Goal: Task Accomplishment & Management: Manage account settings

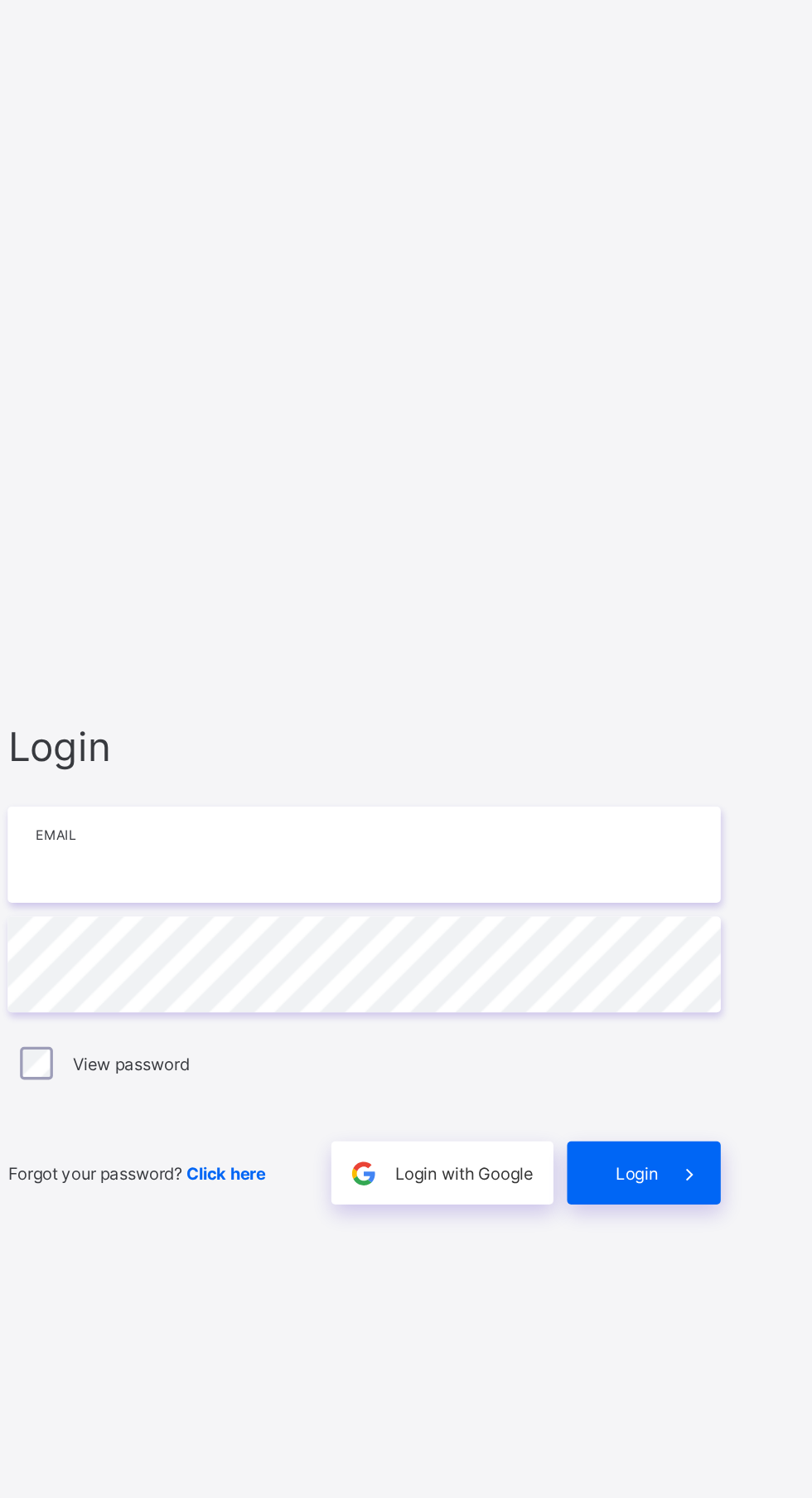
click at [593, 727] on input "email" at bounding box center [541, 698] width 431 height 58
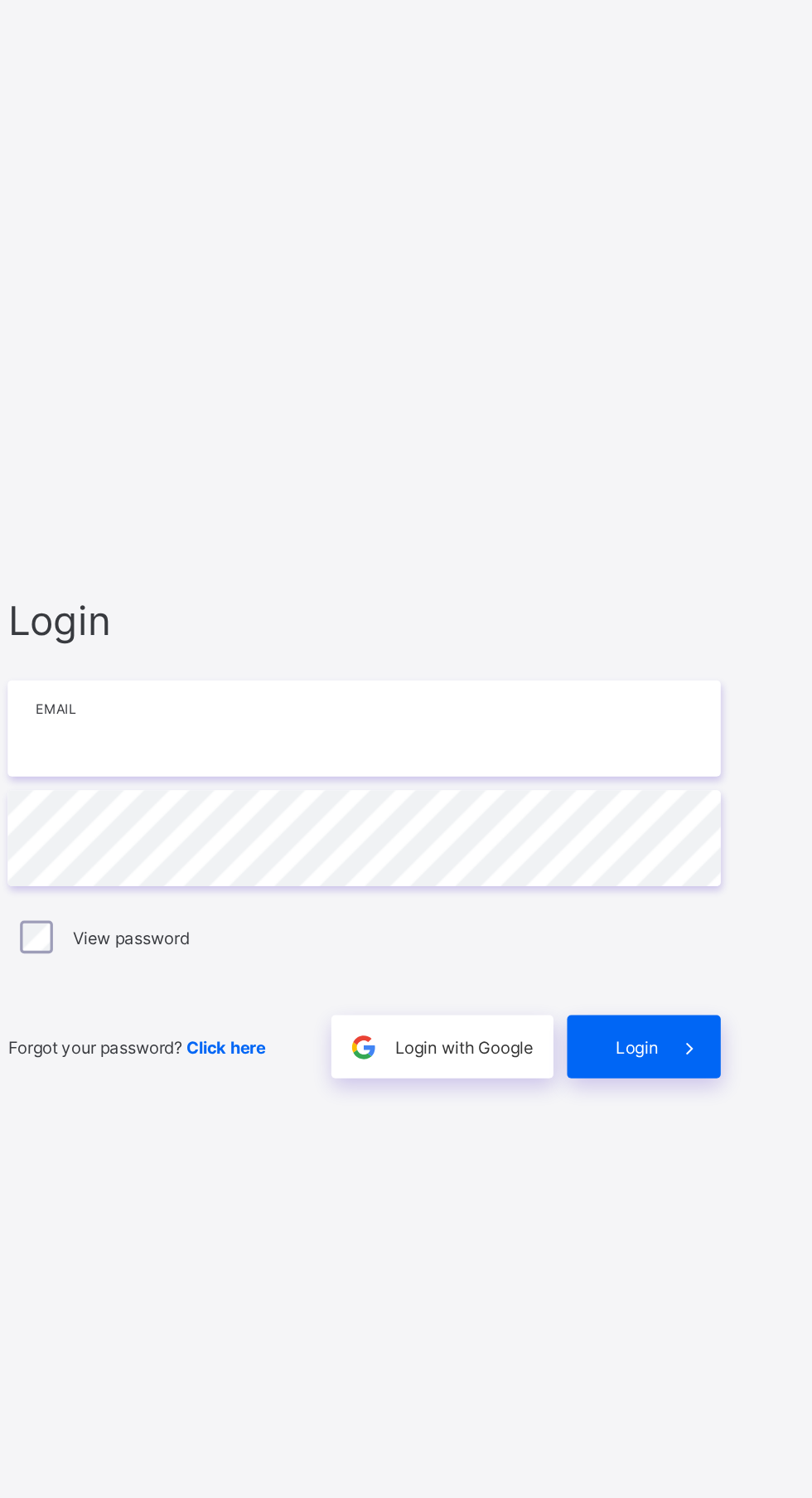
type input "**********"
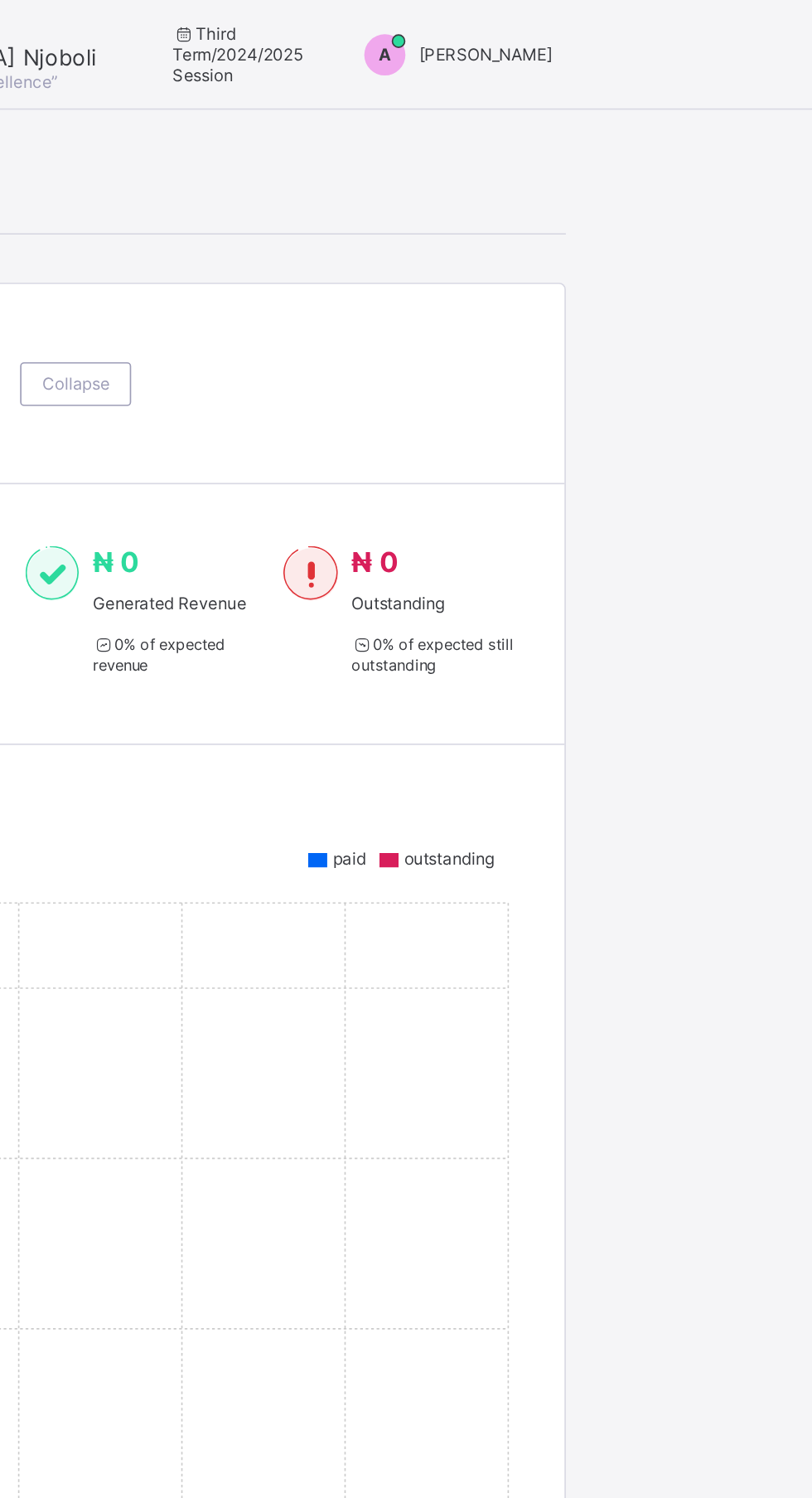
click at [550, 32] on span "A" at bounding box center [554, 32] width 8 height 13
click at [599, 105] on span "Logout" at bounding box center [593, 104] width 126 height 19
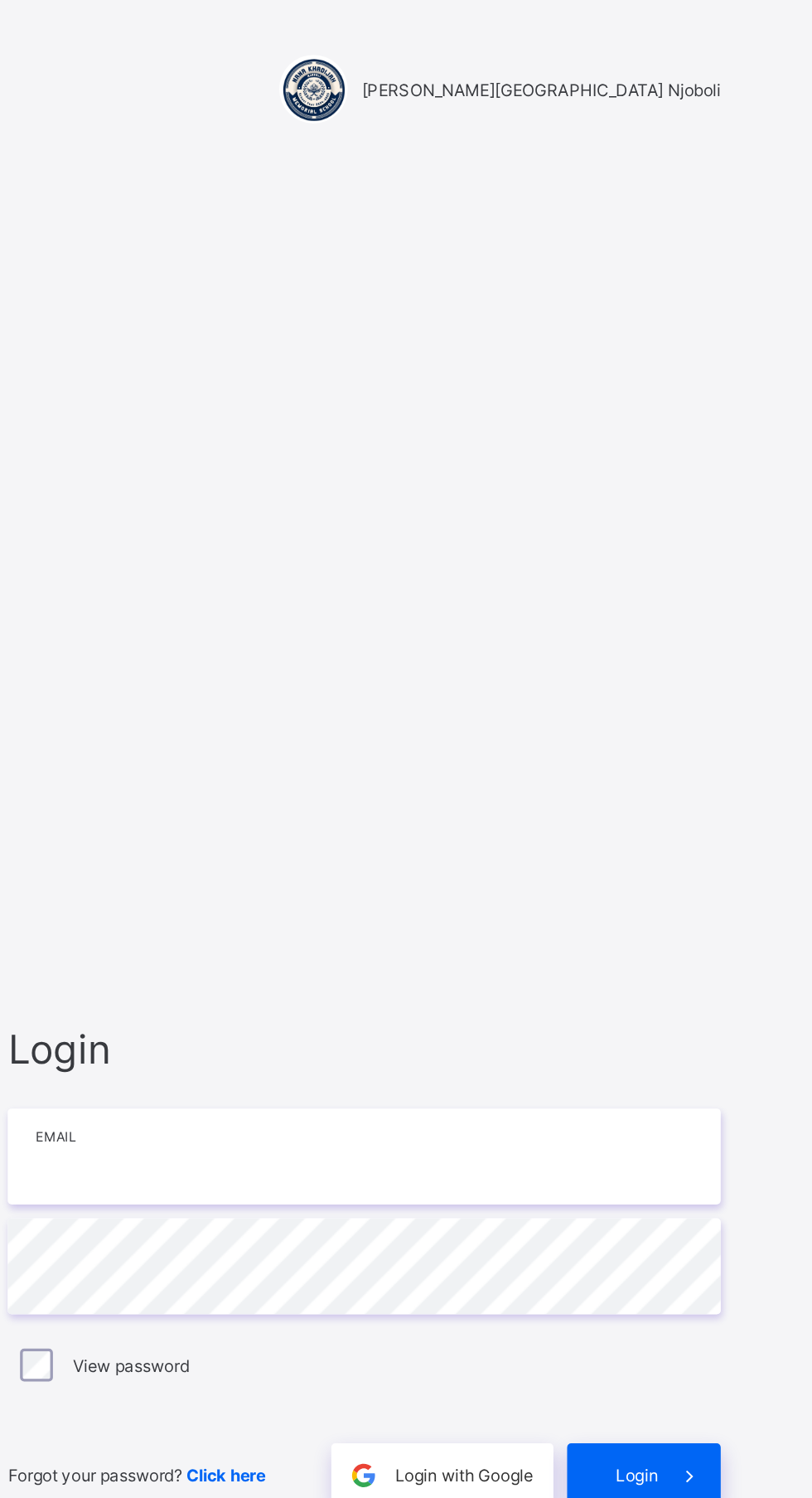
click at [532, 727] on input "email" at bounding box center [541, 698] width 431 height 58
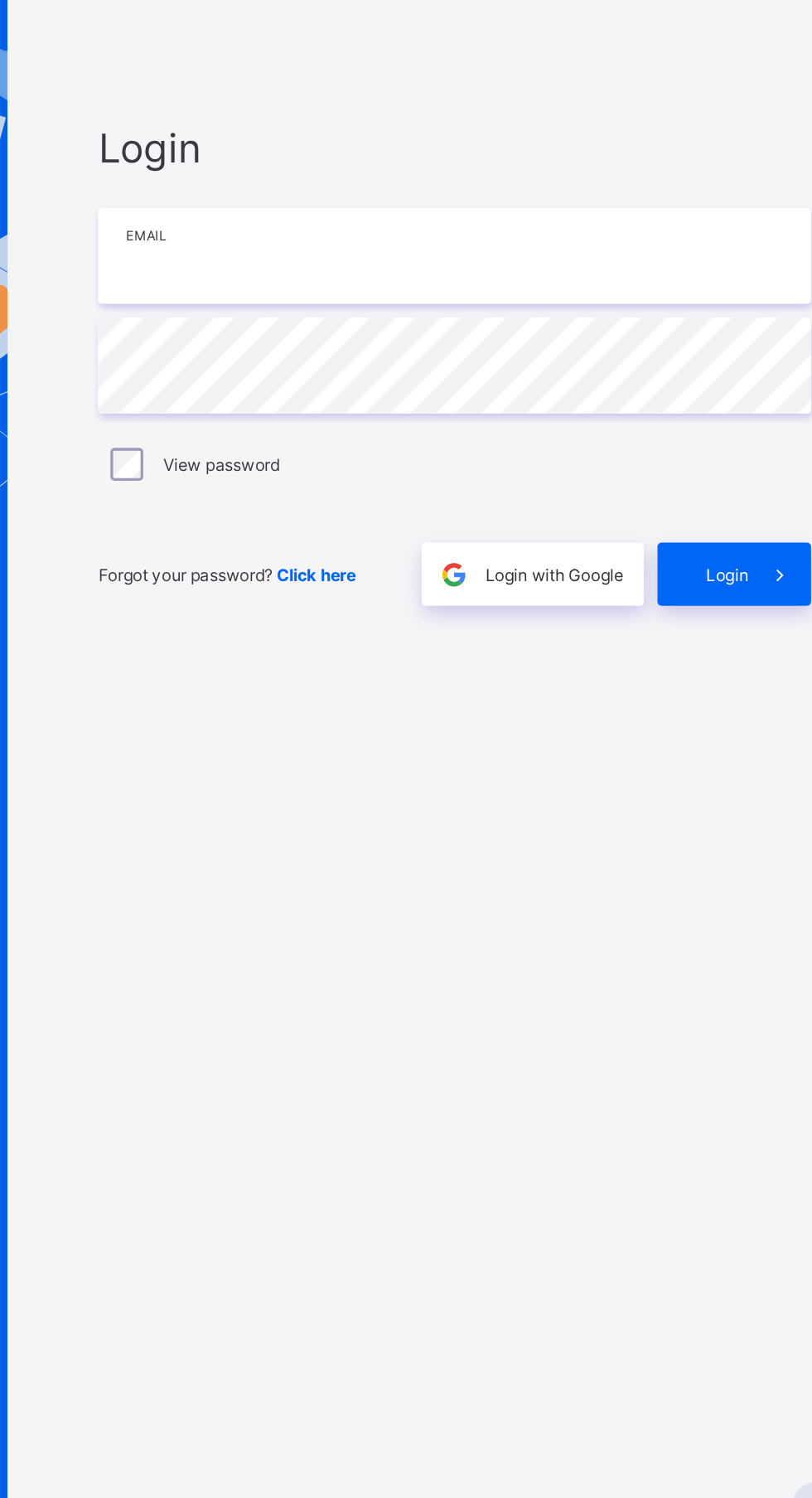
click at [491, 727] on input "email" at bounding box center [541, 698] width 431 height 58
type input "**********"
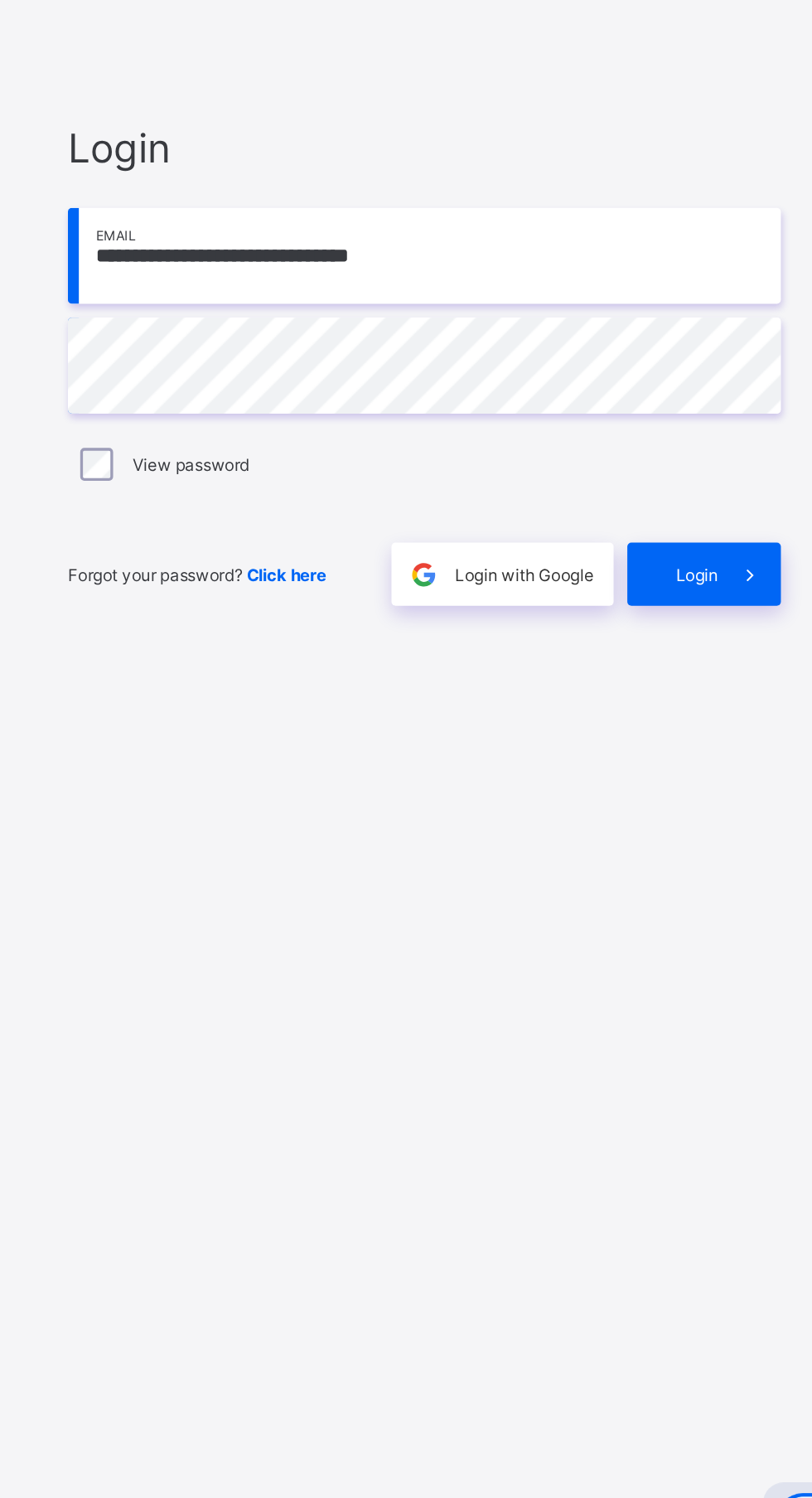
click at [724, 910] on span at bounding box center [737, 891] width 38 height 38
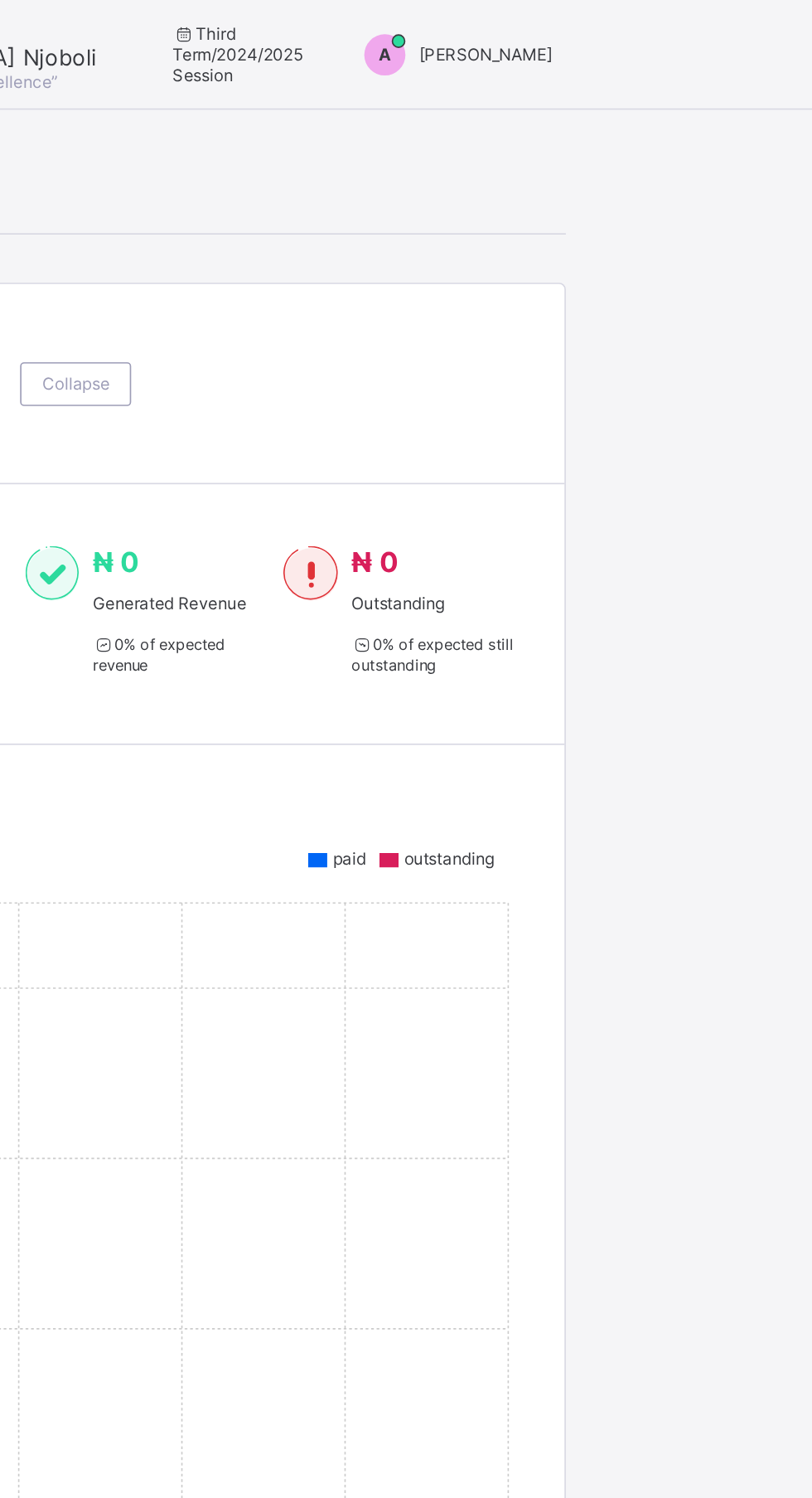
click at [552, 36] on div "A" at bounding box center [553, 32] width 42 height 25
click at [641, 71] on span "Switch to Admin View" at bounding box center [593, 71] width 126 height 19
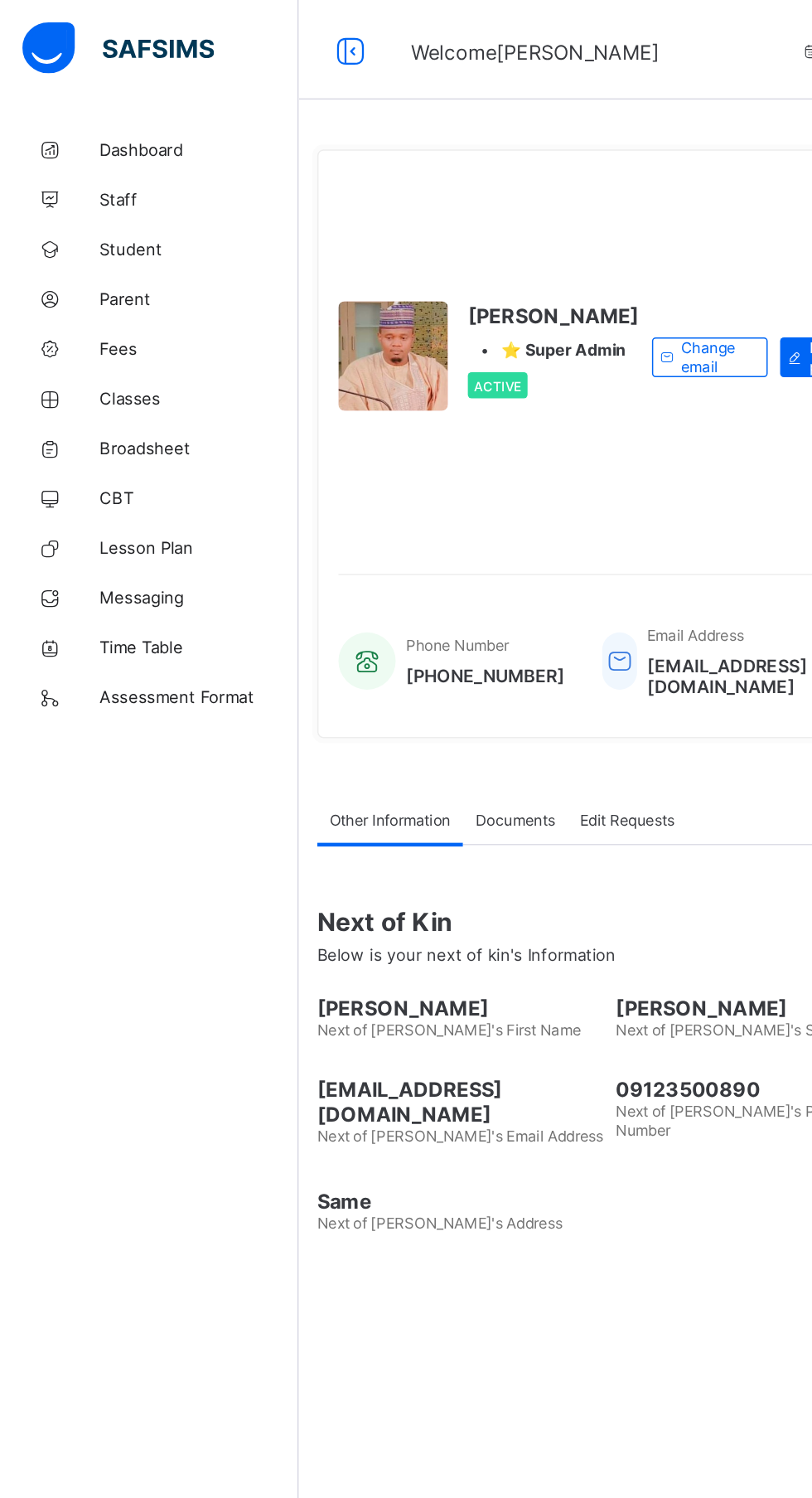
click at [101, 100] on span "Dashboard" at bounding box center [133, 100] width 133 height 14
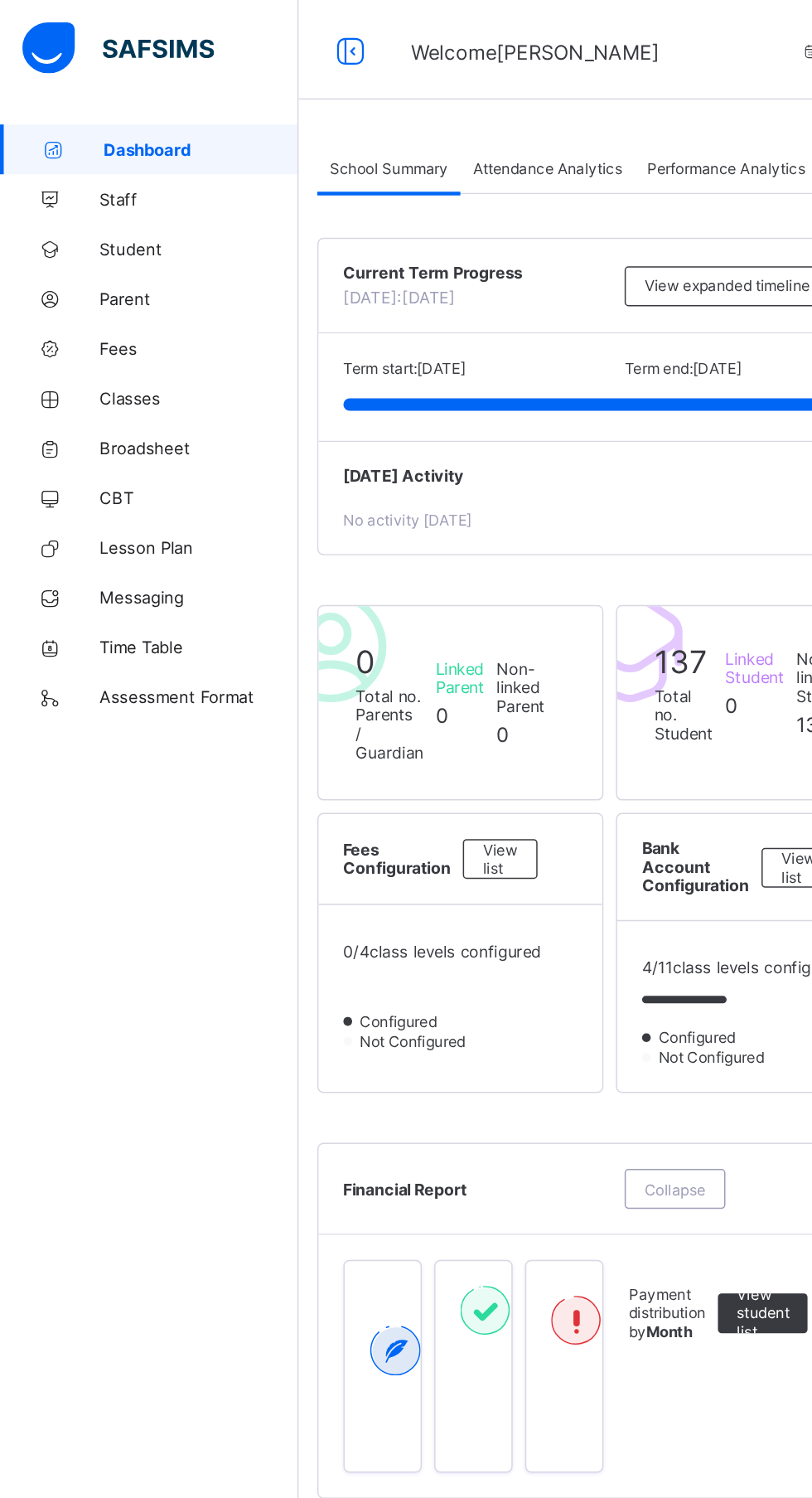
click at [375, 116] on span "Attendance Analytics" at bounding box center [364, 112] width 99 height 13
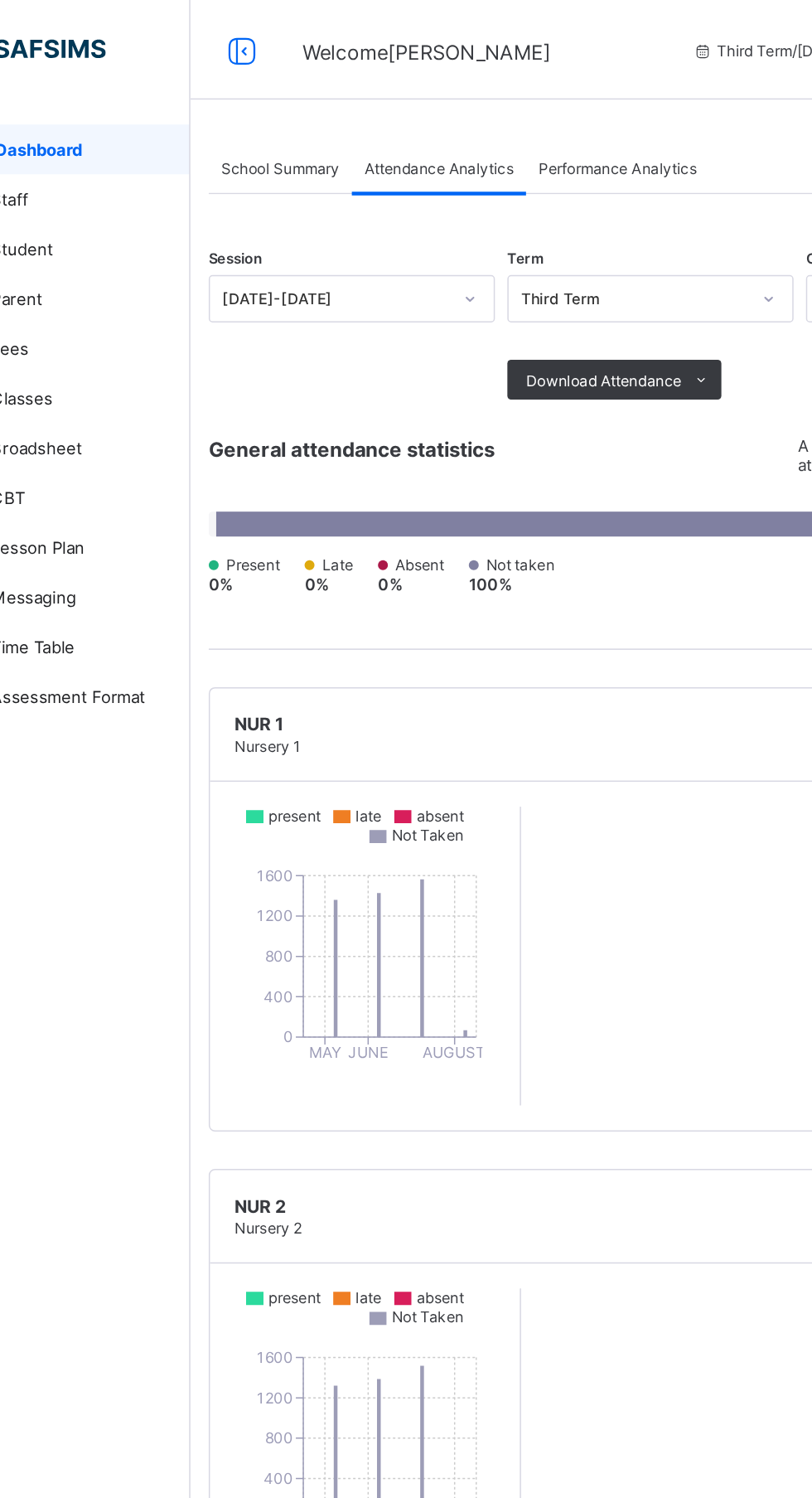
click at [496, 112] on span "Performance Analytics" at bounding box center [484, 112] width 105 height 13
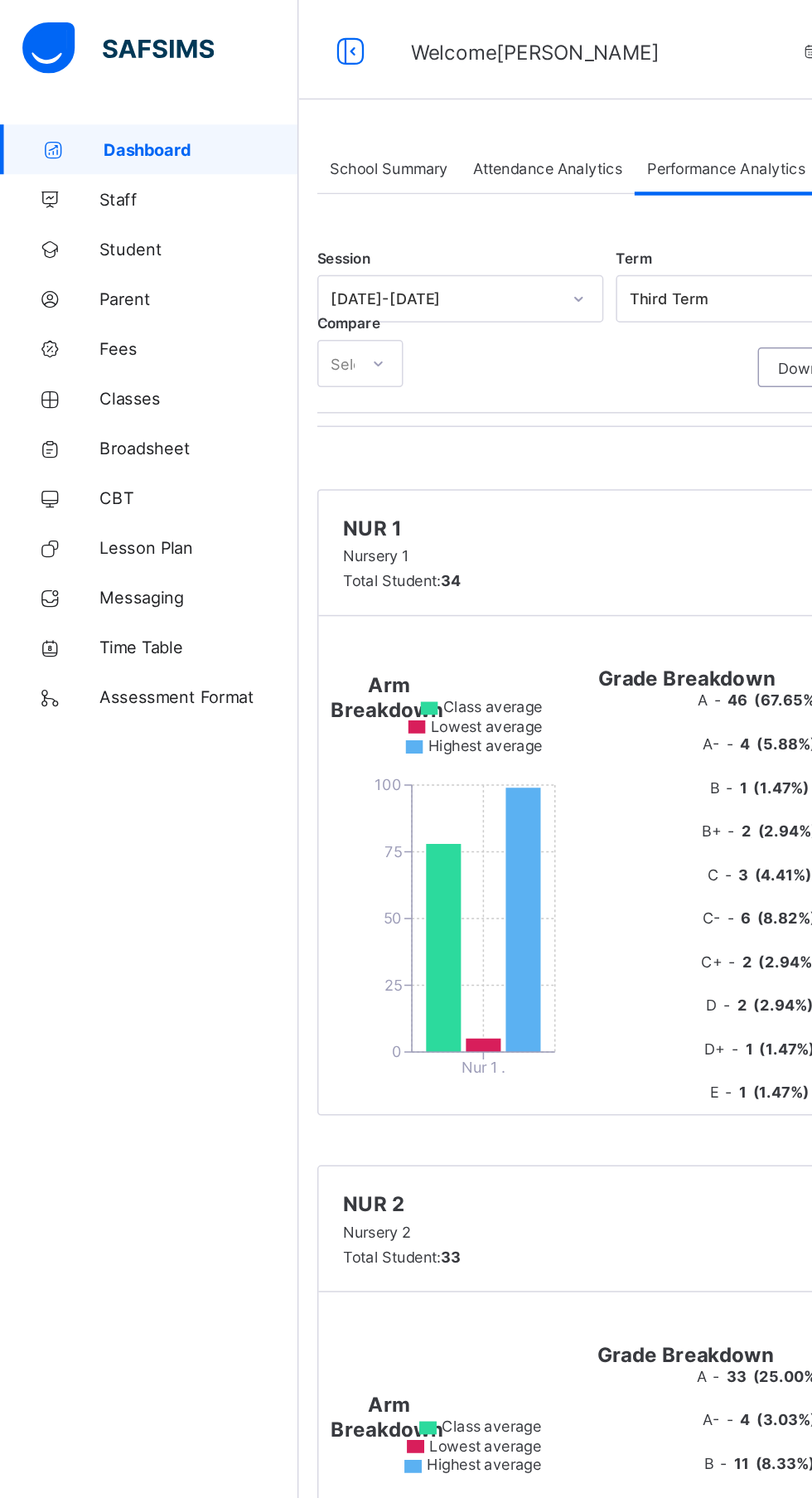
click at [120, 295] on span "Broadsheet" at bounding box center [133, 299] width 133 height 14
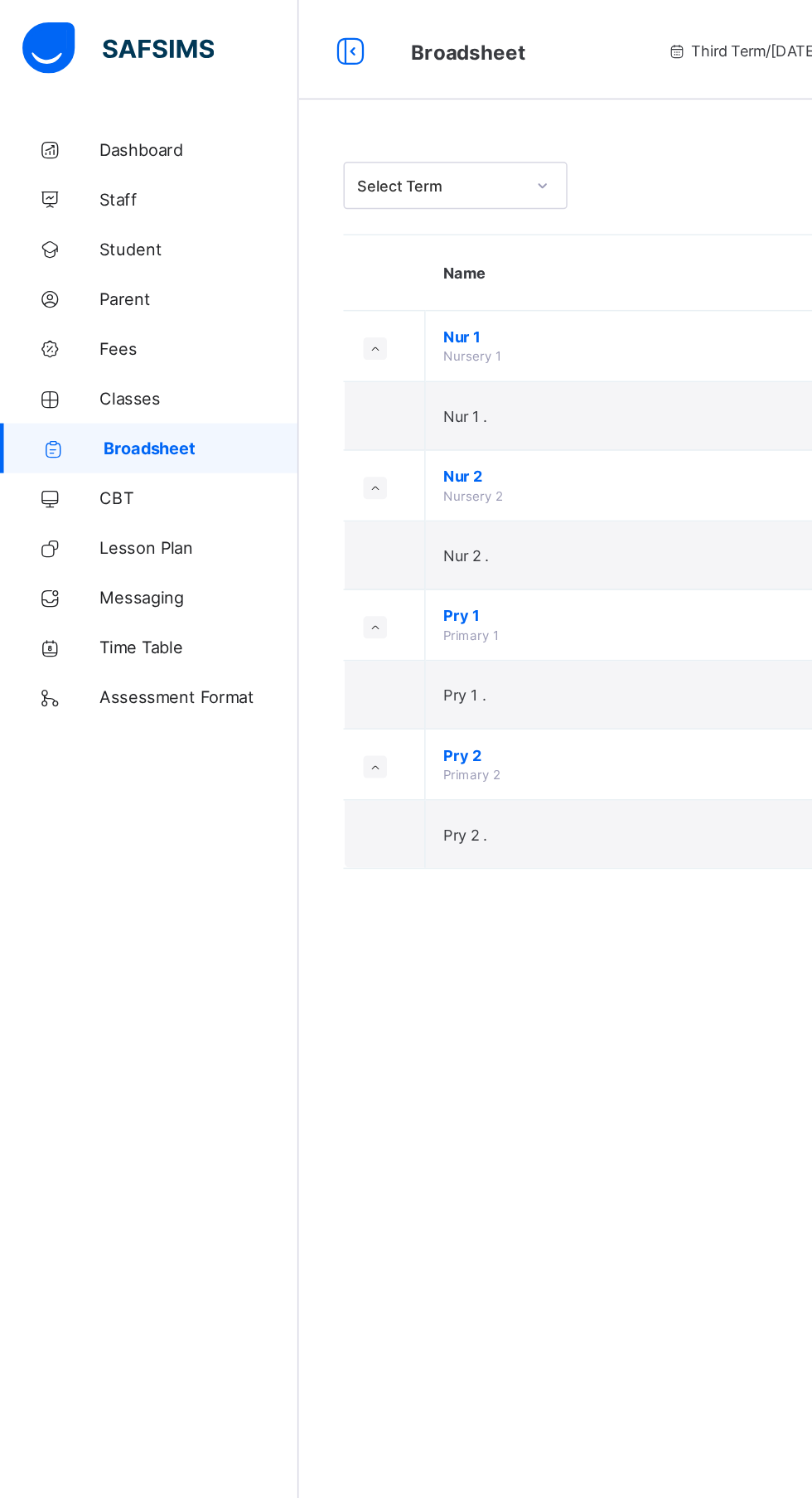
click at [335, 227] on span "Nur 1" at bounding box center [449, 224] width 306 height 13
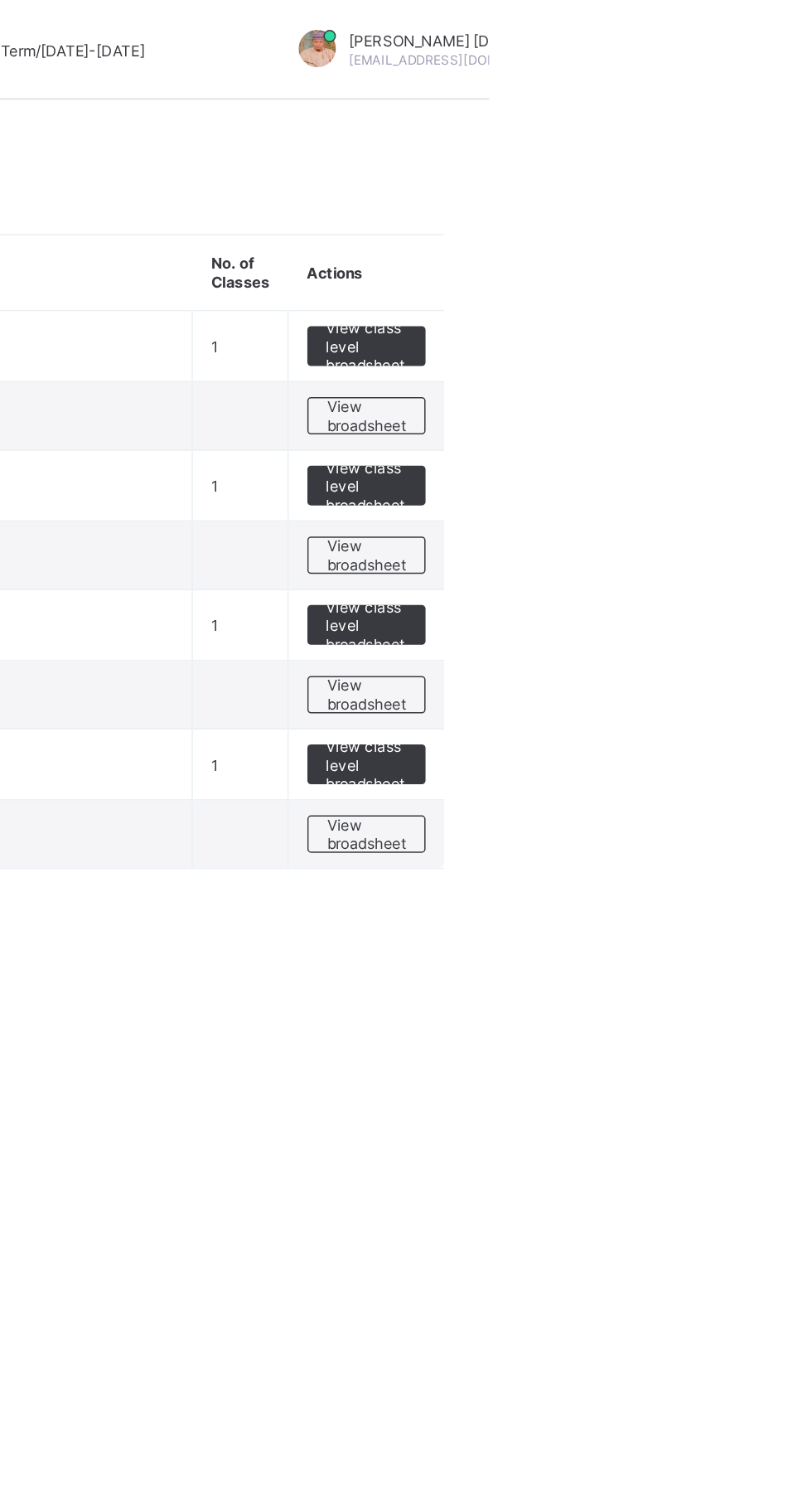
click at [741, 279] on span "View broadsheet" at bounding box center [730, 276] width 52 height 25
click at [741, 242] on span "View class level broadsheet" at bounding box center [730, 231] width 54 height 37
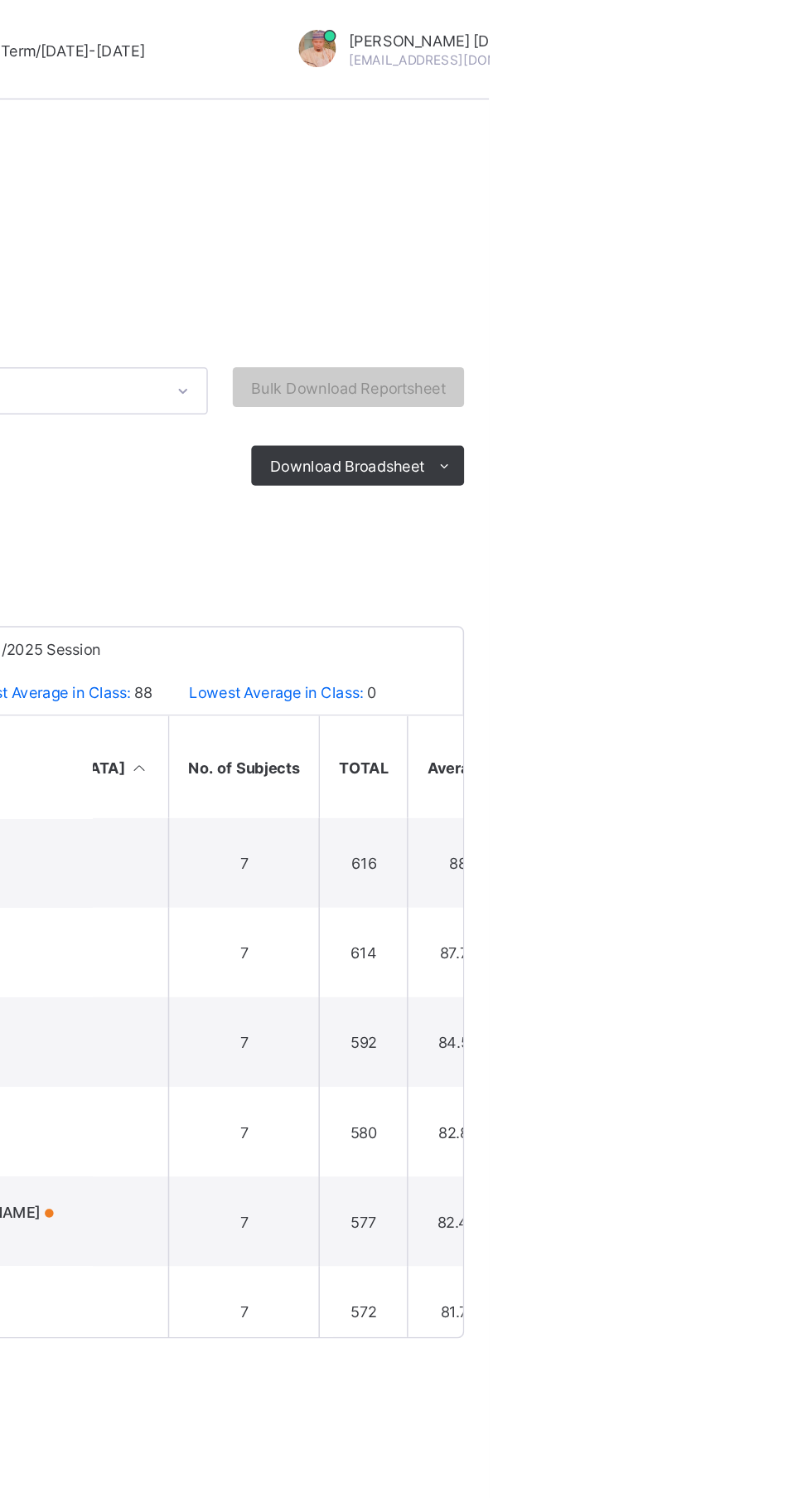
scroll to position [0, 561]
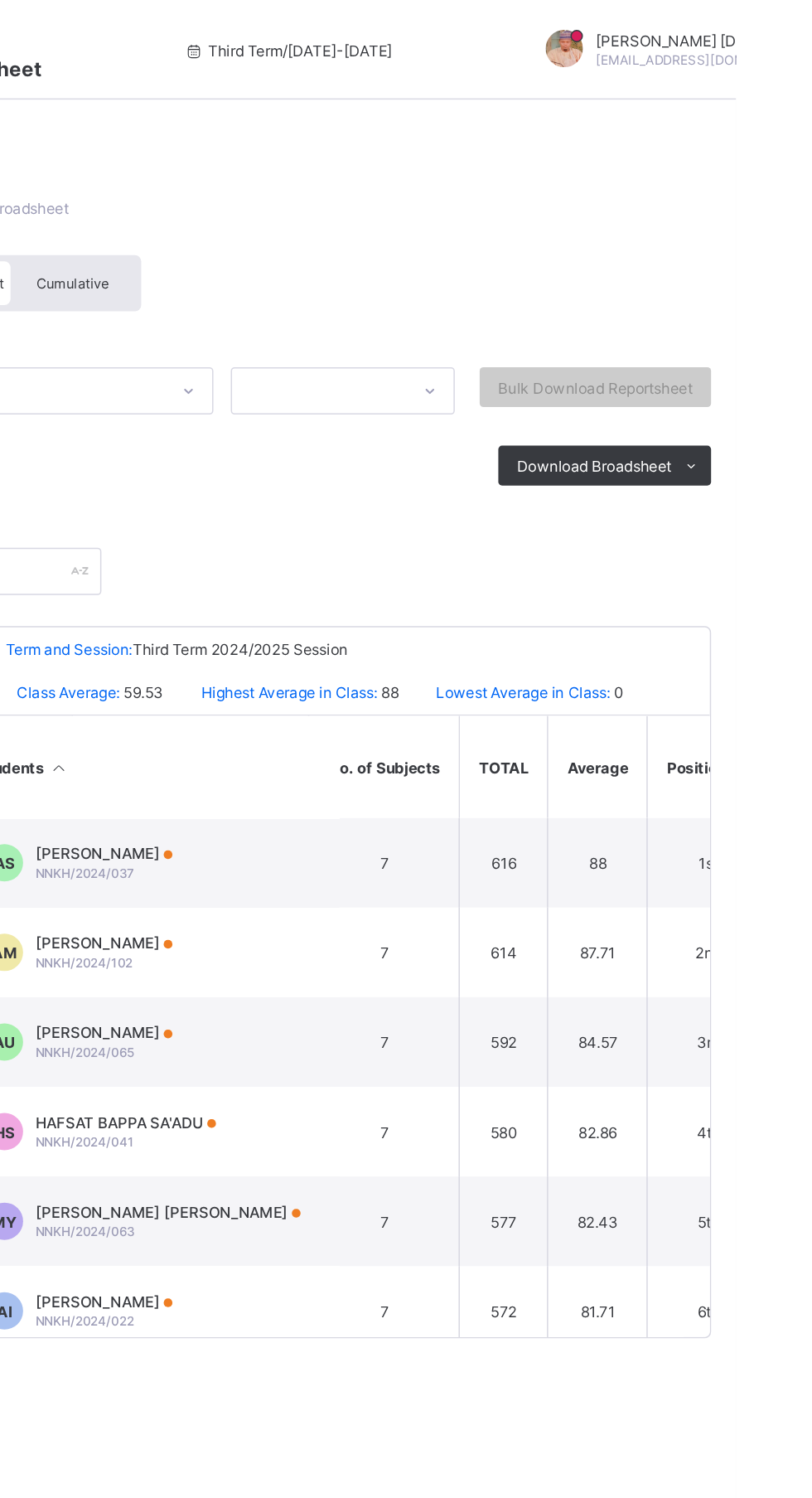
click at [531, 563] on td "AS AISHA SIDDIKI NNKH/2024/037" at bounding box center [423, 574] width 248 height 60
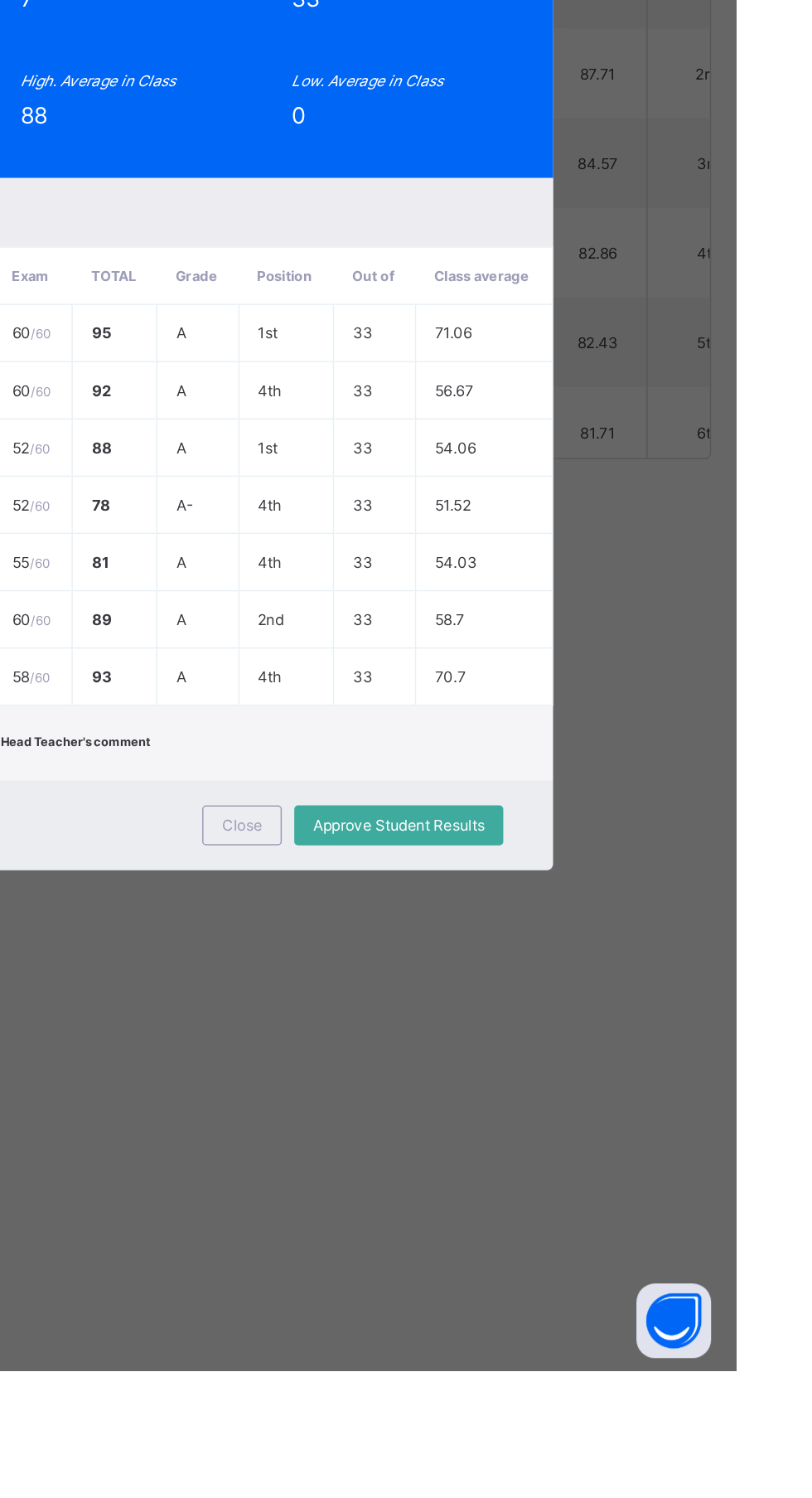
click at [644, 1141] on span "Approve Student Results" at bounding box center [588, 1134] width 114 height 13
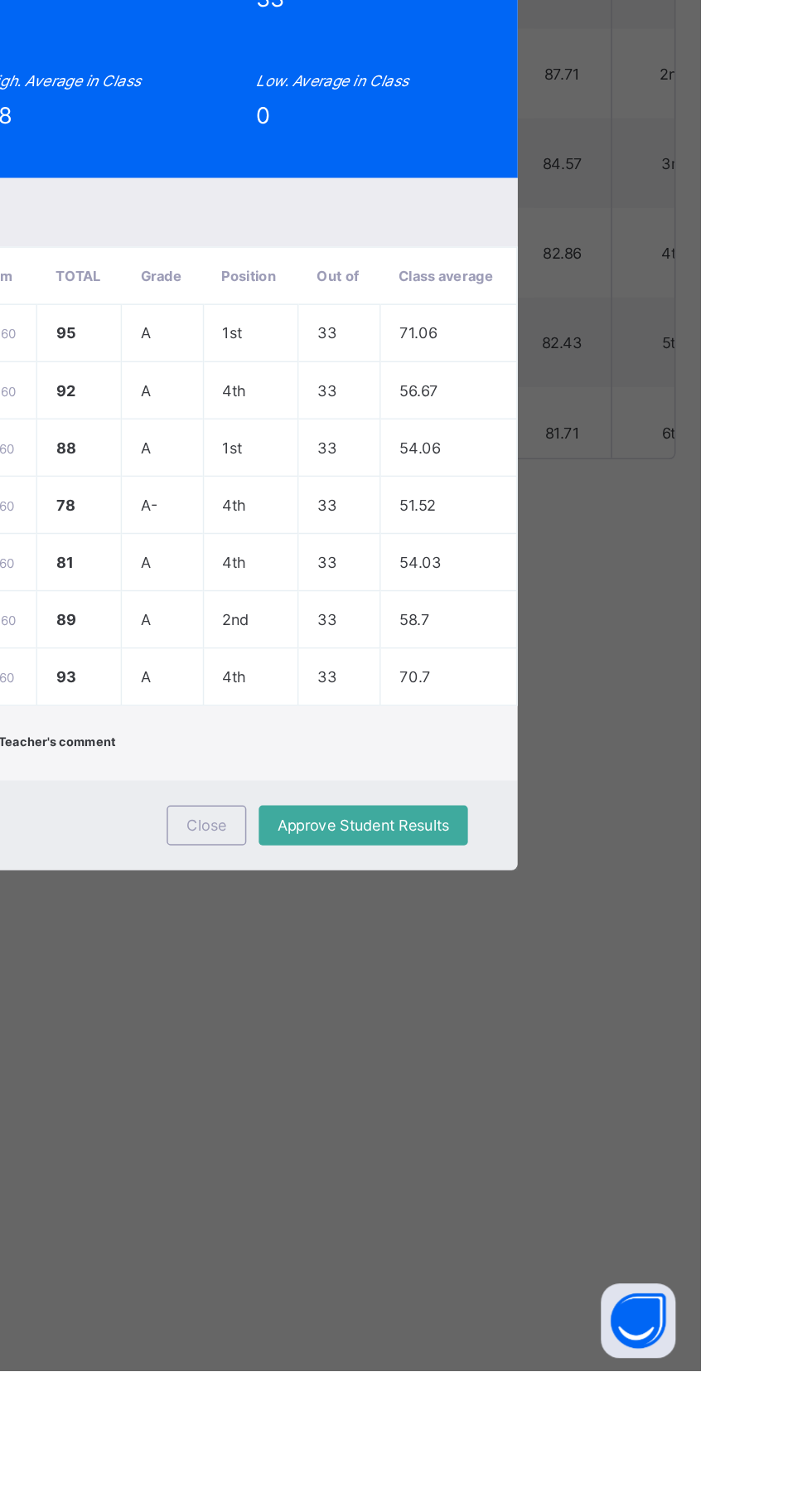
scroll to position [0, 0]
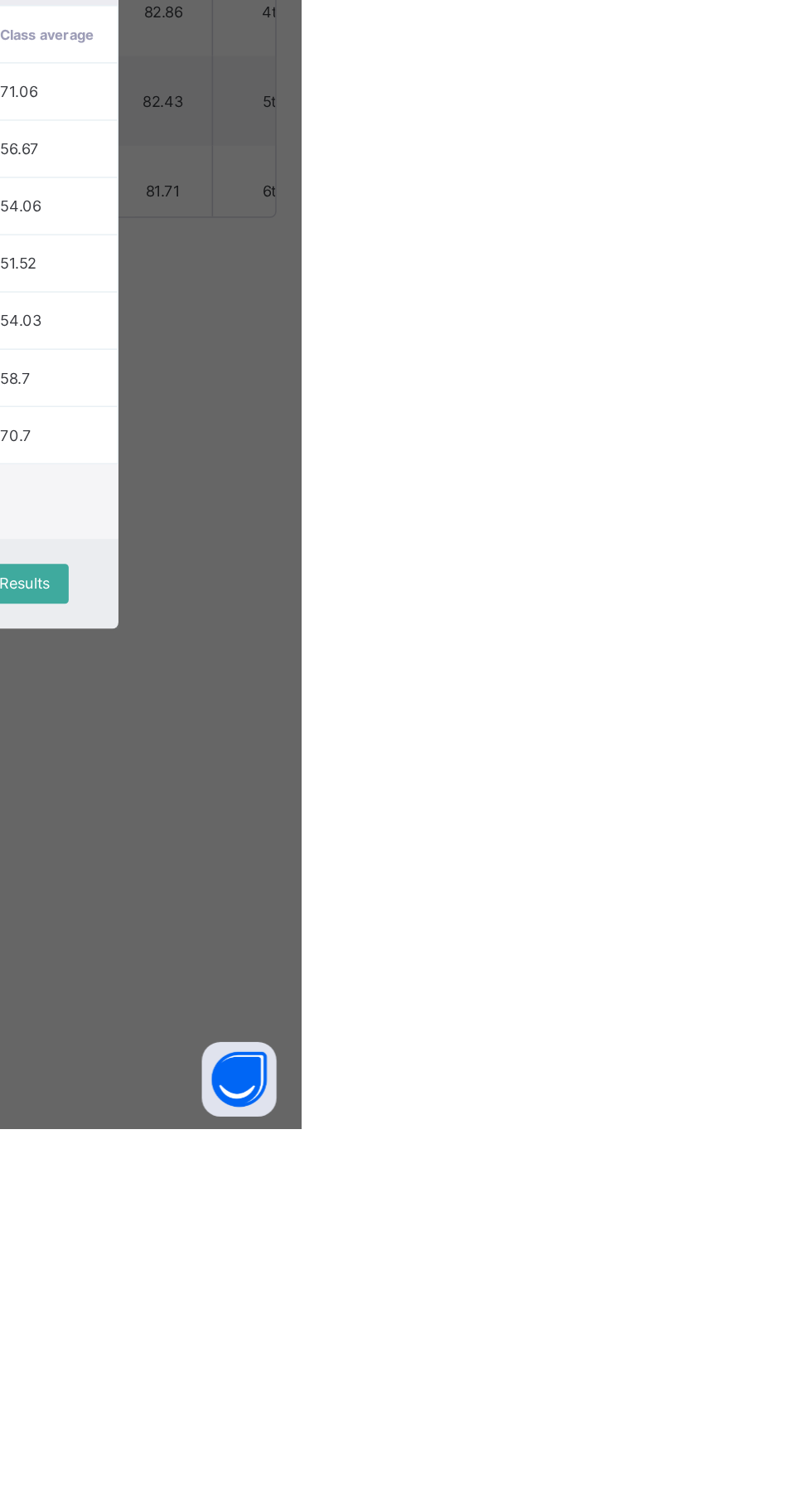
click at [644, 1141] on span "Approve Student Results" at bounding box center [588, 1134] width 114 height 13
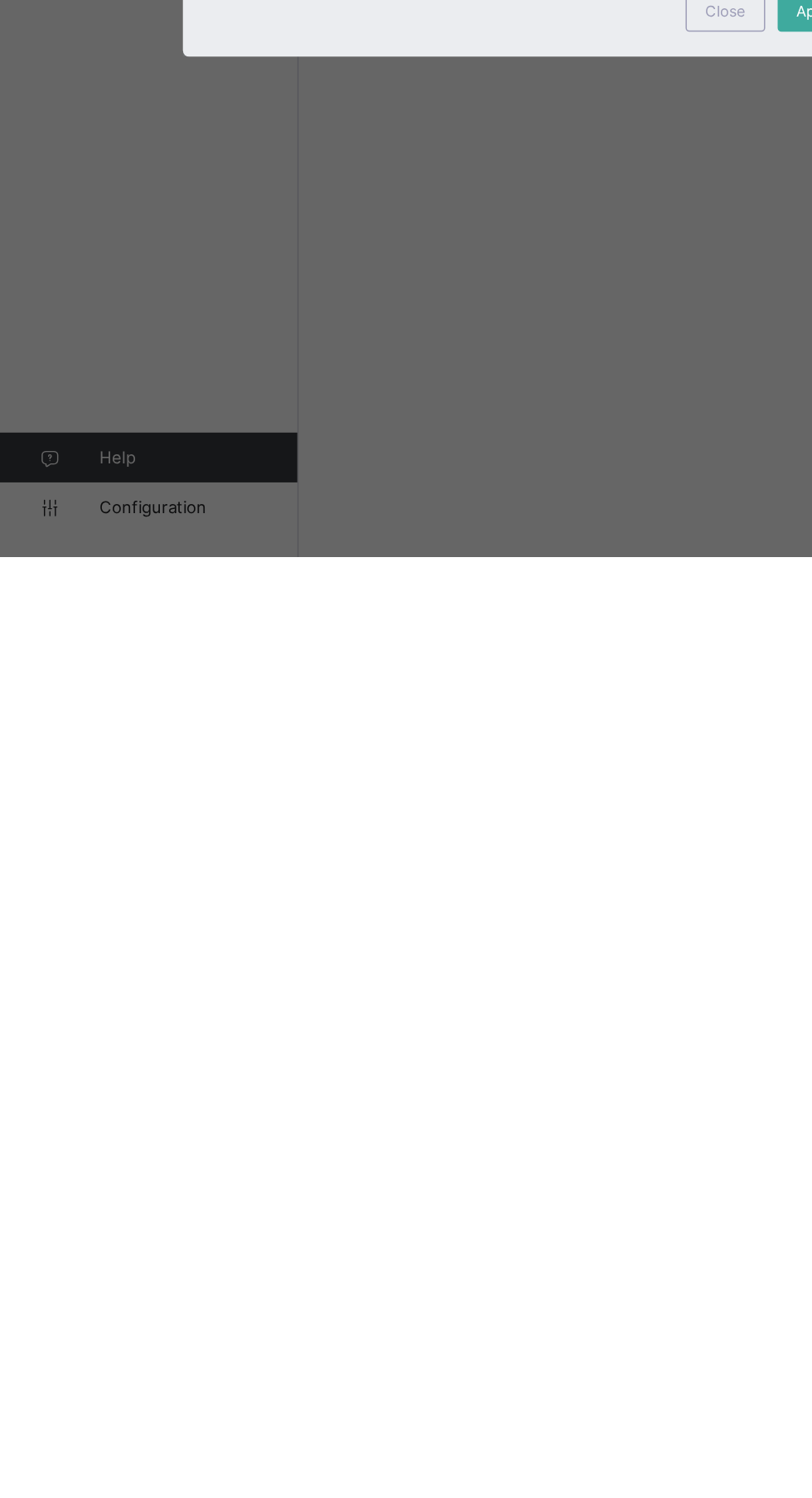
click at [109, 1497] on div "AS NNKH/2024/037 AISHA SIDDIKI beea379a-29fc-49a5-bd4c-fe02add767b8 d33e8e9d-4a…" at bounding box center [406, 749] width 812 height 1498
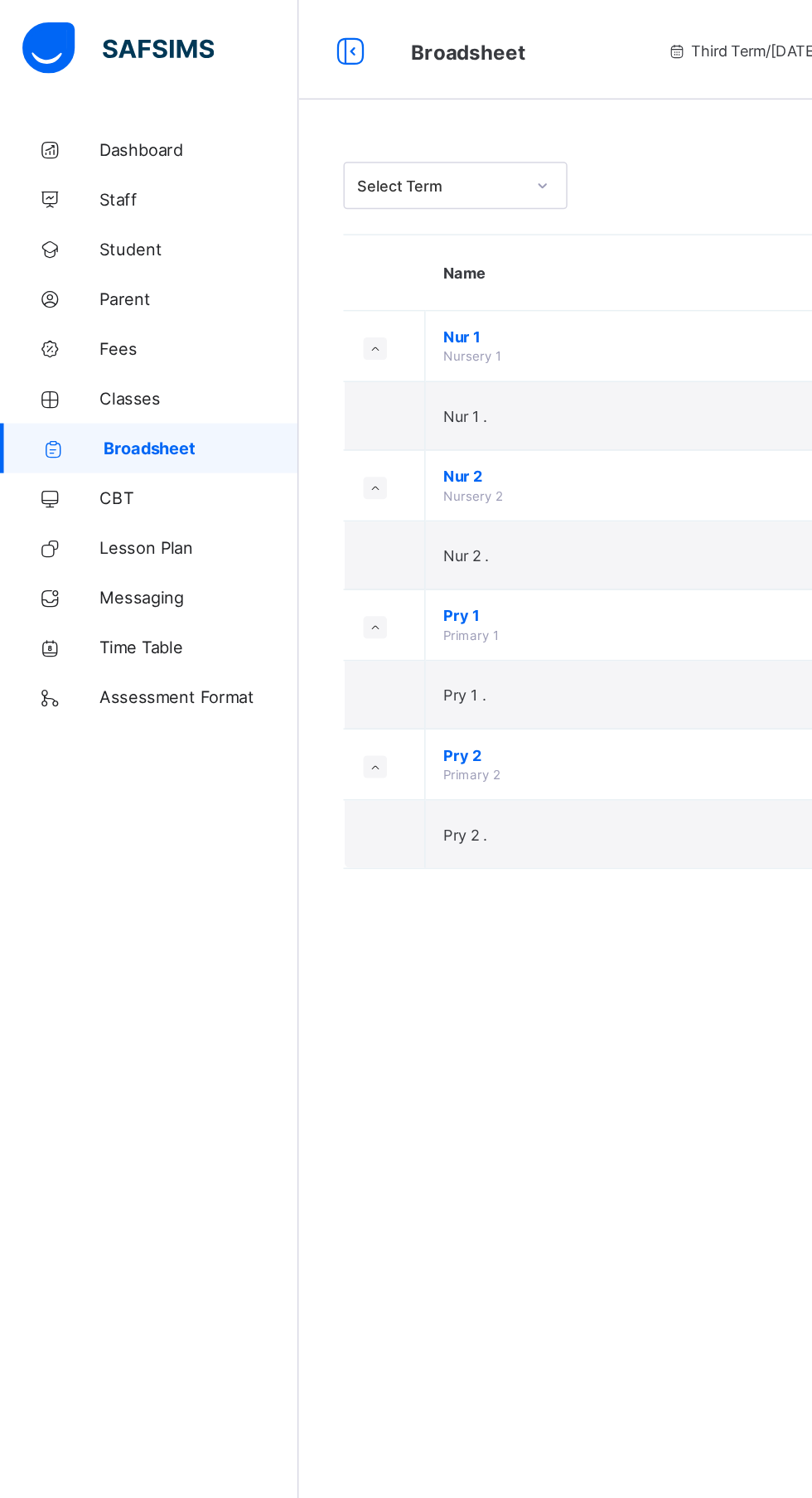
click at [130, 459] on span "Assessment Format" at bounding box center [133, 464] width 133 height 14
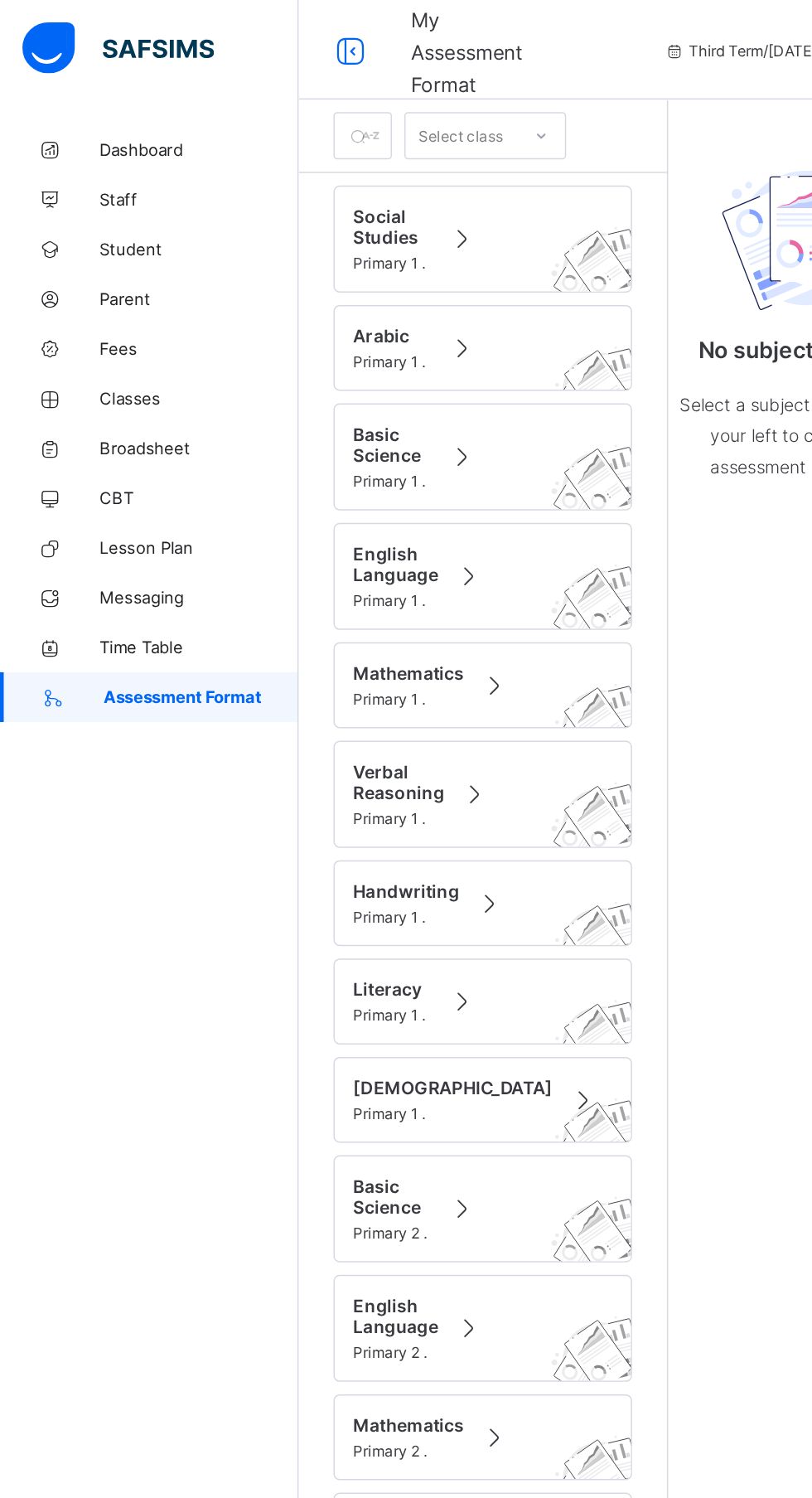
click at [101, 266] on span "Classes" at bounding box center [133, 265] width 133 height 14
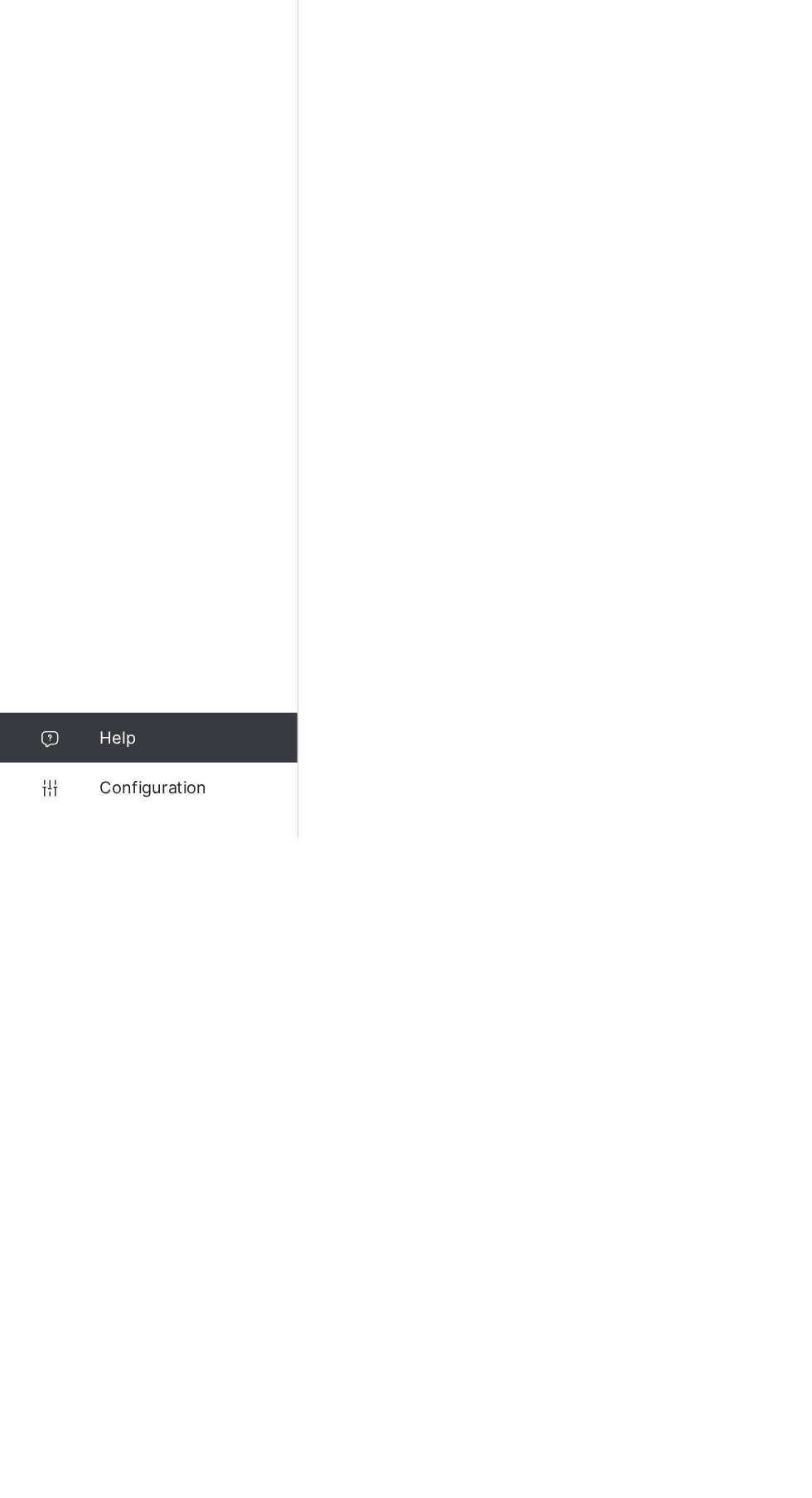
click at [122, 1471] on span "Configuration" at bounding box center [132, 1465] width 132 height 14
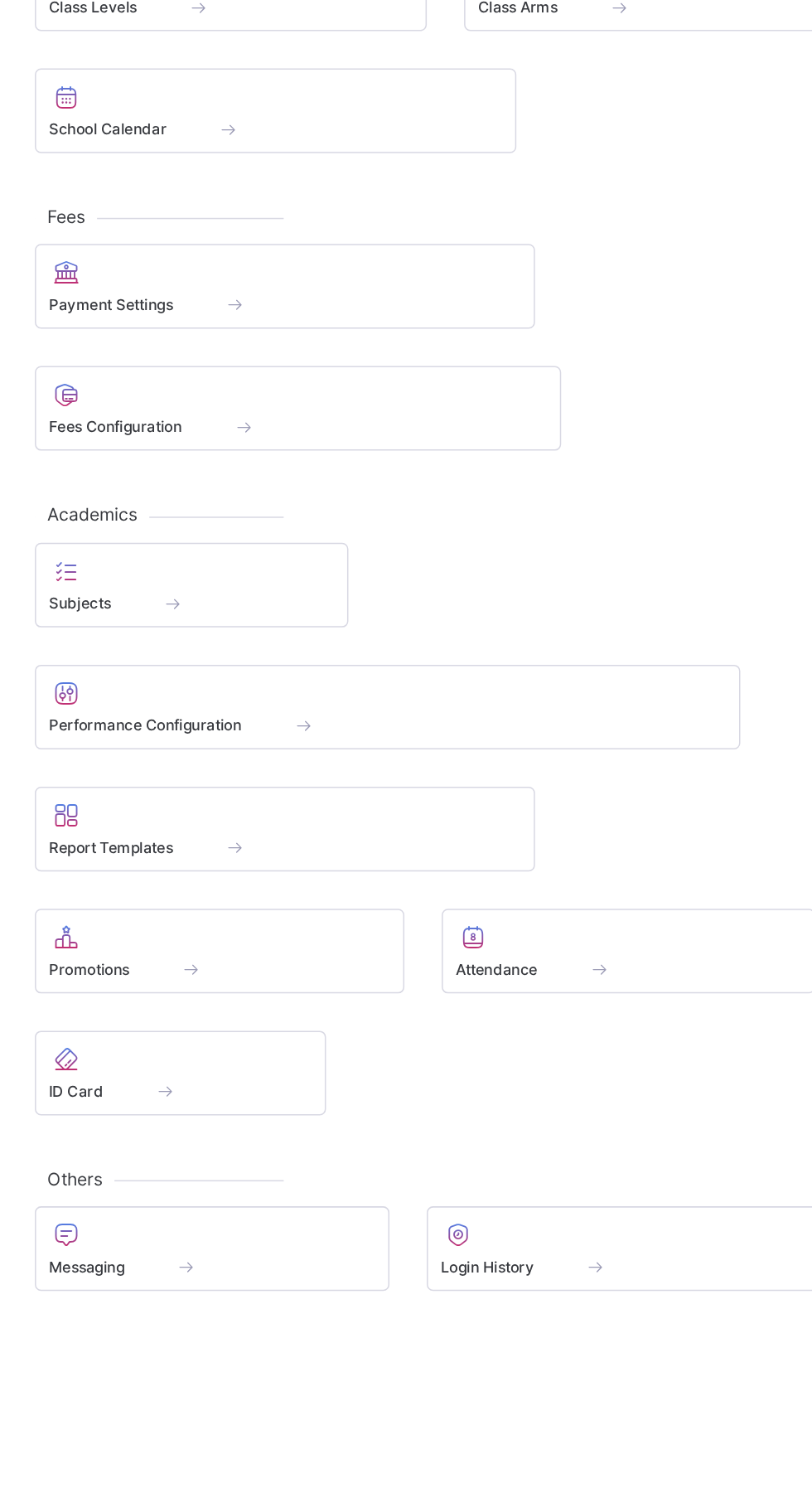
click at [611, 967] on div at bounding box center [623, 957] width 230 height 20
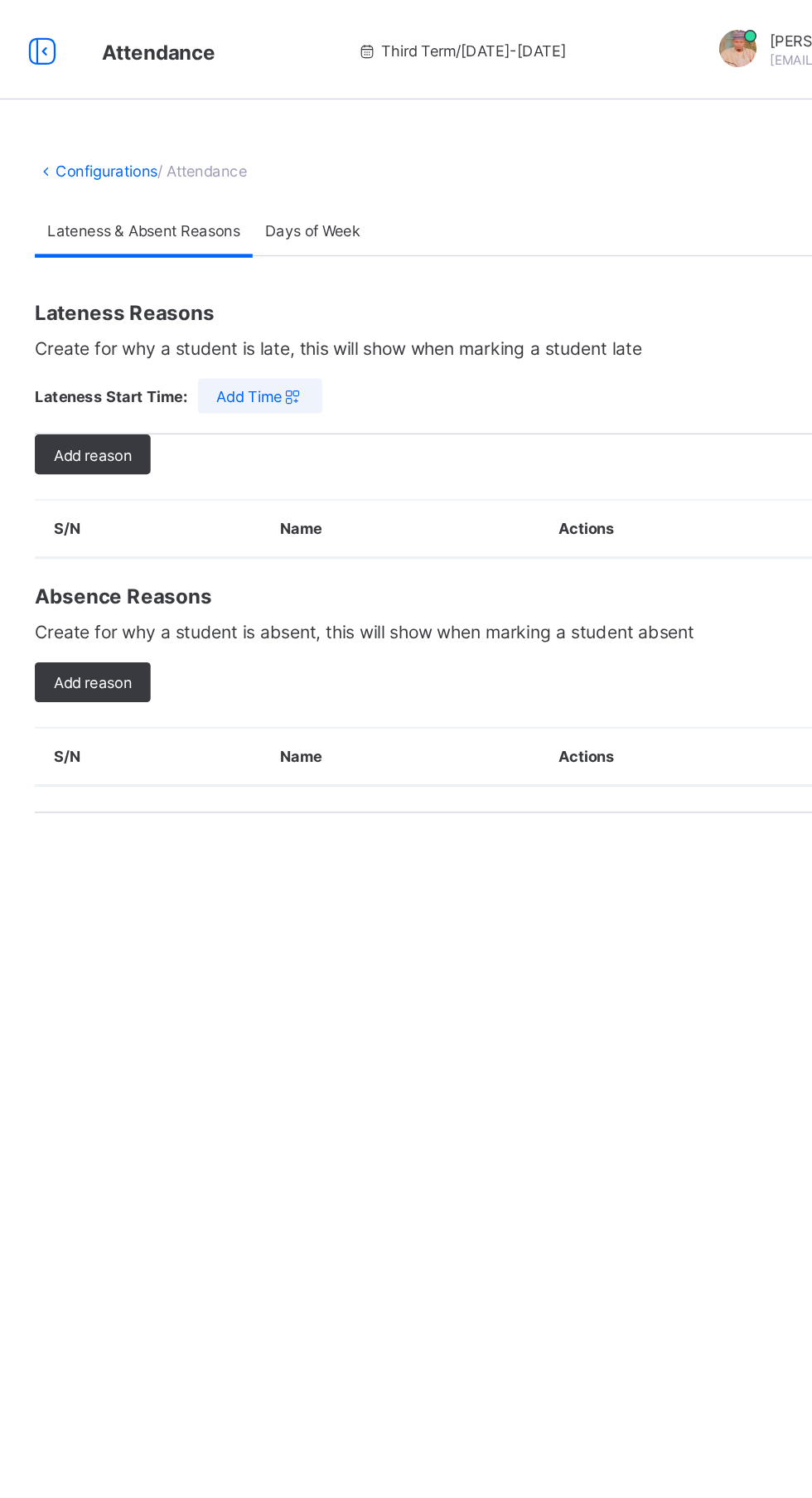
click at [282, 301] on span "Add reason" at bounding box center [267, 303] width 52 height 13
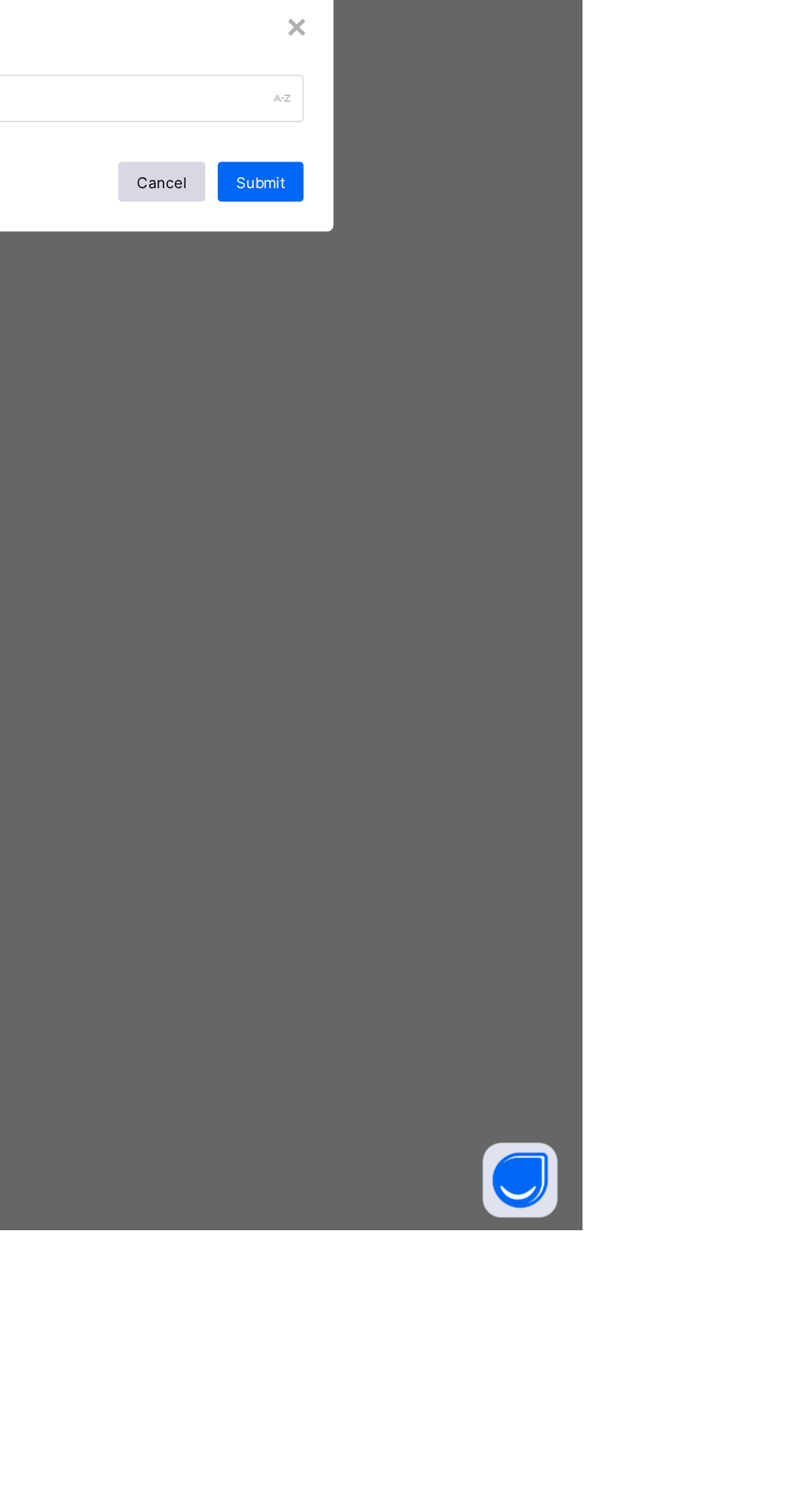
click at [629, 709] on div "×" at bounding box center [622, 695] width 16 height 28
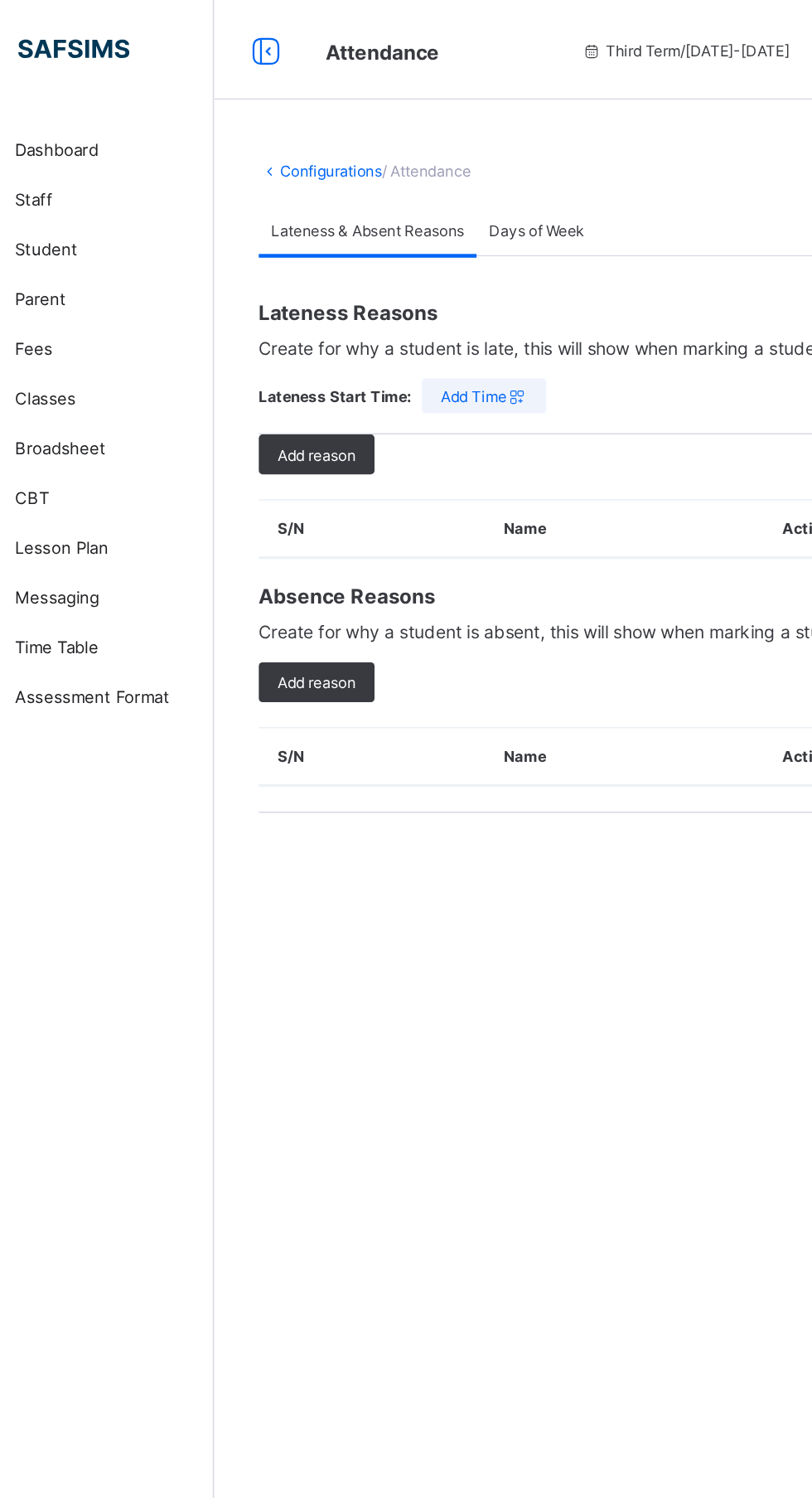
click at [290, 441] on div "Add reason" at bounding box center [267, 453] width 77 height 26
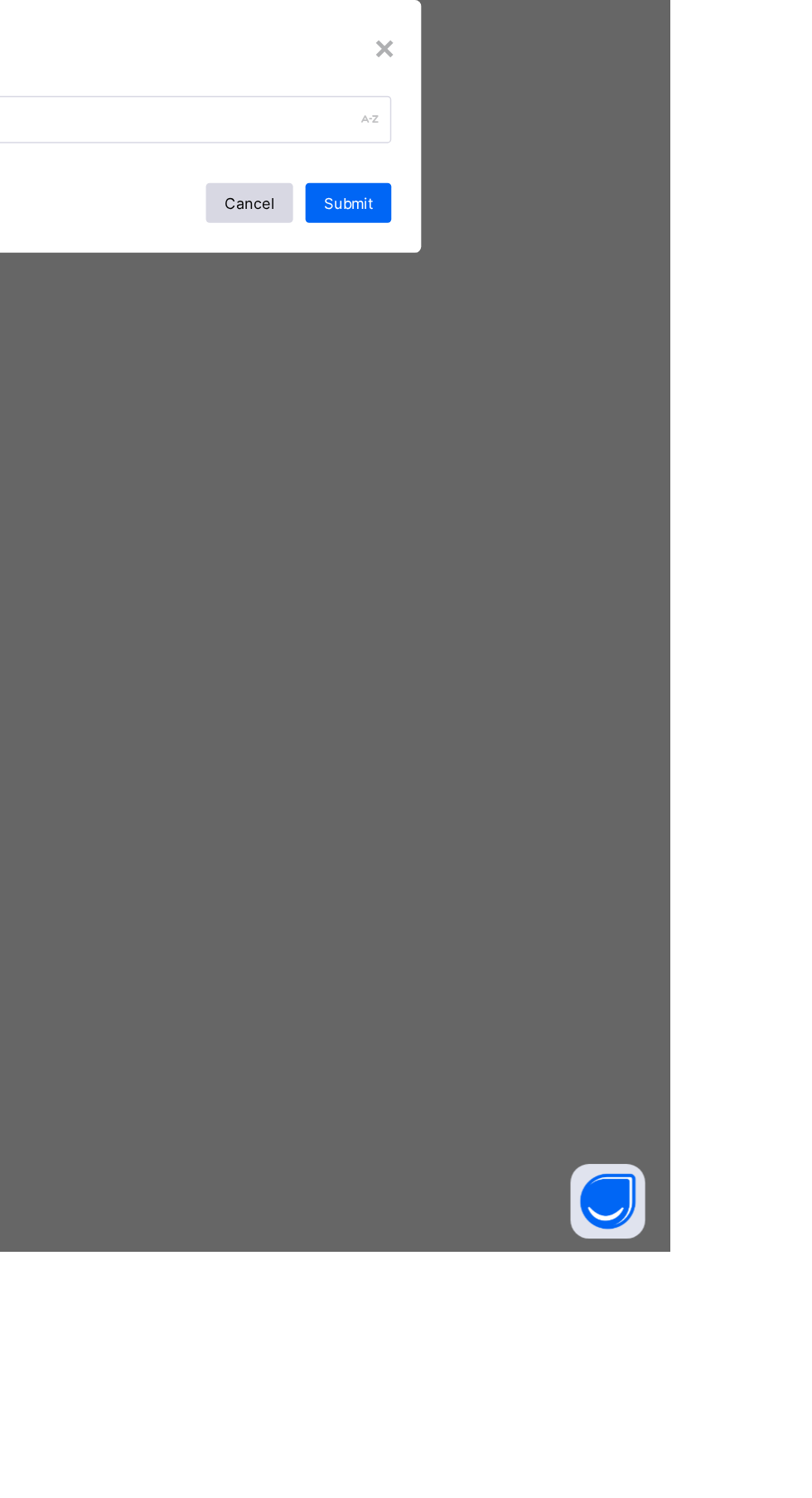
click at [629, 709] on div "×" at bounding box center [622, 695] width 16 height 28
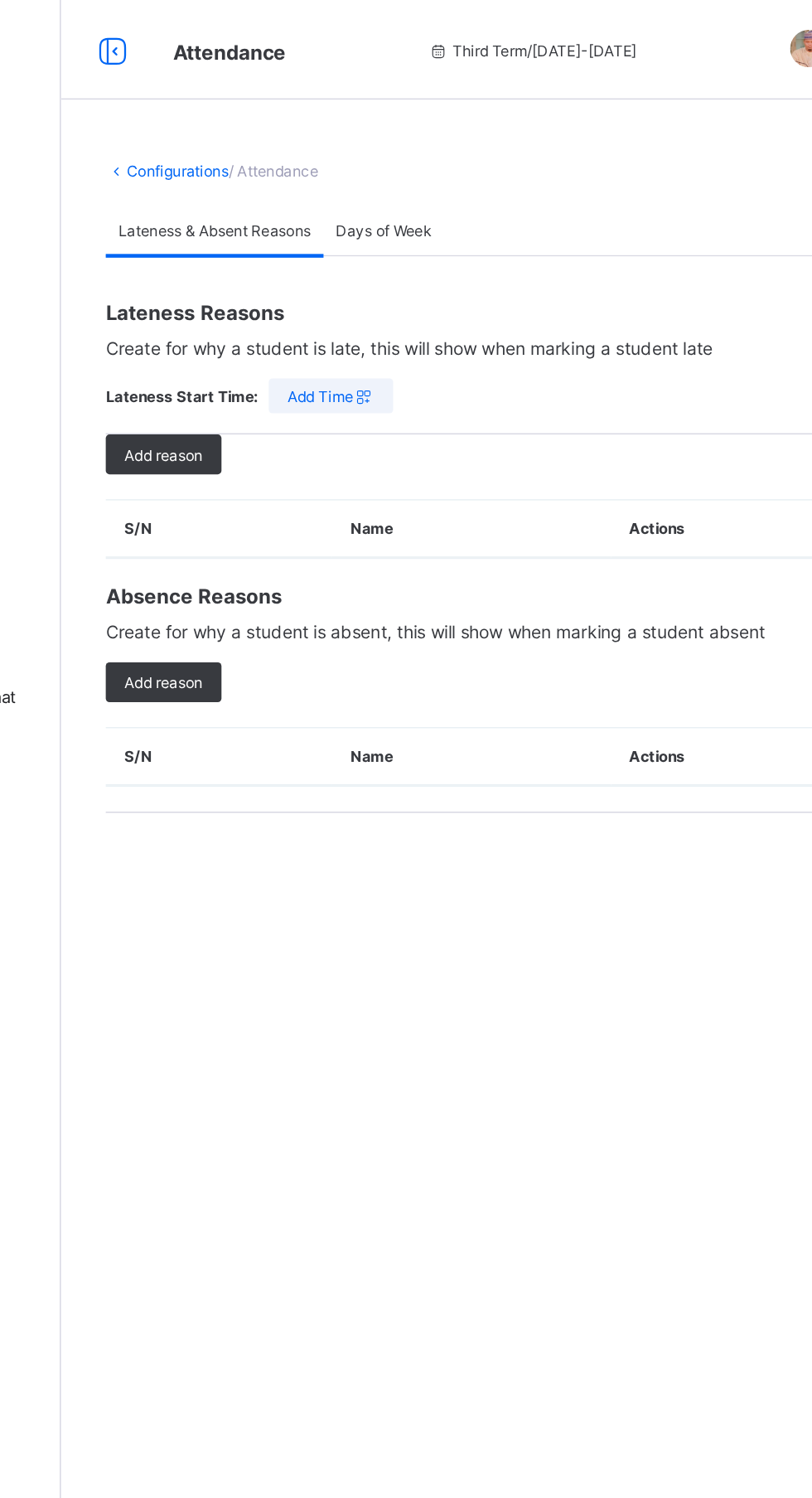
click at [434, 152] on span "Days of Week" at bounding box center [413, 153] width 64 height 13
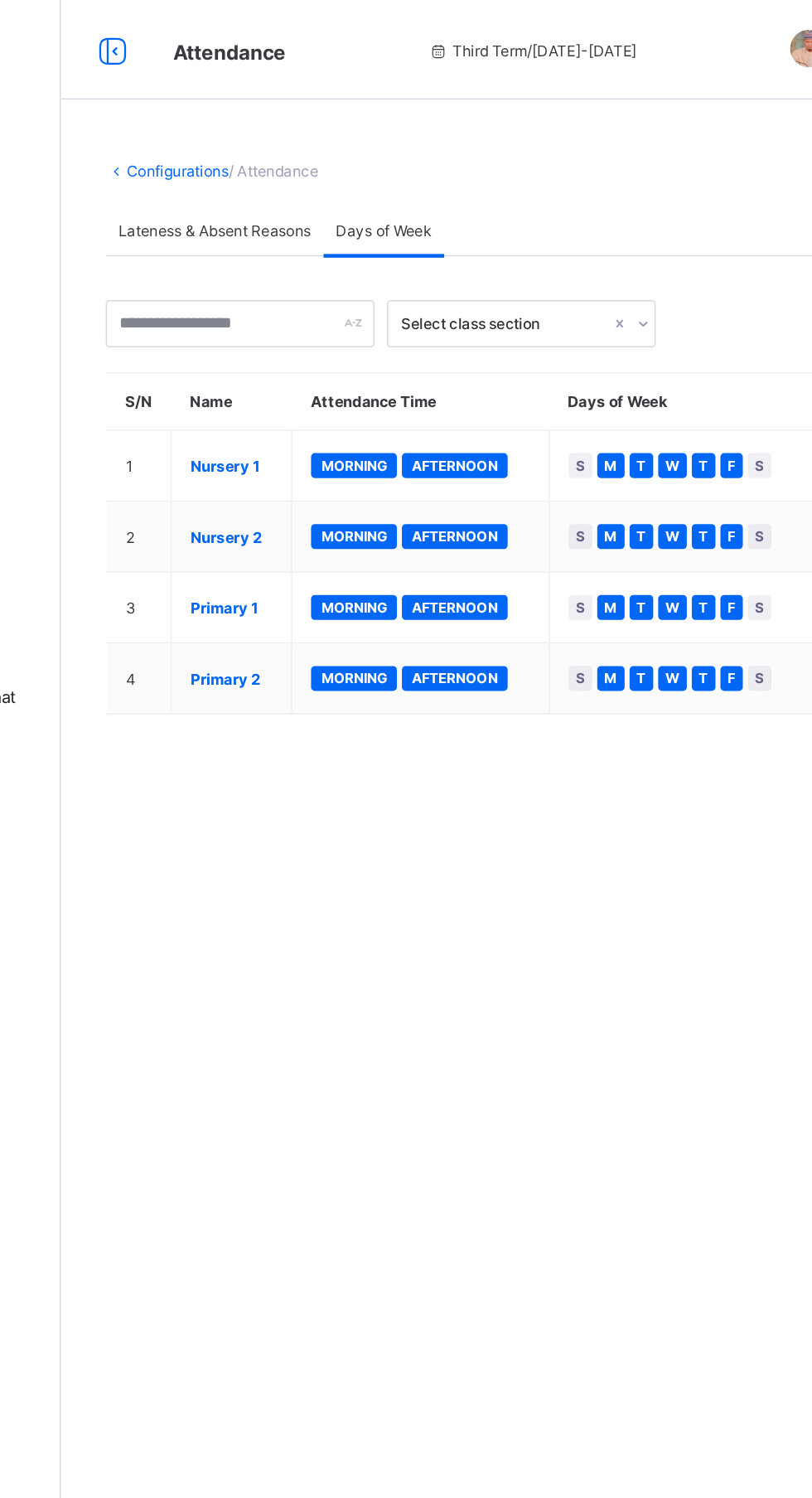
click at [468, 310] on span "Afternoon" at bounding box center [461, 310] width 57 height 12
click at [470, 363] on div "Afternoon" at bounding box center [461, 356] width 71 height 16
click at [480, 410] on div "Afternoon" at bounding box center [461, 404] width 71 height 16
click at [480, 453] on span "Afternoon" at bounding box center [461, 452] width 57 height 12
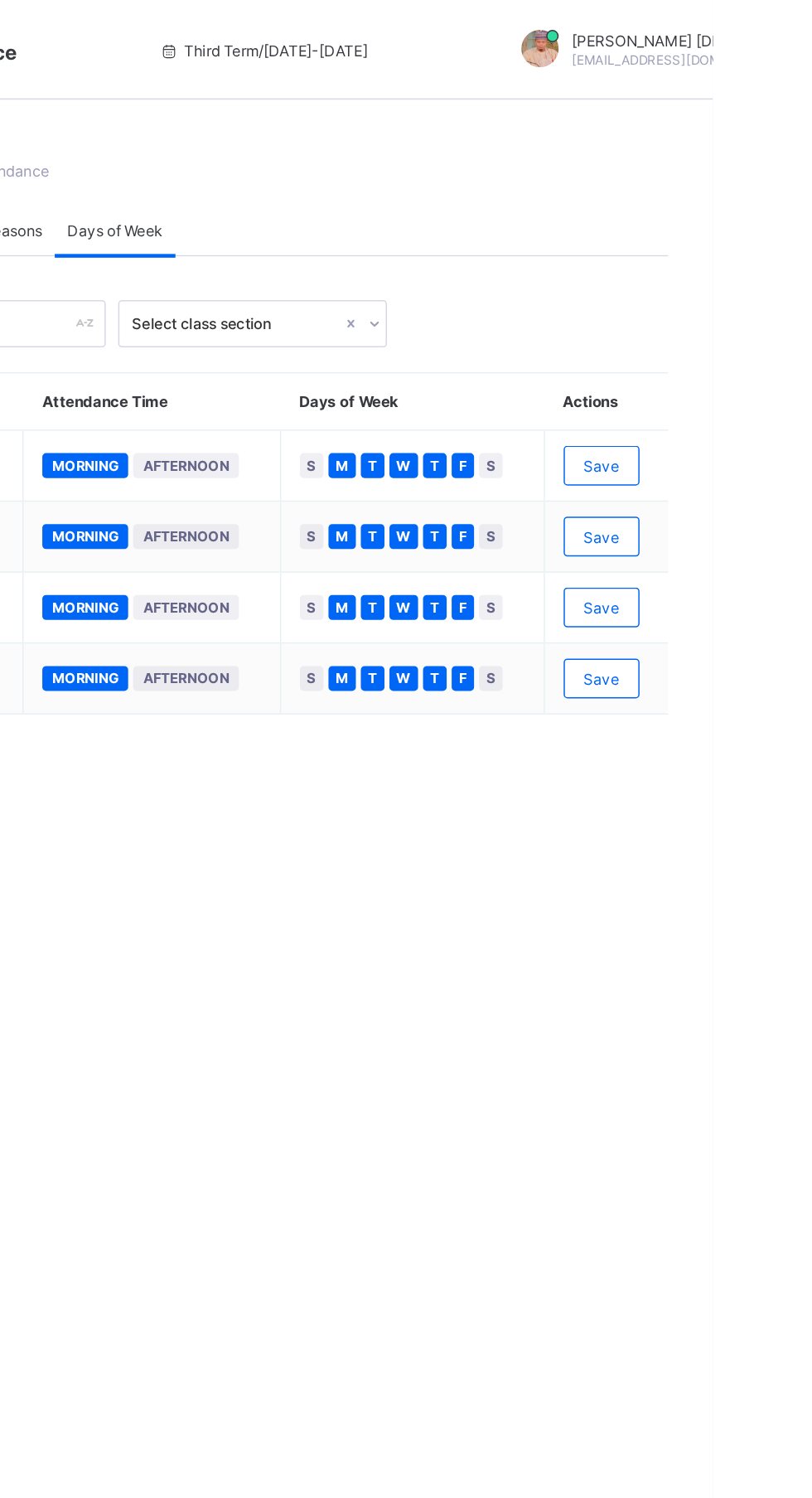
click at [750, 303] on div "Save" at bounding box center [737, 310] width 50 height 26
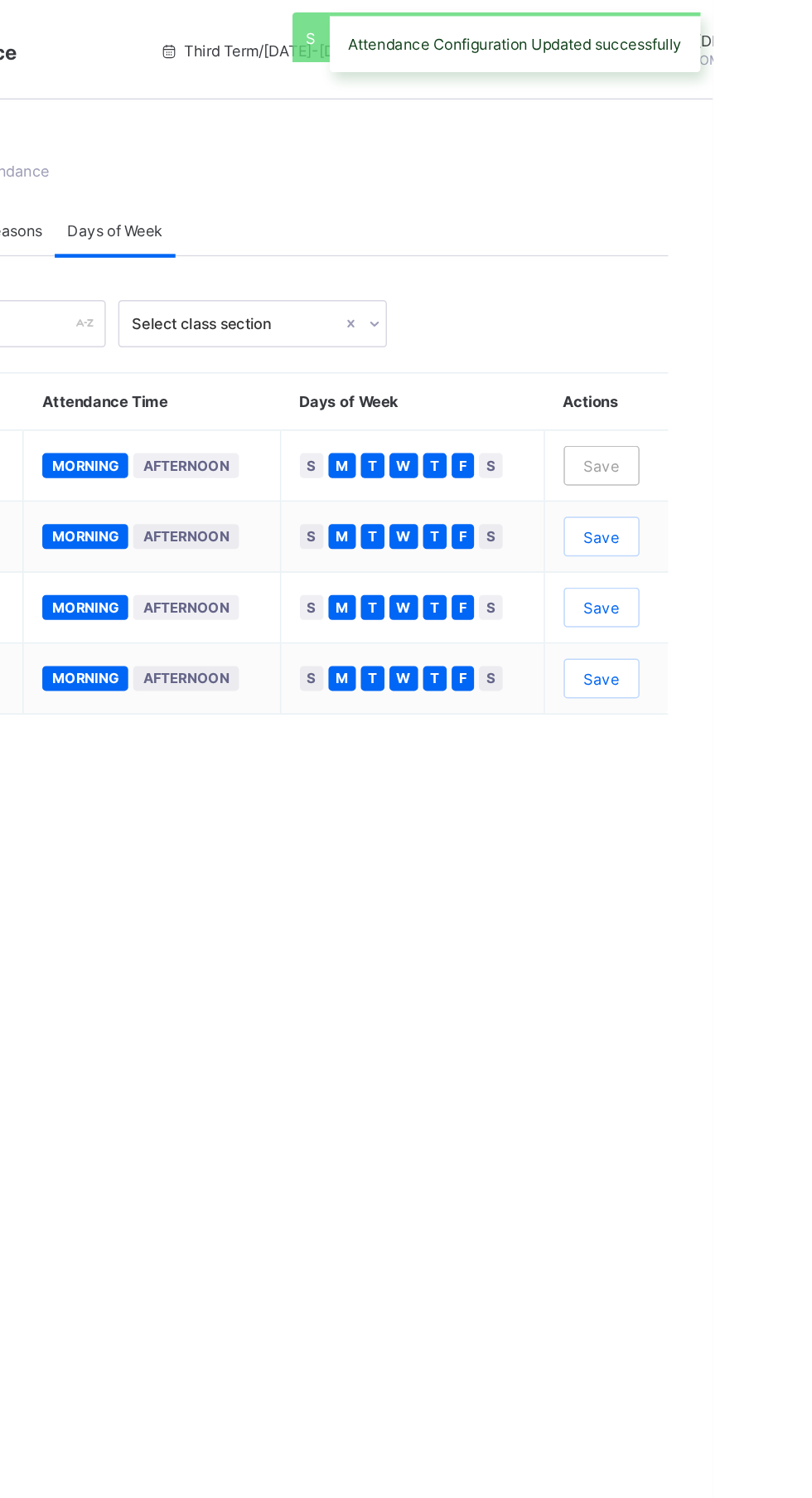
click at [748, 357] on span "Save" at bounding box center [737, 357] width 24 height 13
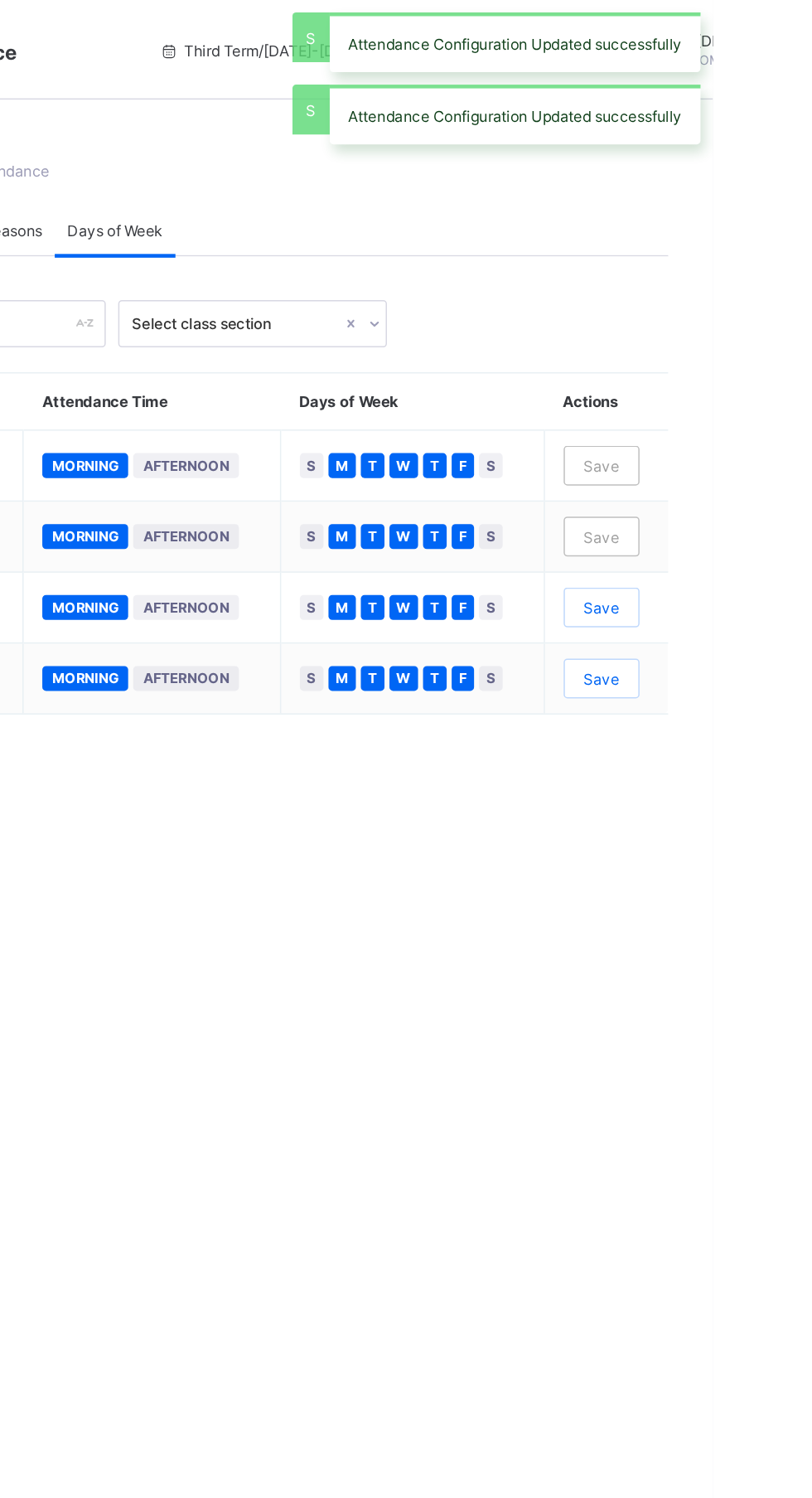
click at [757, 398] on div "Save" at bounding box center [737, 404] width 50 height 26
click at [757, 458] on div "Save" at bounding box center [737, 451] width 50 height 26
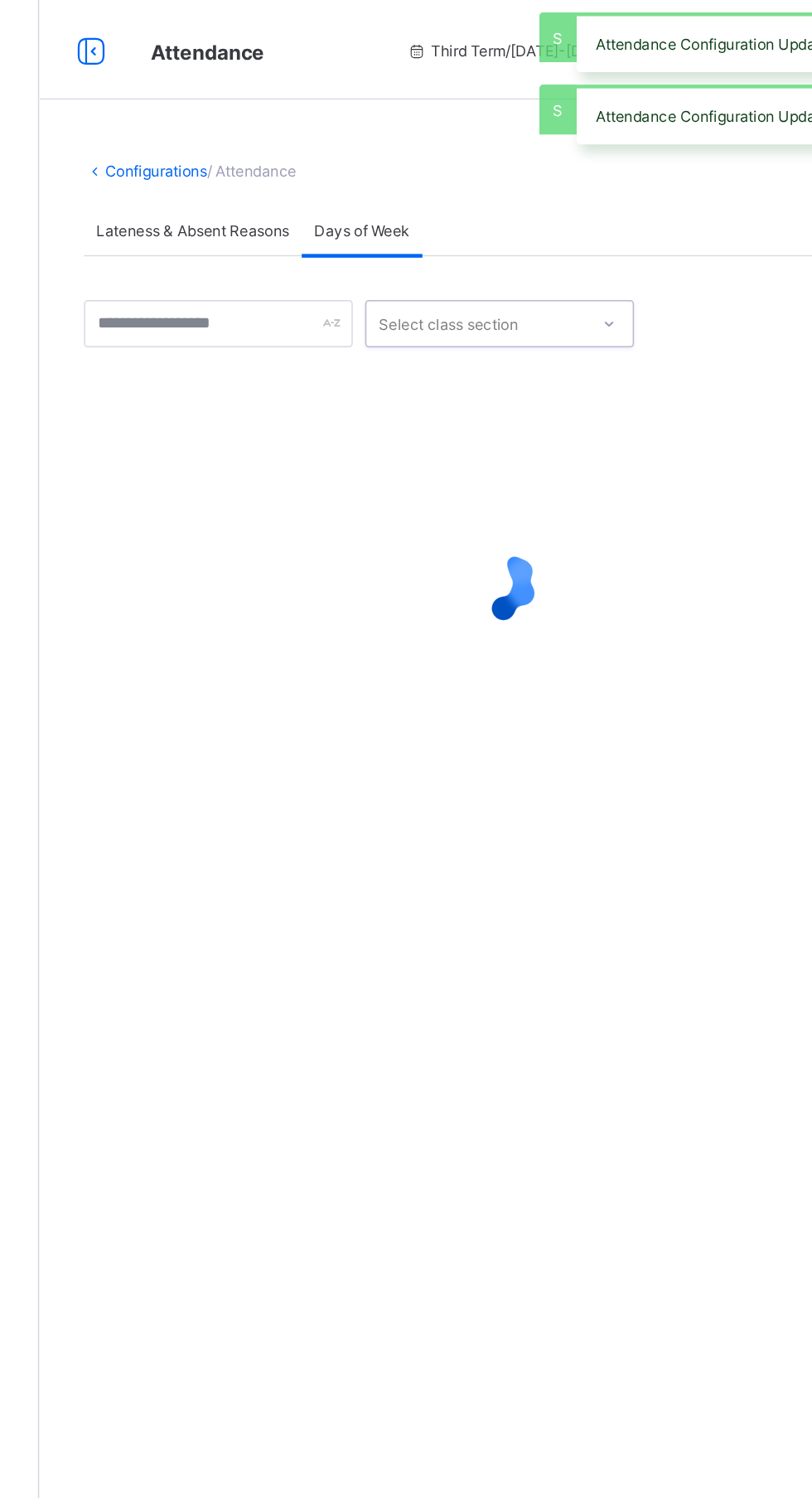
click at [570, 214] on div at bounding box center [577, 215] width 28 height 26
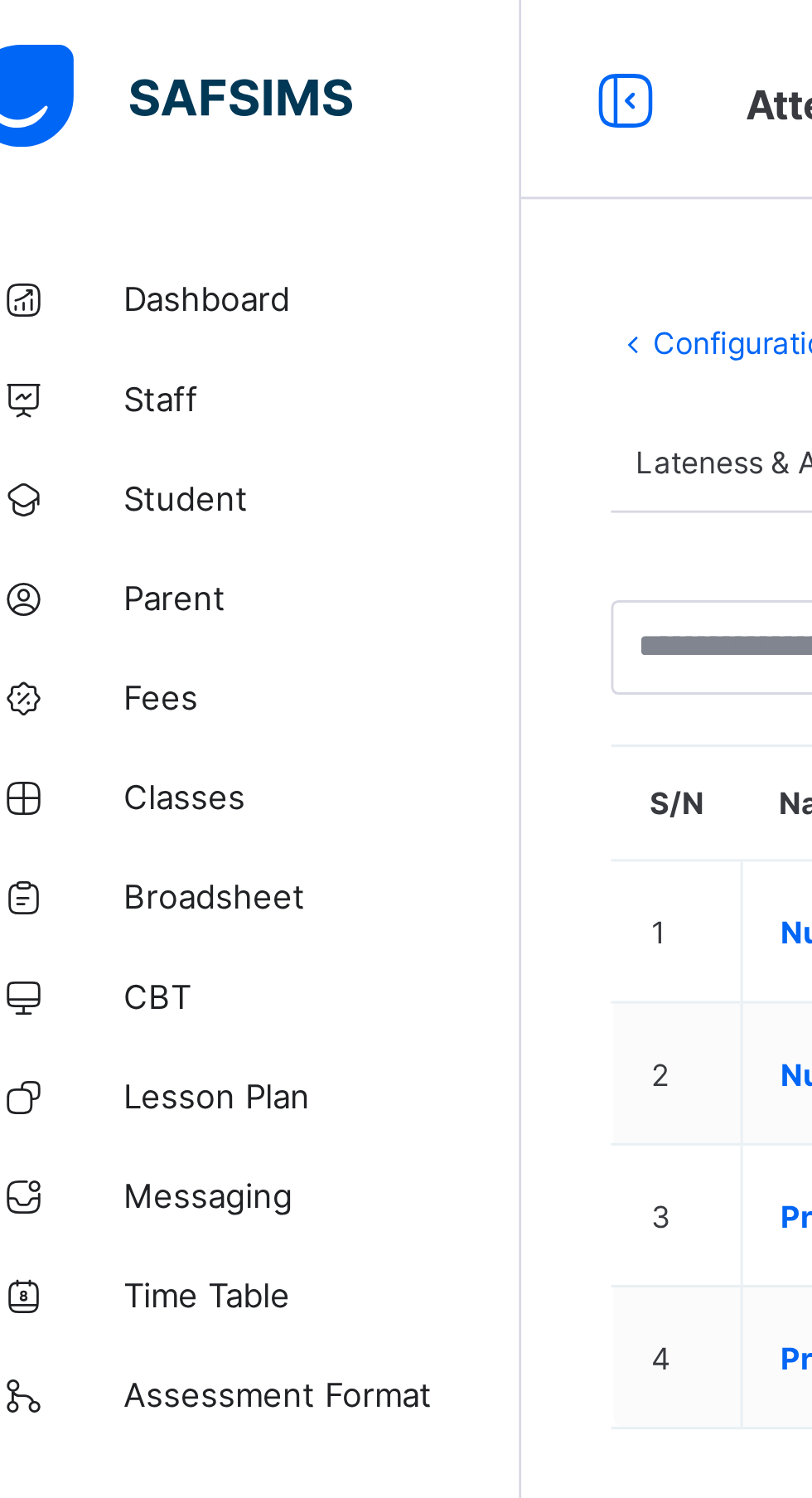
click at [276, 145] on div "Lateness & Absent Reasons" at bounding box center [301, 153] width 145 height 33
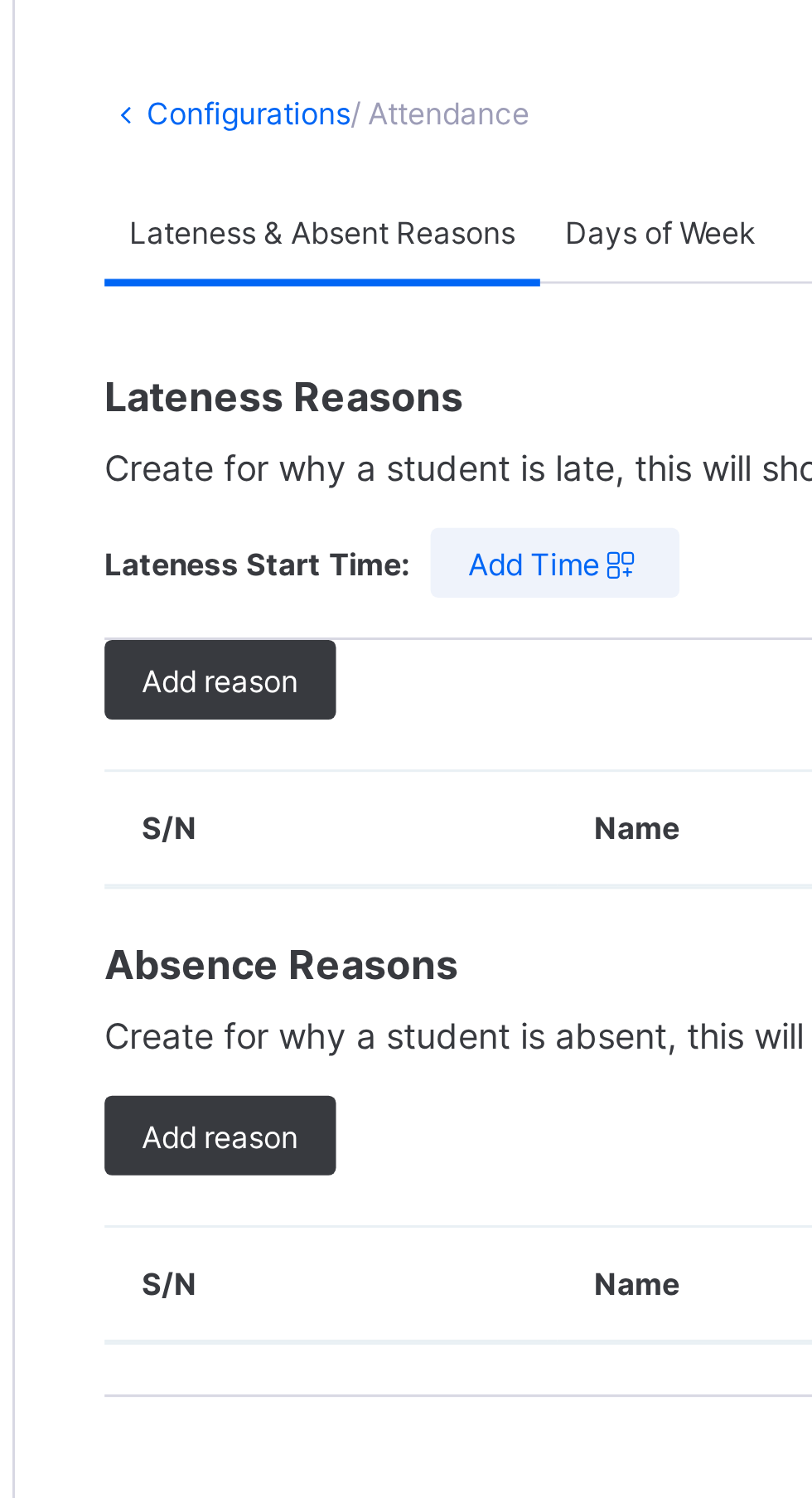
click at [287, 451] on span "Add reason" at bounding box center [267, 454] width 52 height 13
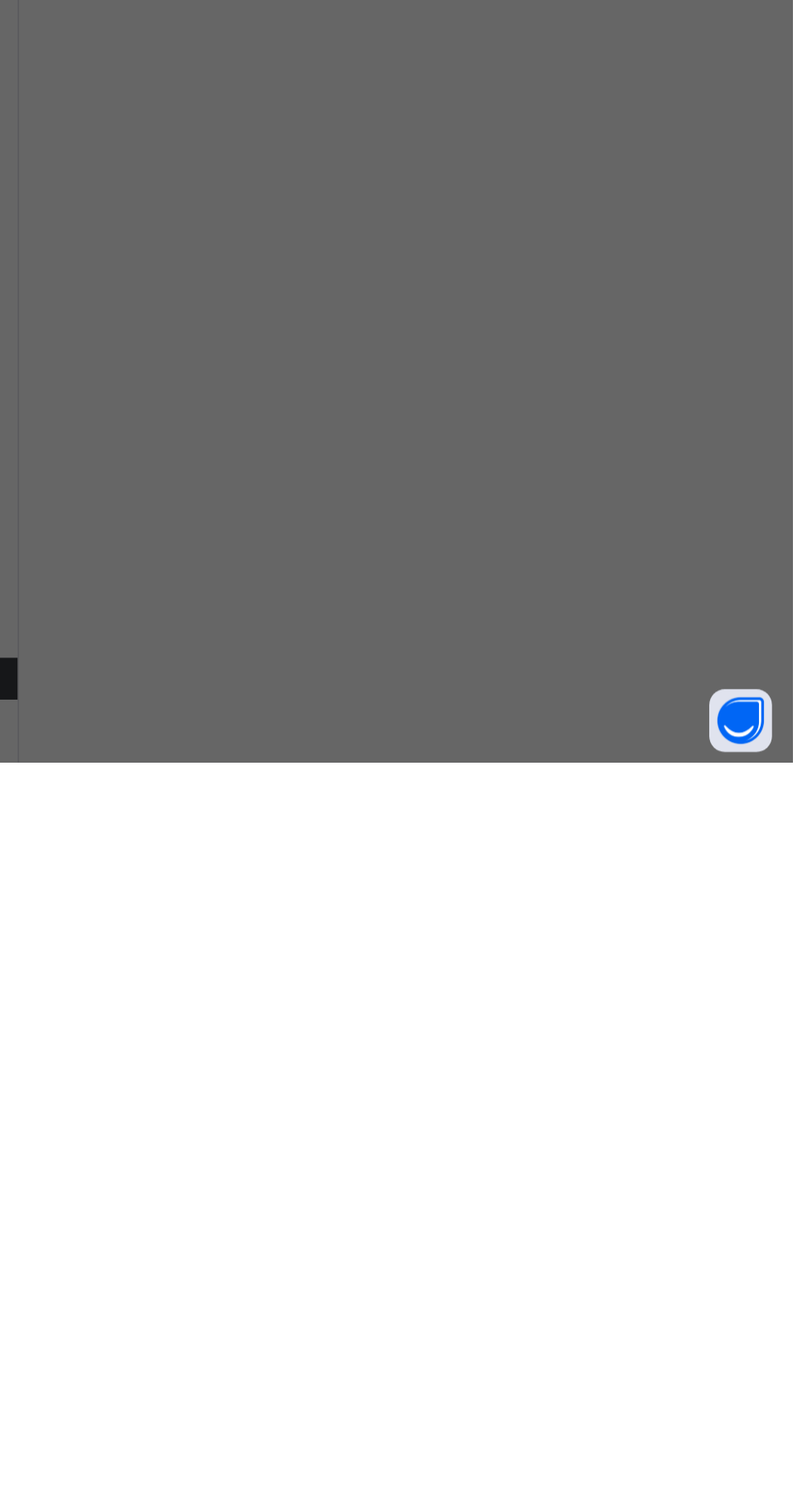
click at [551, 760] on input "text" at bounding box center [406, 743] width 440 height 31
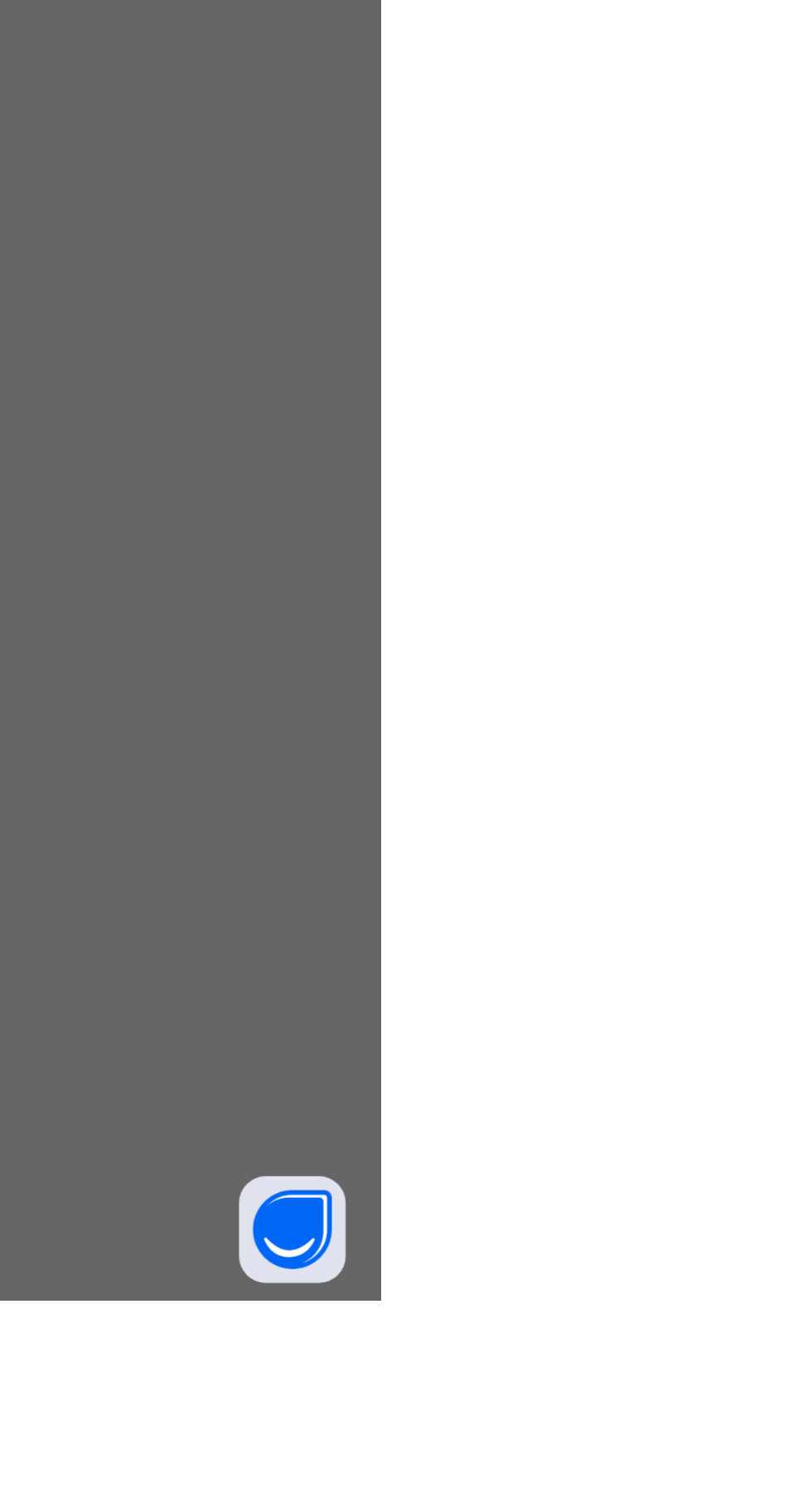
click at [627, 813] on div "Submit" at bounding box center [597, 800] width 57 height 26
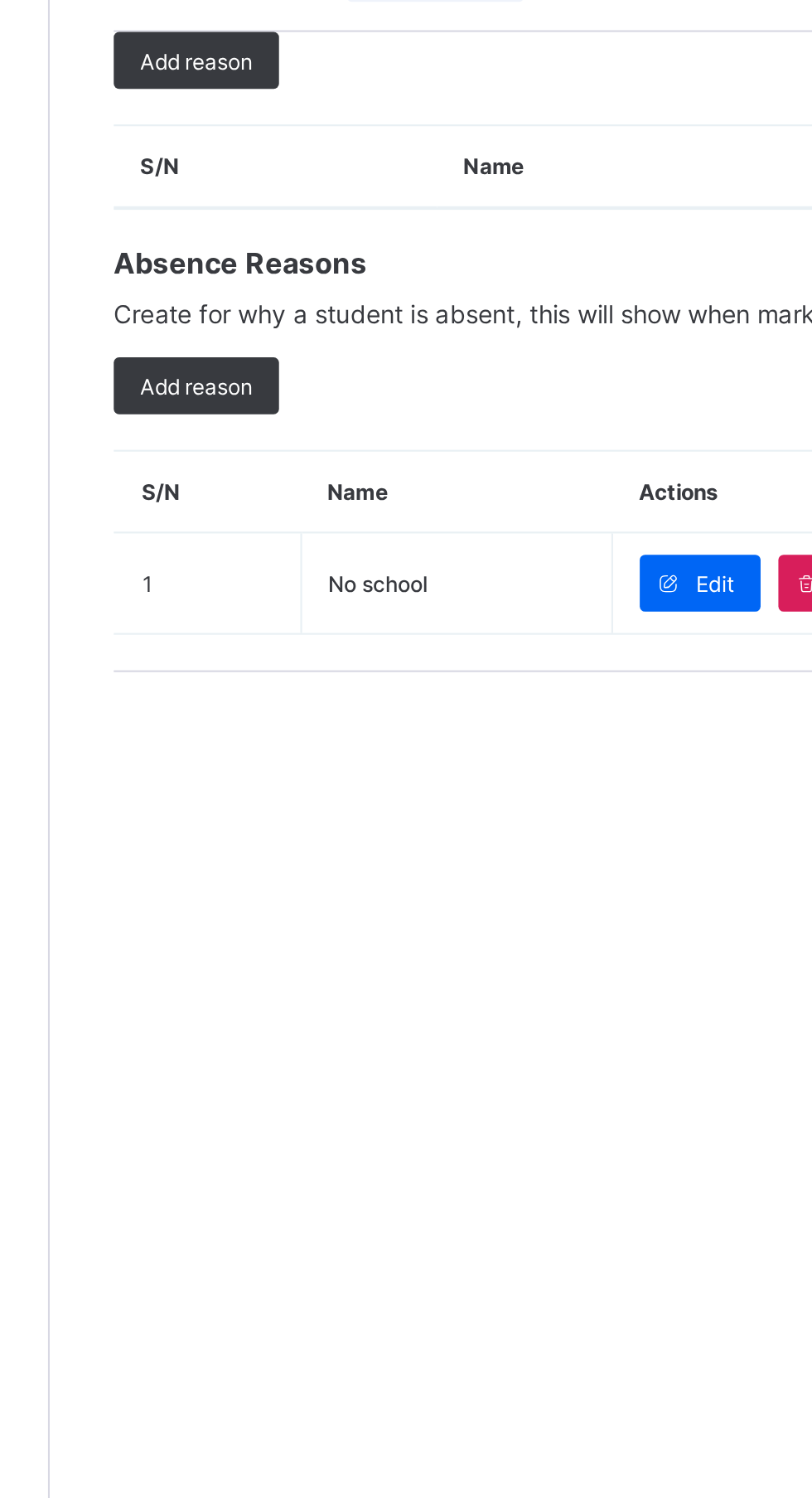
click at [274, 450] on span "Add reason" at bounding box center [267, 454] width 52 height 13
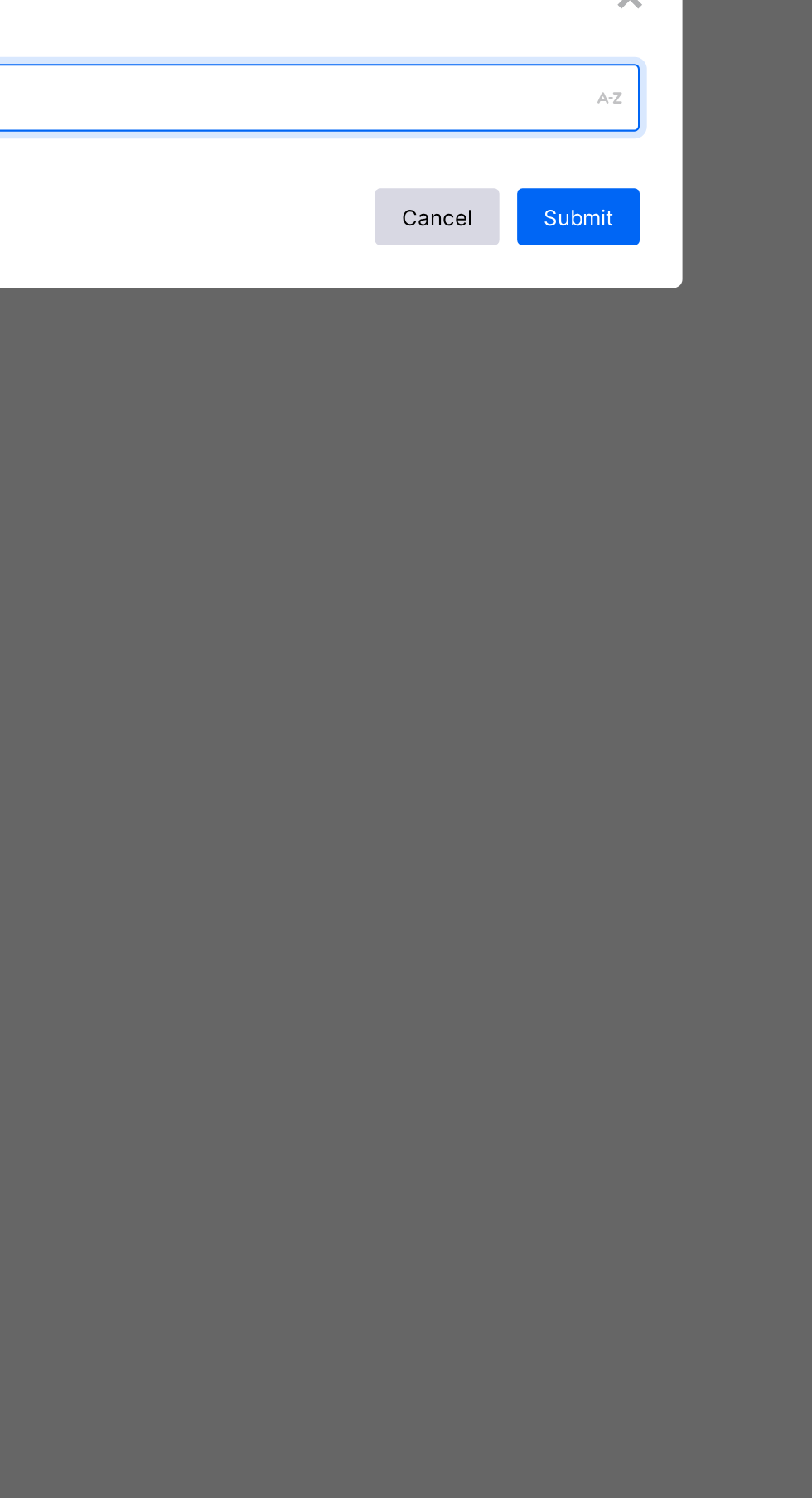
click at [508, 760] on input "text" at bounding box center [406, 743] width 440 height 31
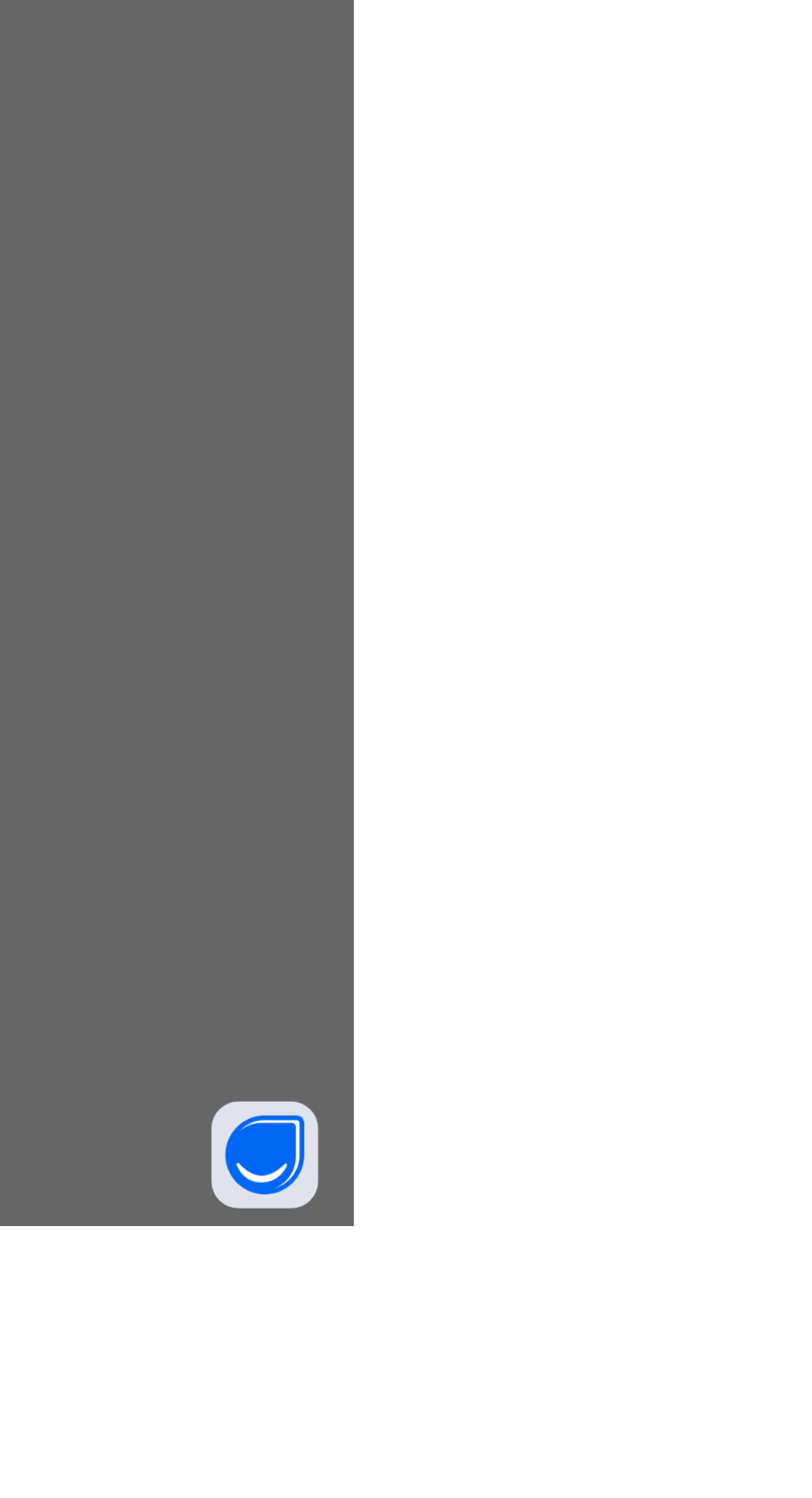
click at [614, 806] on span "Submit" at bounding box center [598, 800] width 32 height 13
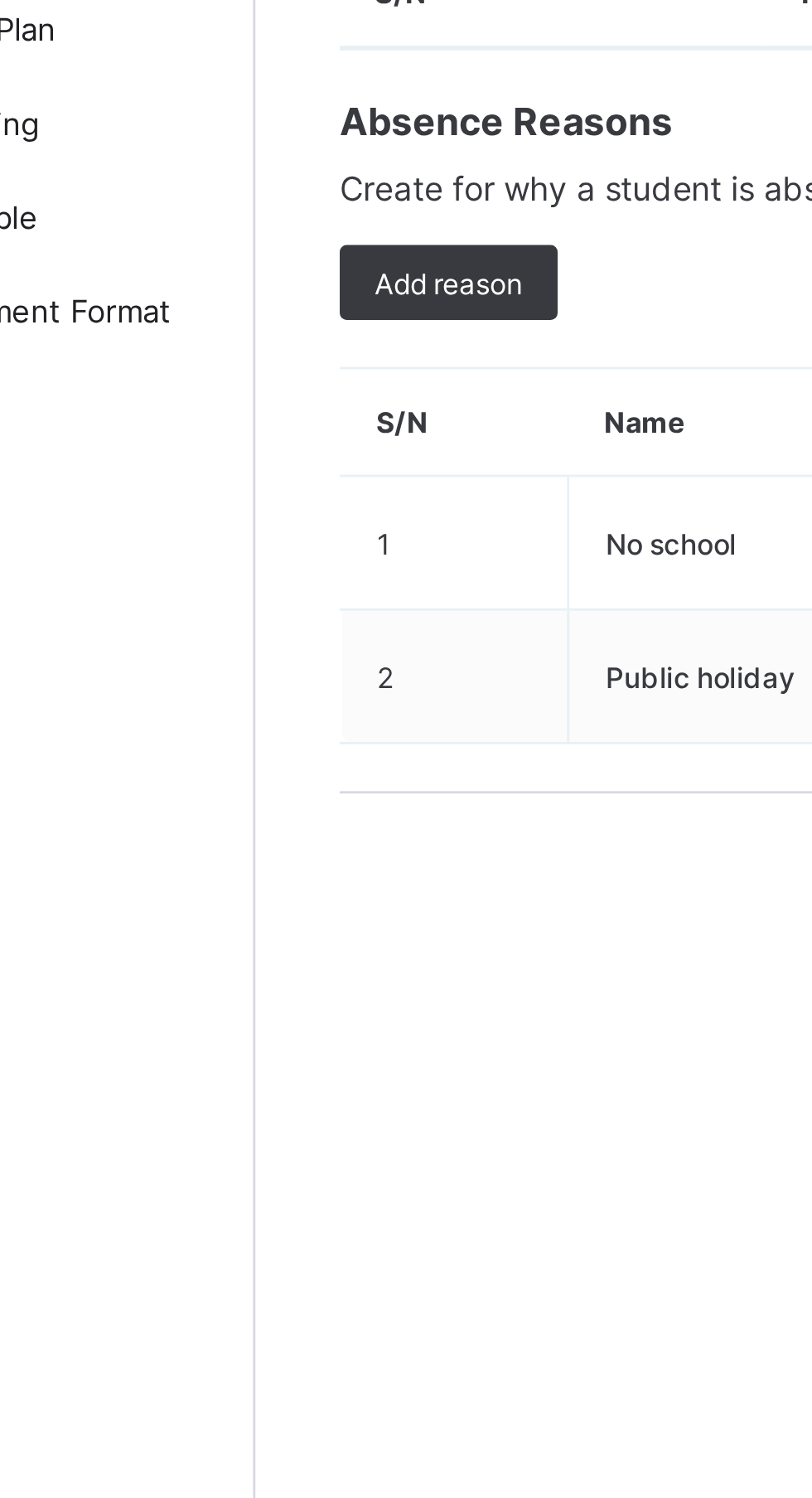
click at [276, 452] on span "Add reason" at bounding box center [267, 454] width 52 height 13
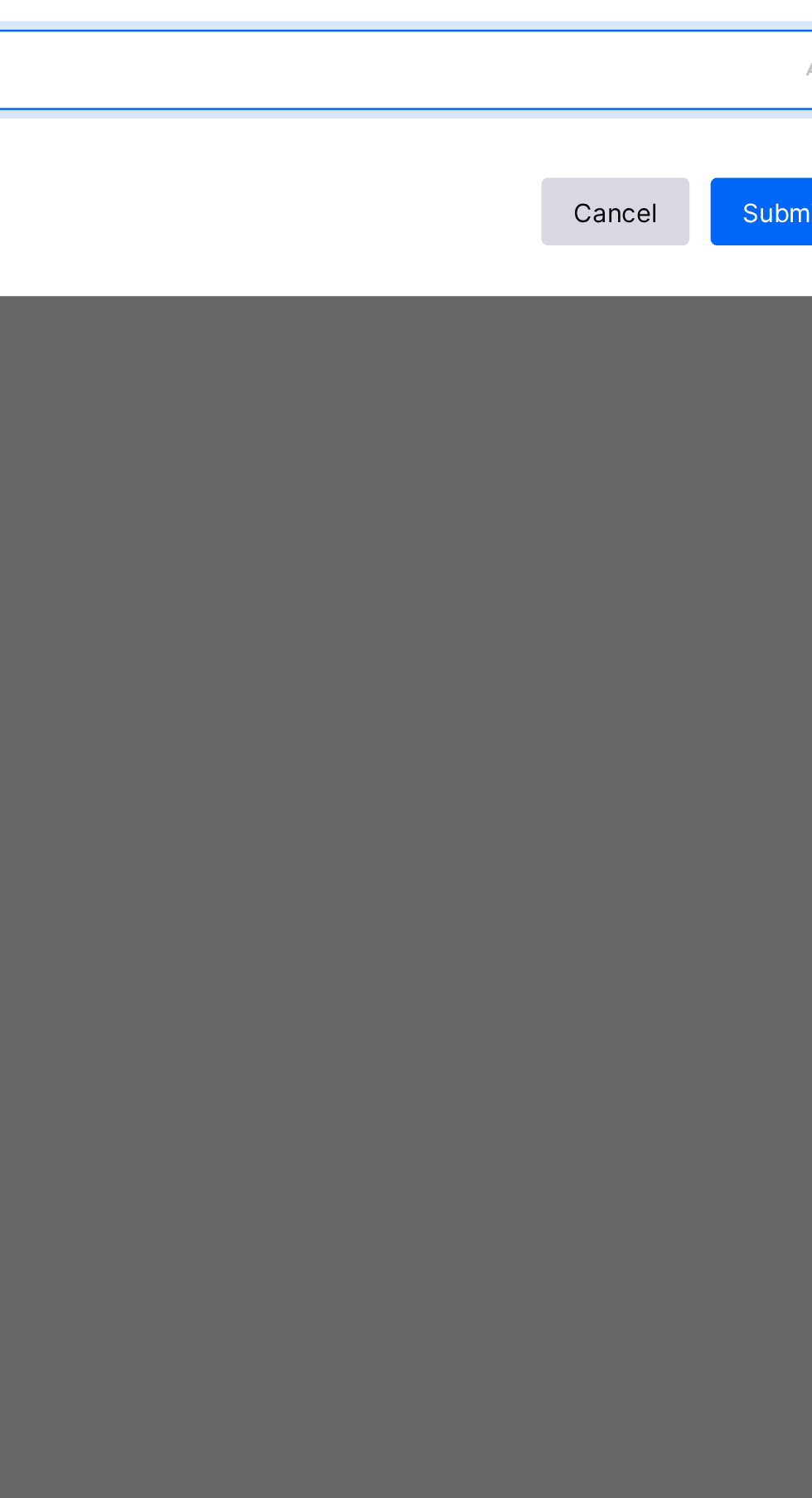
click at [474, 760] on input "text" at bounding box center [406, 743] width 440 height 31
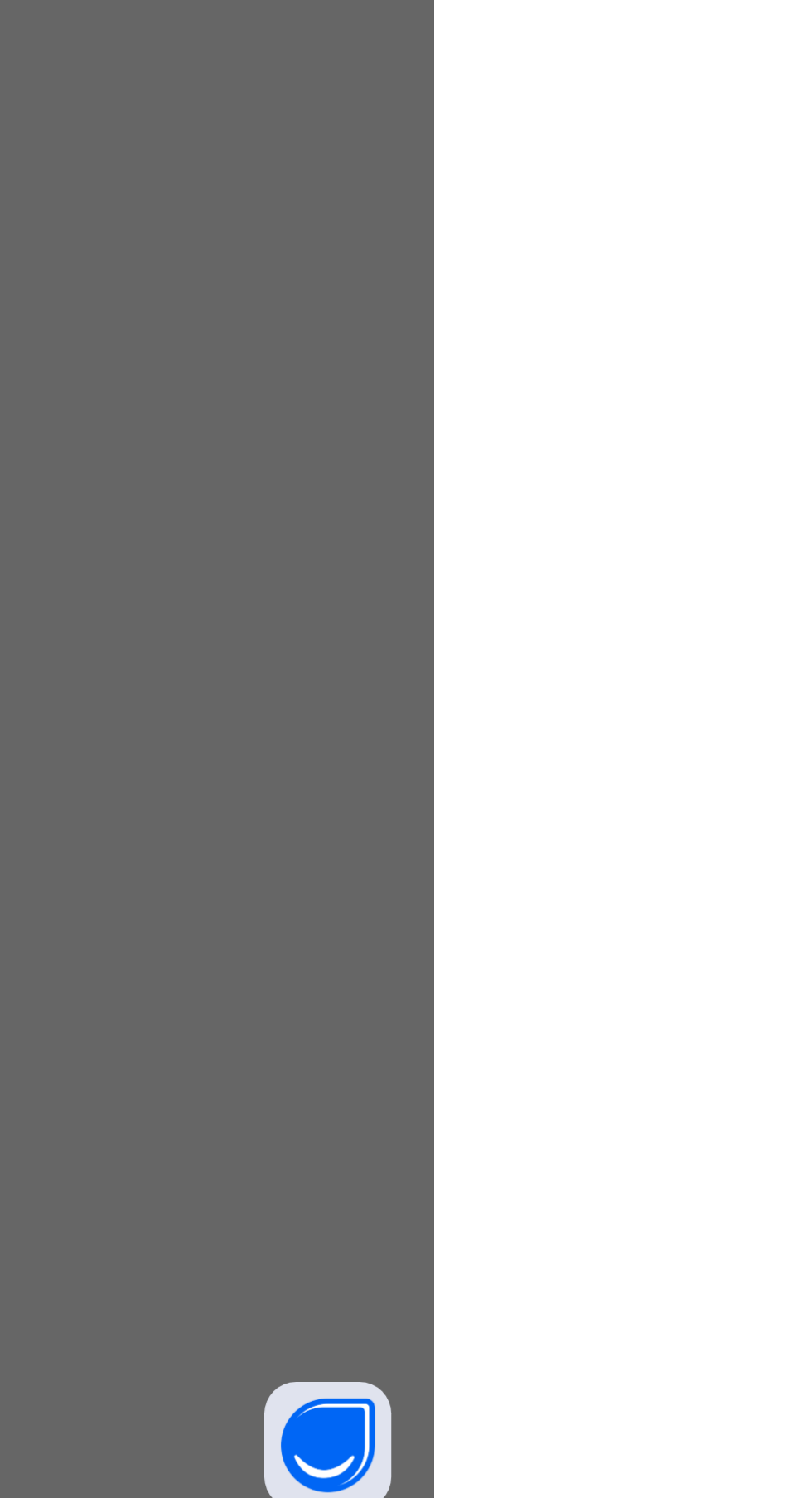
click at [629, 709] on div "×" at bounding box center [622, 695] width 16 height 28
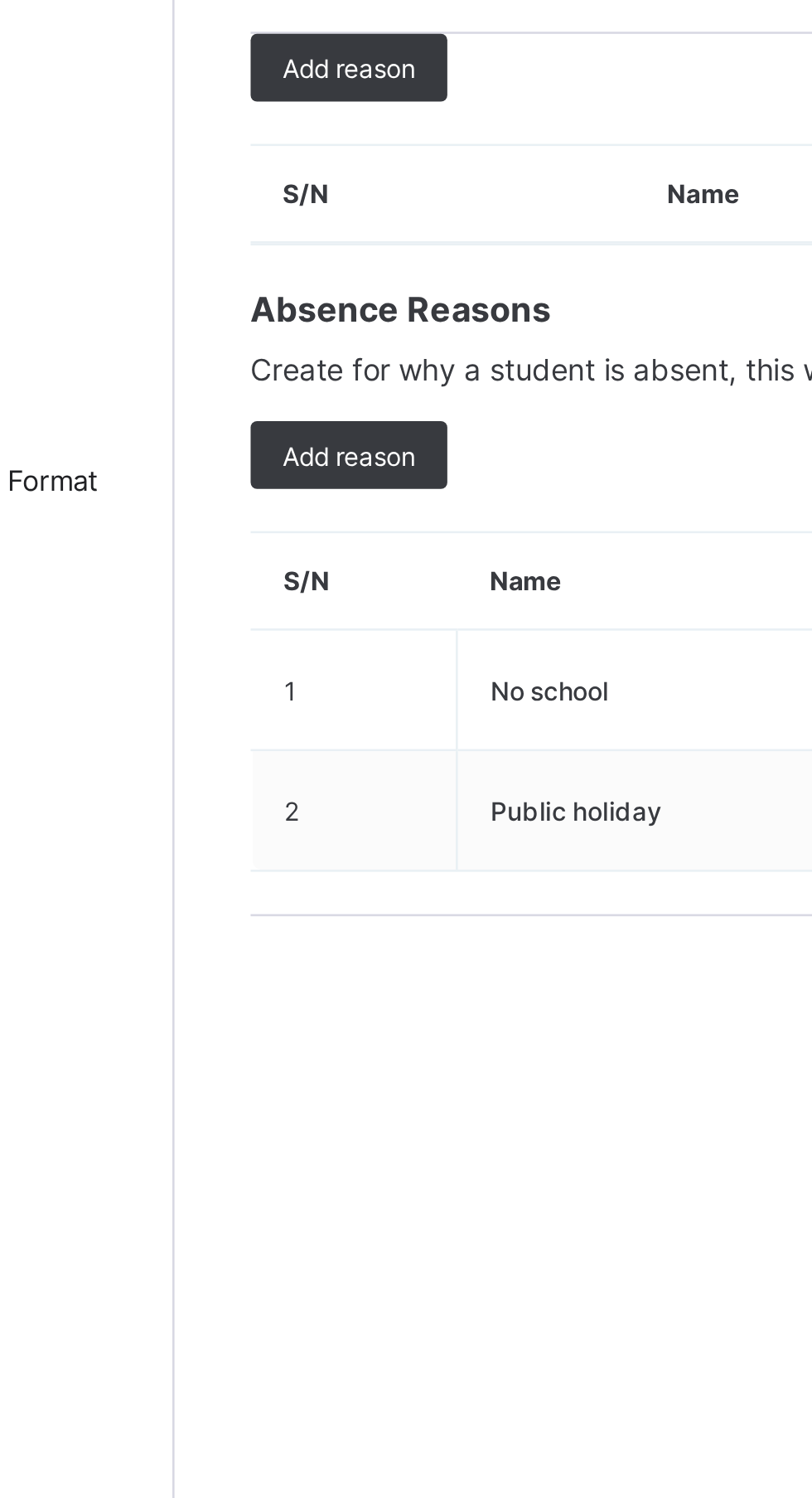
click at [276, 456] on span "Add reason" at bounding box center [267, 454] width 52 height 13
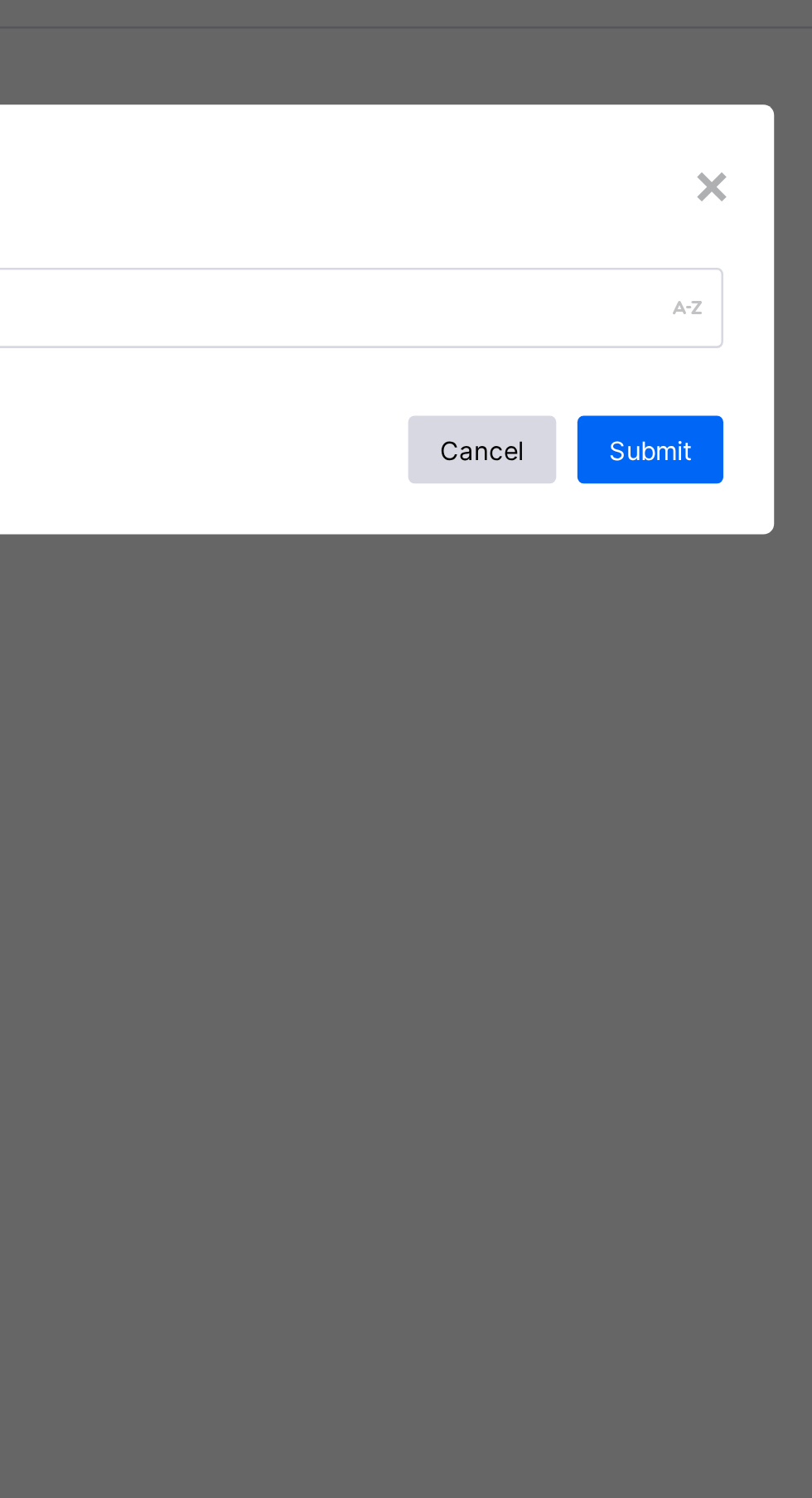
click at [464, 833] on div "Absence Reasons Reason Cancel Submit" at bounding box center [406, 749] width 480 height 168
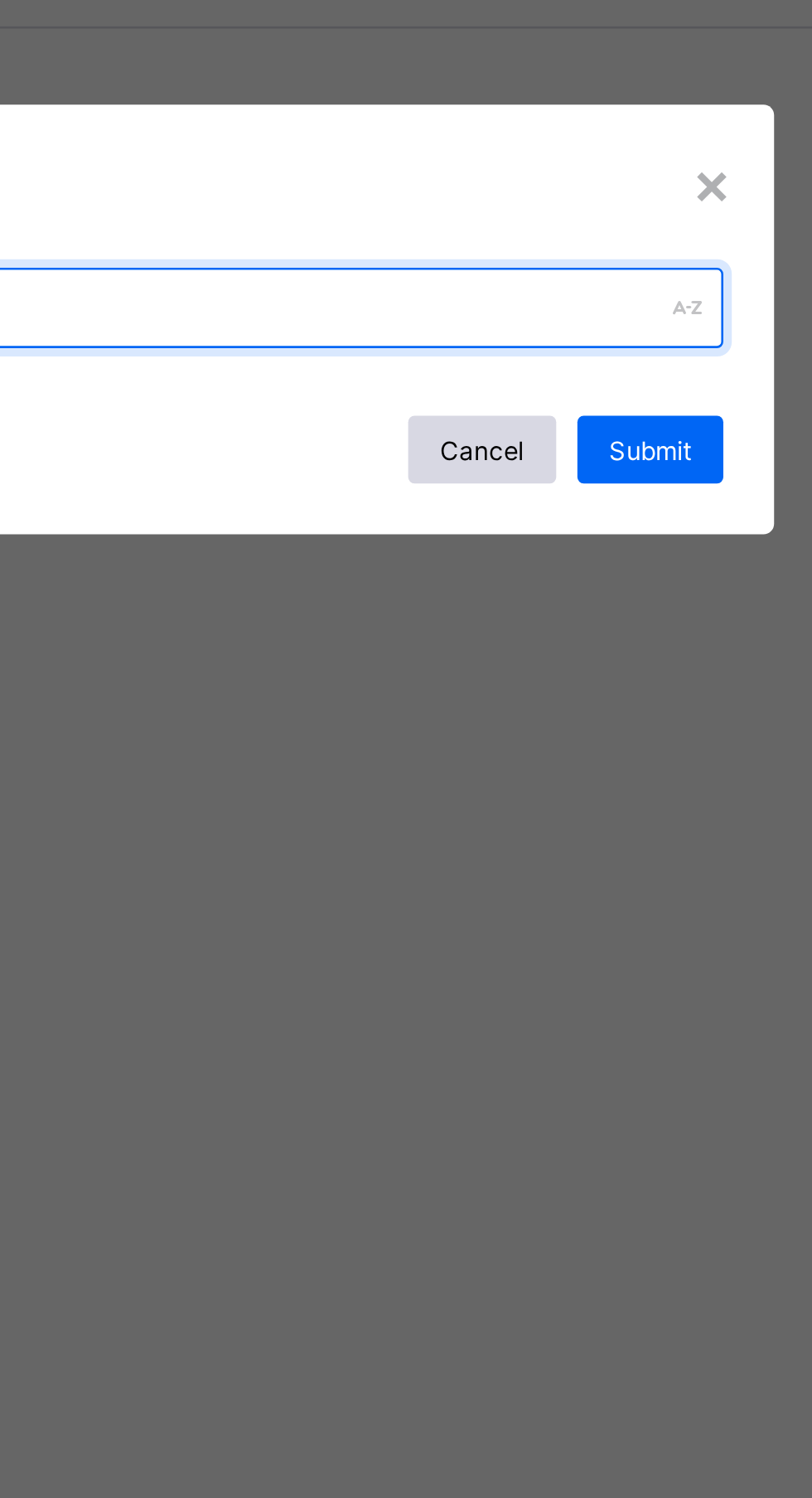
click at [467, 760] on input "text" at bounding box center [406, 743] width 440 height 31
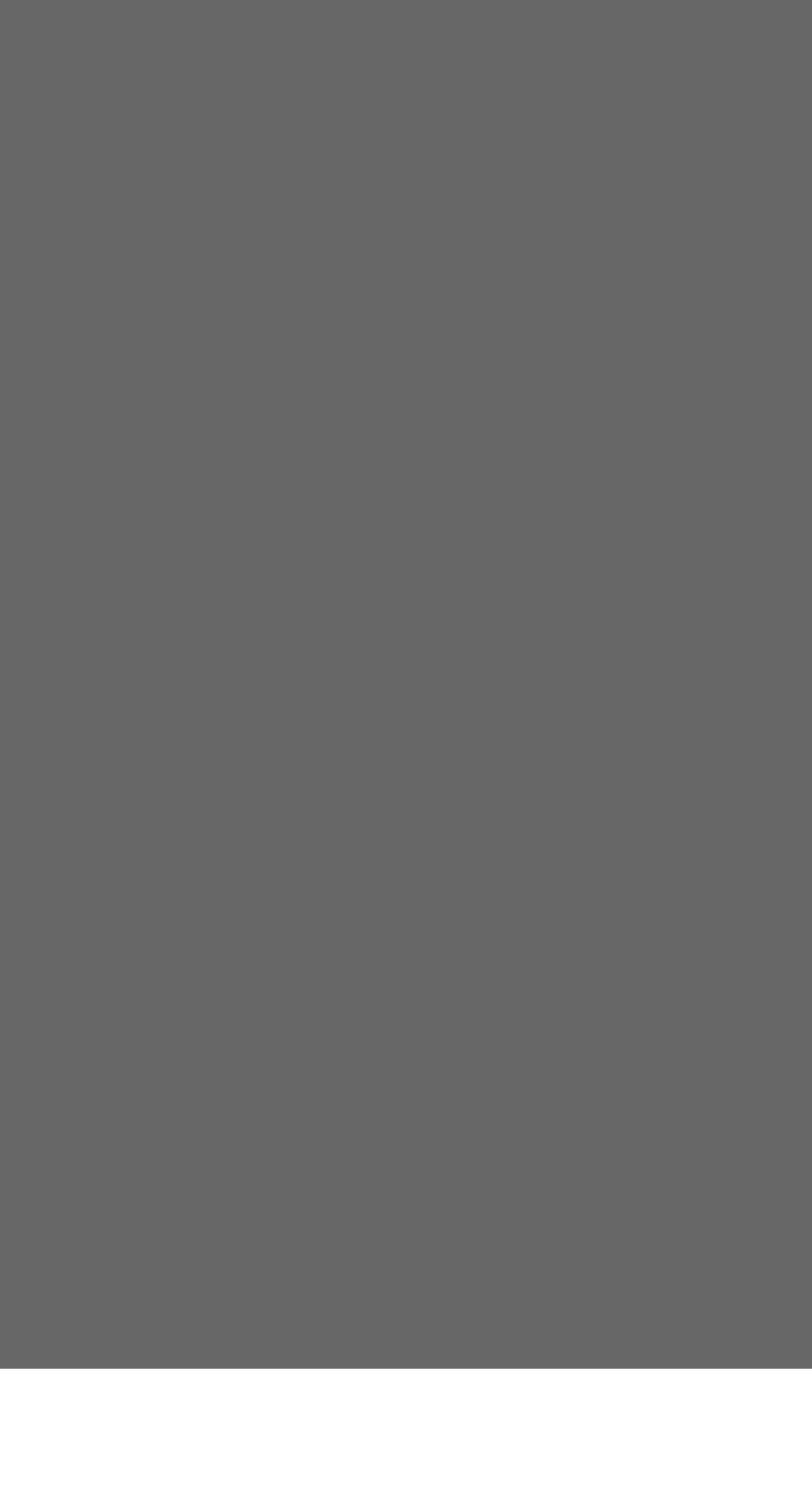
type input "**********"
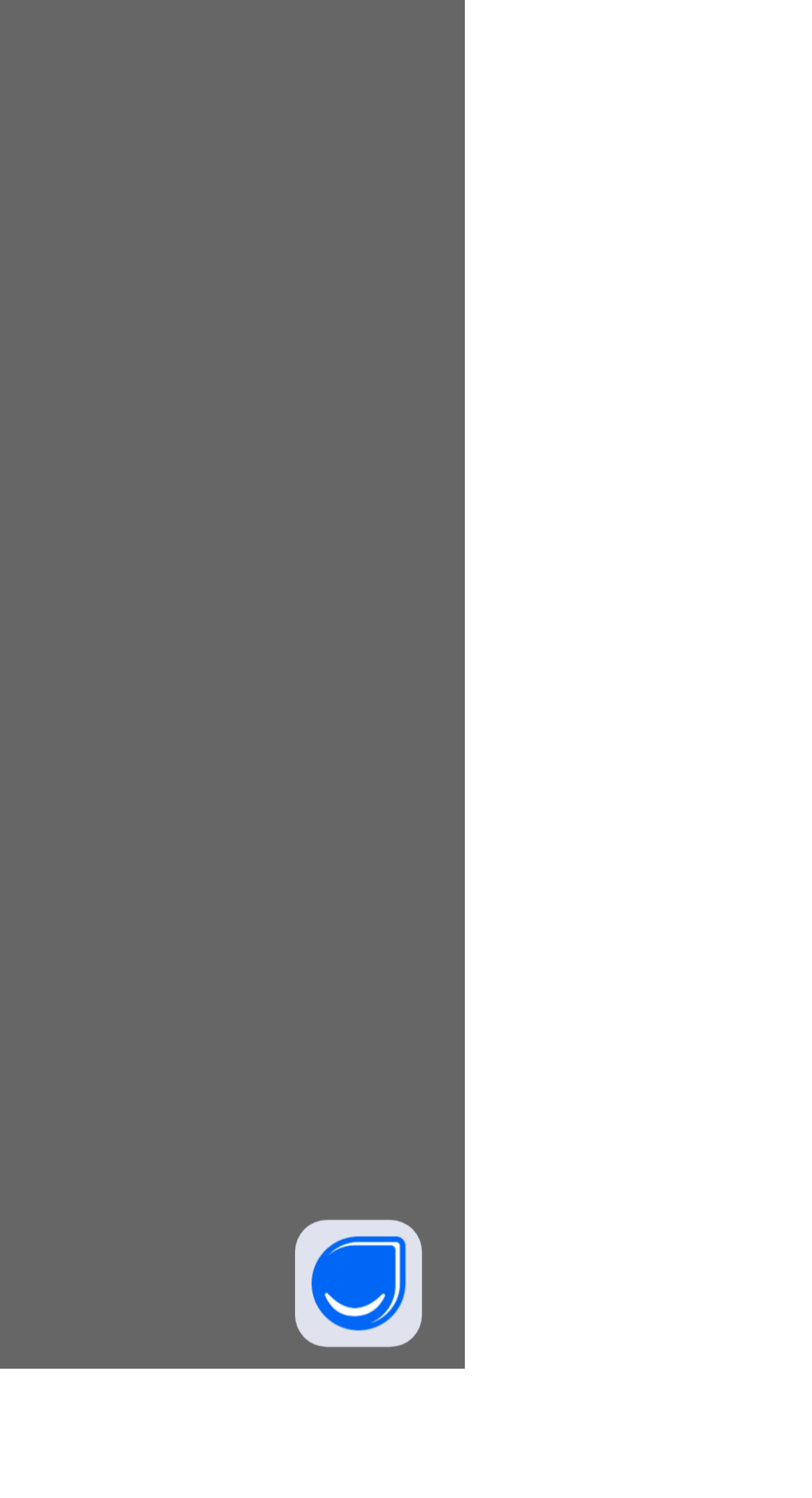
click at [614, 806] on span "Submit" at bounding box center [598, 800] width 32 height 13
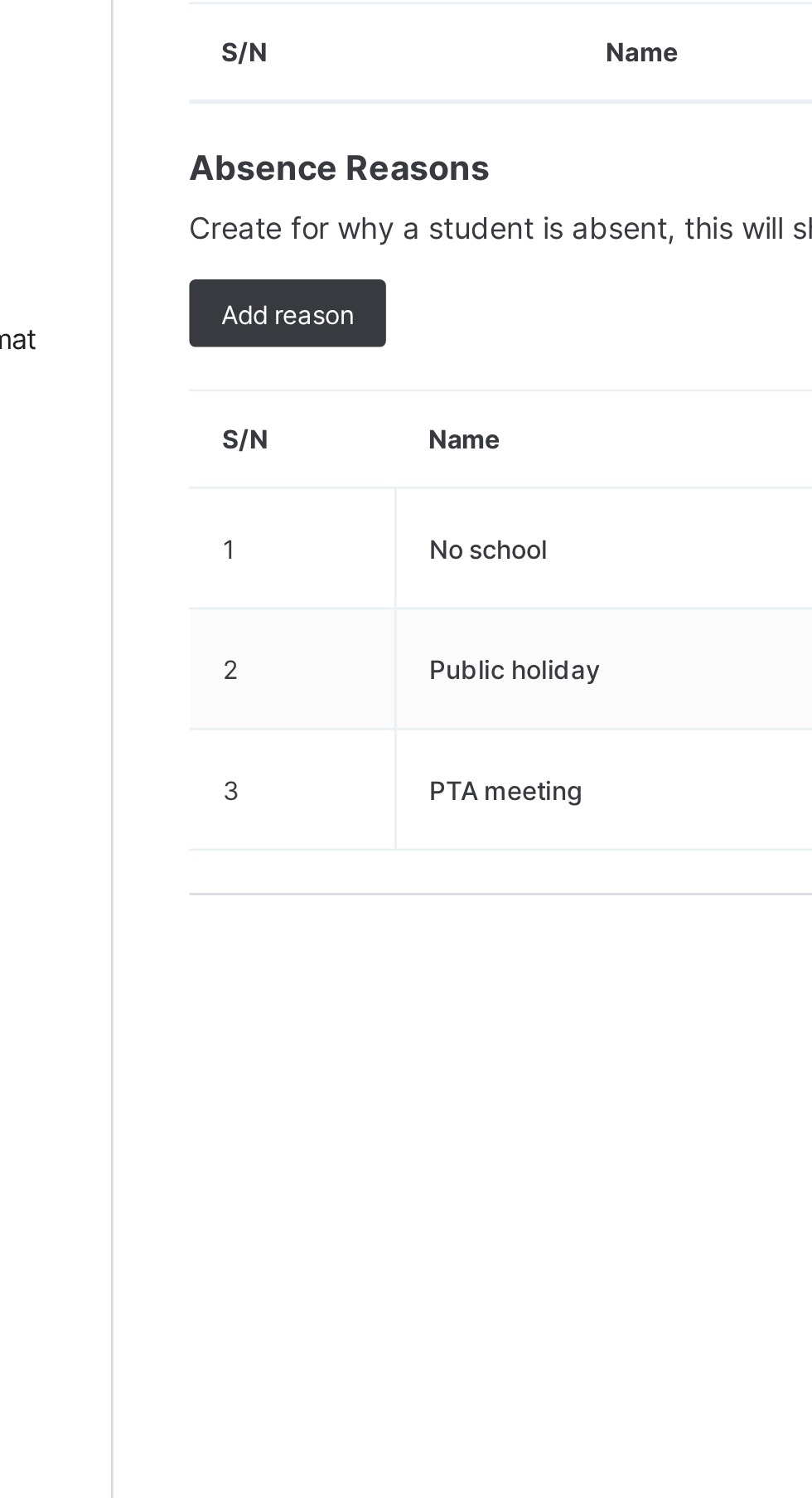
click at [269, 443] on div "Add reason" at bounding box center [267, 453] width 77 height 26
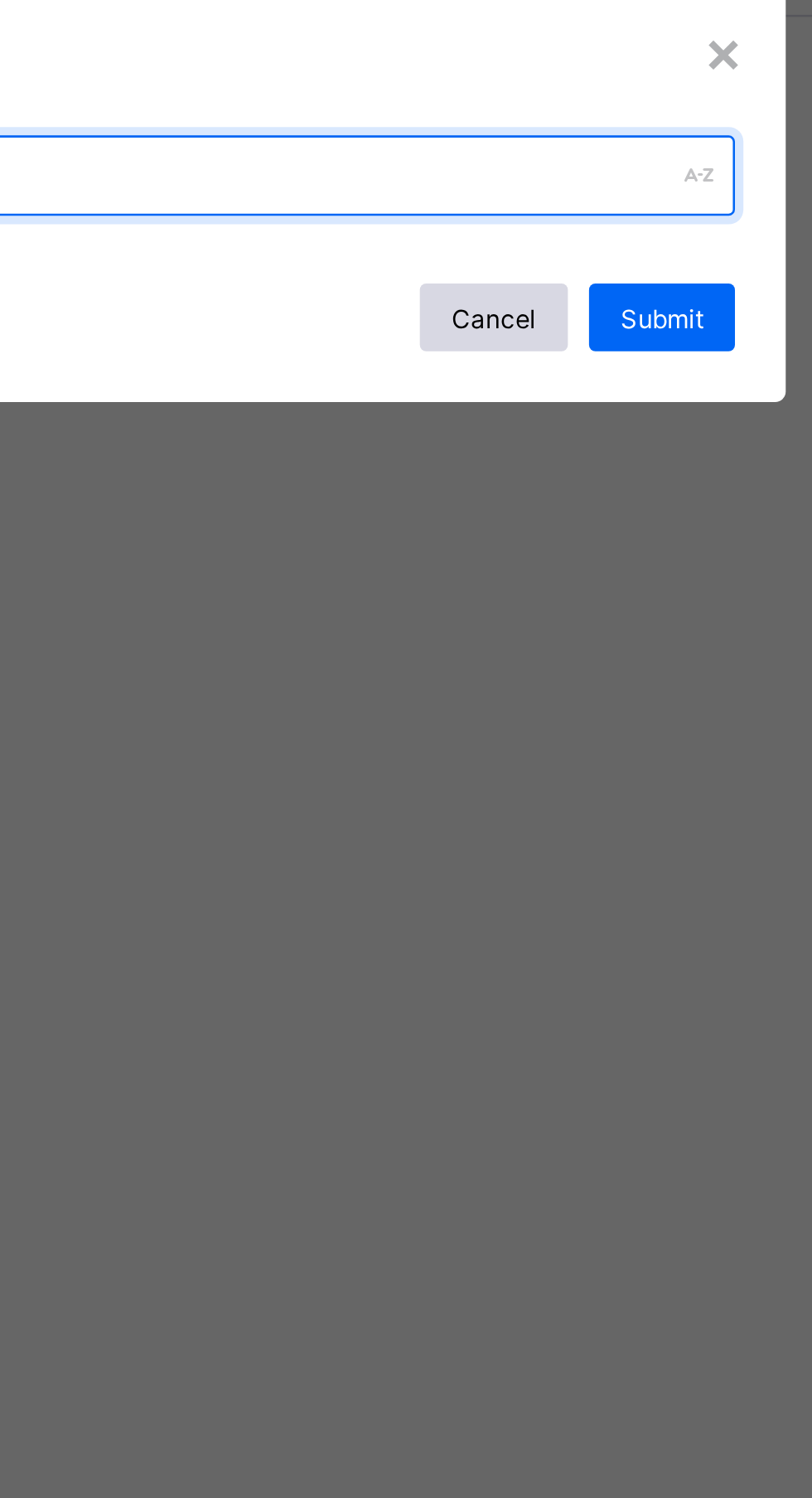
click at [463, 760] on input "text" at bounding box center [406, 743] width 440 height 31
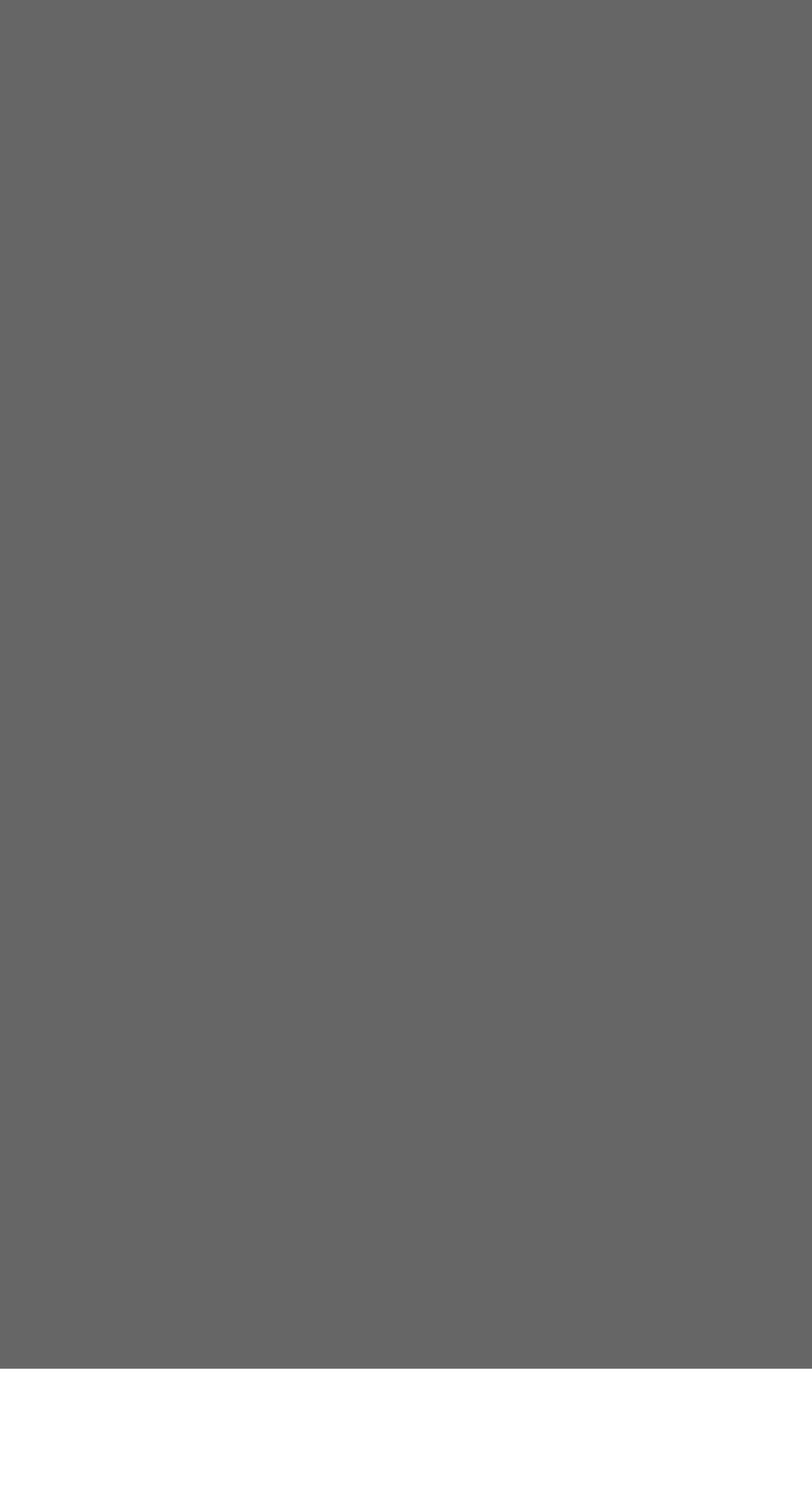
click at [488, 1183] on div "× Absence Reasons Reason Cancel Submit" at bounding box center [406, 749] width 812 height 1498
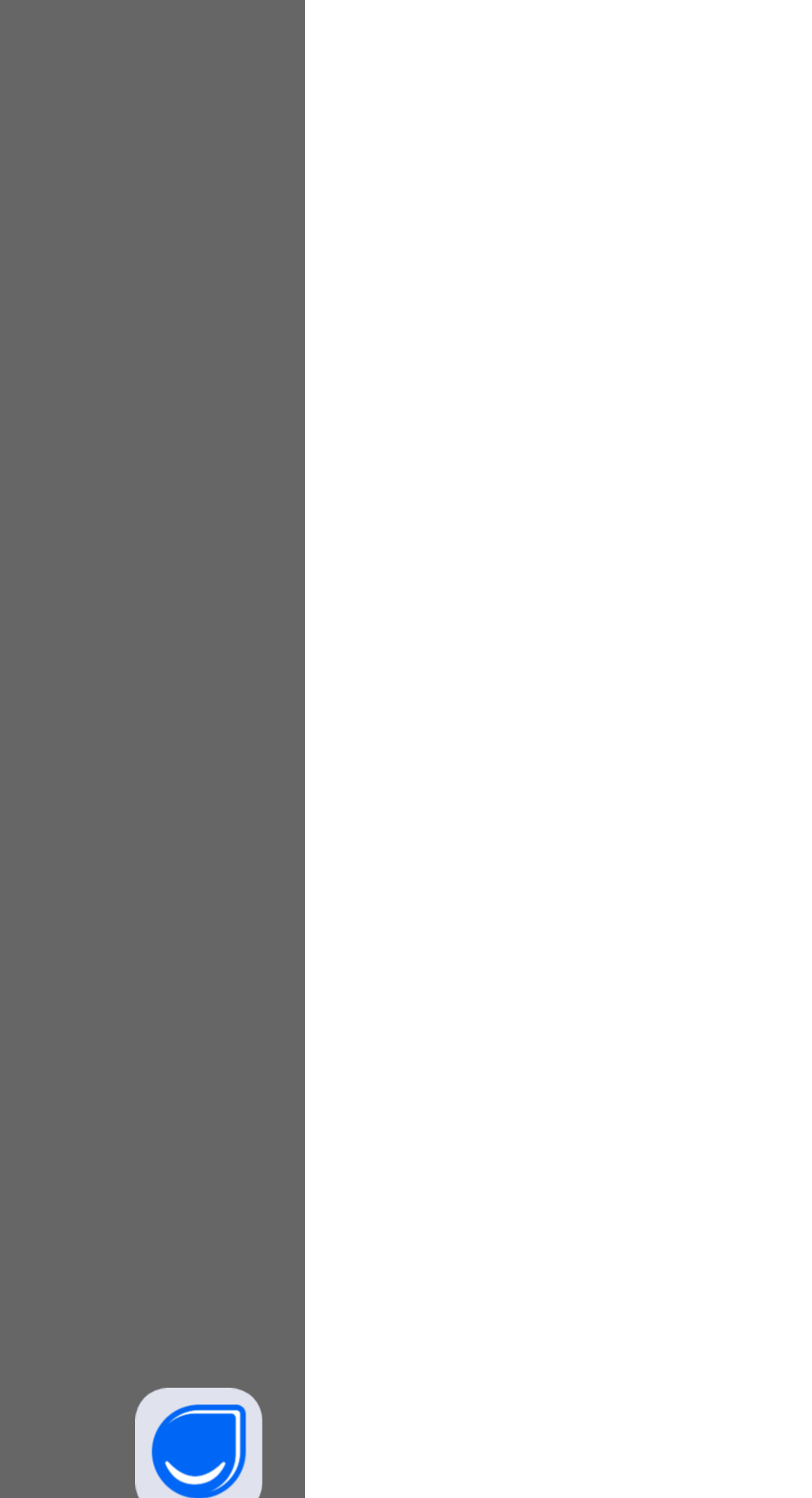
click at [800, 1017] on div "× Absence Reasons Reason Cancel Submit" at bounding box center [406, 749] width 812 height 1498
click at [629, 709] on div "×" at bounding box center [622, 695] width 16 height 28
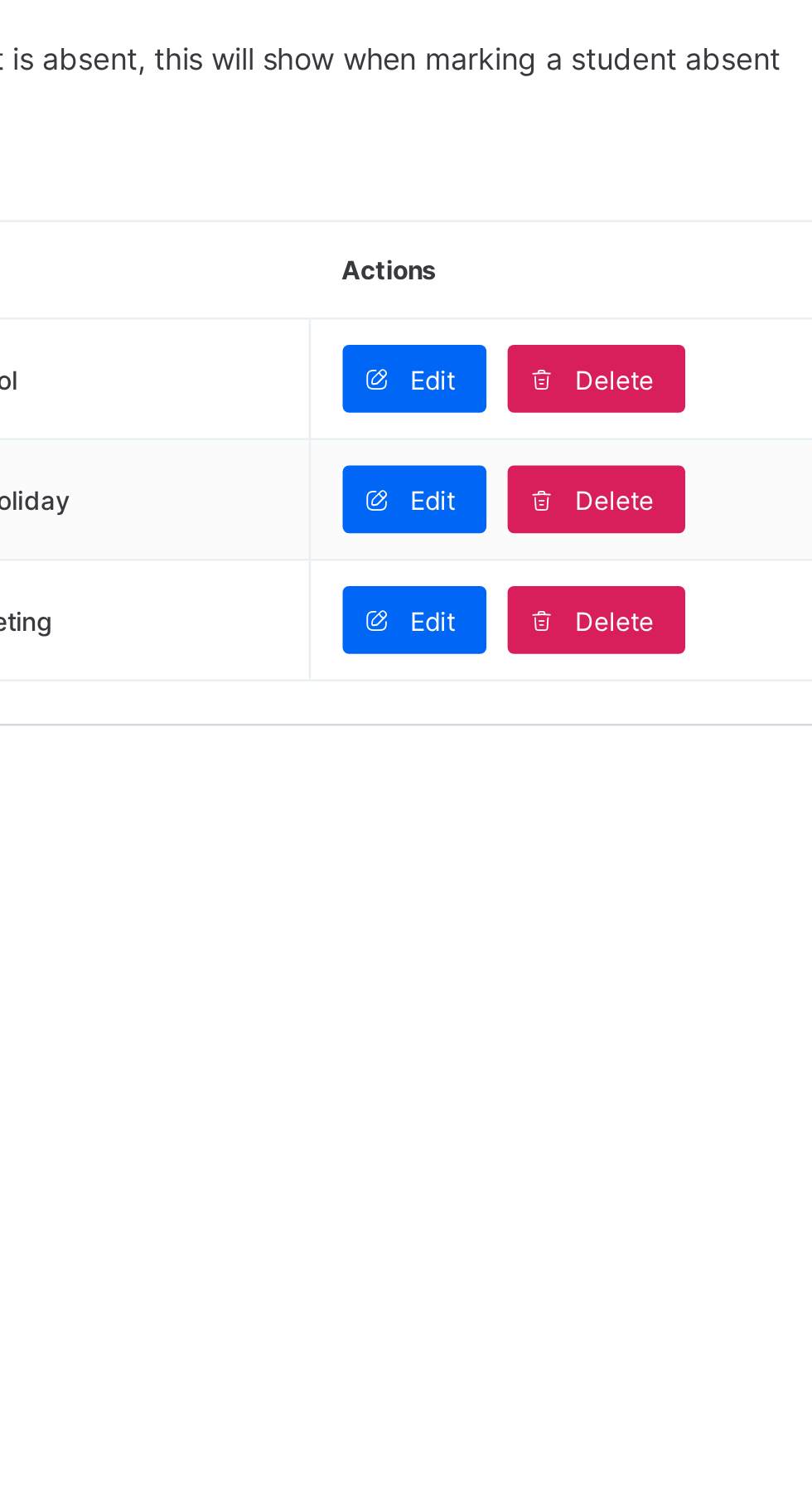
click at [530, 540] on span "Edit" at bounding box center [531, 546] width 17 height 13
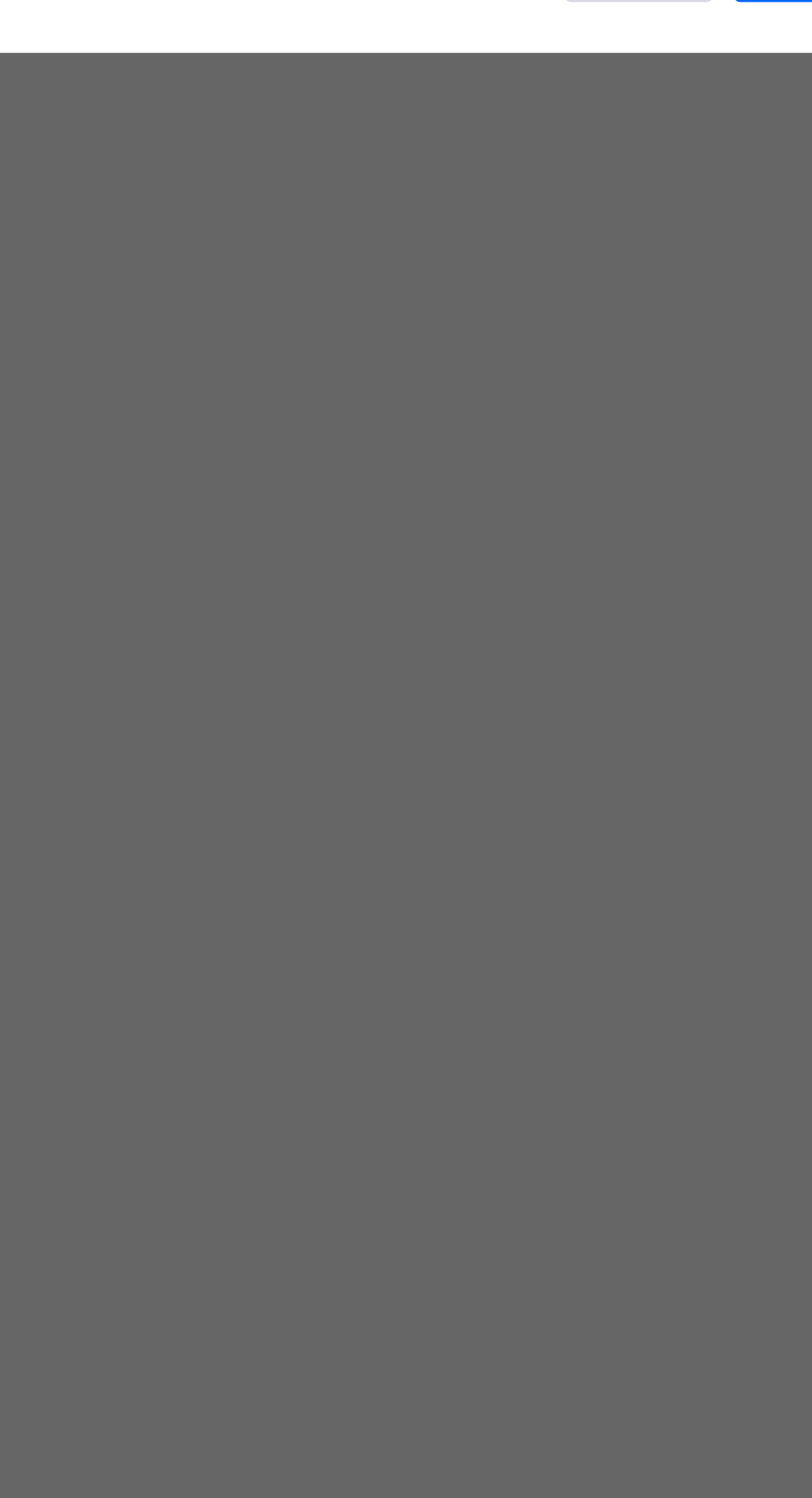
click at [434, 760] on input "text" at bounding box center [406, 743] width 440 height 31
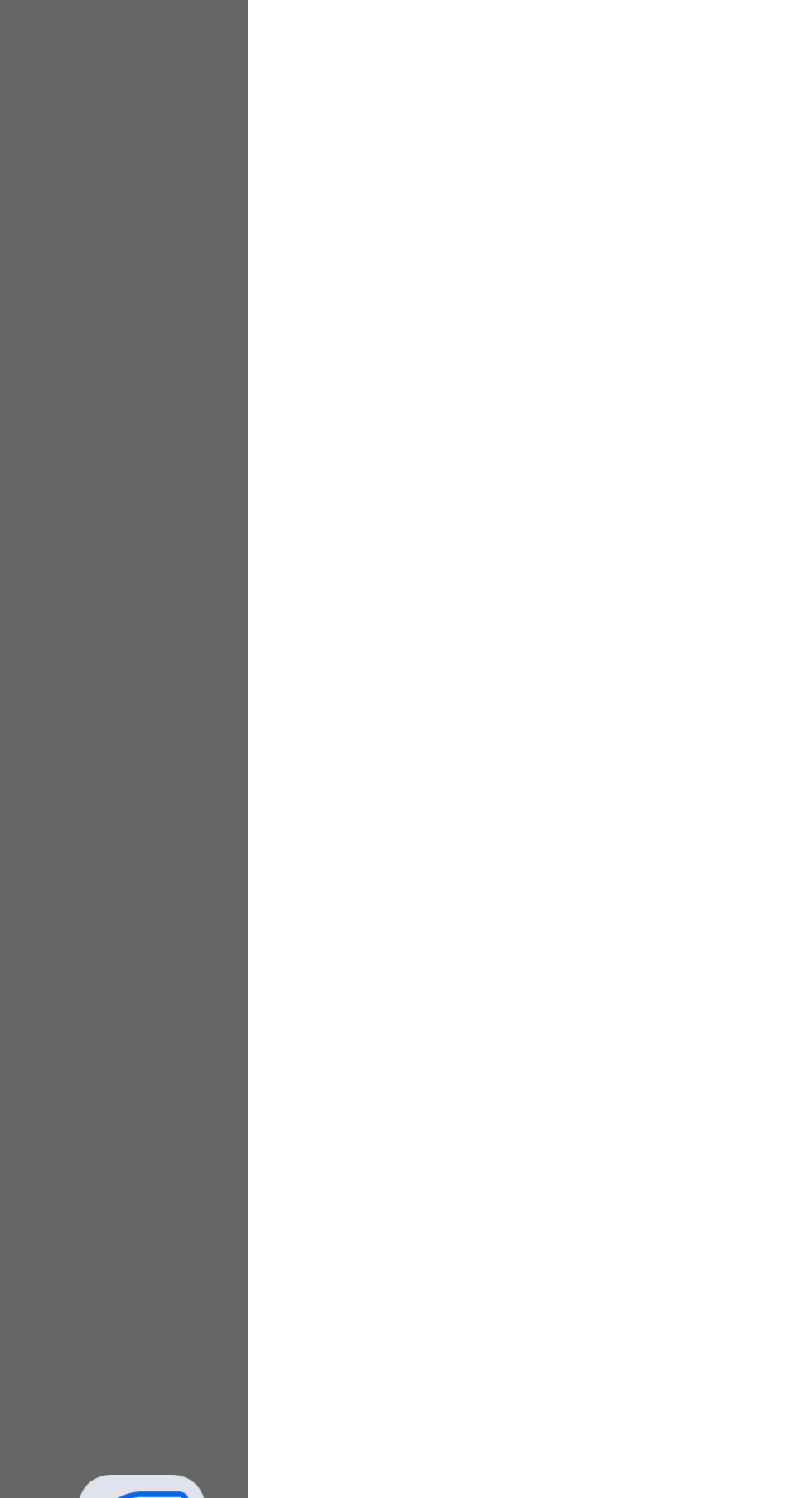
type input "**********"
click at [614, 806] on span "Submit" at bounding box center [598, 800] width 32 height 13
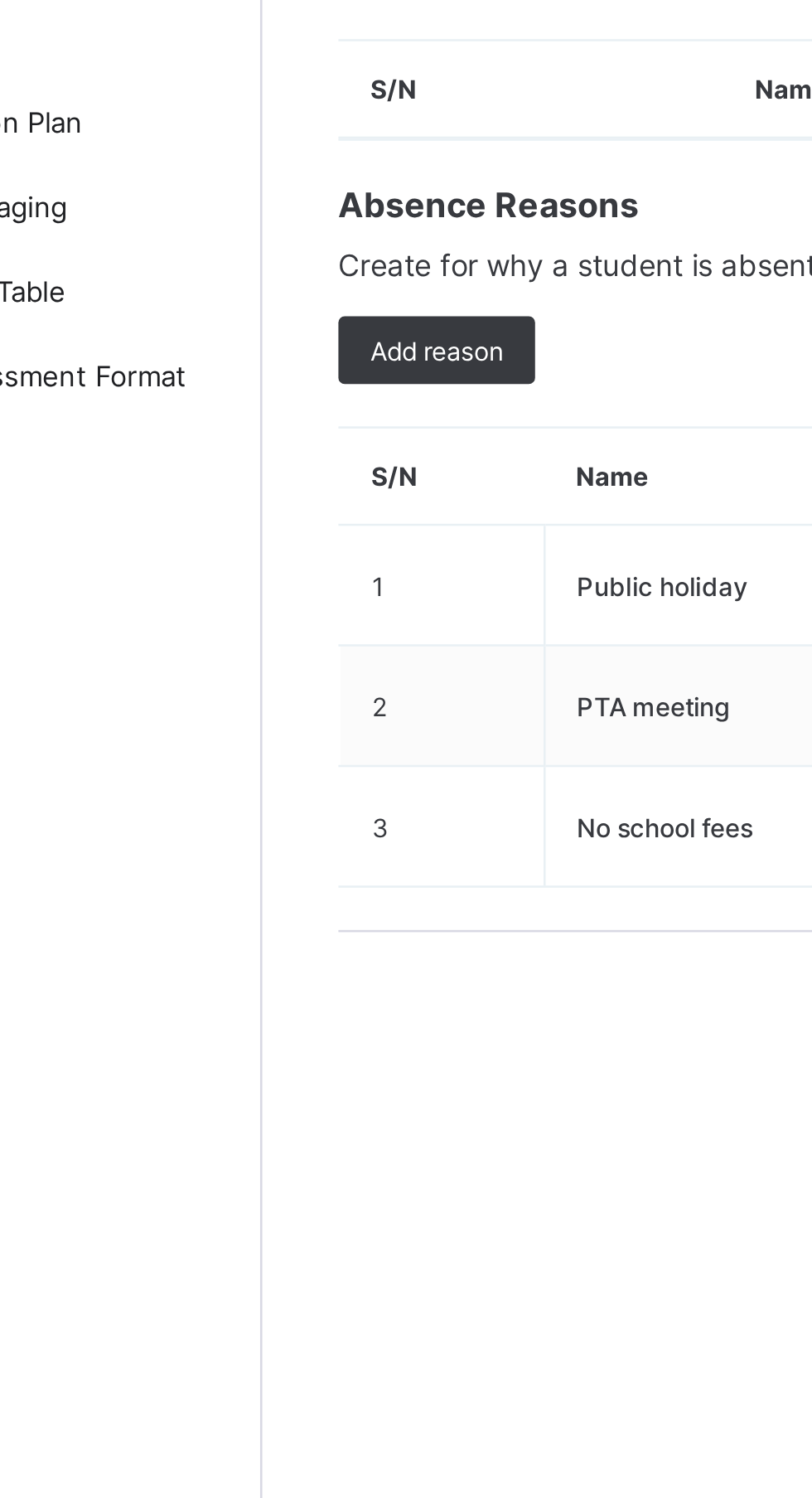
click at [281, 456] on span "Add reason" at bounding box center [267, 454] width 52 height 13
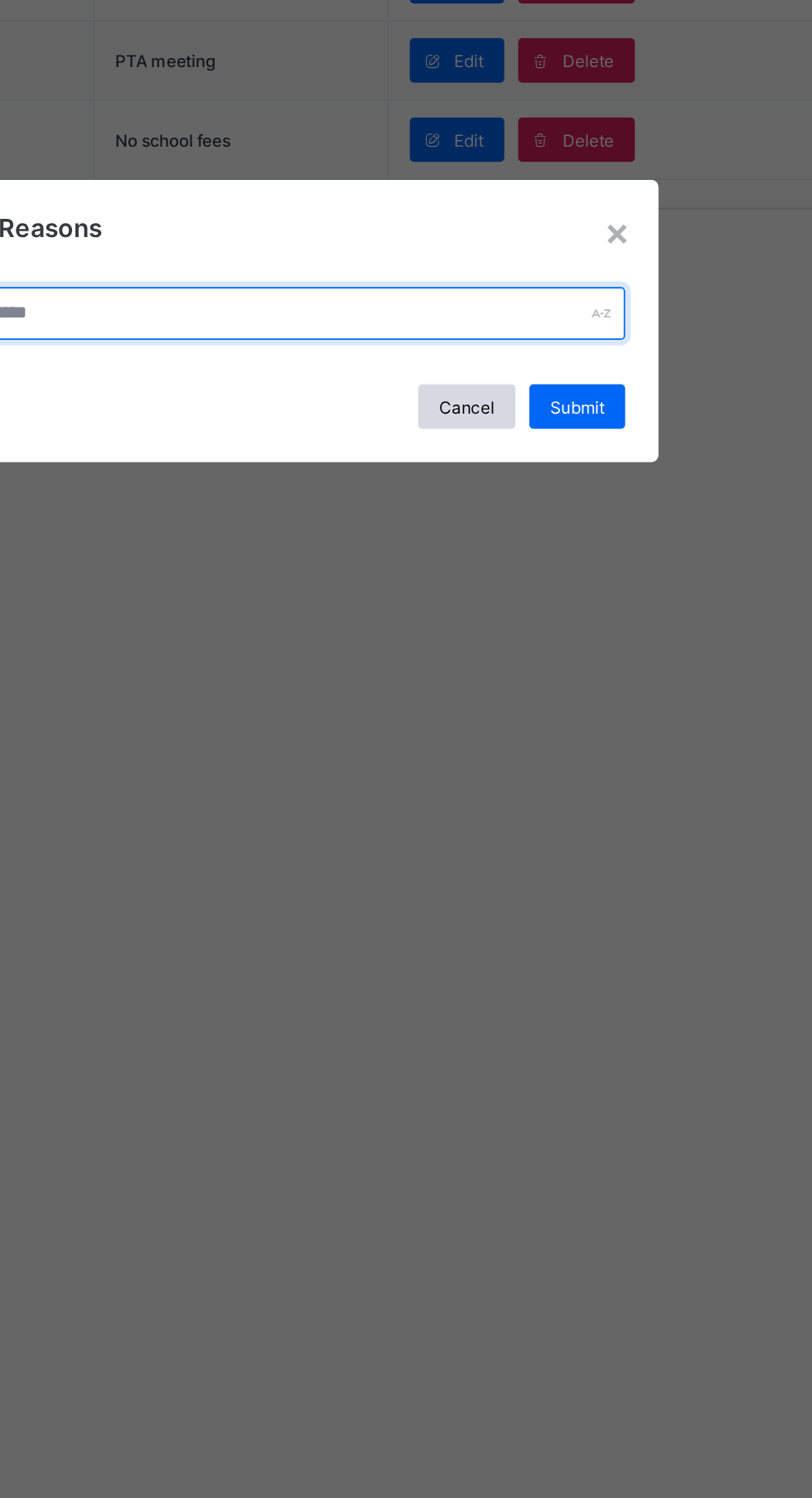
click at [534, 760] on input "text" at bounding box center [406, 743] width 440 height 31
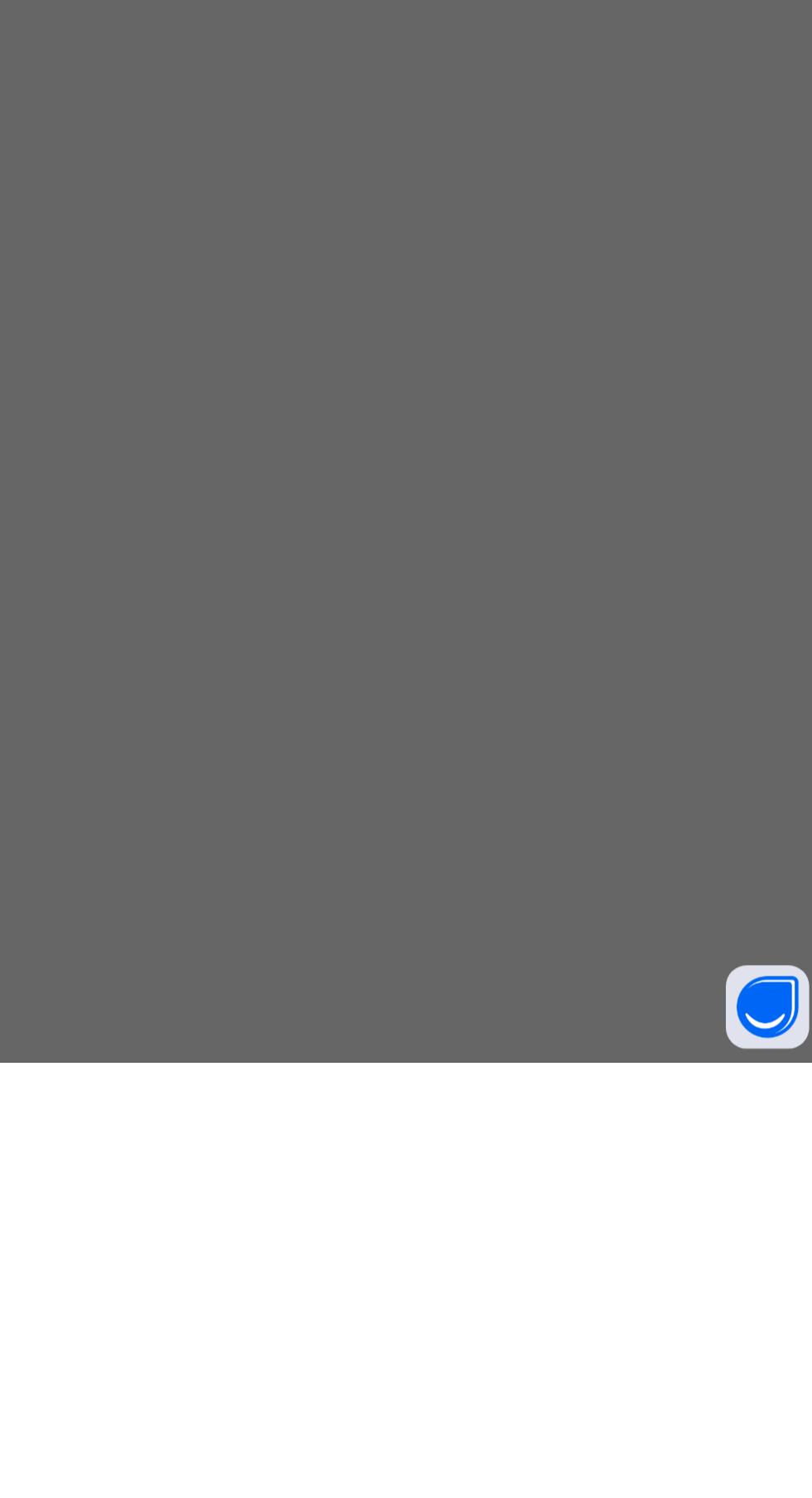
type input "*"
type input "**********"
click at [627, 813] on div "Submit" at bounding box center [597, 800] width 57 height 26
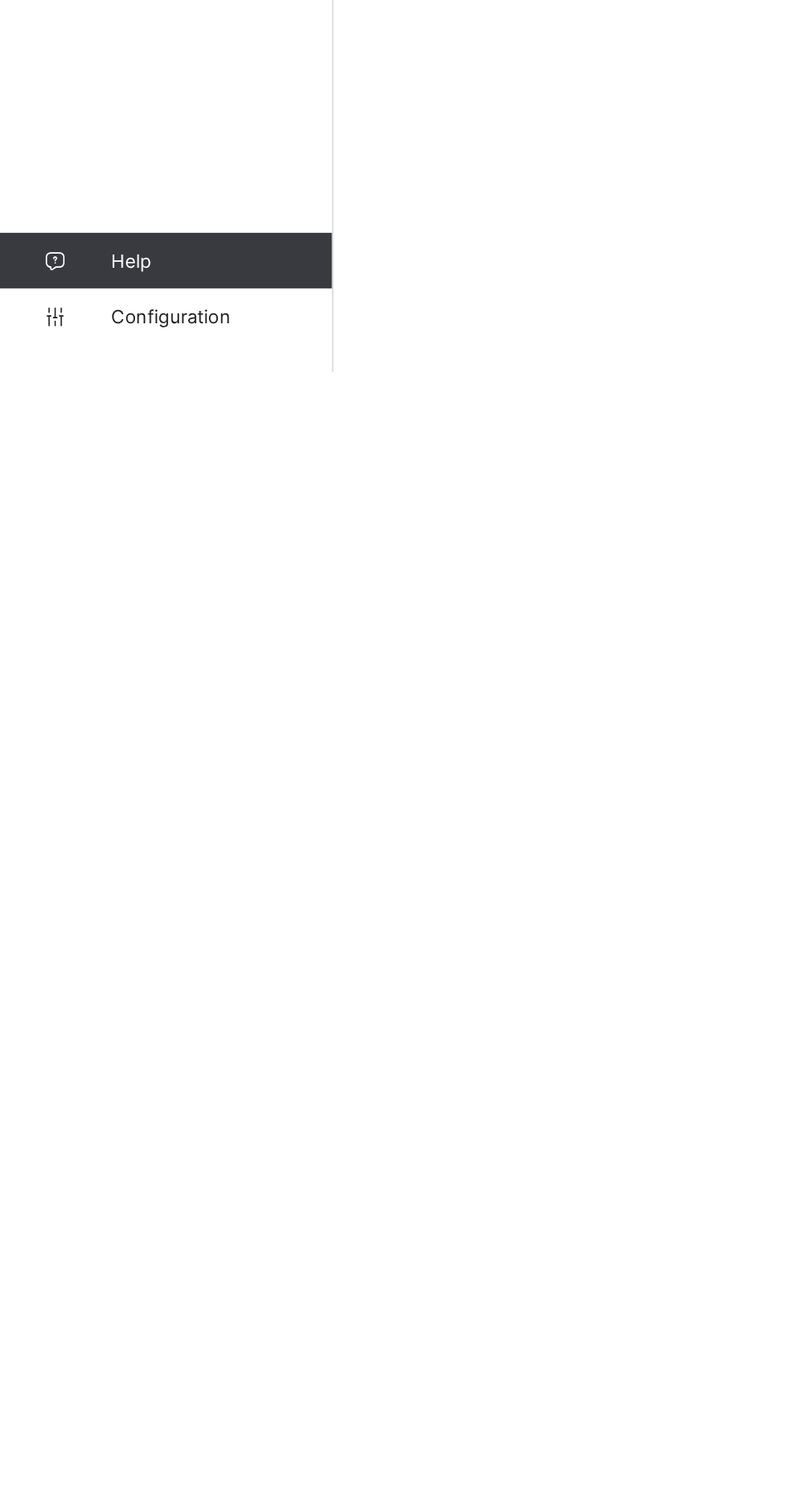
click at [122, 1471] on span "Configuration" at bounding box center [132, 1465] width 132 height 14
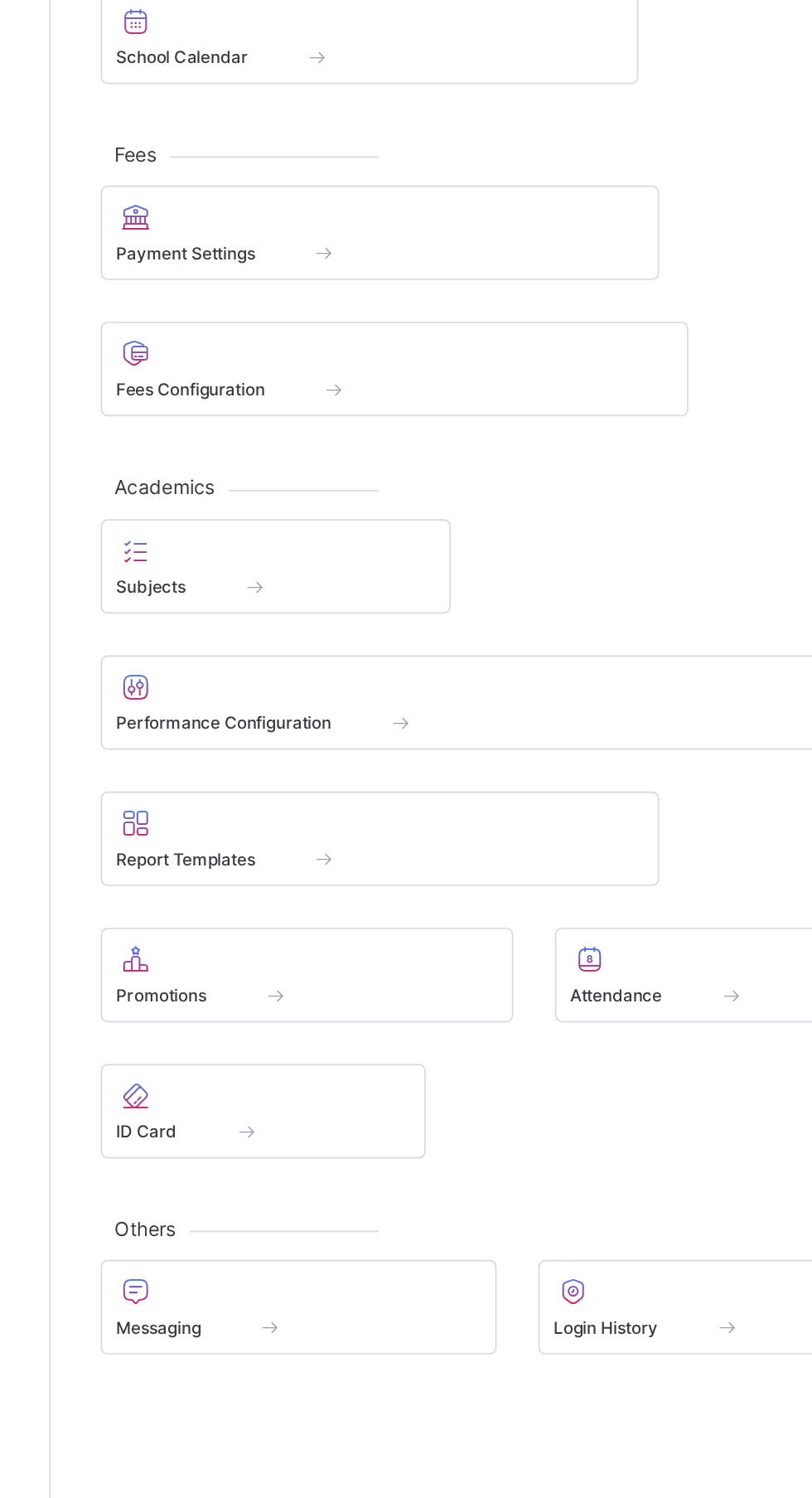
click at [355, 817] on span "Performance Configuration" at bounding box center [302, 816] width 128 height 13
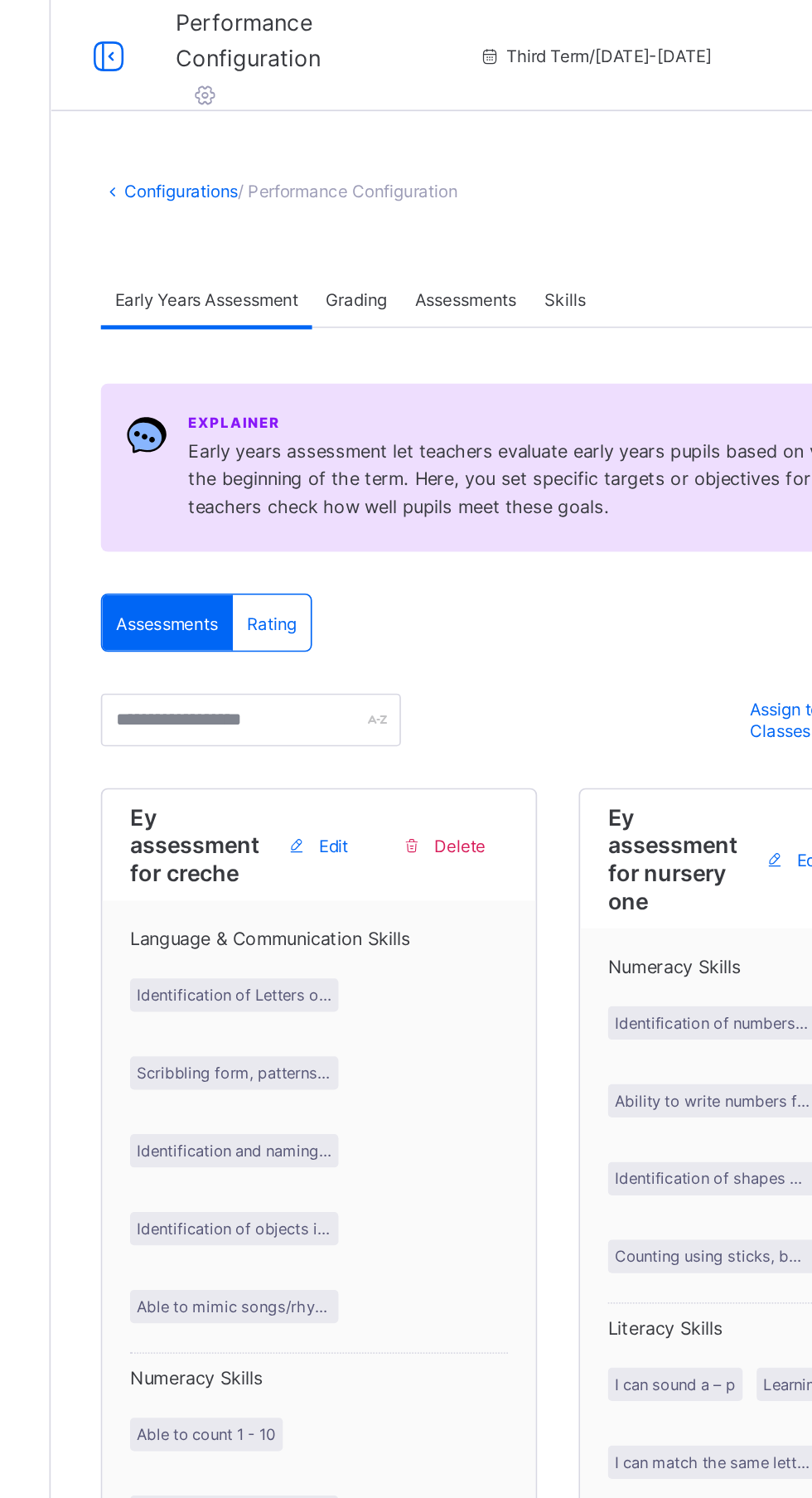
click at [349, 371] on div "Rating" at bounding box center [330, 371] width 47 height 33
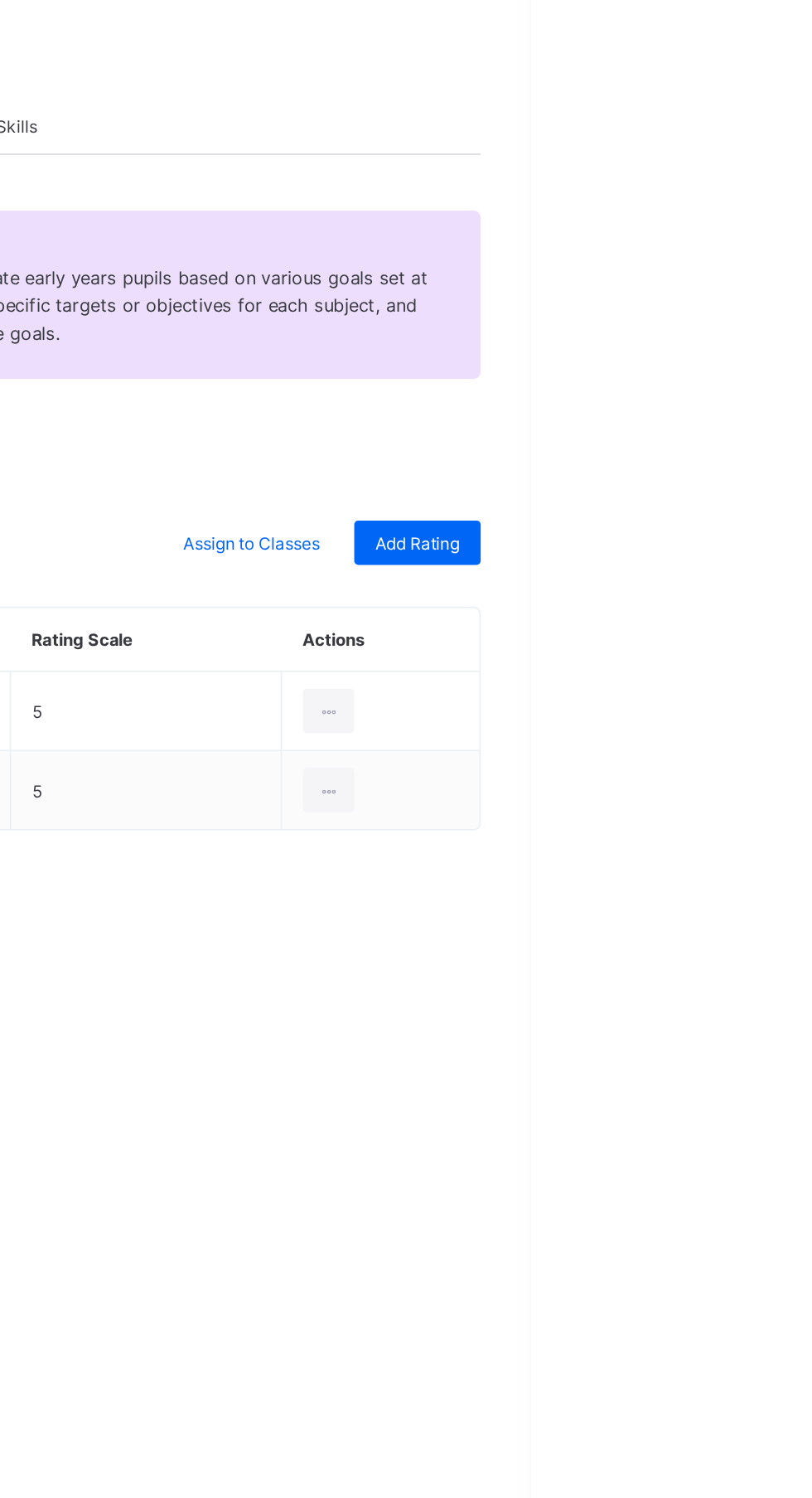
click at [701, 527] on div at bounding box center [691, 527] width 31 height 26
click at [0, 0] on div "View Details" at bounding box center [0, 0] width 0 height 0
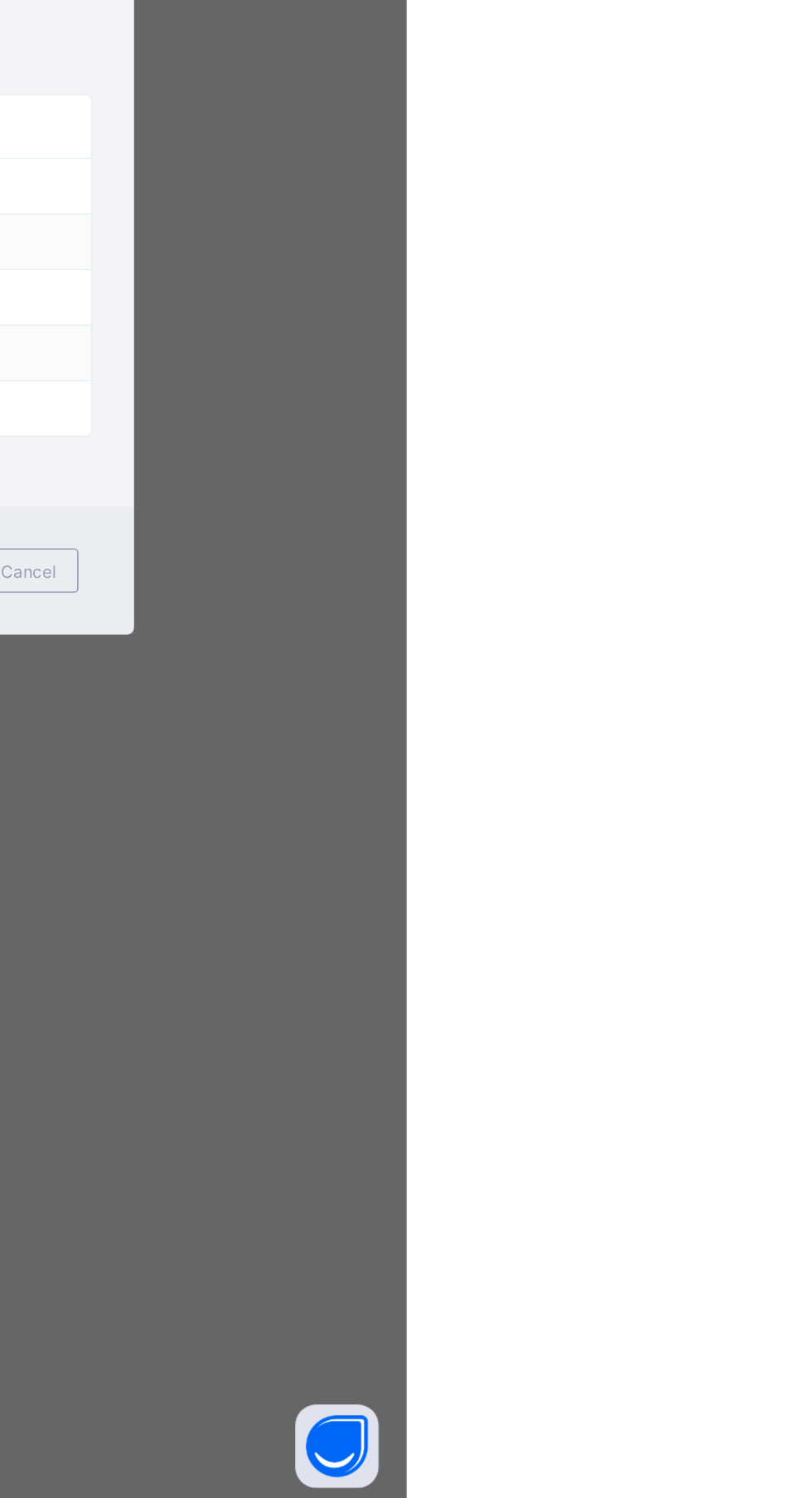
click at [633, 562] on div "×" at bounding box center [625, 547] width 16 height 28
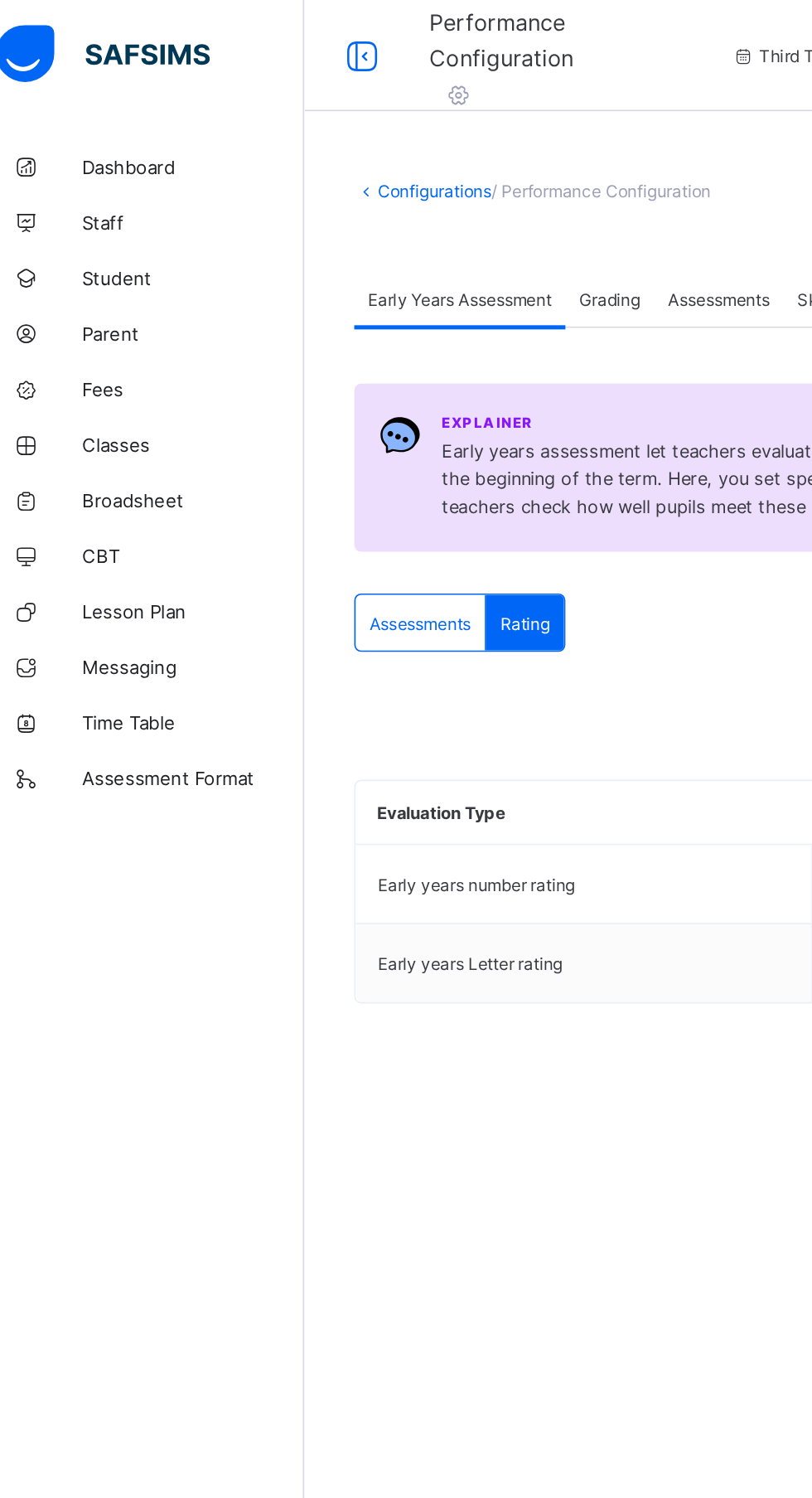
click at [407, 177] on div "Grading" at bounding box center [381, 178] width 53 height 33
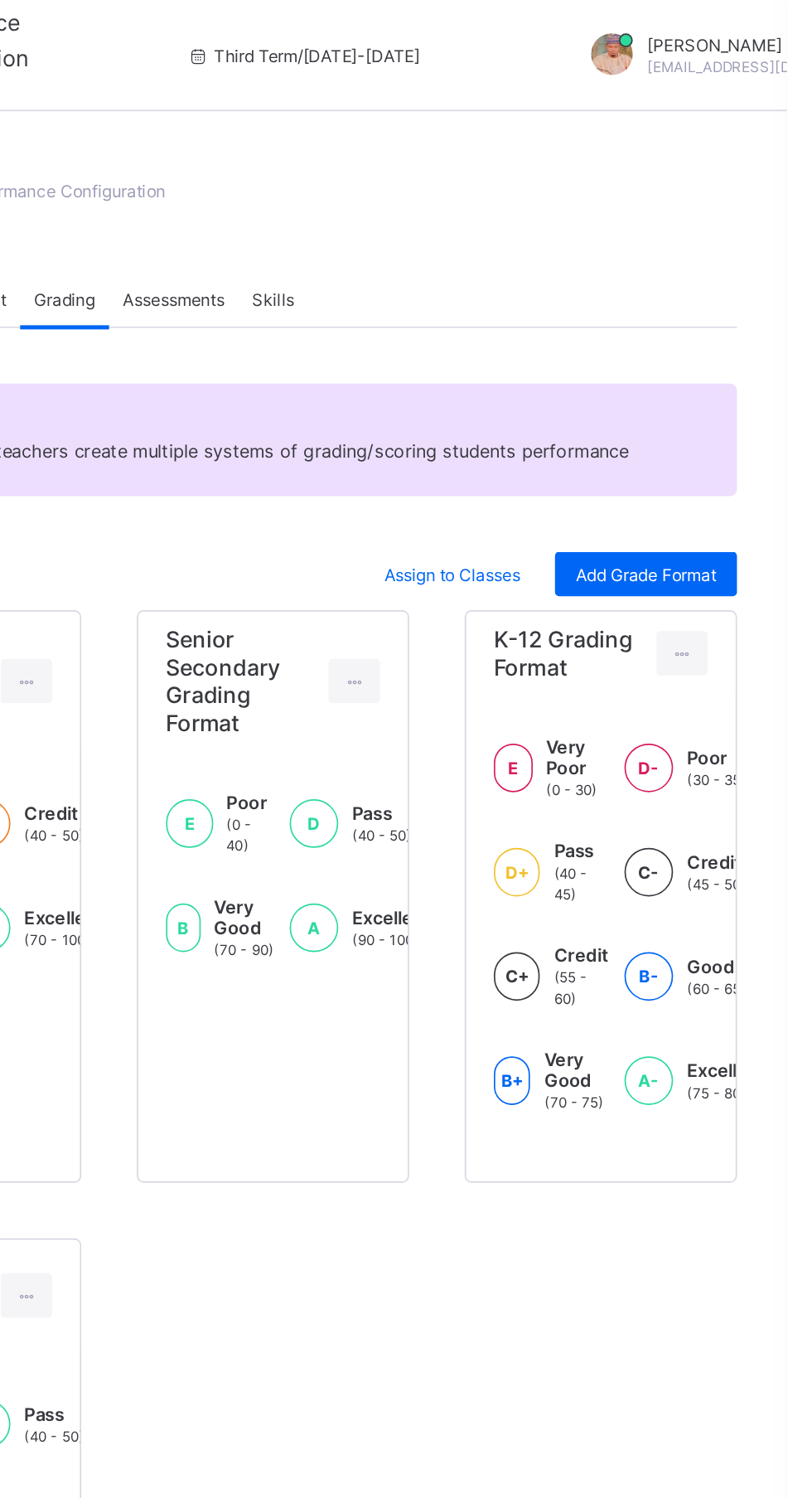
click at [624, 339] on span "Assign to Classes" at bounding box center [611, 343] width 81 height 13
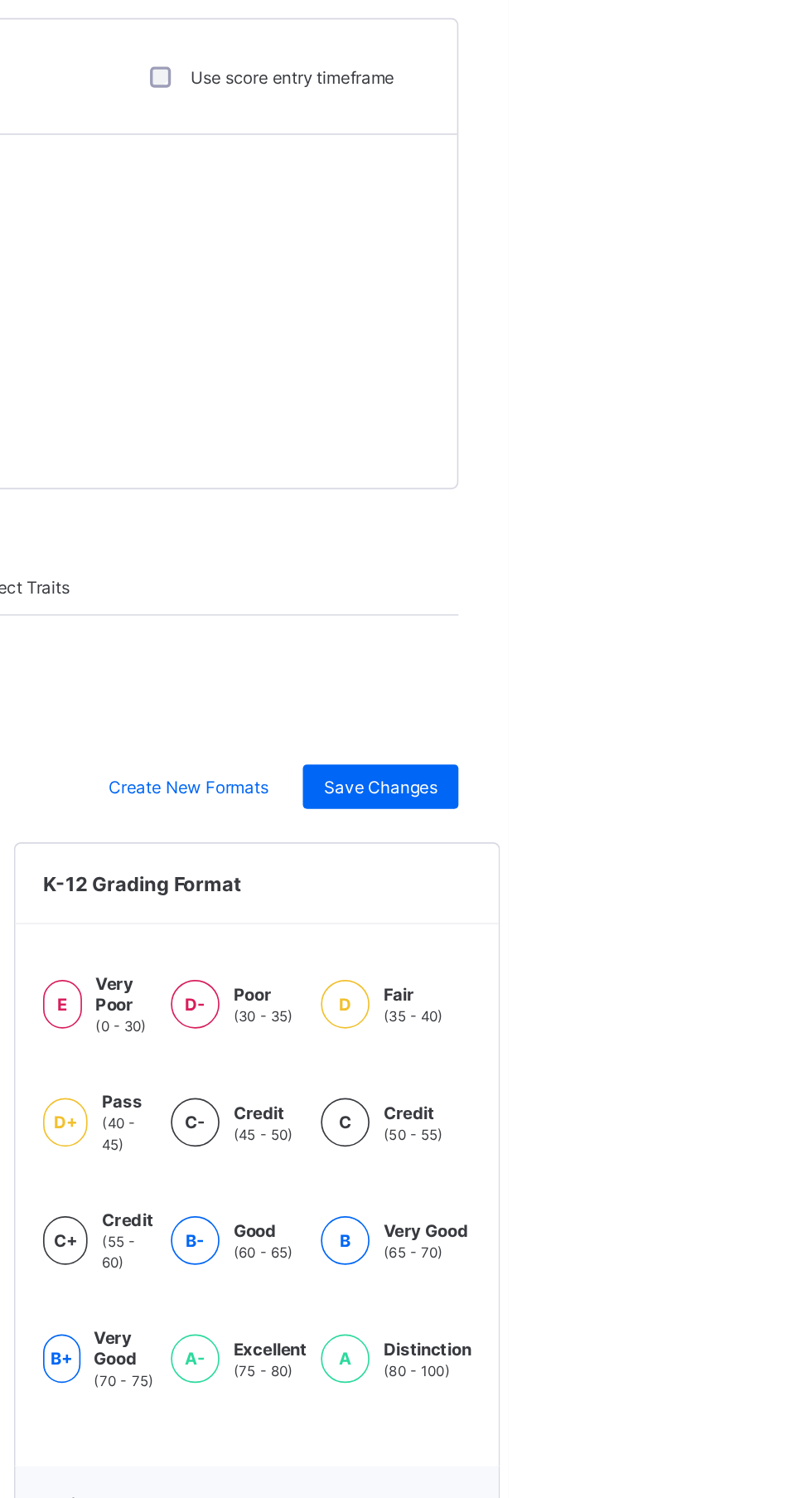
click at [755, 599] on span "Save Changes" at bounding box center [735, 595] width 68 height 13
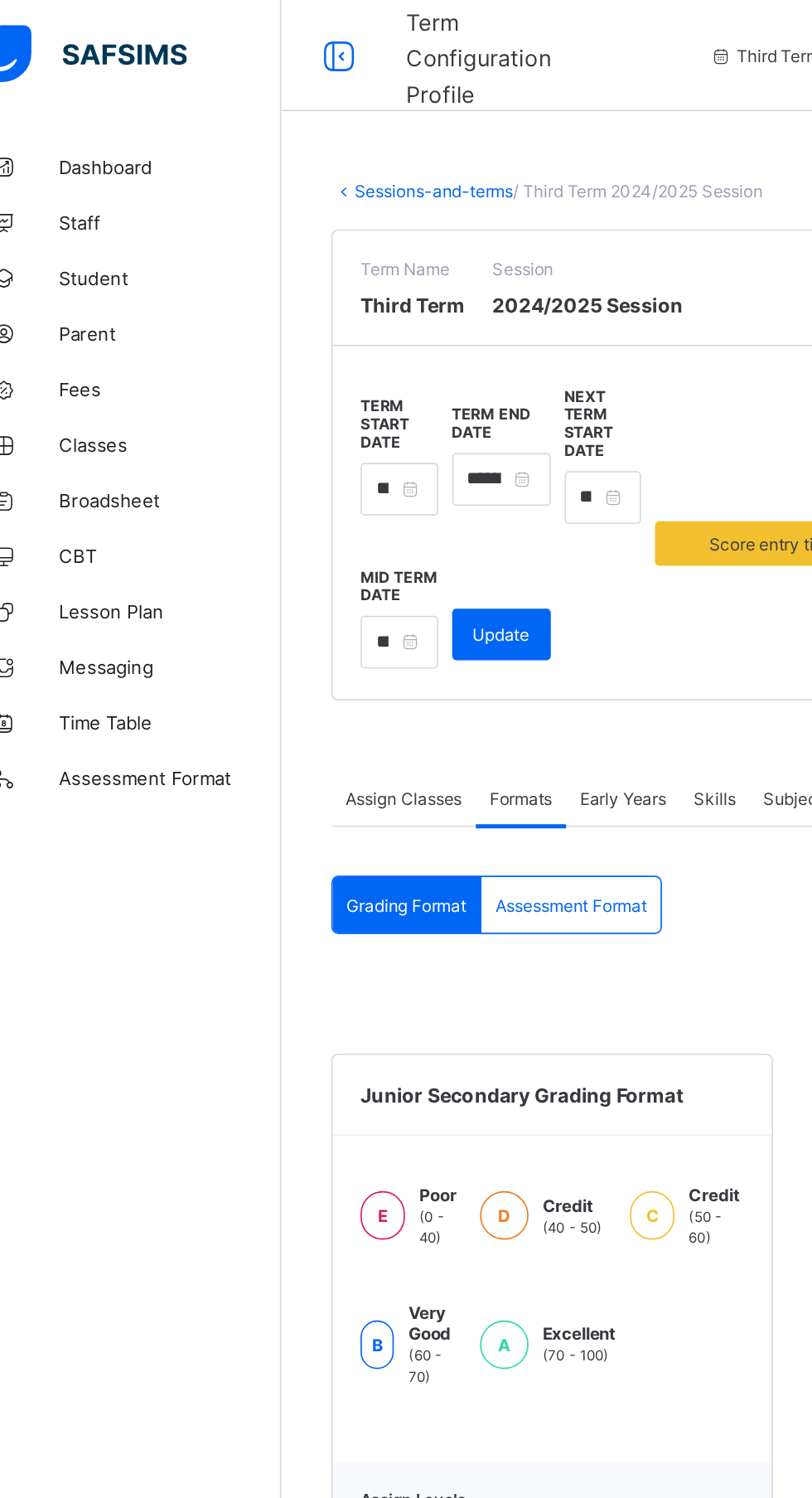
click at [399, 540] on span "Assessment Format" at bounding box center [372, 539] width 90 height 13
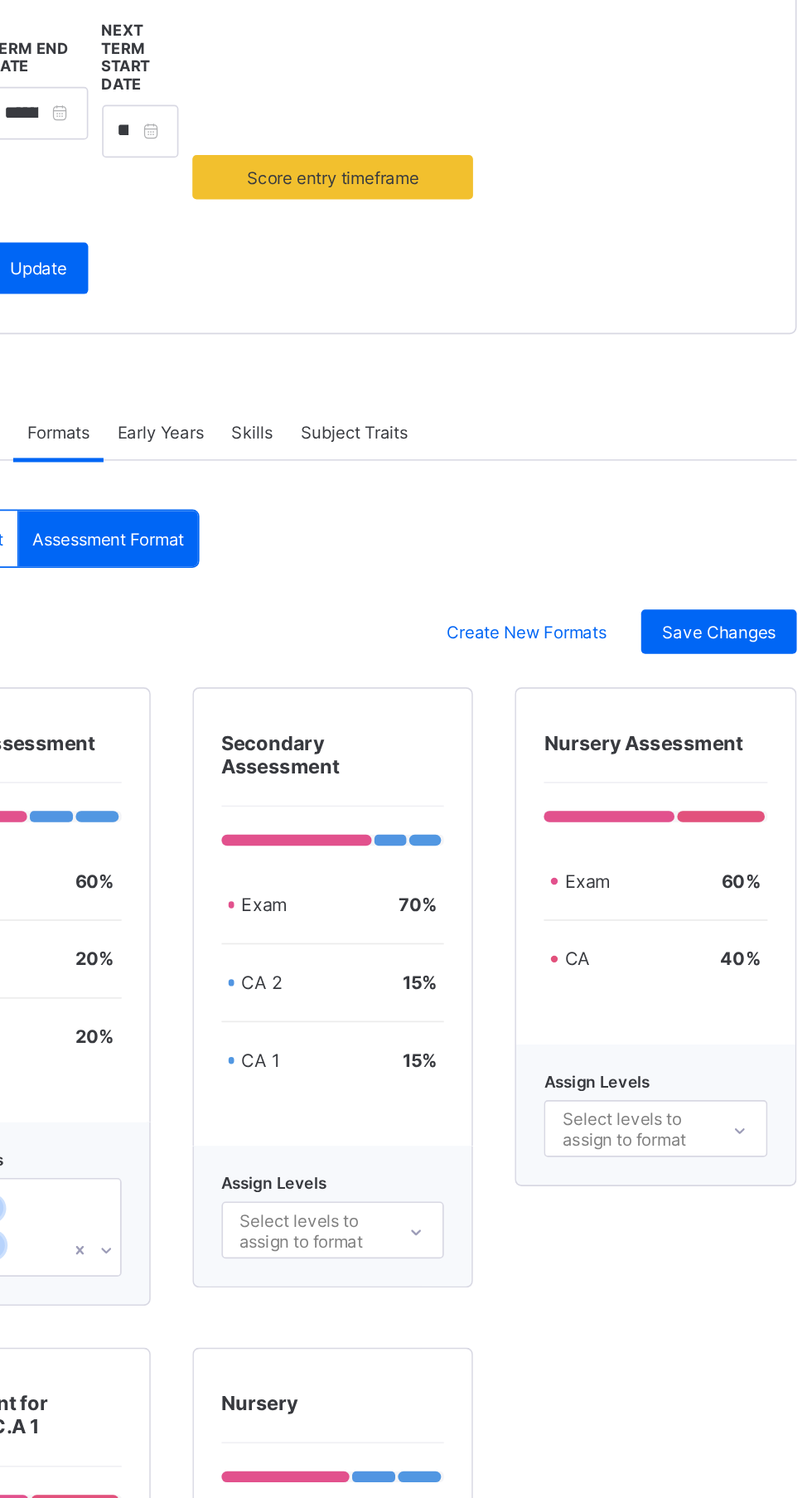
click at [744, 591] on span "Save Changes" at bounding box center [735, 595] width 68 height 13
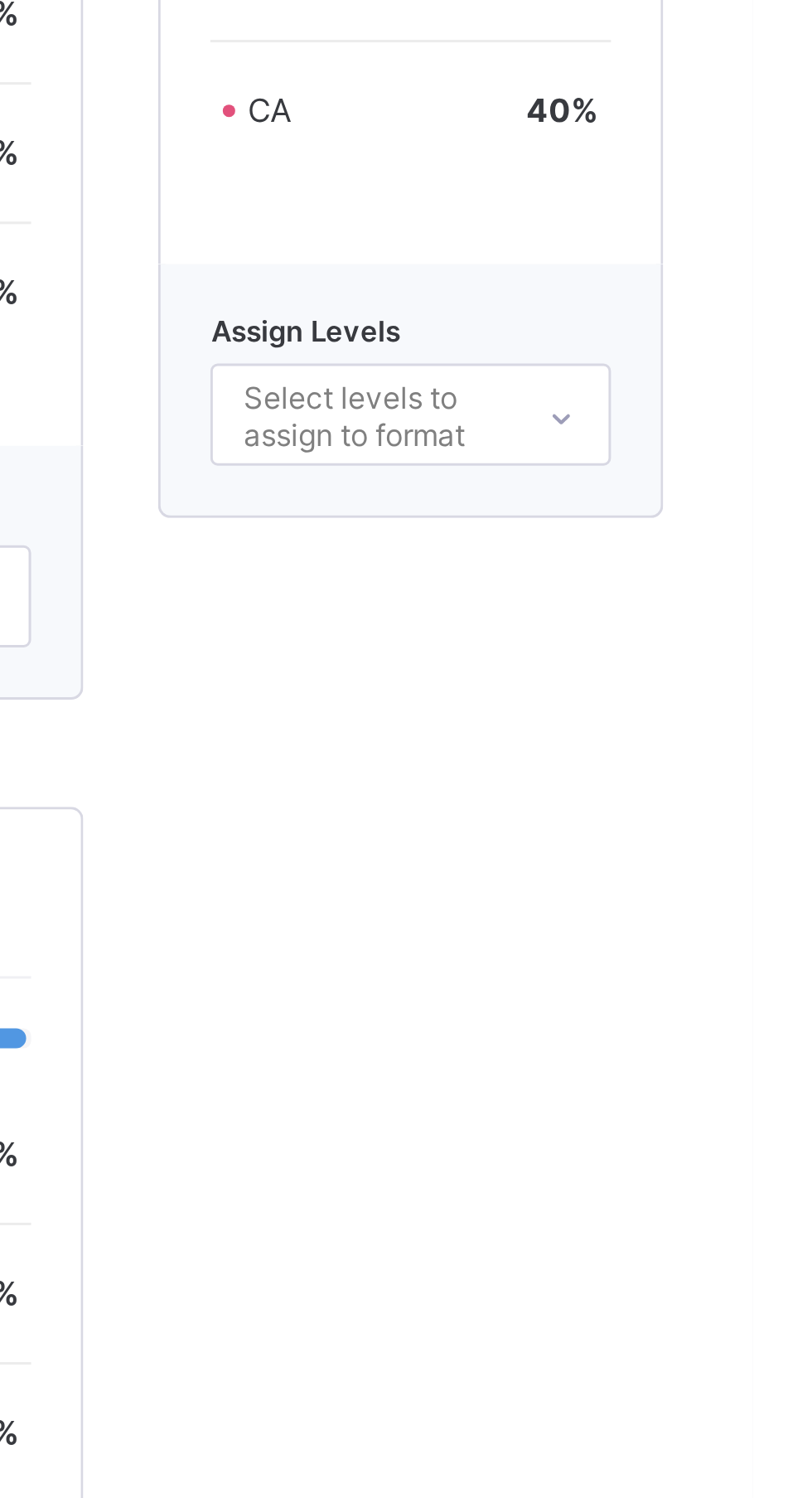
click at [731, 1159] on div "Primary Assessment Exam 60 % CA 2 20 % CA 1 20 % Assign Levels Pry 1 Pry 2 Seco…" at bounding box center [505, 1010] width 554 height 762
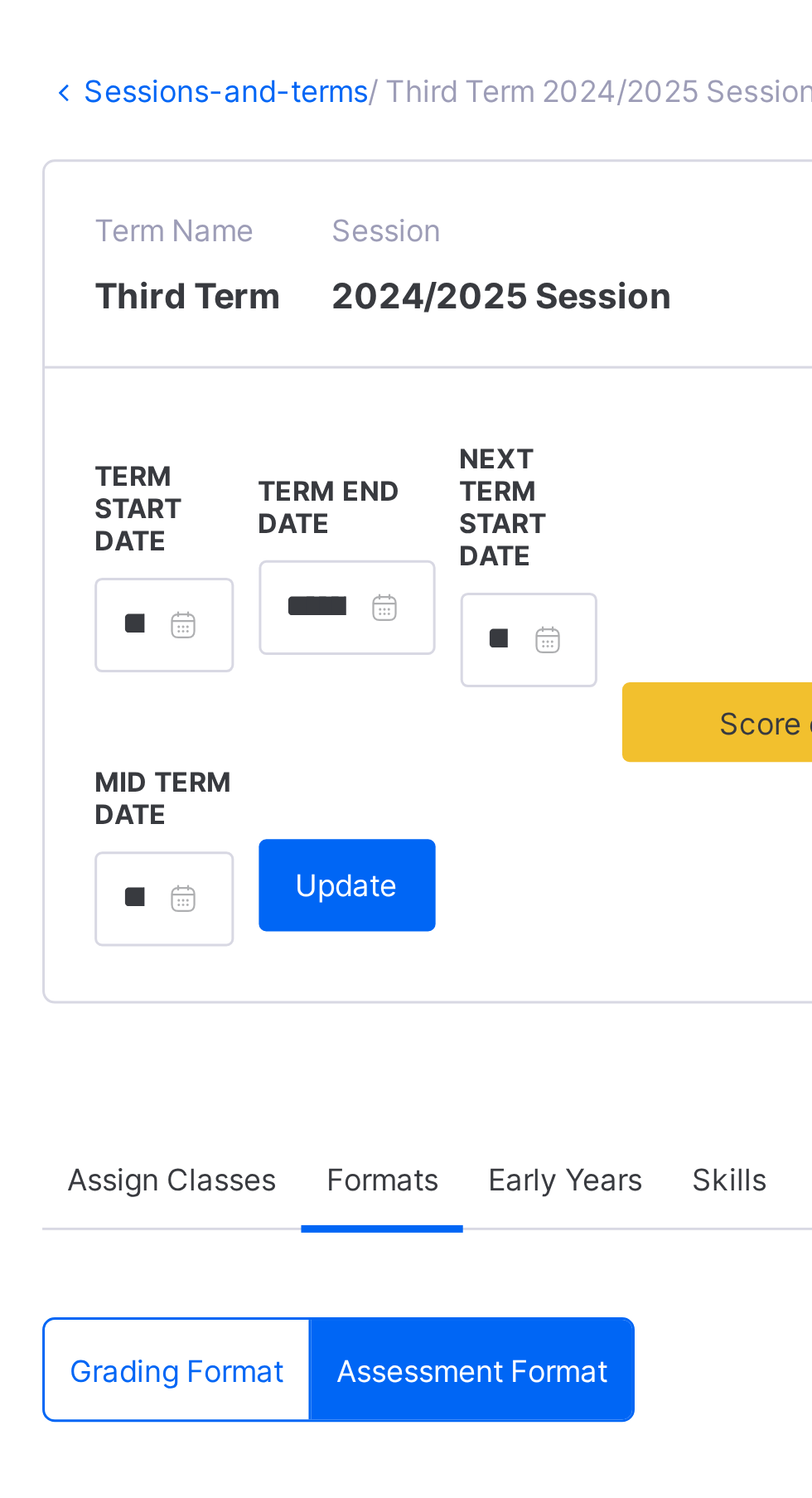
click at [408, 476] on span "Early Years" at bounding box center [402, 476] width 51 height 13
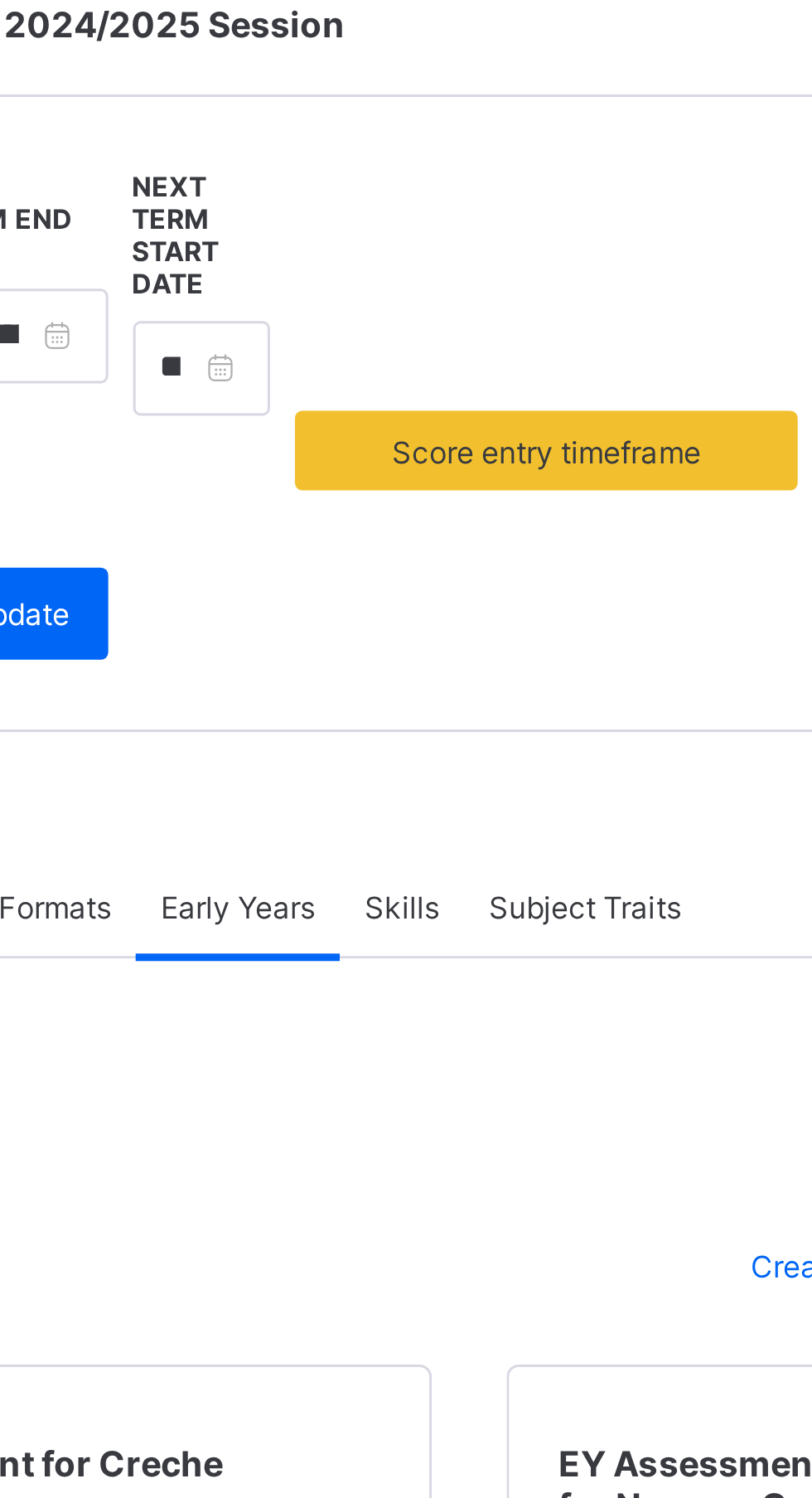
click at [457, 479] on span "Skills" at bounding box center [457, 476] width 25 height 13
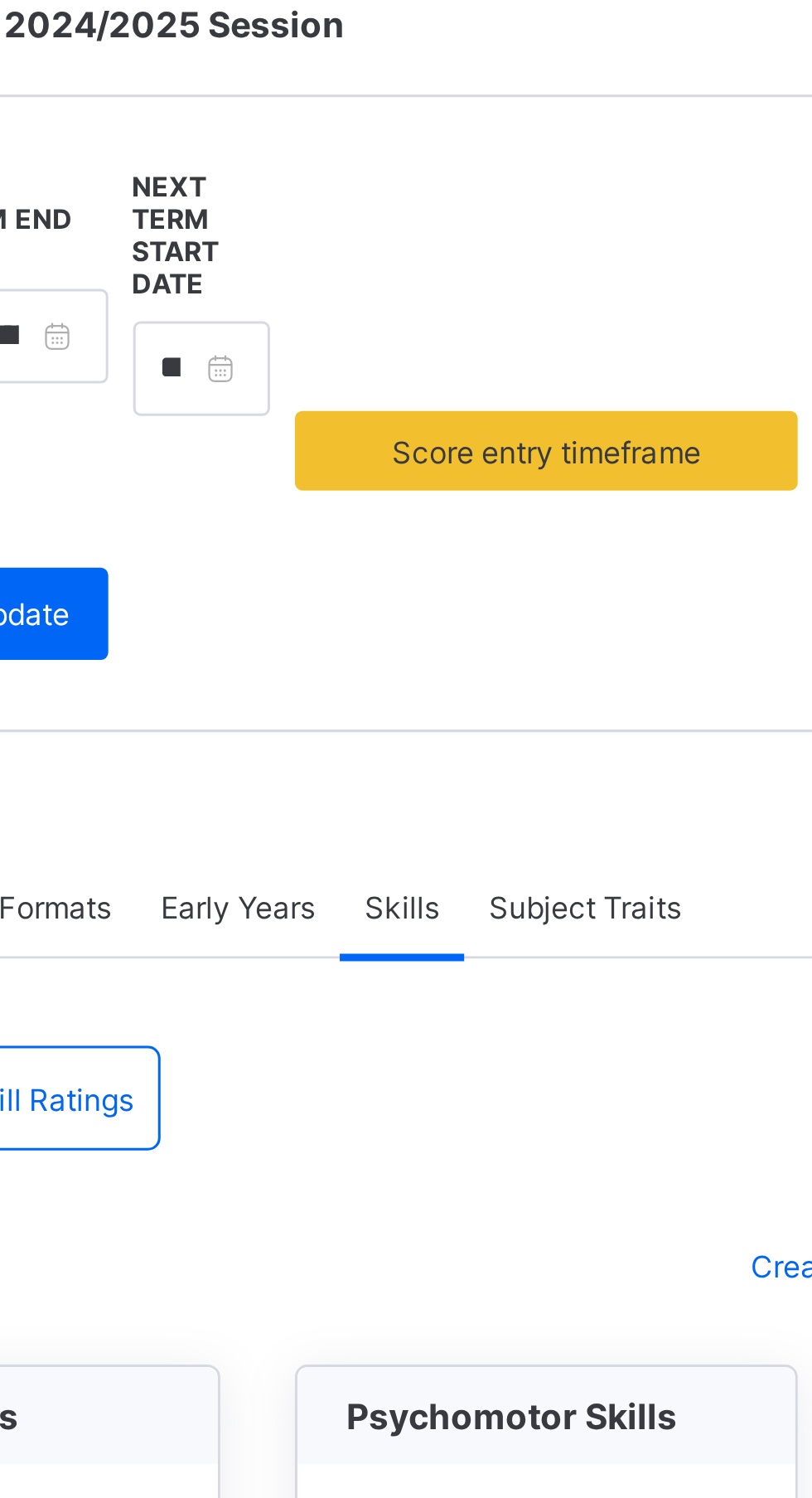
click at [526, 481] on span "Subject Traits" at bounding box center [518, 476] width 64 height 13
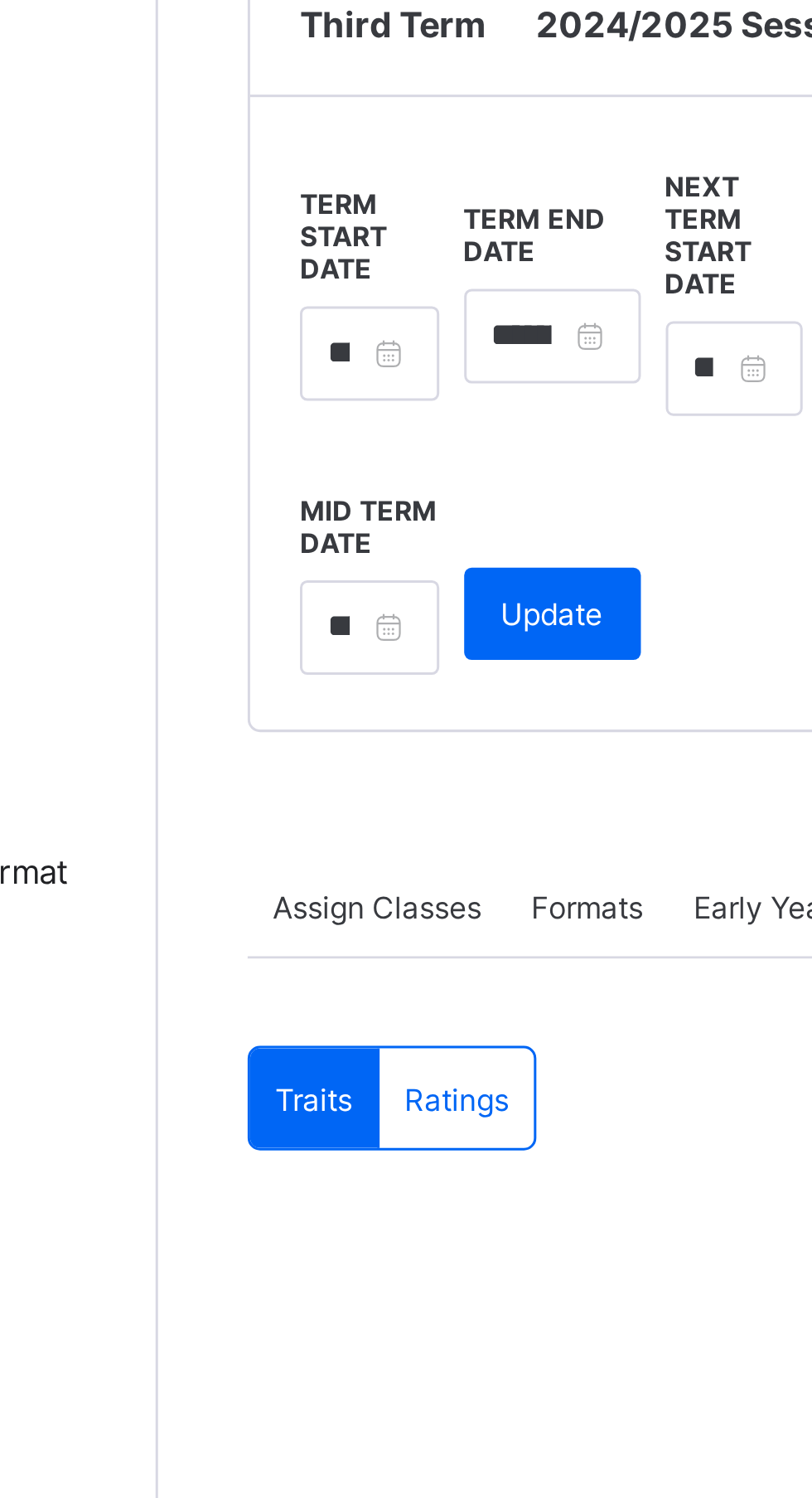
click at [272, 479] on span "Assign Classes" at bounding box center [272, 476] width 70 height 13
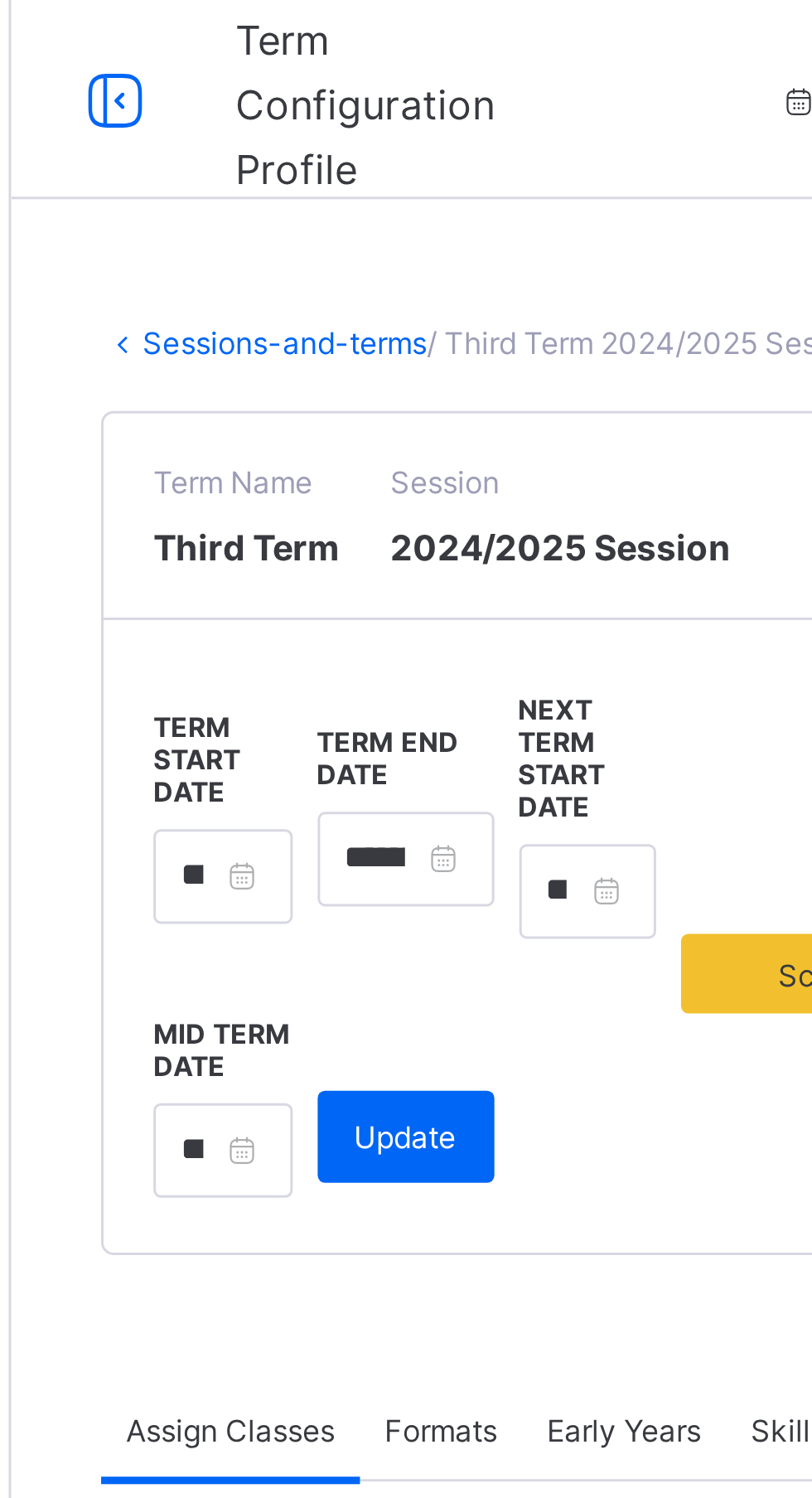
click at [415, 105] on div "**********" at bounding box center [505, 929] width 613 height 1693
click at [301, 117] on link "Sessions-and-terms" at bounding box center [289, 114] width 94 height 13
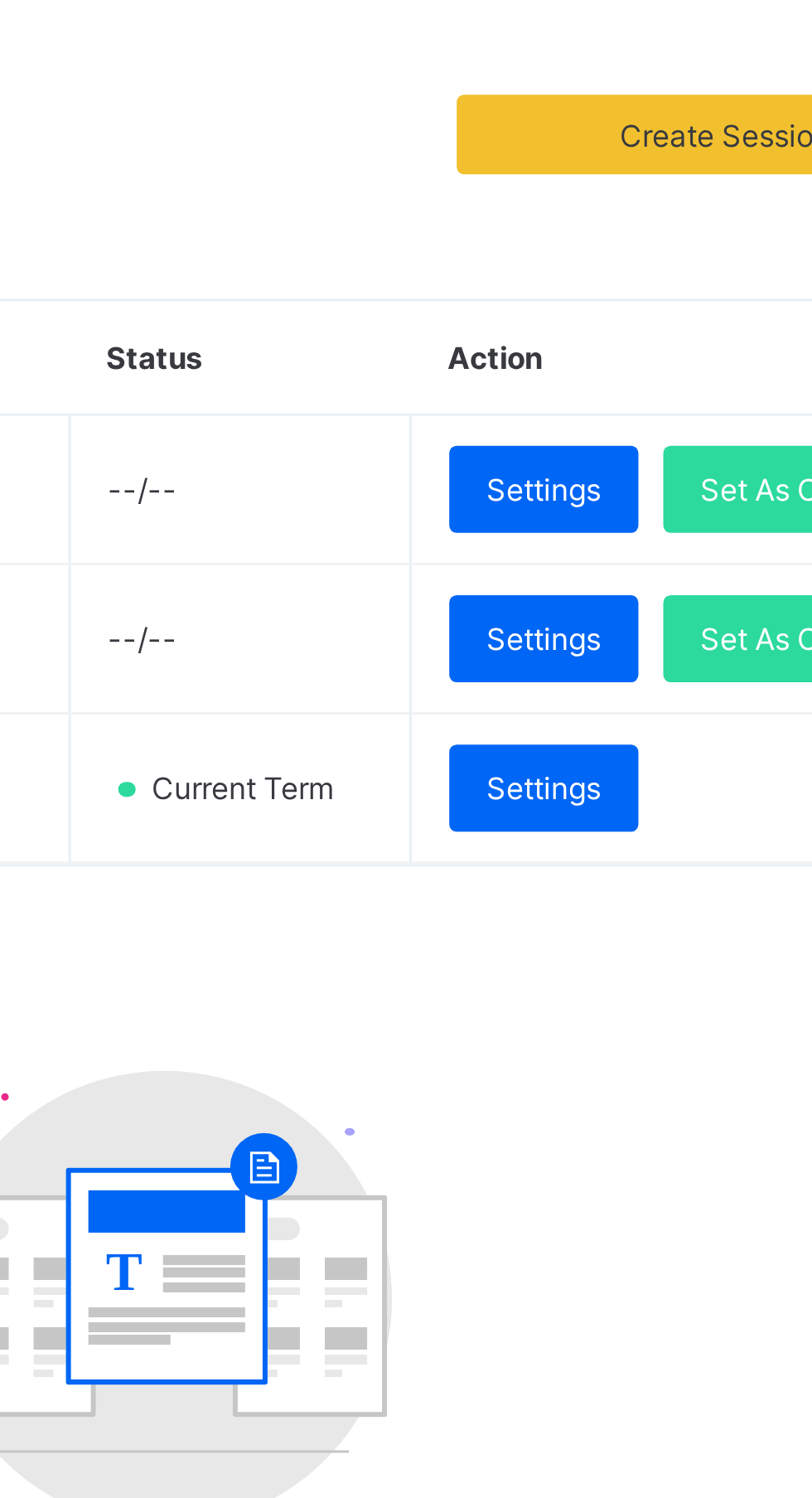
click at [651, 467] on span "Settings" at bounding box center [632, 460] width 38 height 13
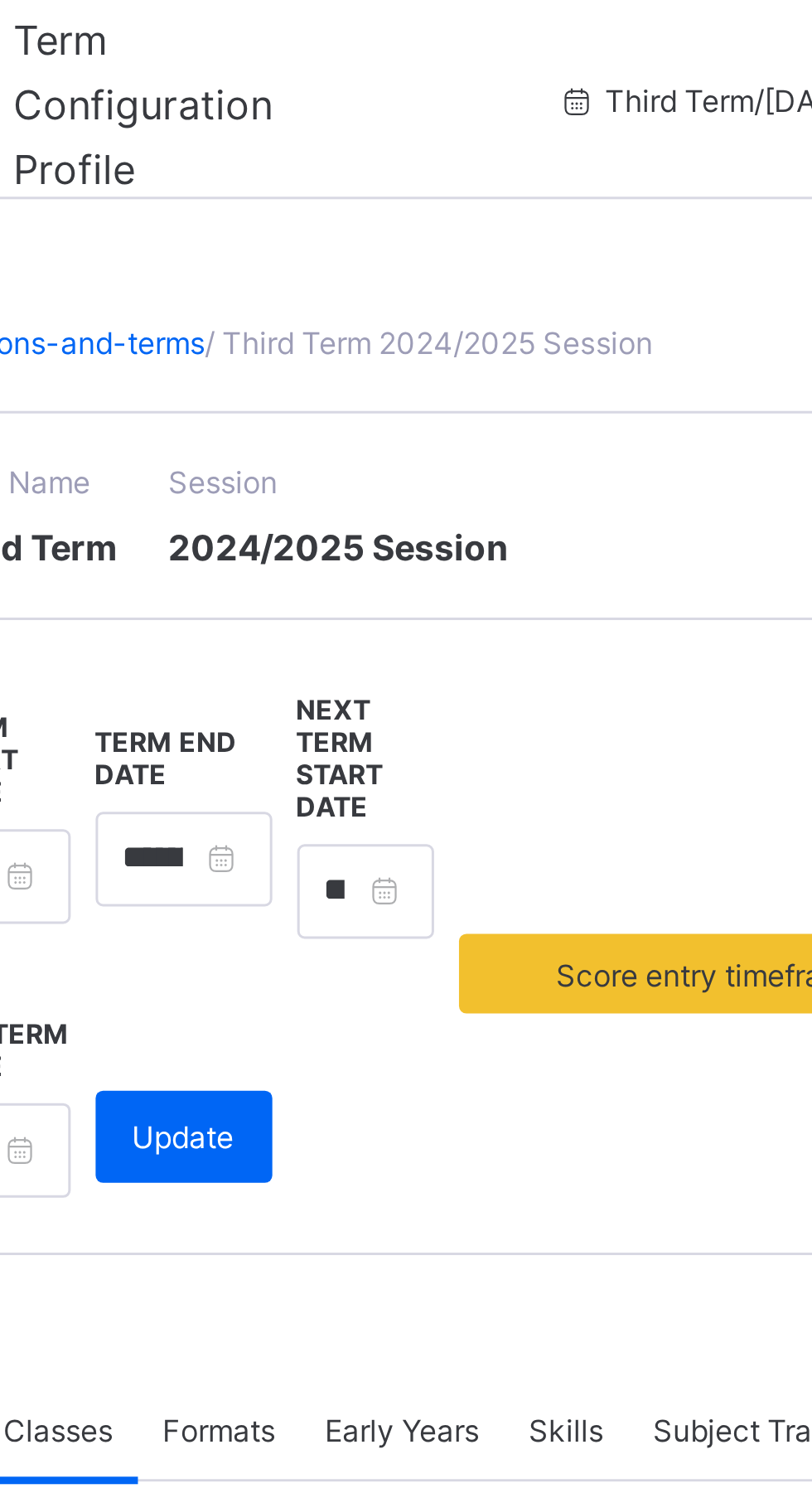
click at [484, 326] on span "Score entry timeframe" at bounding box center [505, 324] width 103 height 13
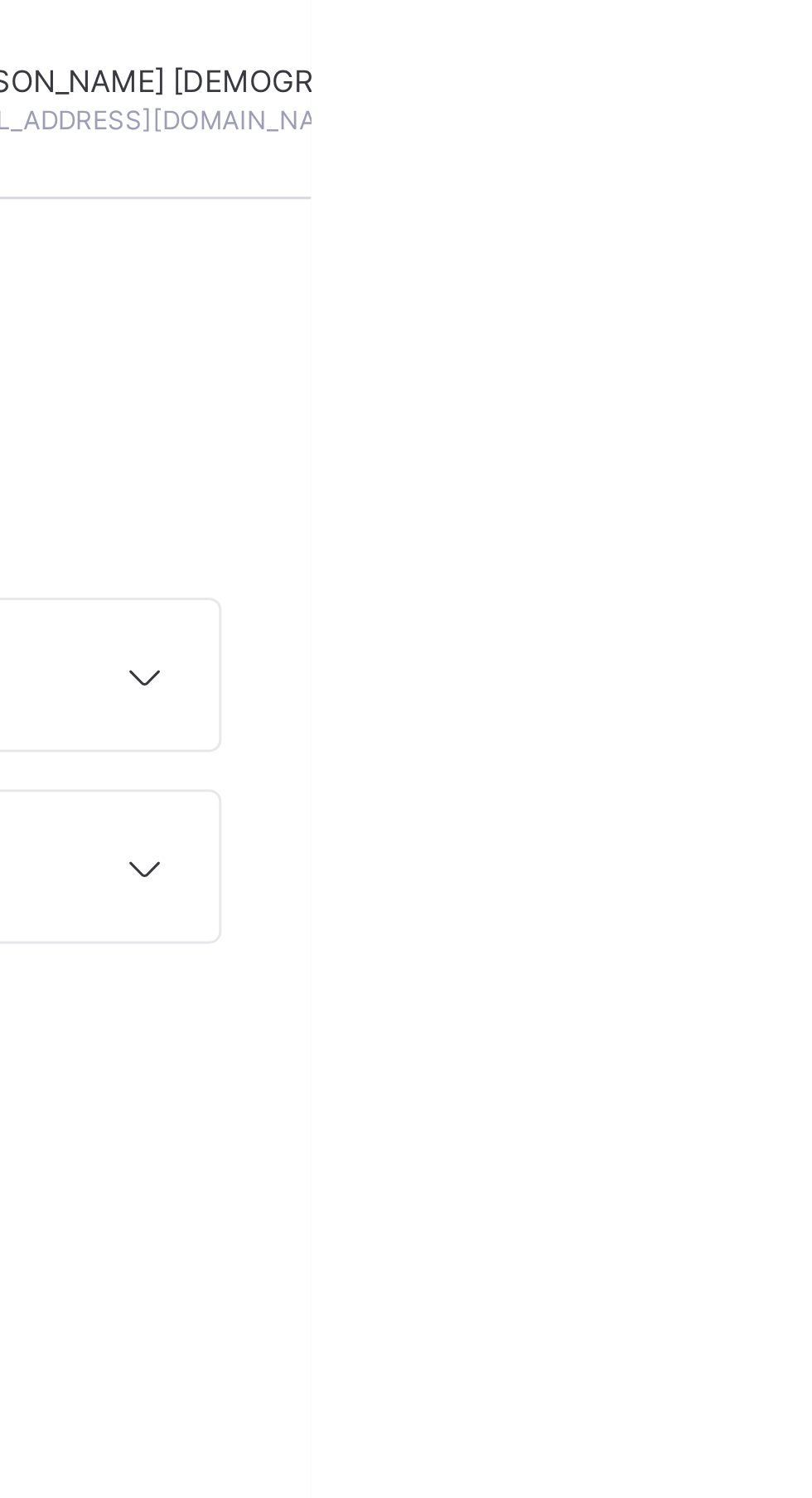
click at [762, 222] on icon at bounding box center [756, 225] width 20 height 16
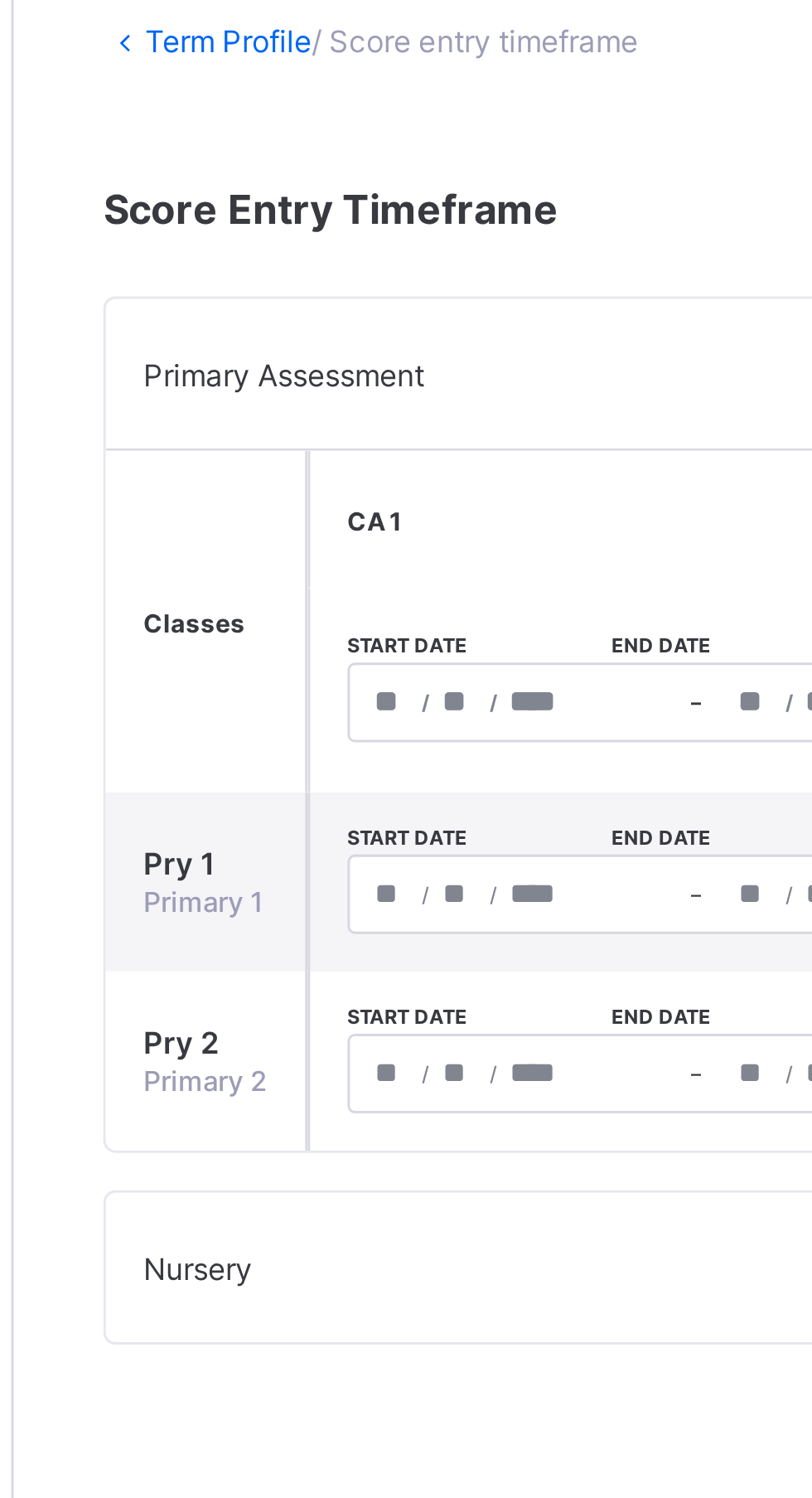
click at [325, 331] on div "/ / – / /" at bounding box center [425, 333] width 232 height 26
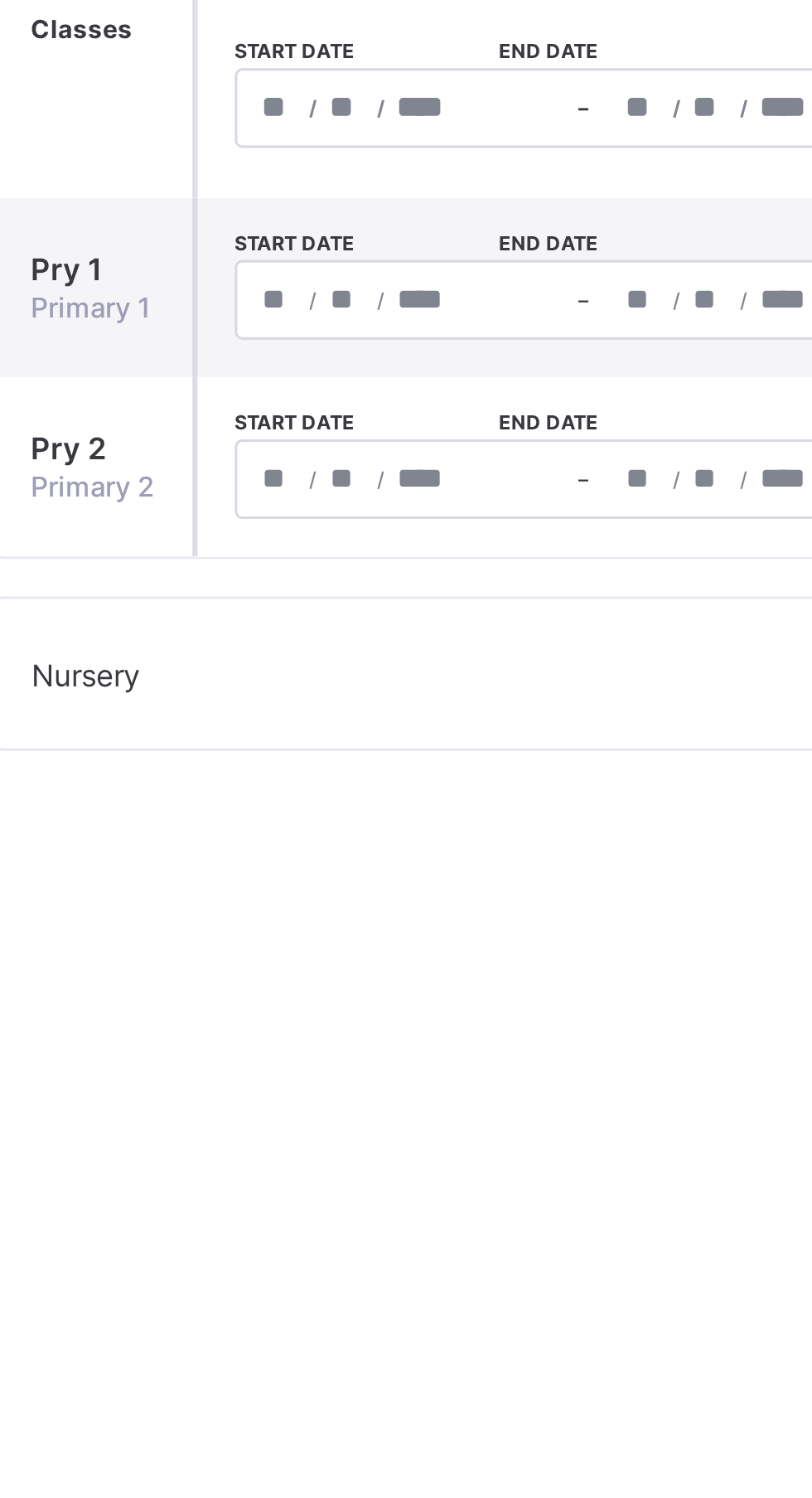
click at [349, 396] on div "**********" at bounding box center [425, 397] width 232 height 26
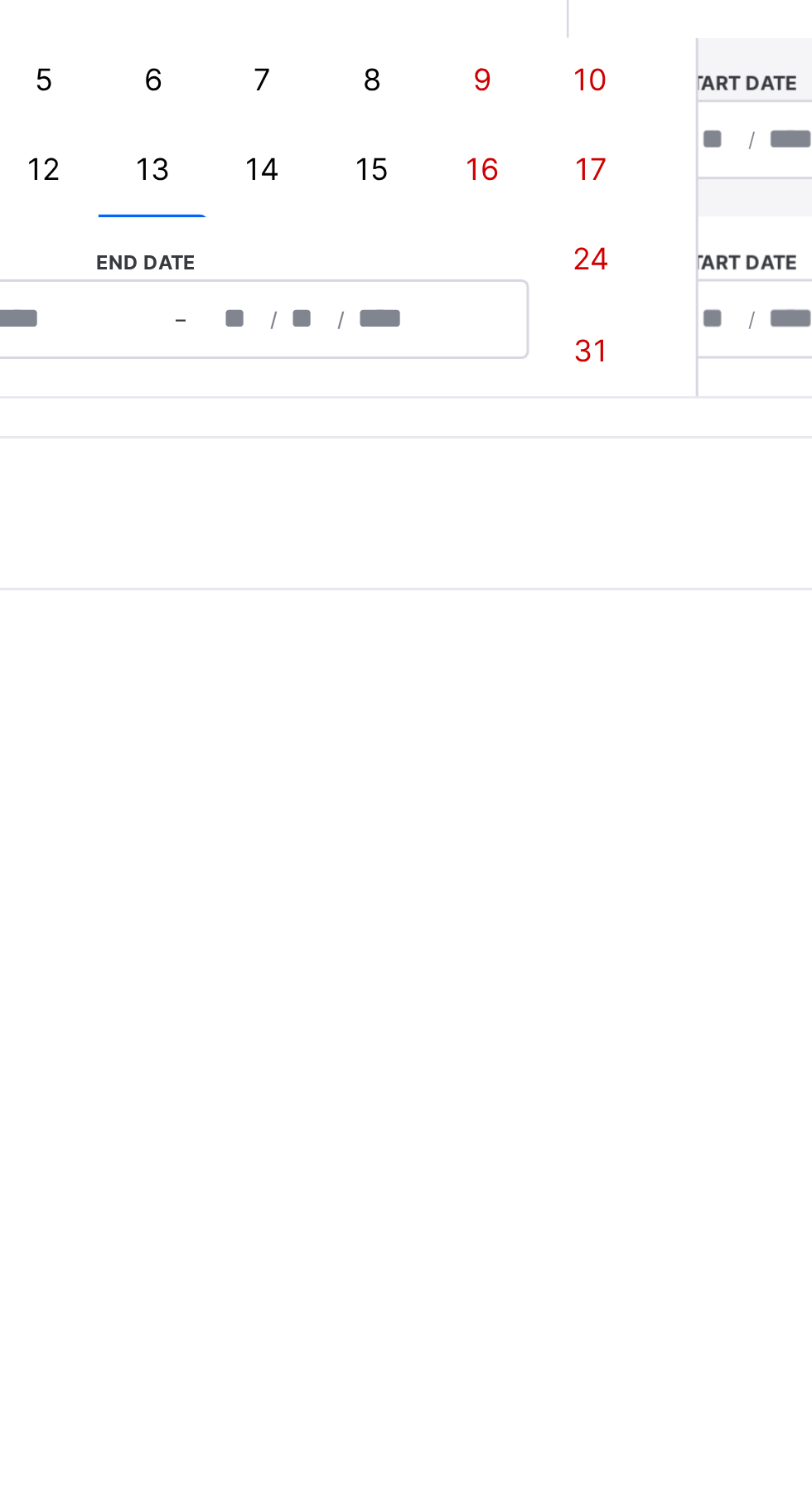
click at [570, 470] on button "31" at bounding box center [562, 468] width 37 height 31
click at [565, 434] on abbr "24" at bounding box center [562, 437] width 13 height 13
type input "**********"
type input "**"
type input "**********"
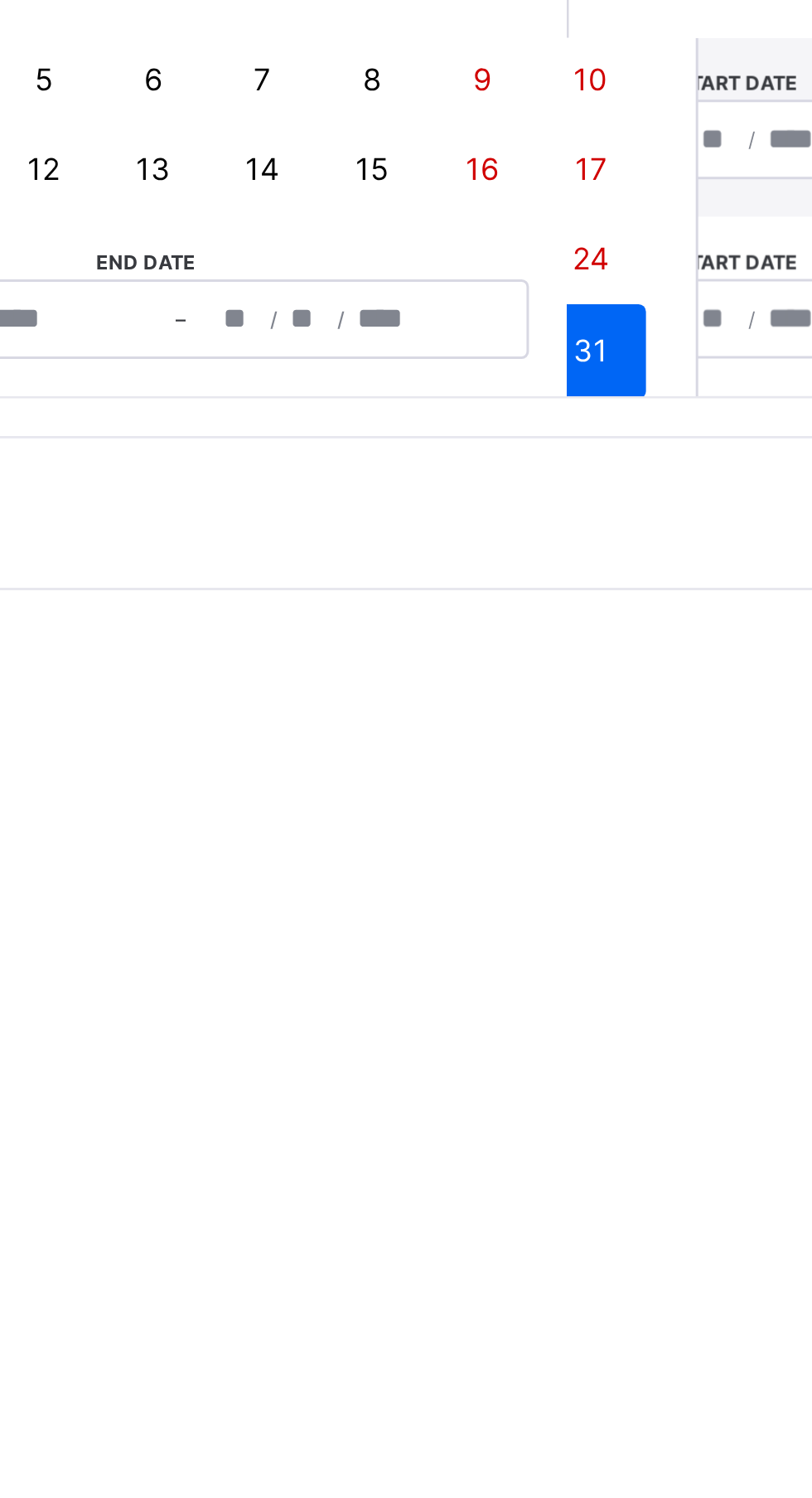
type input "**"
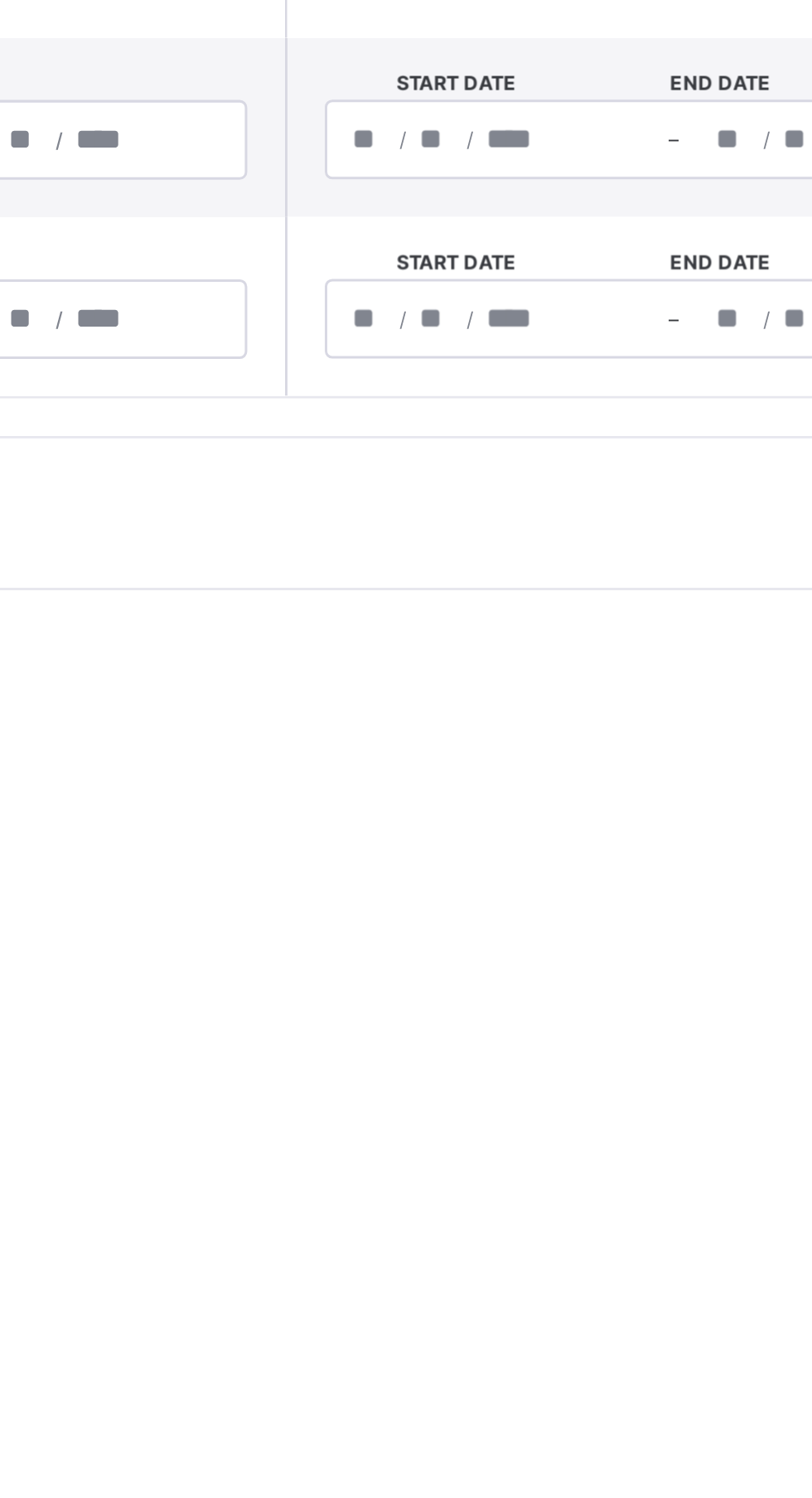
click at [603, 401] on div "**********" at bounding box center [683, 397] width 232 height 26
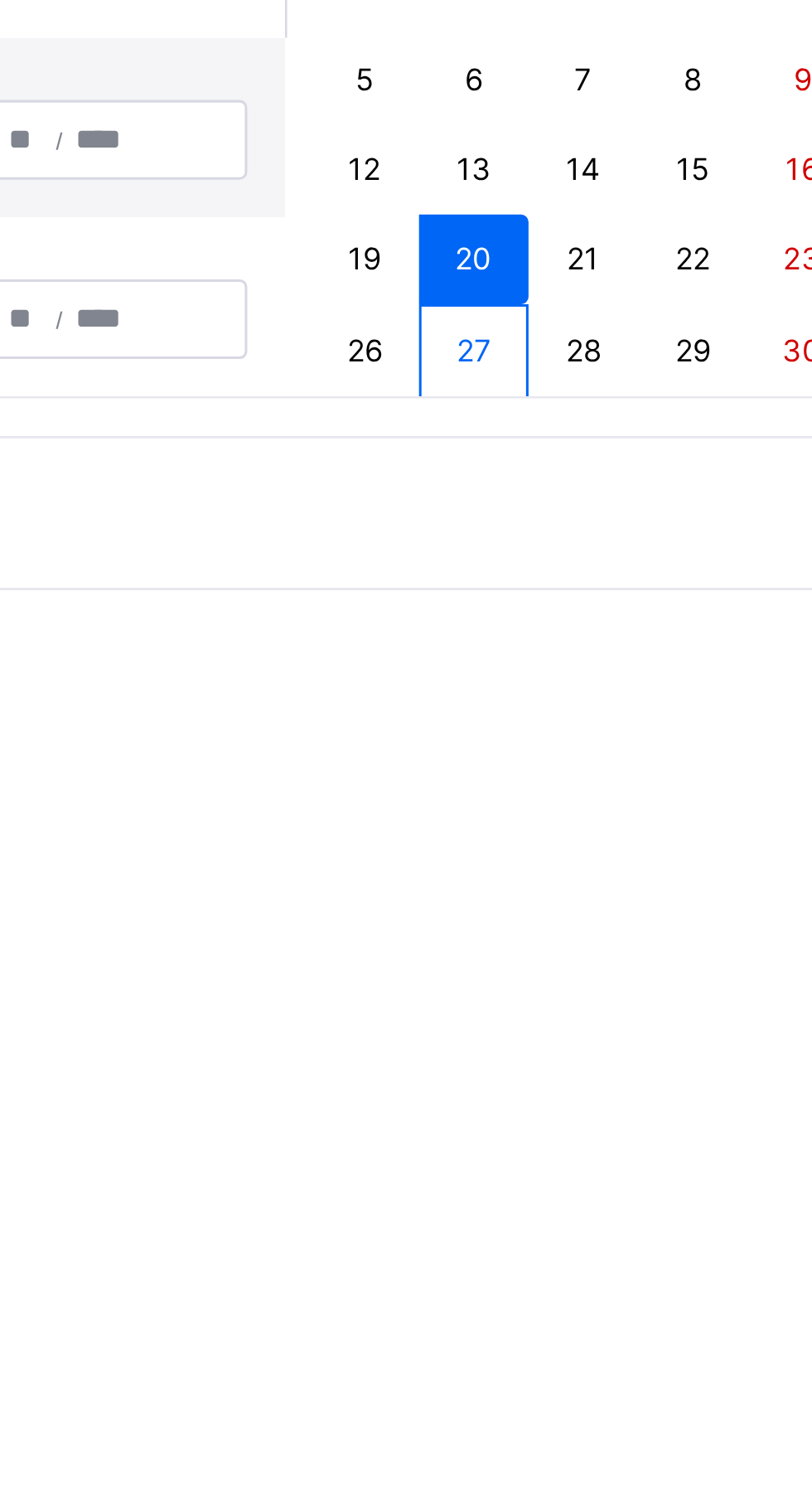
click at [624, 468] on button "27" at bounding box center [616, 468] width 37 height 31
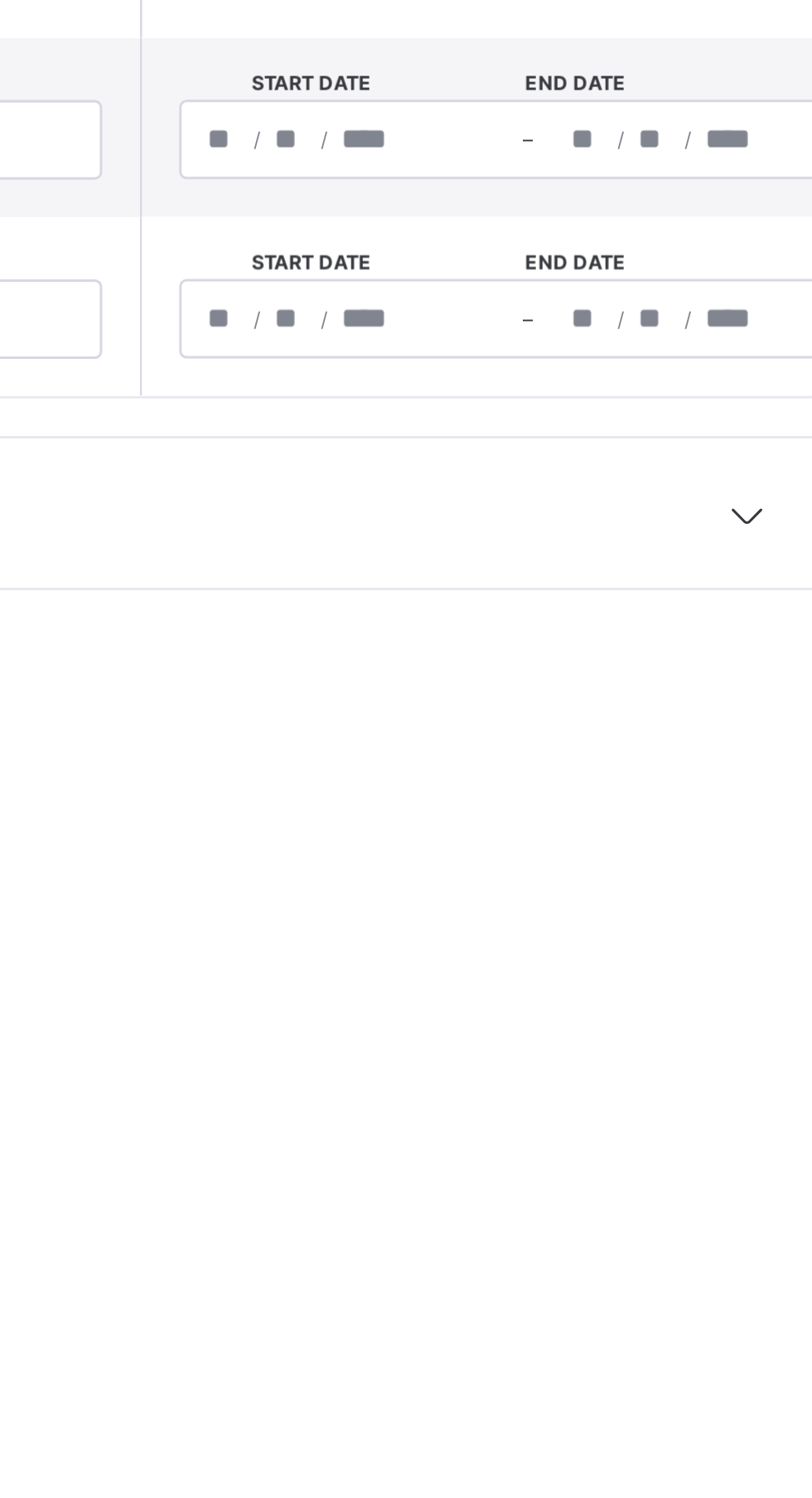
click at [605, 399] on div "**********" at bounding box center [683, 397] width 232 height 26
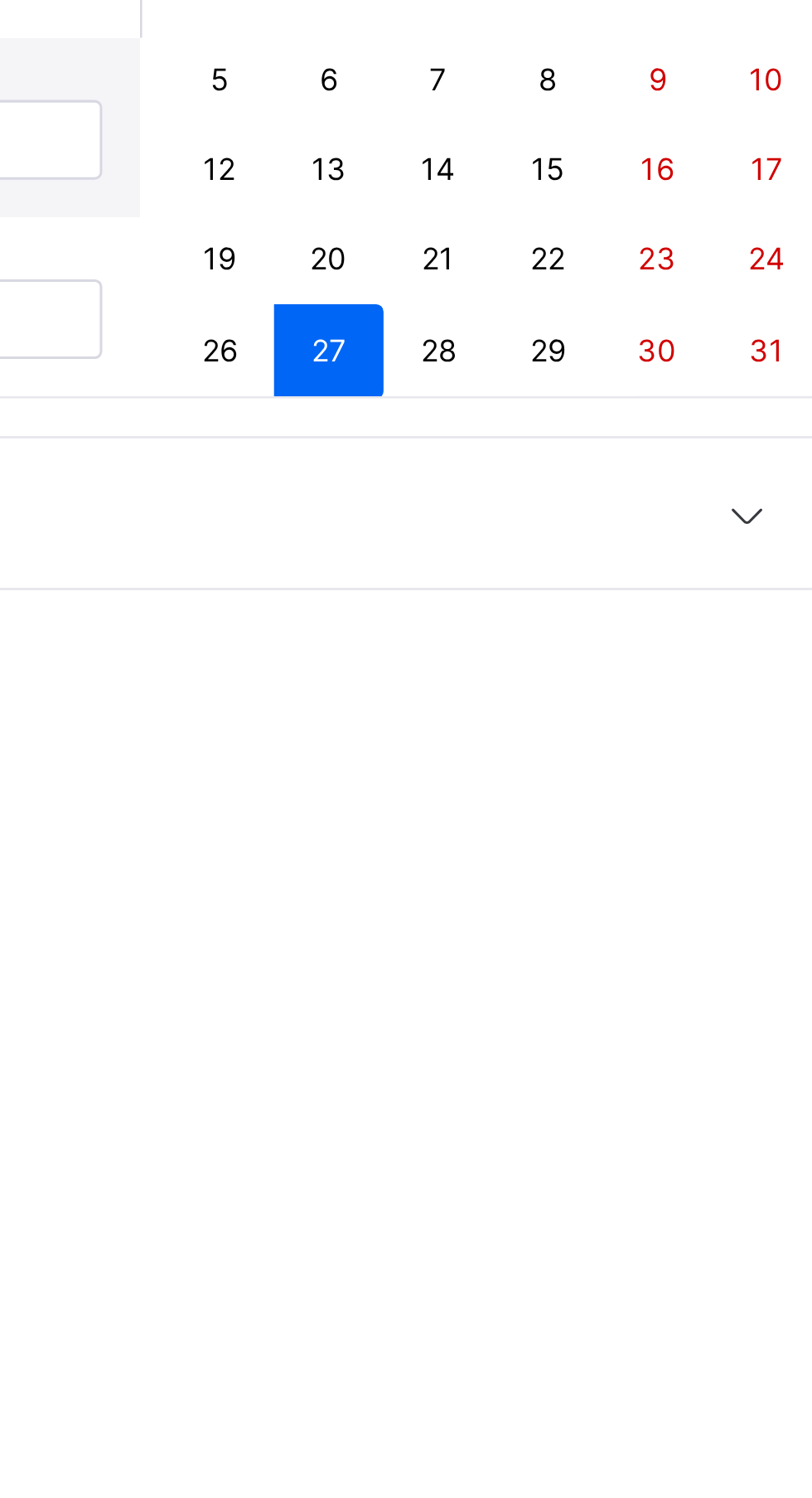
click at [621, 471] on abbr "27" at bounding box center [617, 468] width 12 height 13
type input "**********"
type input "**"
type input "**********"
type input "**"
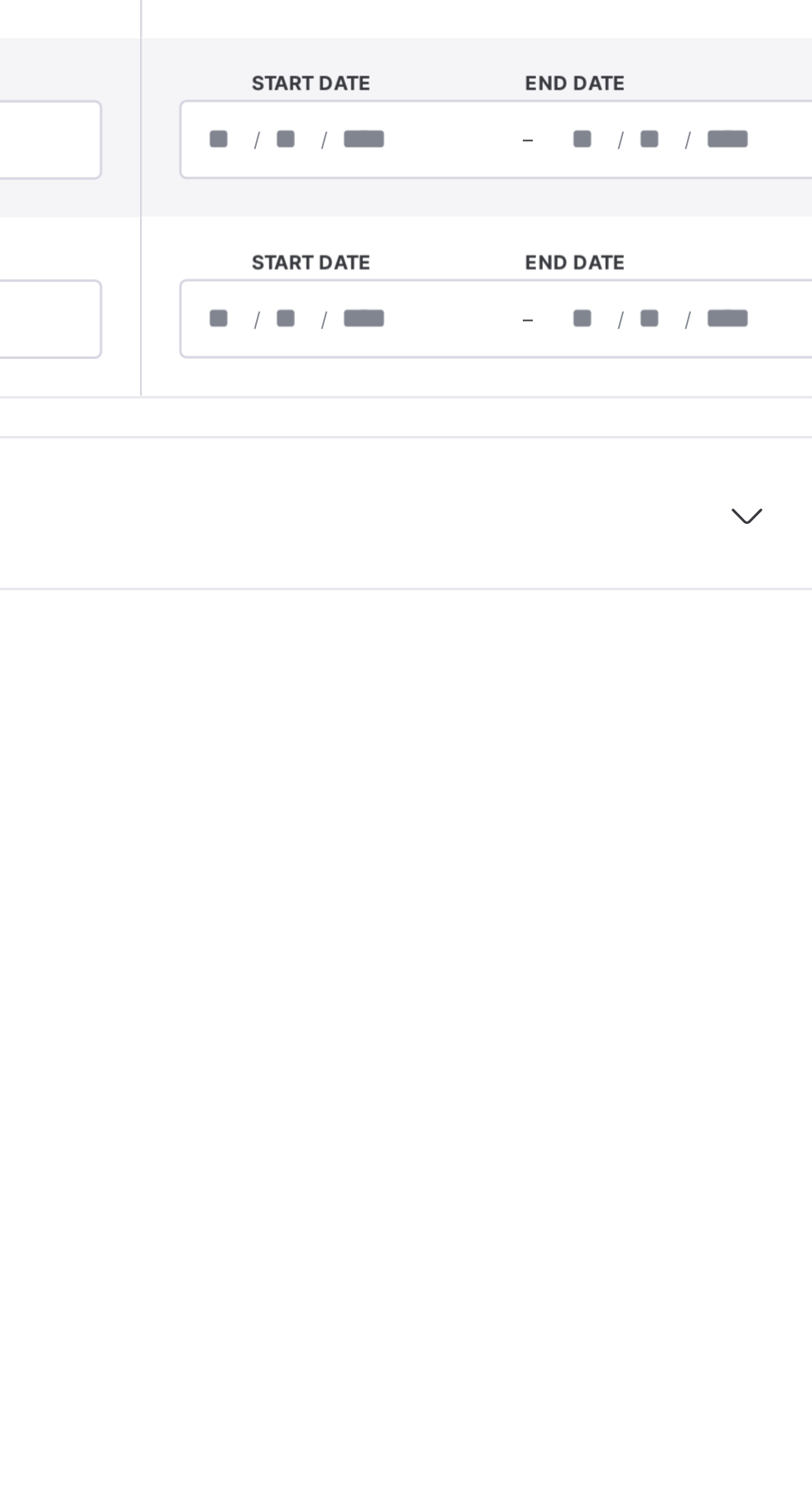
click at [726, 398] on div "**********" at bounding box center [683, 397] width 232 height 26
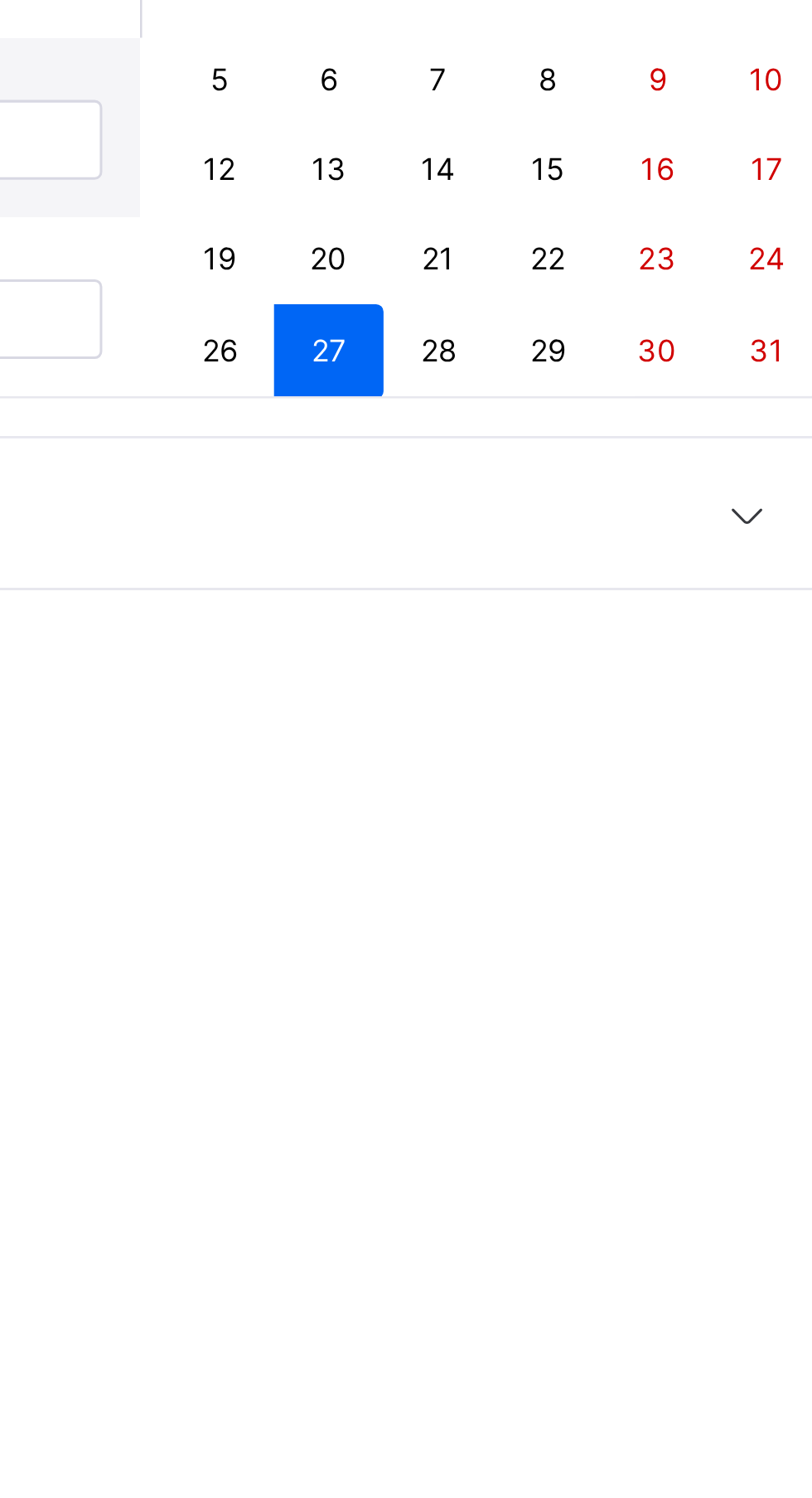
click at [762, 470] on abbr "31" at bounding box center [763, 468] width 12 height 13
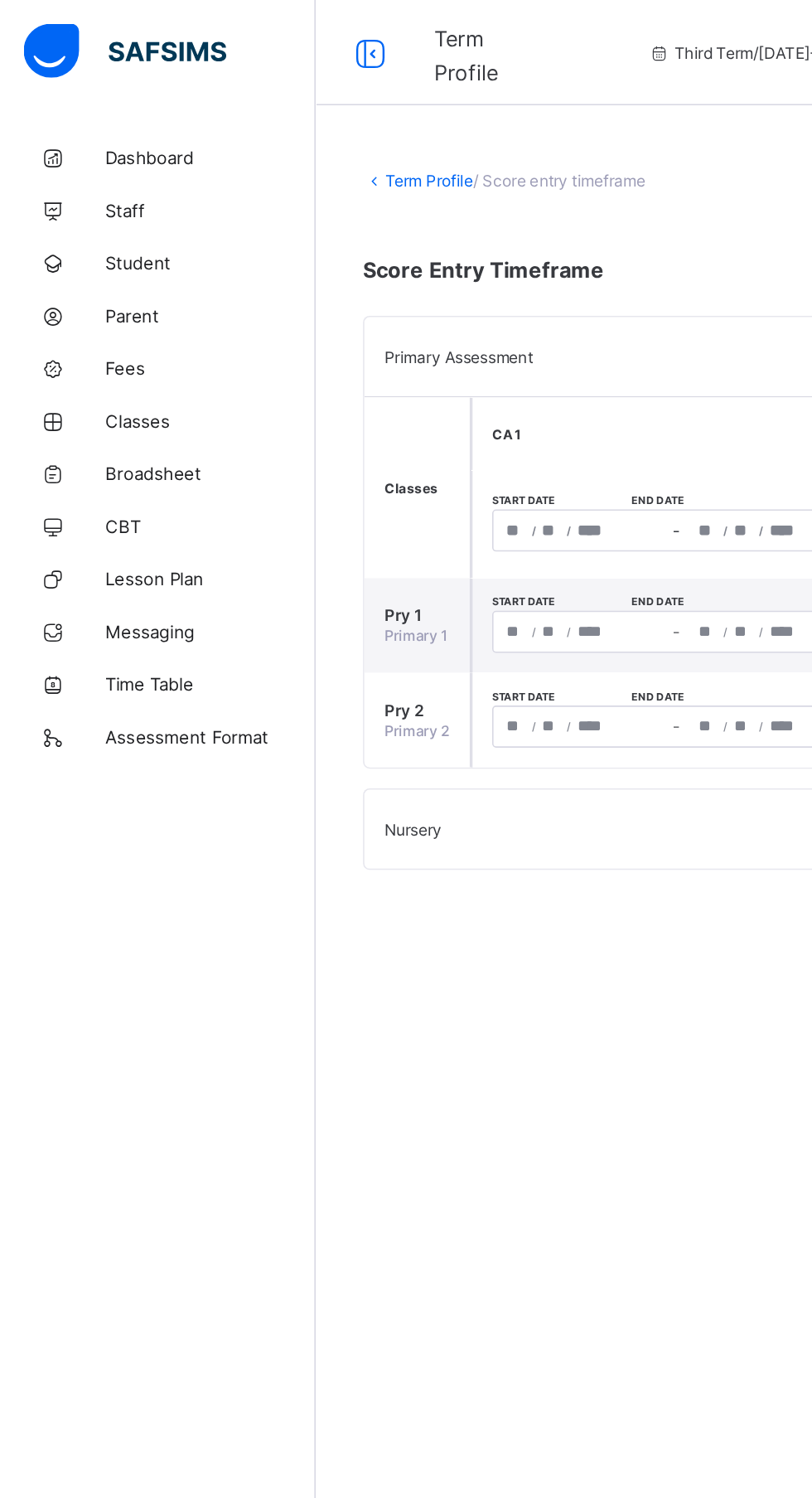
click at [96, 104] on span "Dashboard" at bounding box center [133, 100] width 133 height 14
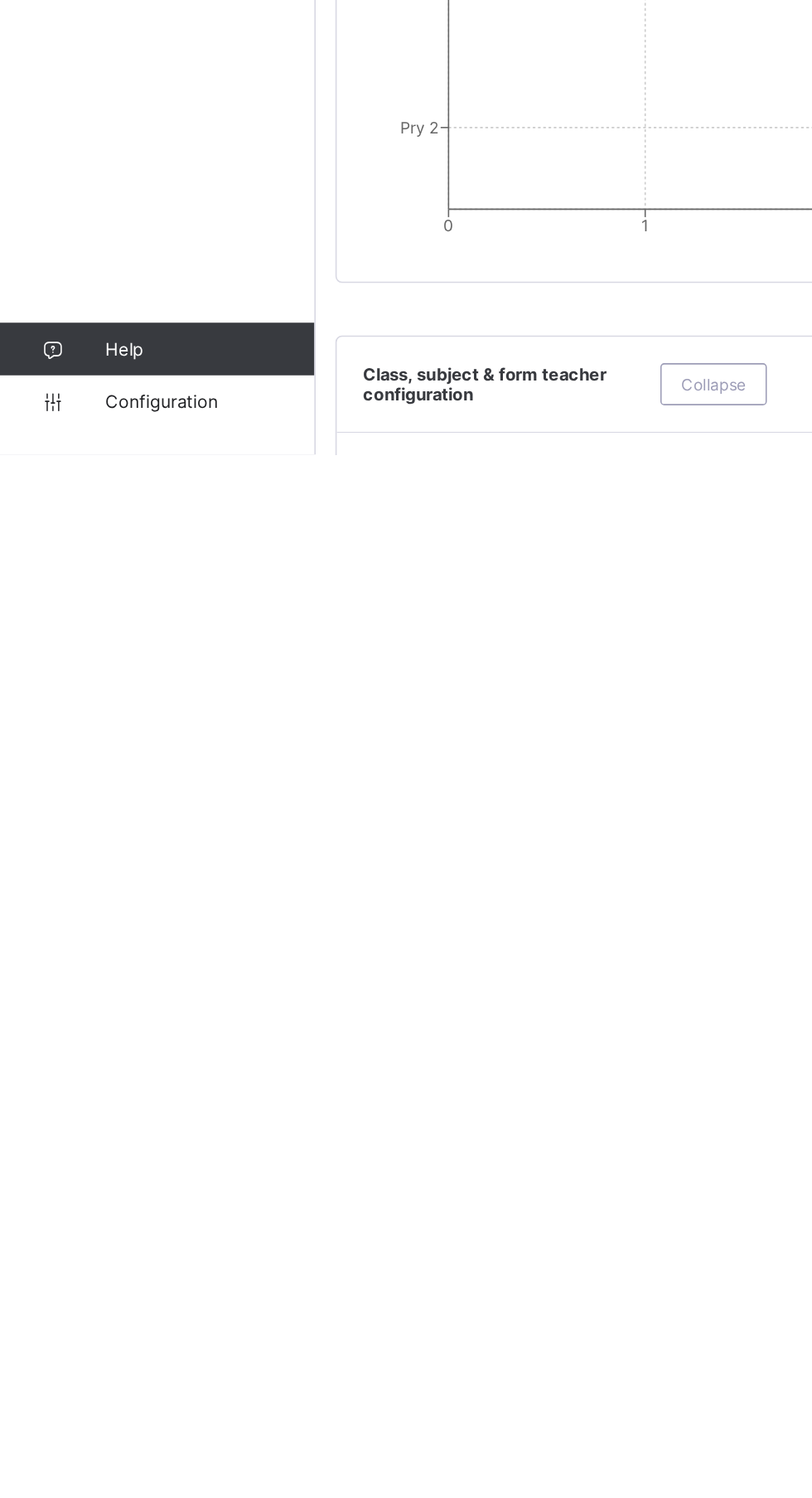
scroll to position [442, 0]
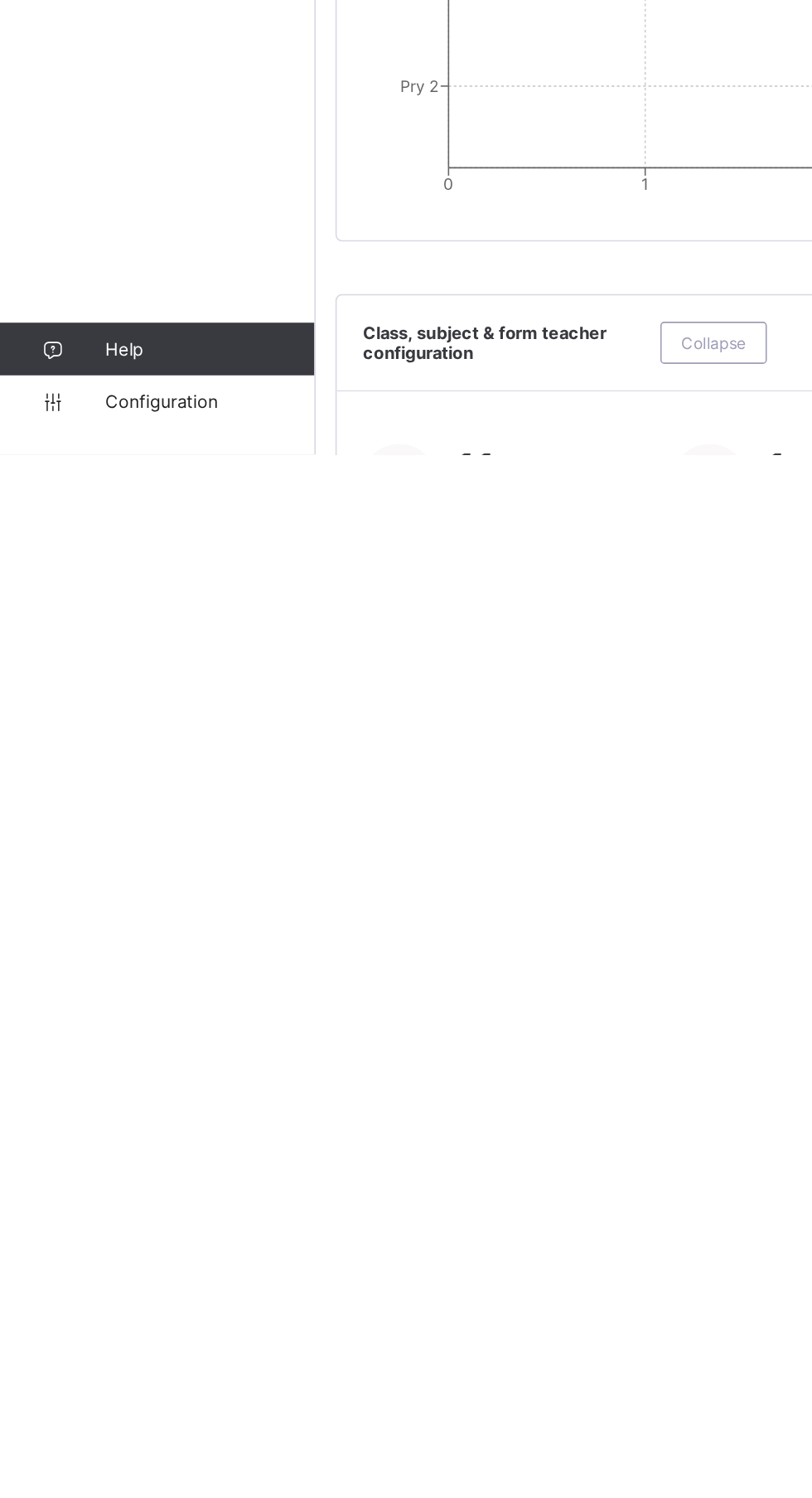
click at [115, 1471] on span "Configuration" at bounding box center [132, 1465] width 132 height 14
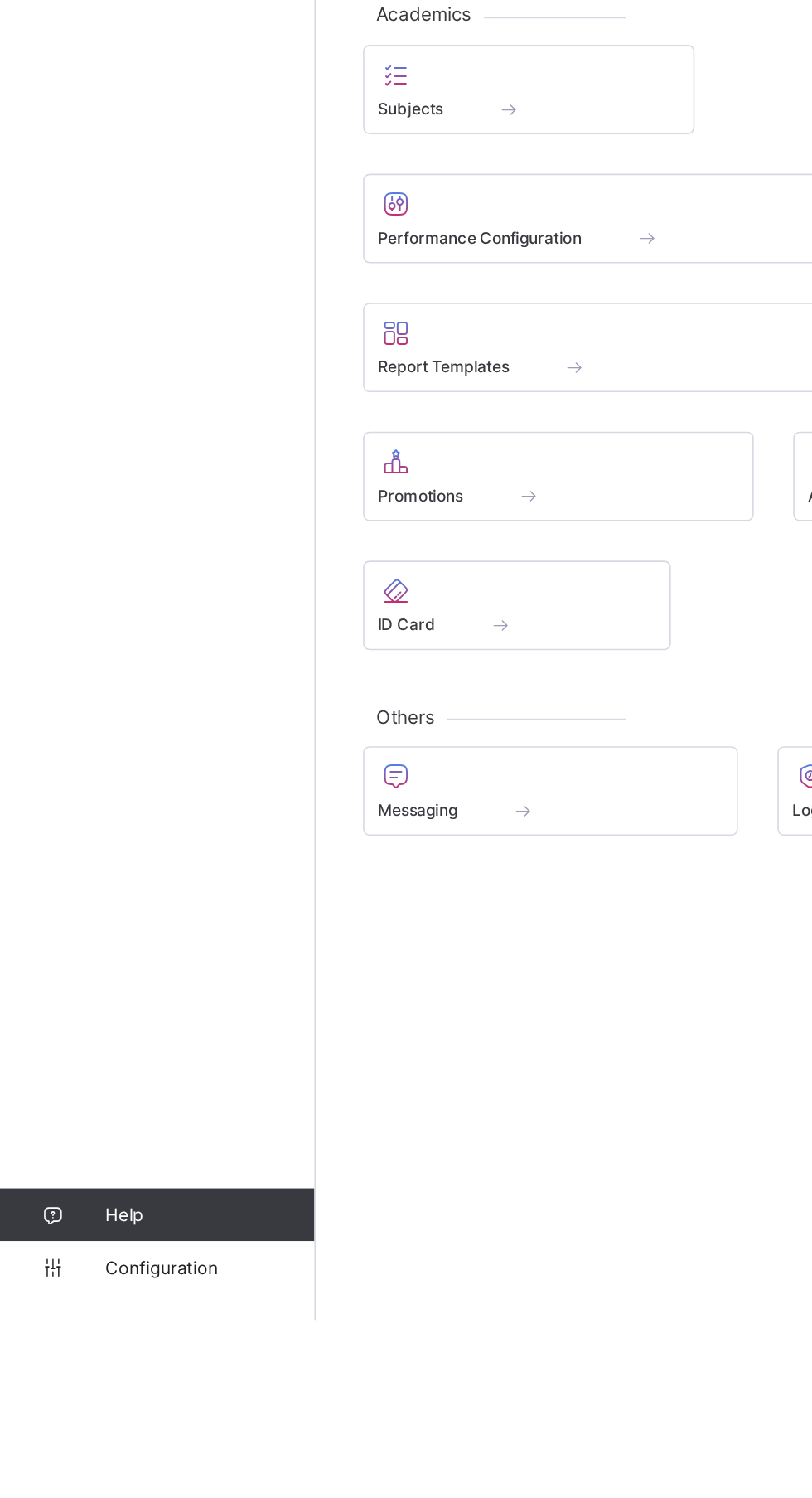
click at [337, 902] on div "Report Templates" at bounding box center [395, 897] width 315 height 14
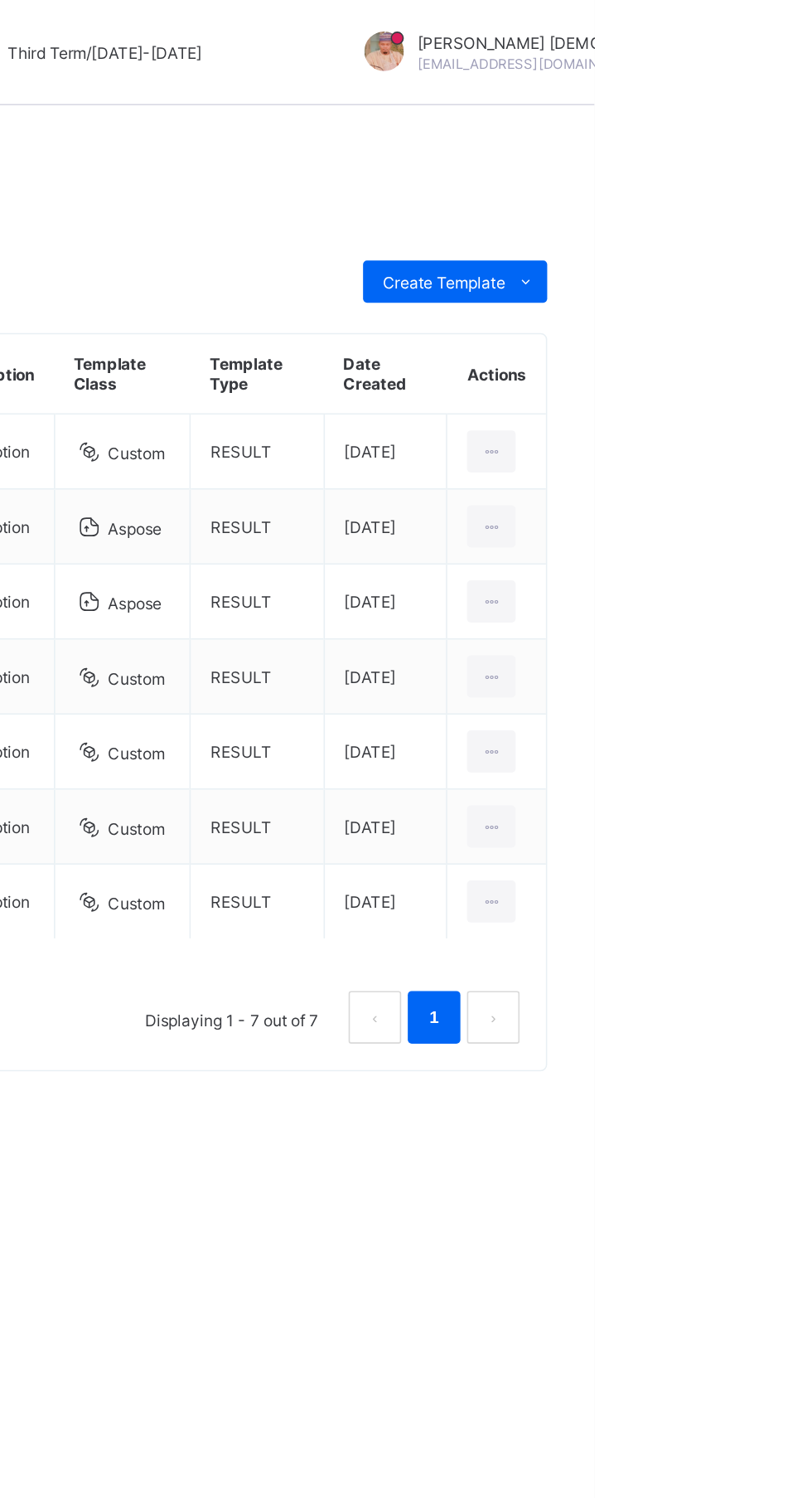
click at [747, 566] on icon at bounding box center [747, 568] width 14 height 13
click at [0, 0] on div "Edit Template" at bounding box center [0, 0] width 0 height 0
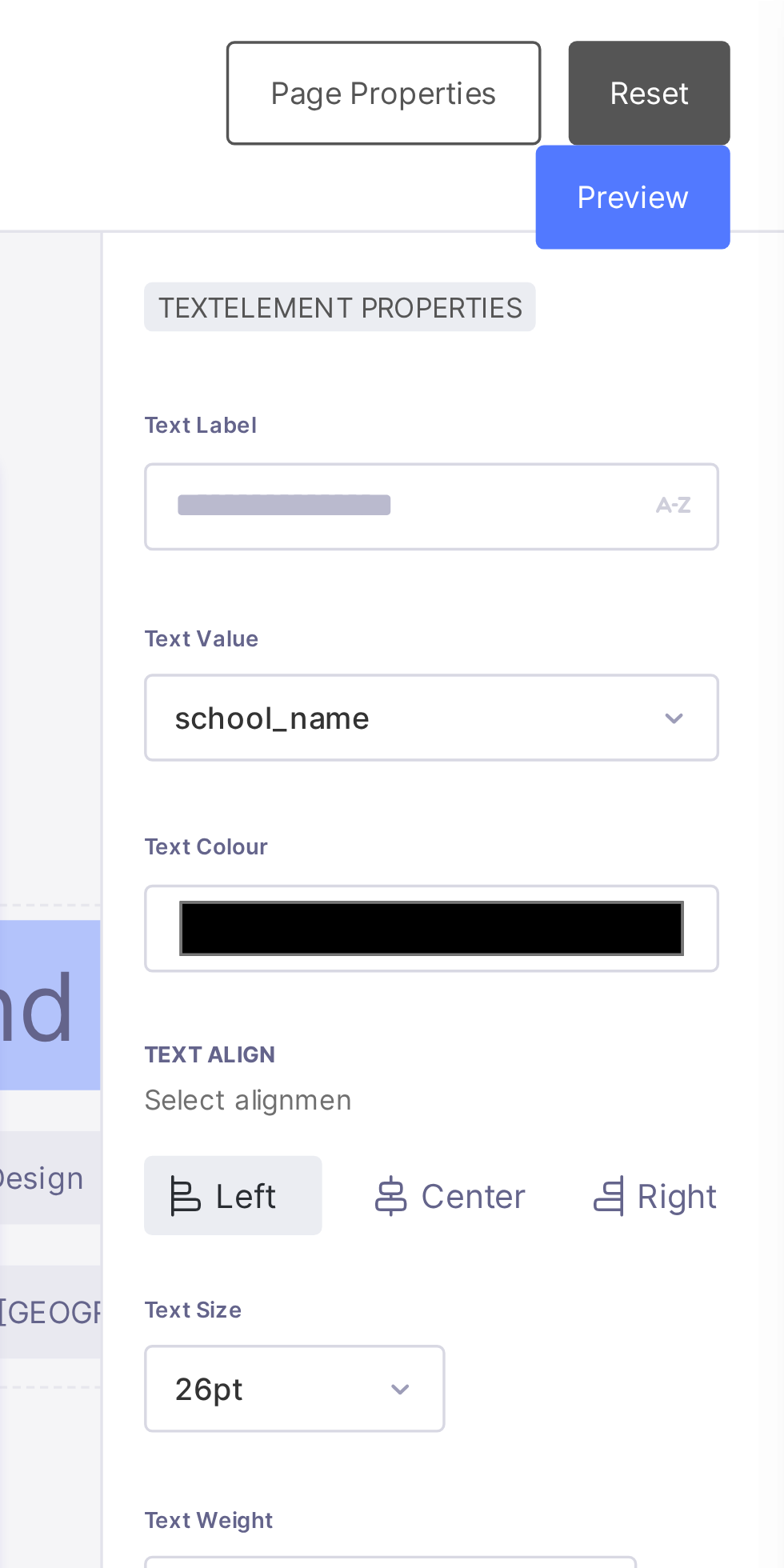
click at [660, 29] on span "Page Properties" at bounding box center [667, 27] width 66 height 11
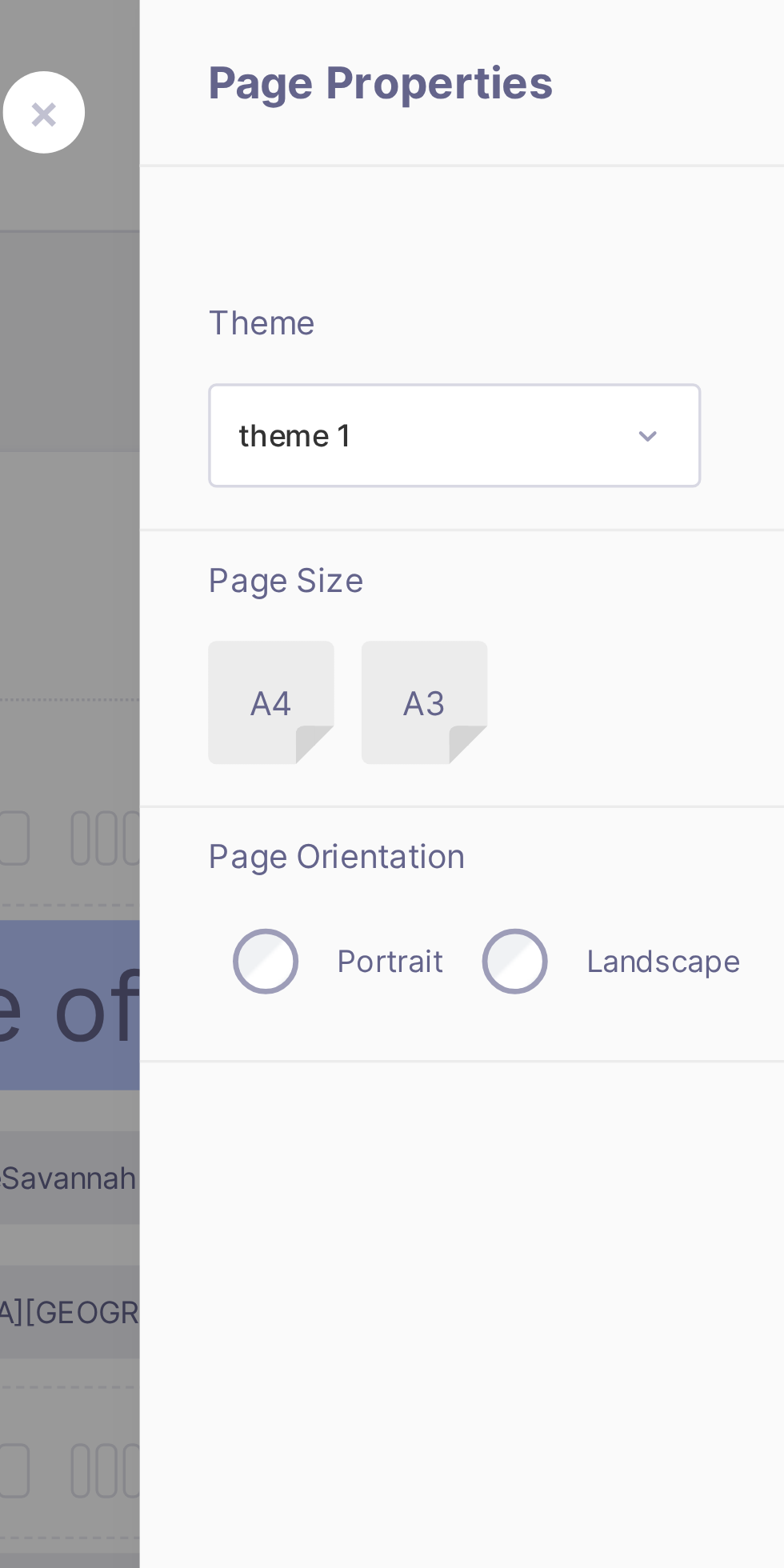
click at [454, 135] on div at bounding box center [392, 784] width 784 height 1568
type input "*******"
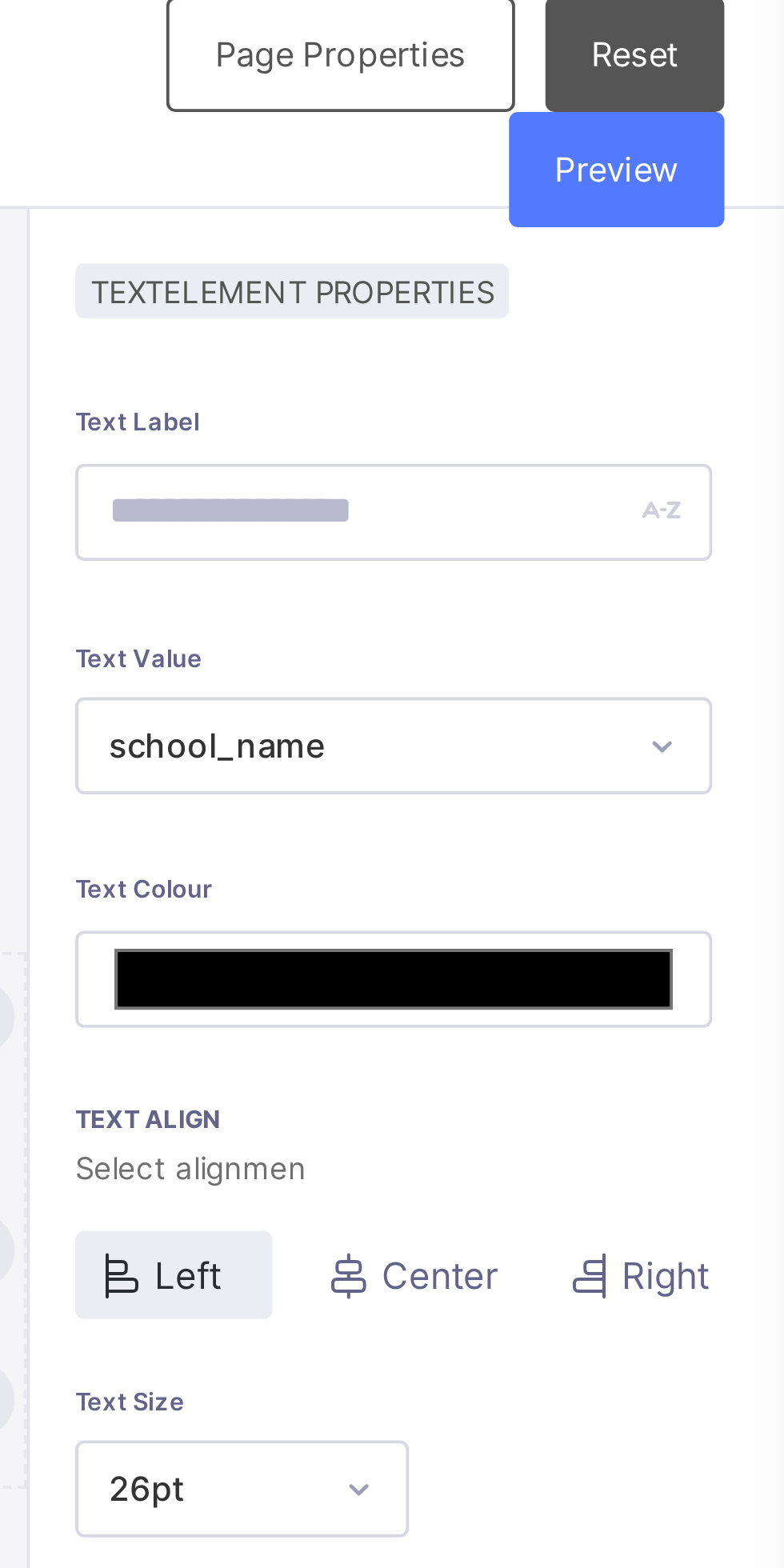
click at [749, 60] on span "Preview" at bounding box center [740, 57] width 33 height 11
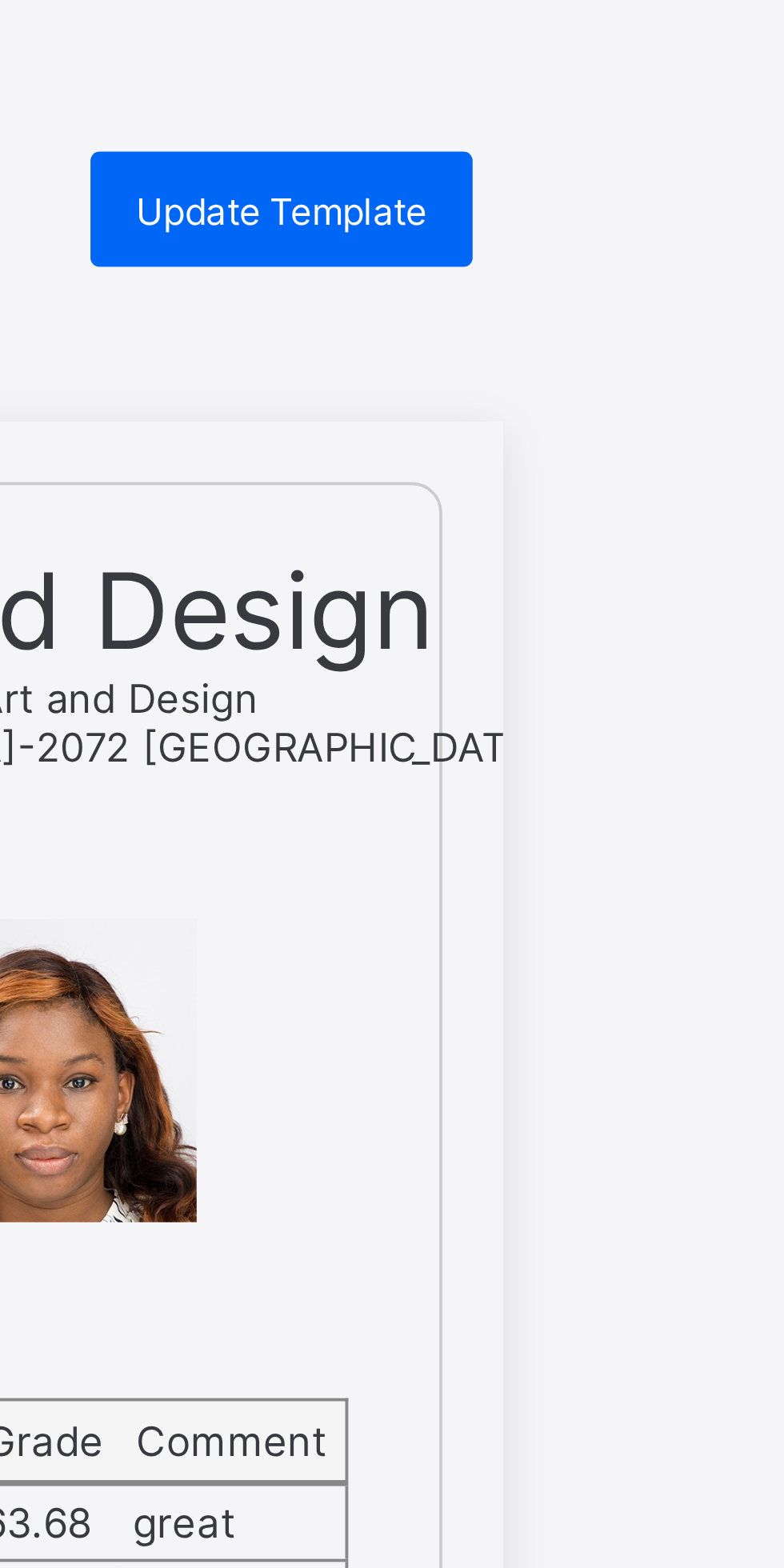
click at [673, 59] on span "Update Template" at bounding box center [651, 55] width 77 height 12
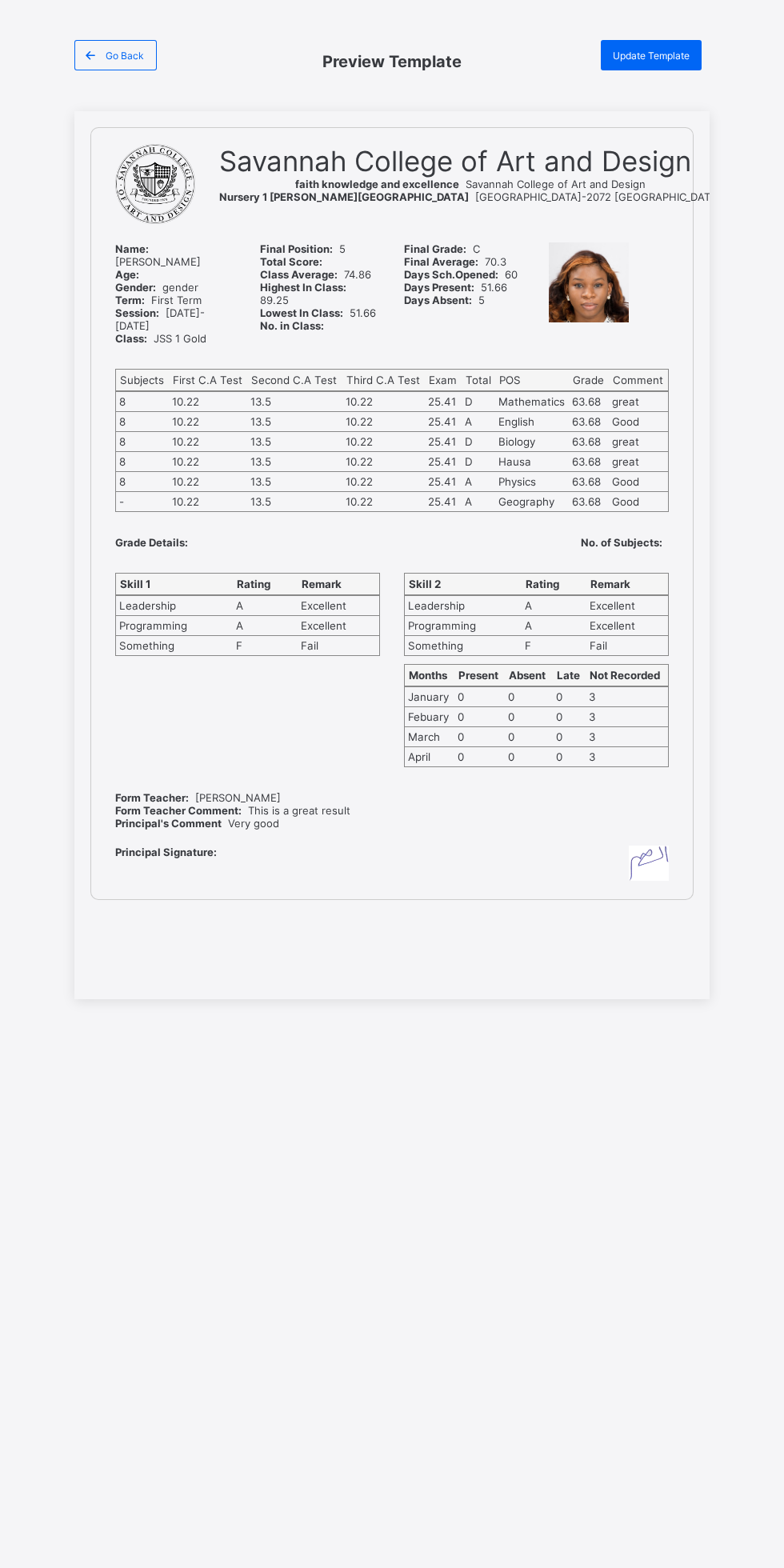
scroll to position [40, 0]
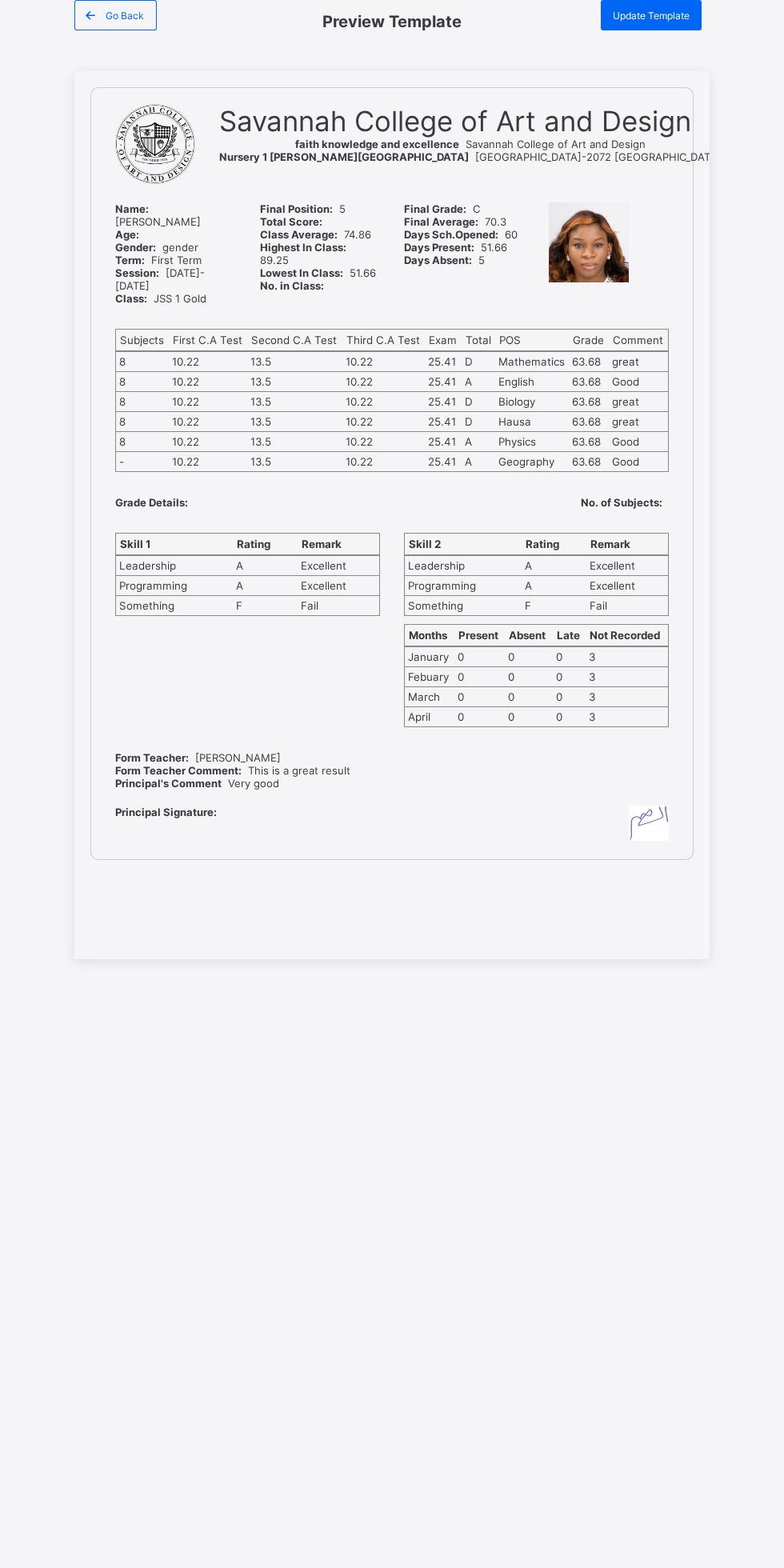
click at [716, 675] on div "Go Back Preview Template Update Template Savannah College of Art and Design fai…" at bounding box center [392, 784] width 784 height 1568
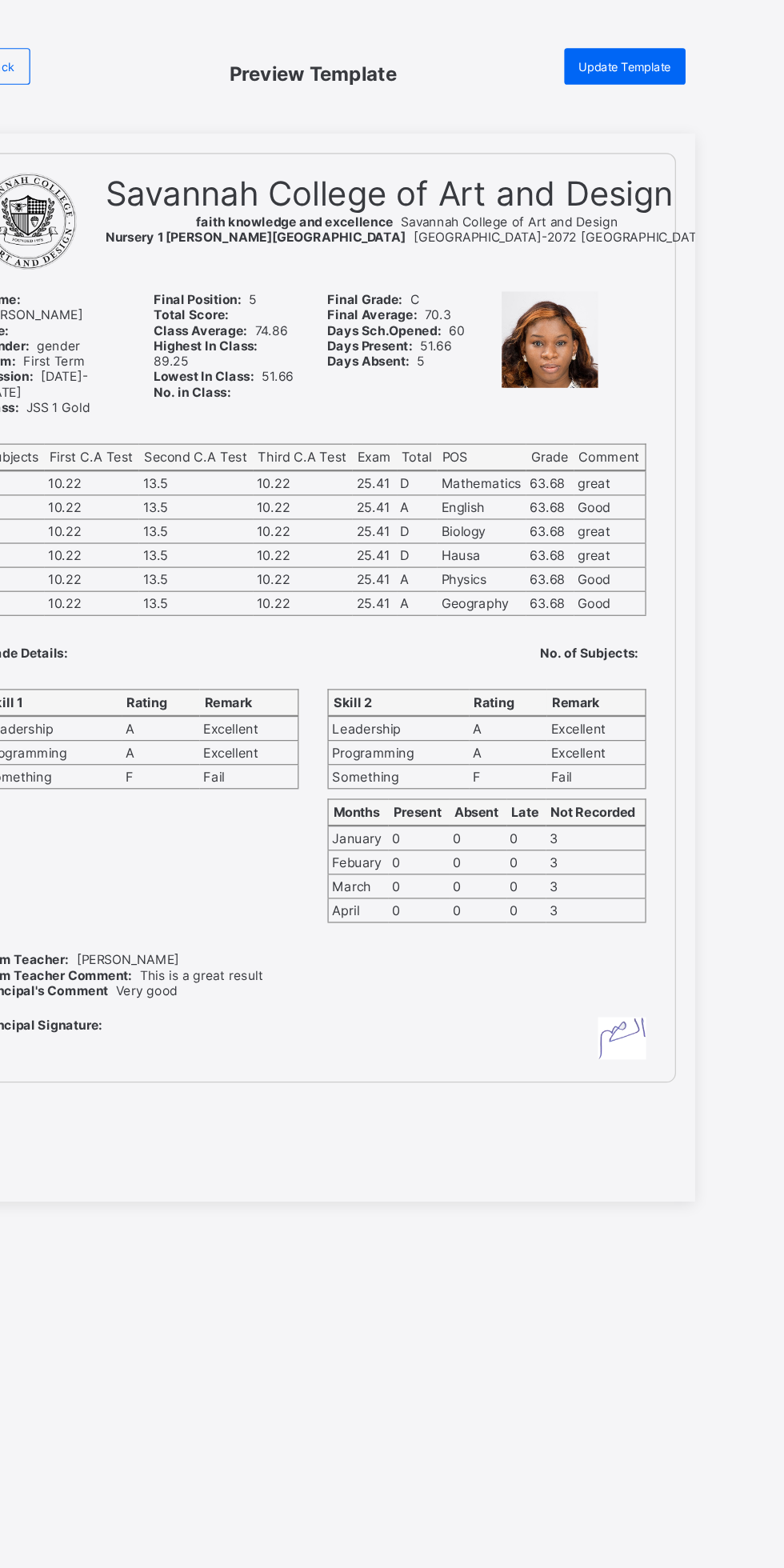
scroll to position [0, 0]
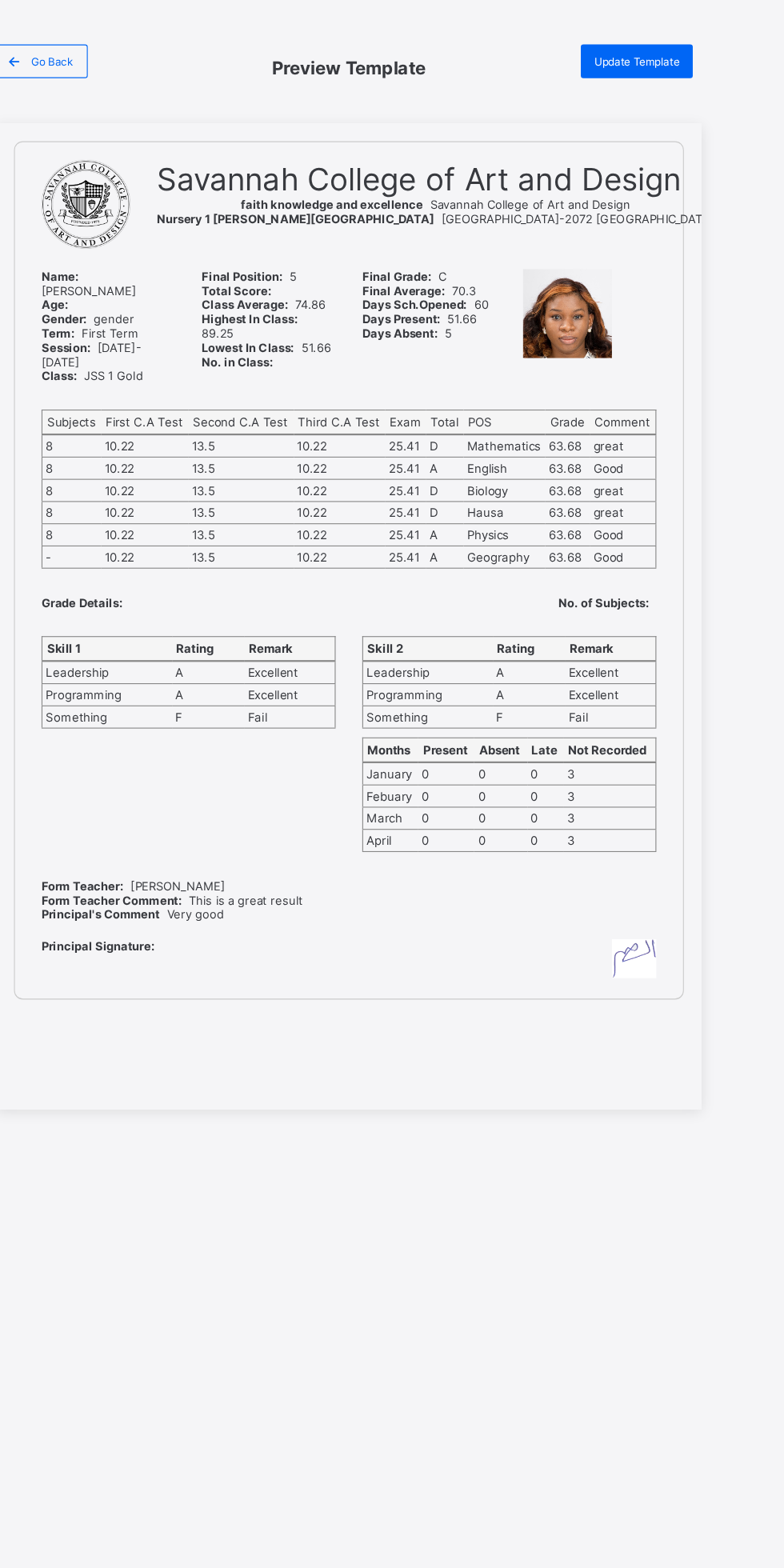
click at [637, 391] on td "great" at bounding box center [638, 401] width 60 height 21
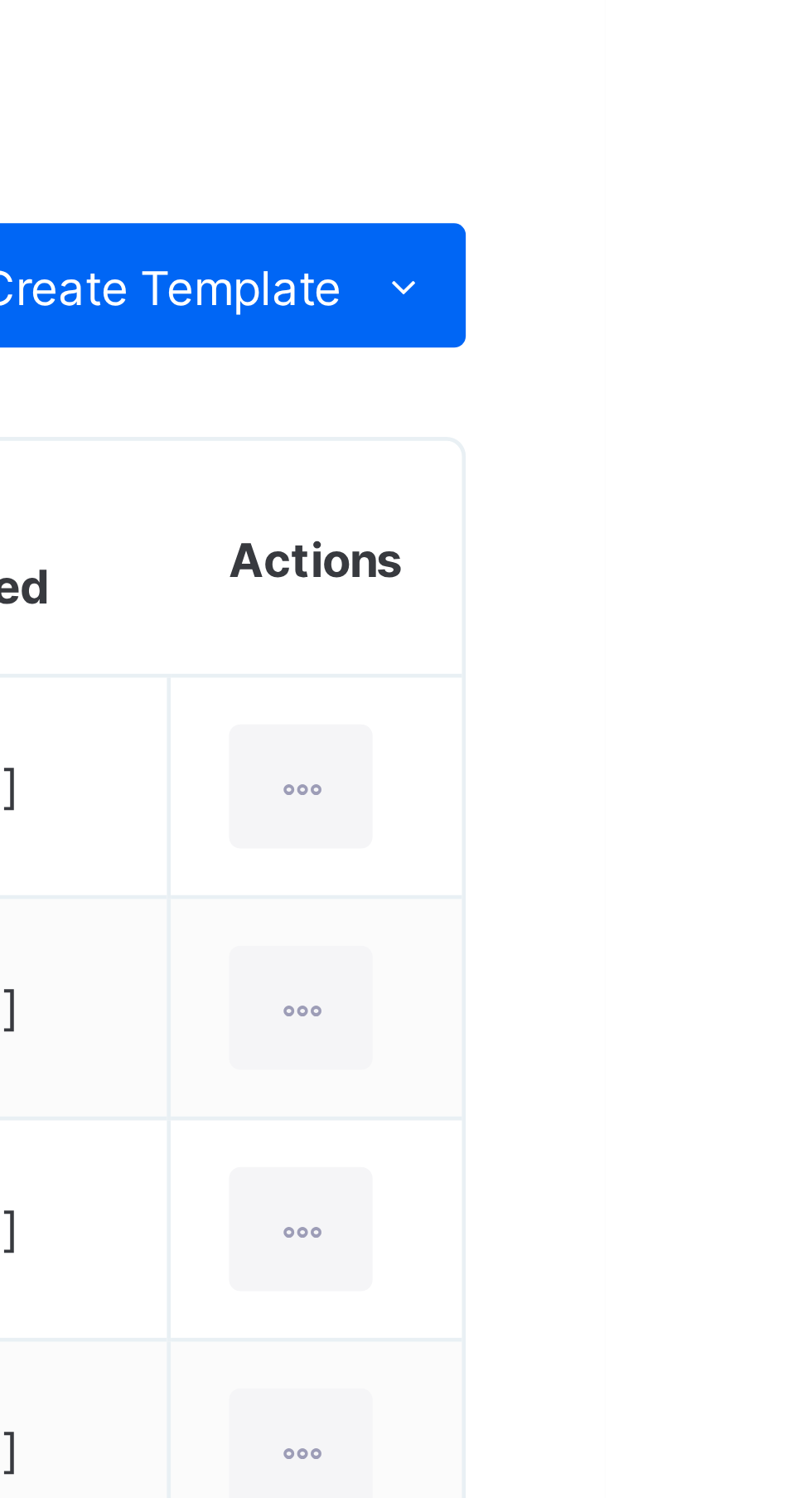
click at [0, 0] on ul "Custom builder Upload aspose template" at bounding box center [0, 0] width 0 height 0
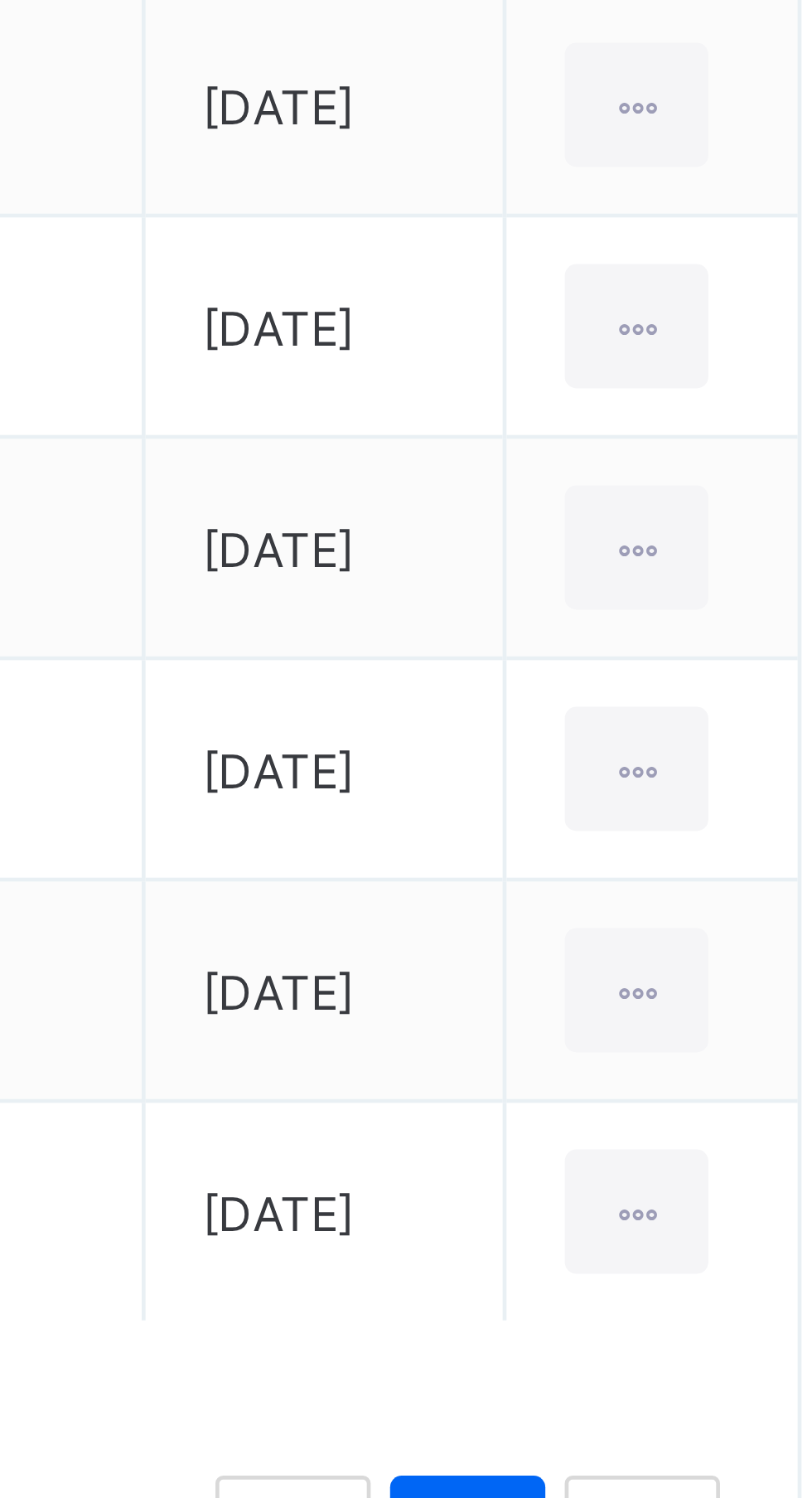
click at [0, 0] on ul "Edit Template Duplicate Template Delete Template" at bounding box center [0, 0] width 0 height 0
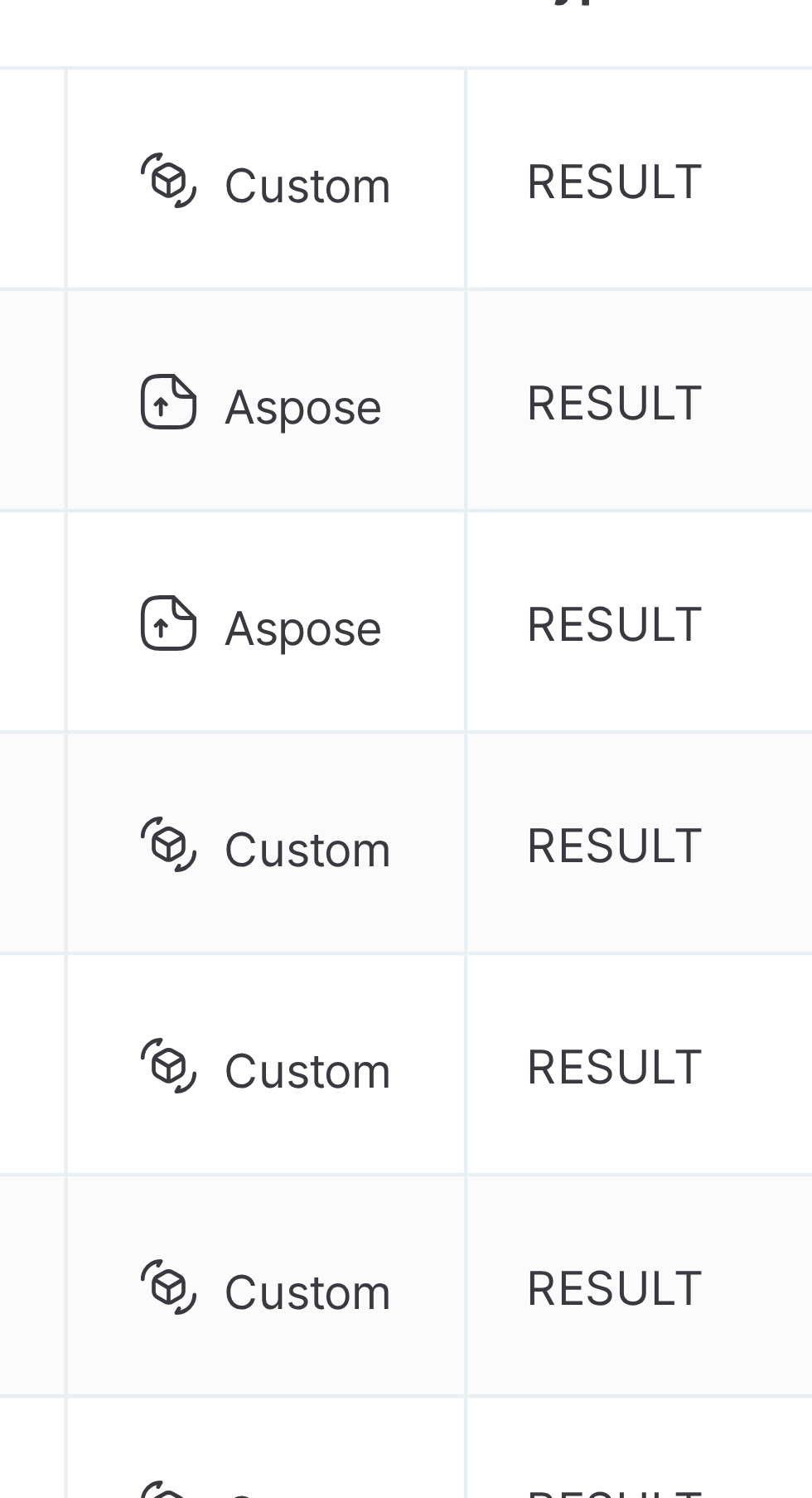
click at [508, 380] on td "Aspose" at bounding box center [514, 379] width 85 height 48
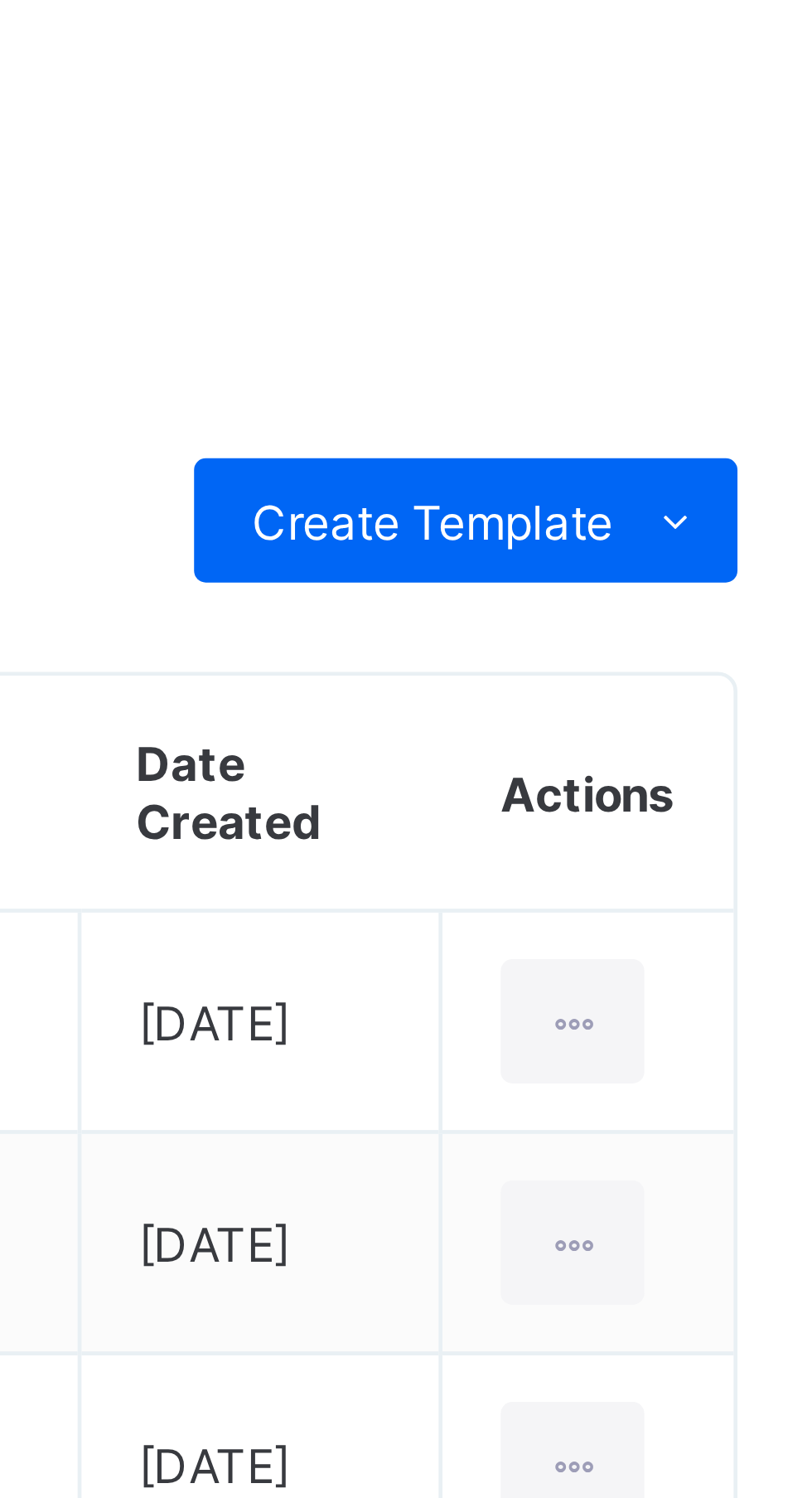
click at [771, 177] on icon at bounding box center [769, 178] width 13 height 11
click at [724, 301] on td "Edit Template Duplicate Template Delete Template" at bounding box center [750, 285] width 62 height 48
click at [762, 179] on span at bounding box center [769, 177] width 26 height 26
click at [714, 302] on td "2025-08-27" at bounding box center [680, 285] width 78 height 48
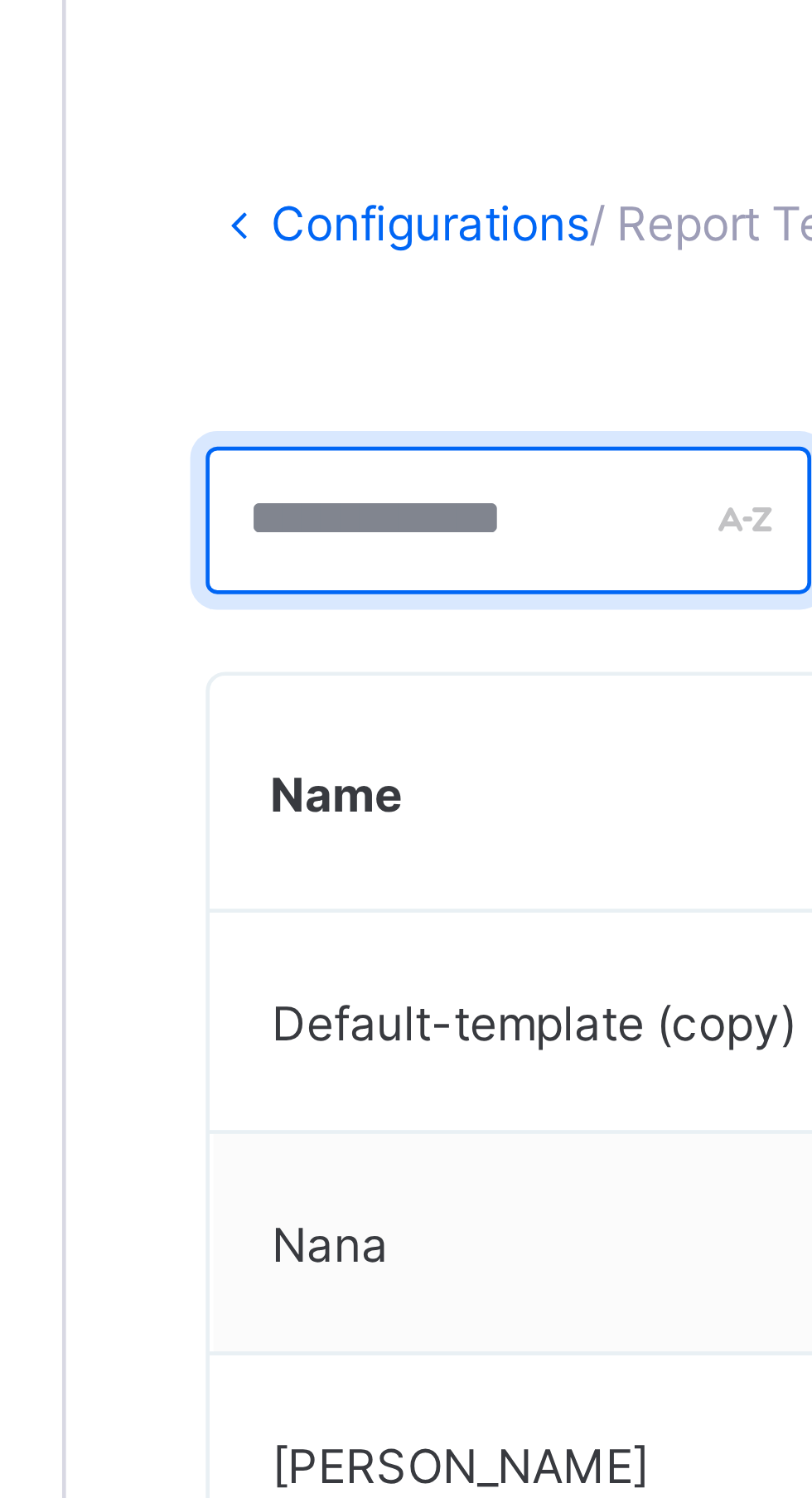
click at [294, 177] on input "text" at bounding box center [293, 177] width 129 height 31
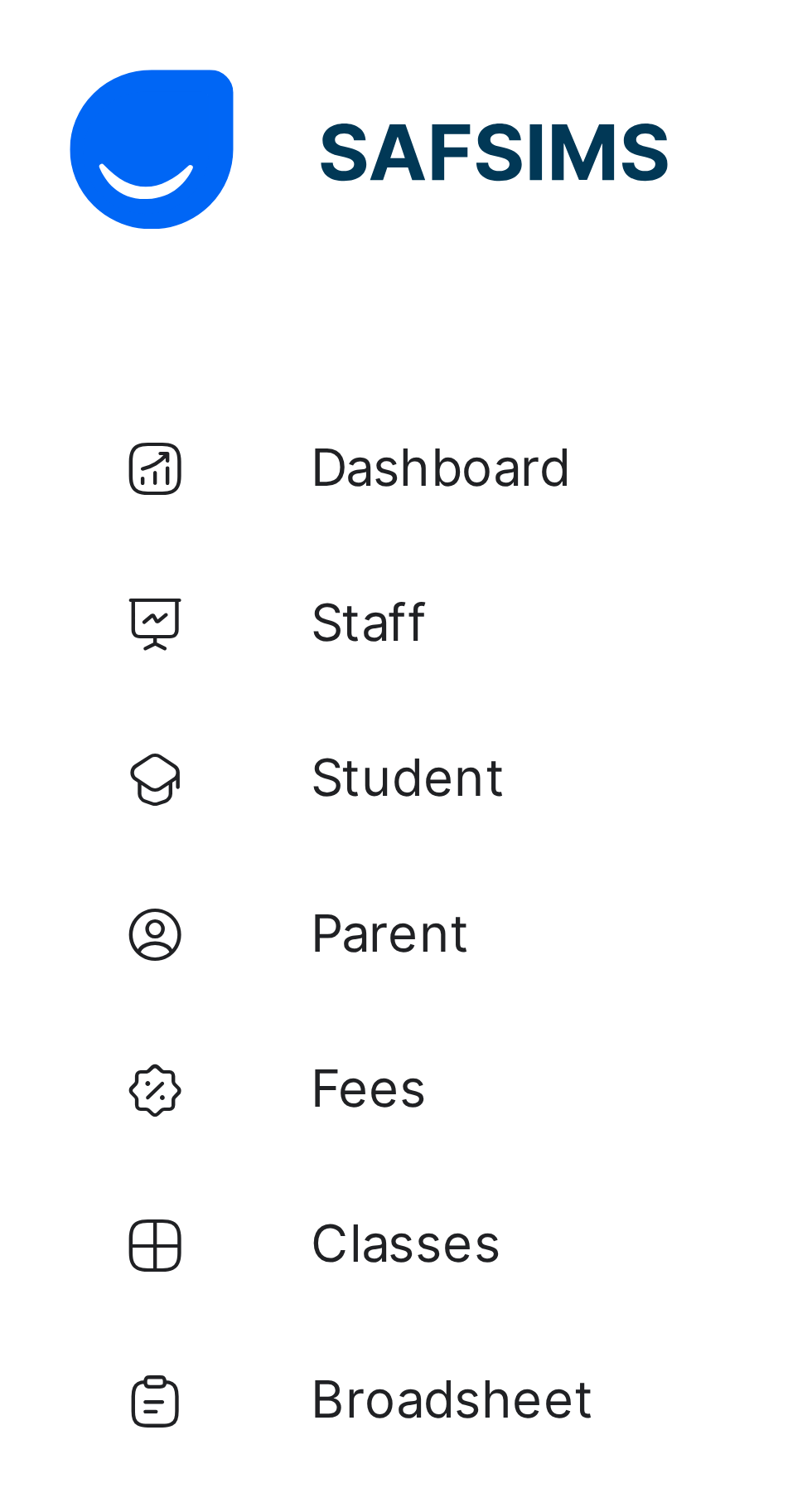
click at [95, 103] on span "Dashboard" at bounding box center [133, 100] width 133 height 14
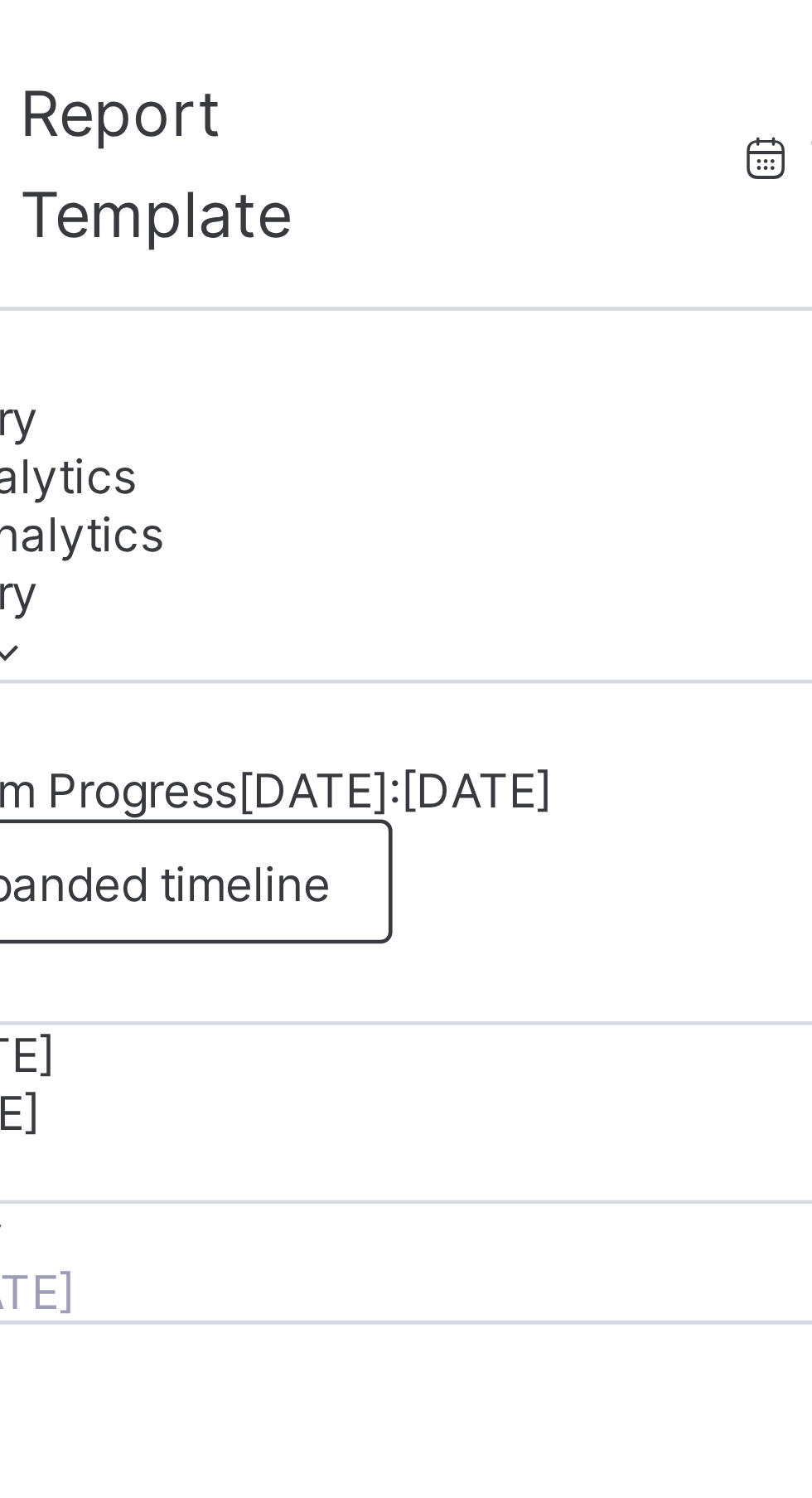
click at [298, 108] on span "Attendance Analytics" at bounding box center [248, 101] width 99 height 13
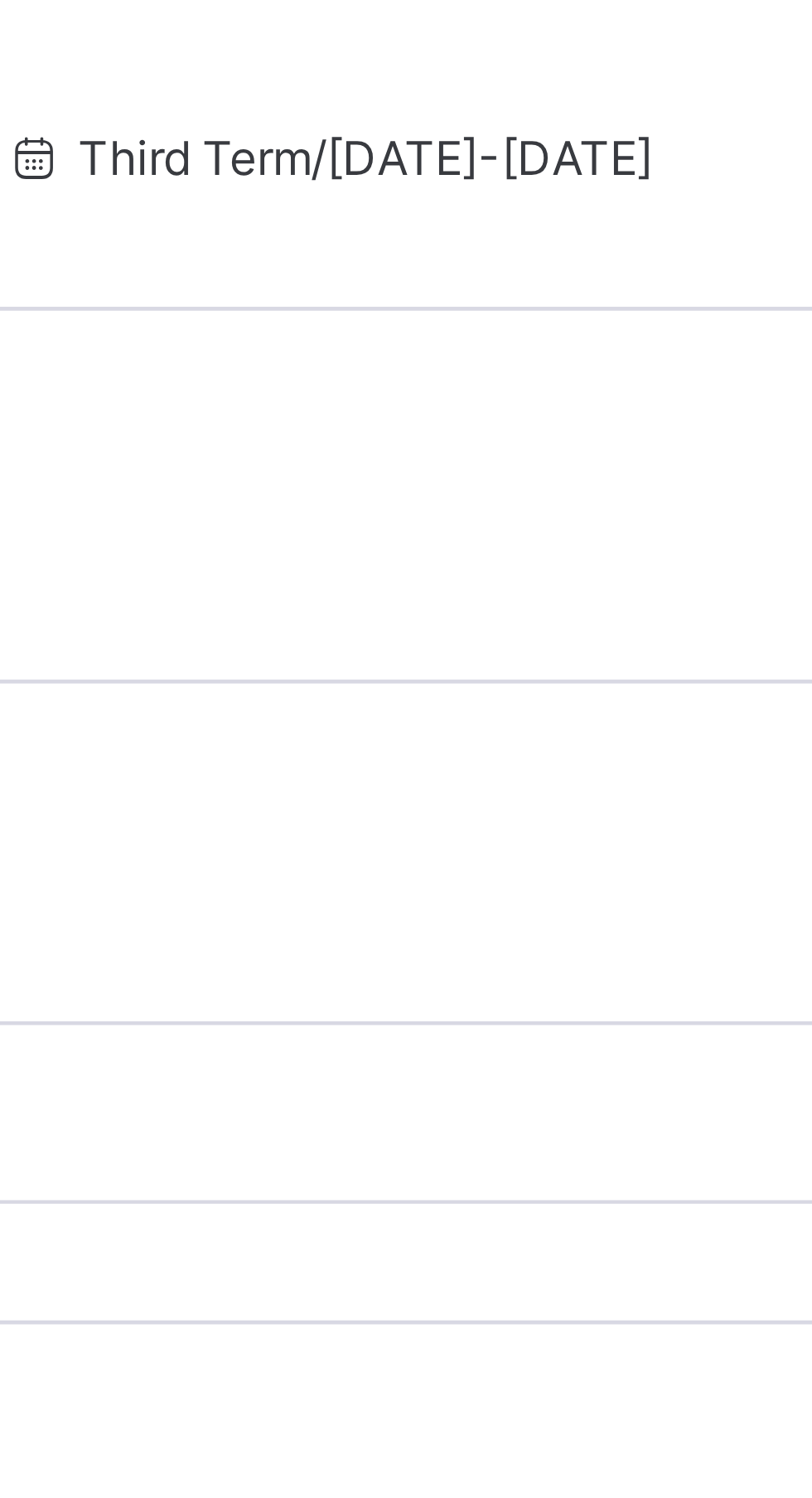
click at [304, 112] on span "Performance Analytics" at bounding box center [252, 114] width 105 height 13
click at [304, 111] on span "Performance Analytics" at bounding box center [252, 114] width 105 height 13
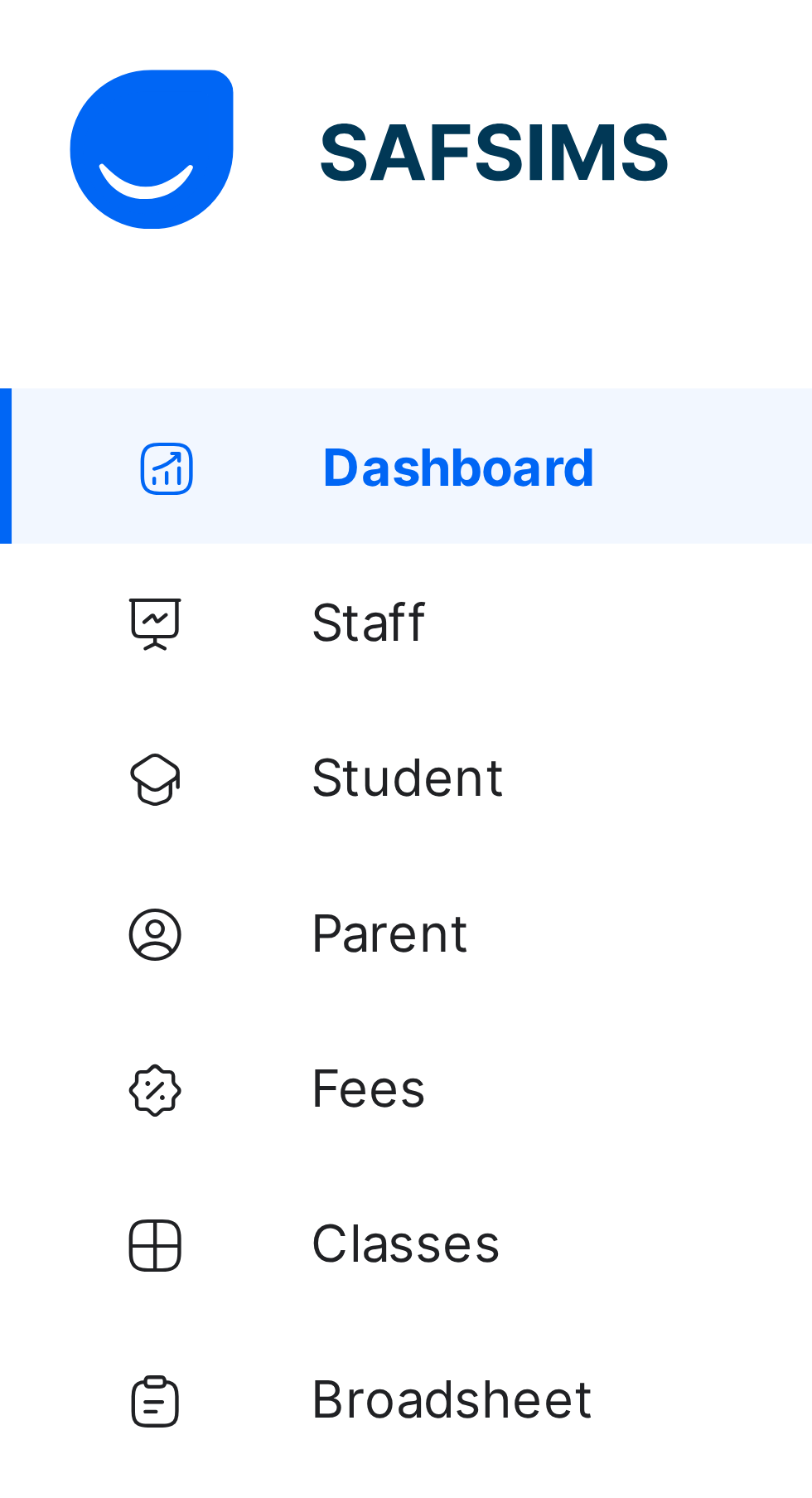
click at [122, 135] on span "Staff" at bounding box center [133, 133] width 133 height 14
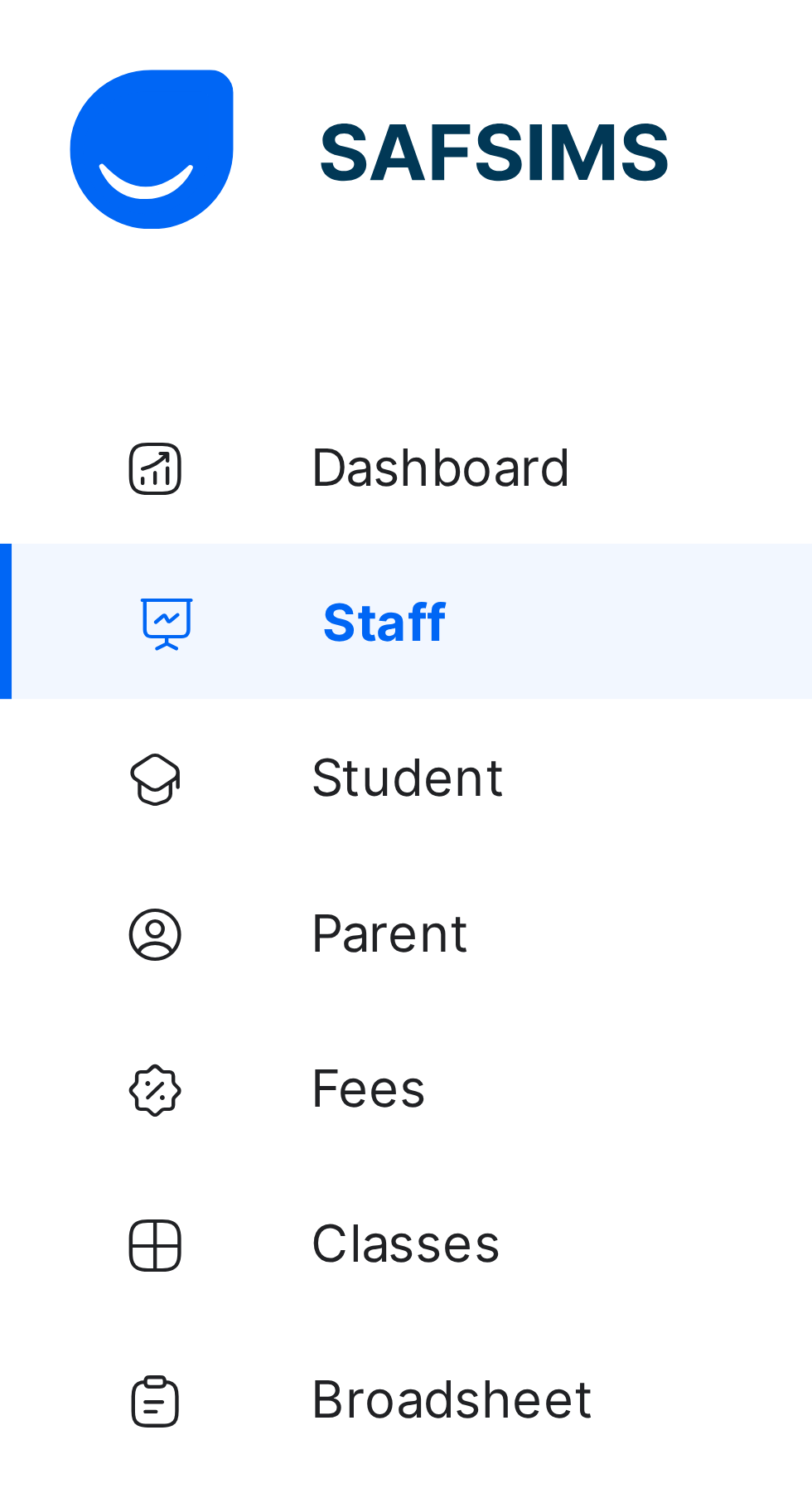
click at [90, 166] on span "Student" at bounding box center [133, 166] width 133 height 14
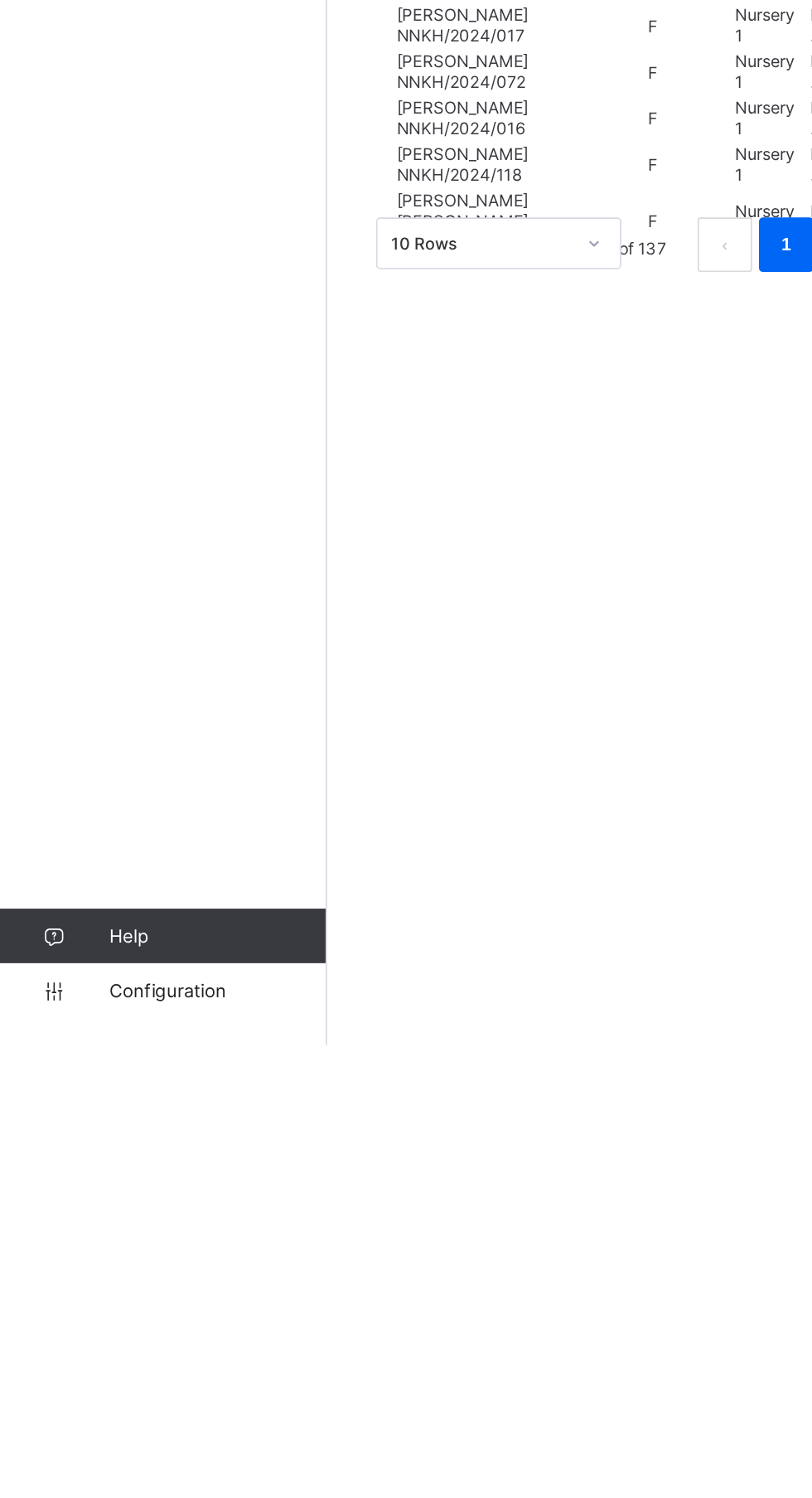
click at [120, 1481] on link "Configuration" at bounding box center [99, 1464] width 198 height 33
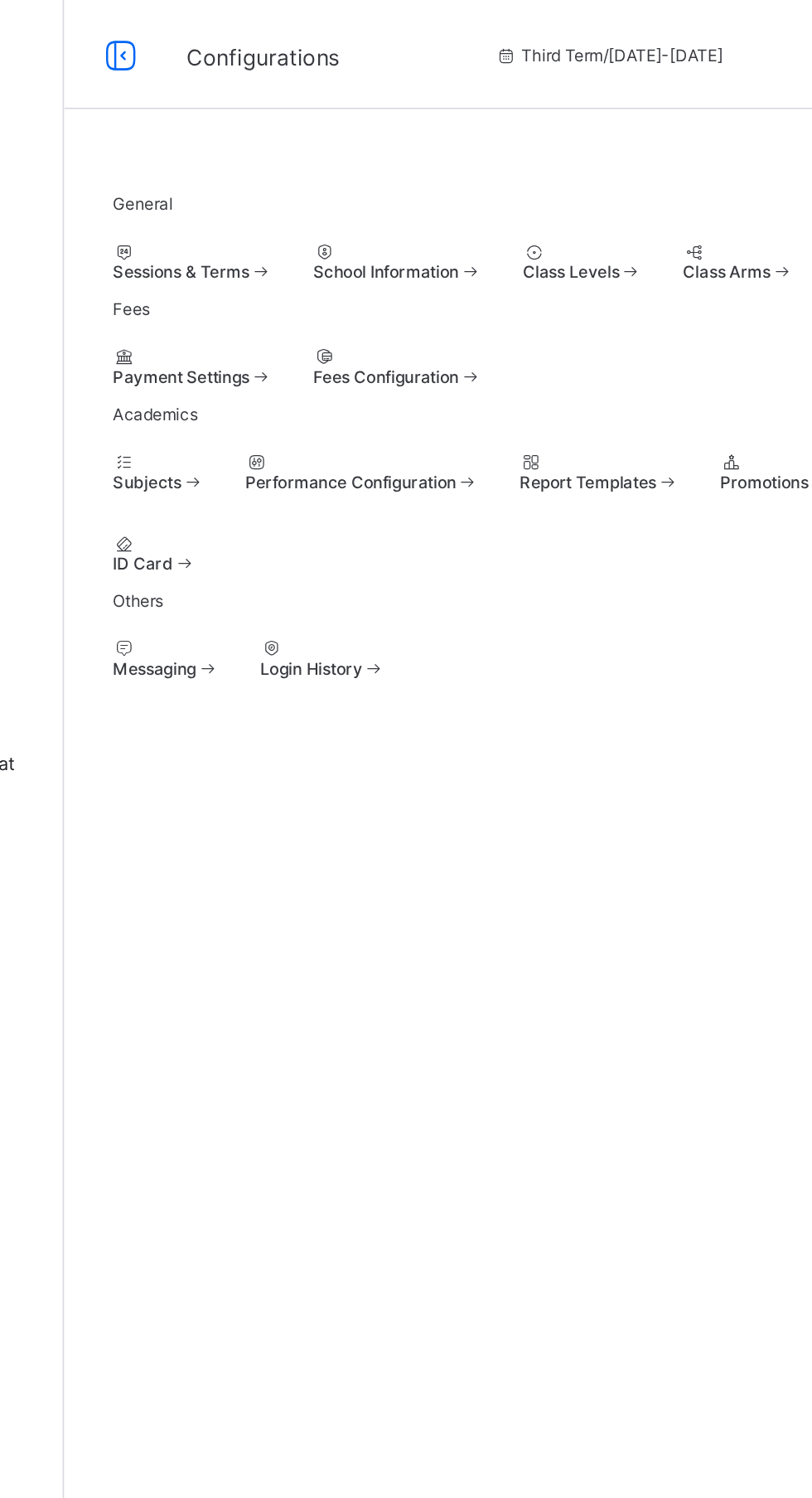
click at [439, 172] on span at bounding box center [446, 165] width 14 height 13
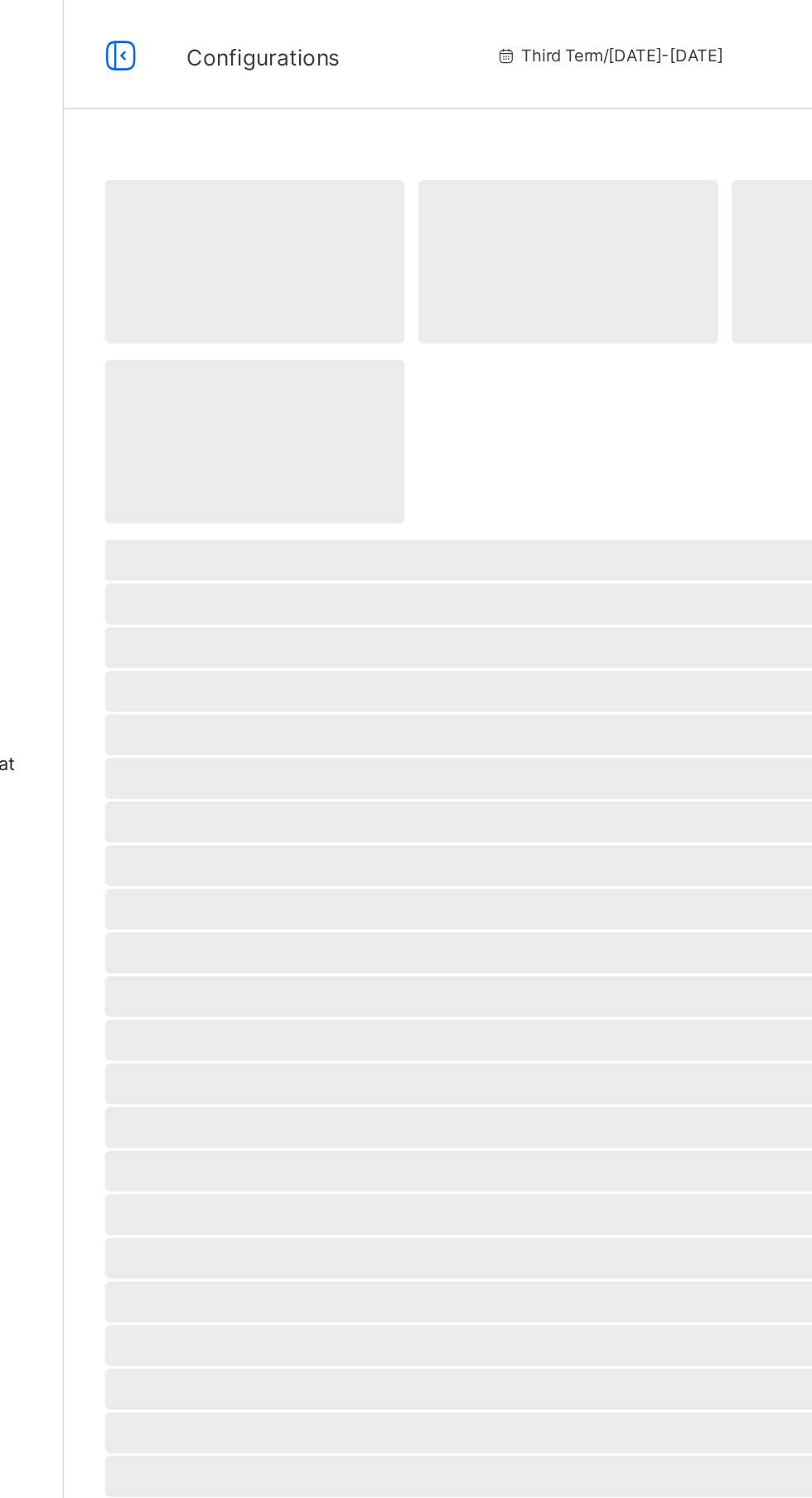
select select "**"
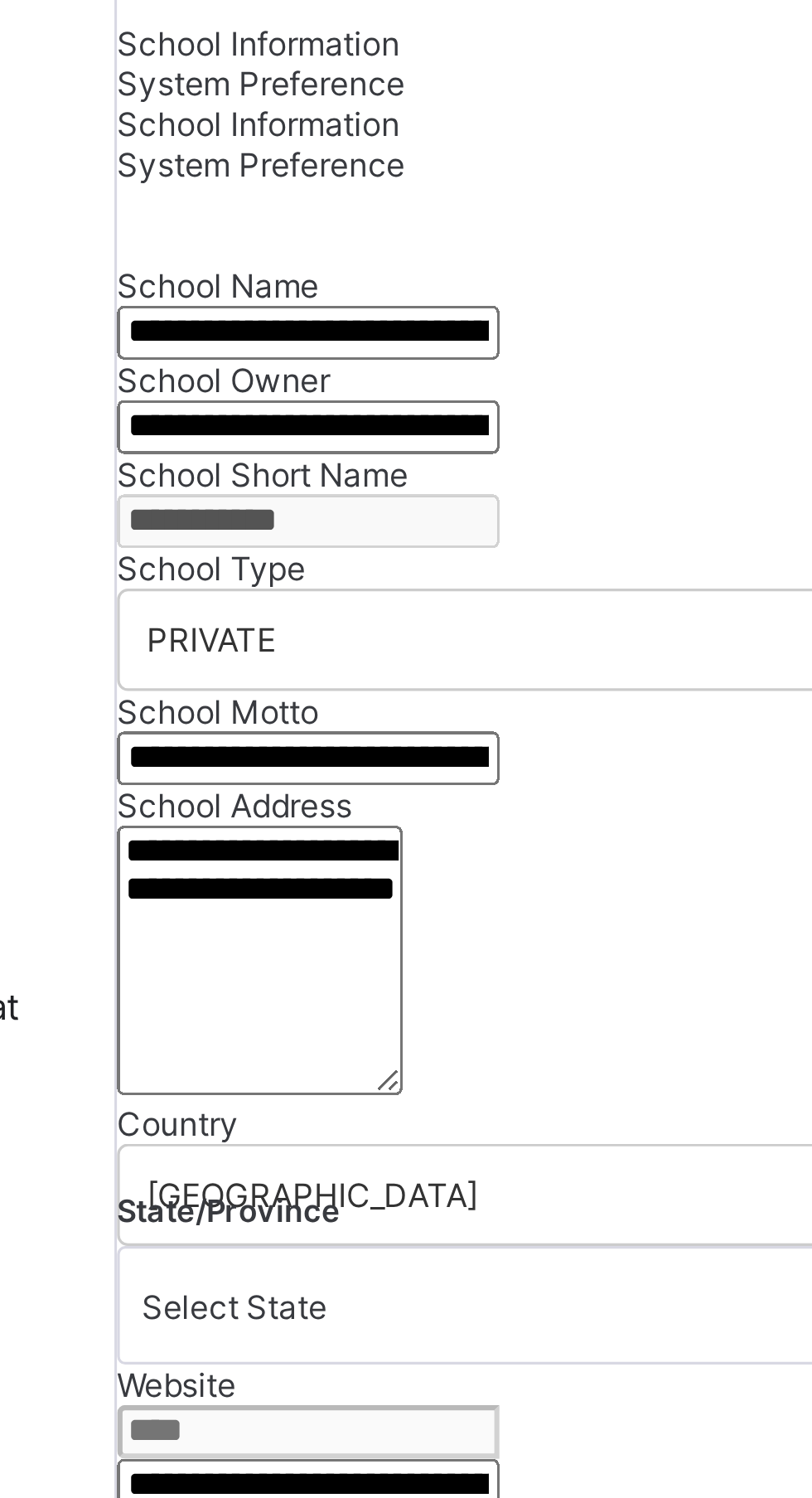
click at [287, 186] on span "System Preference" at bounding box center [243, 180] width 88 height 13
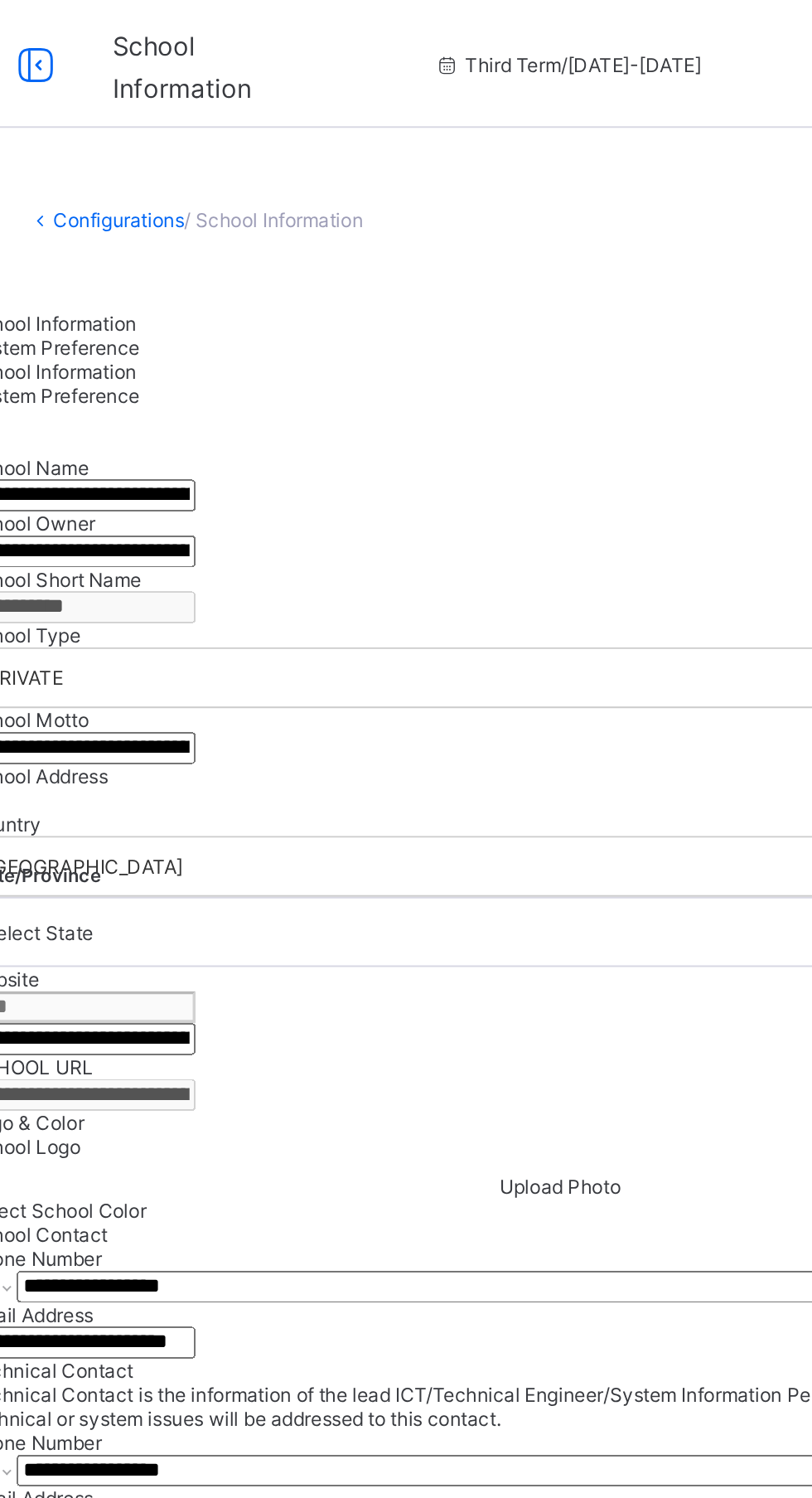
click at [286, 174] on span "School Information" at bounding box center [242, 168] width 87 height 13
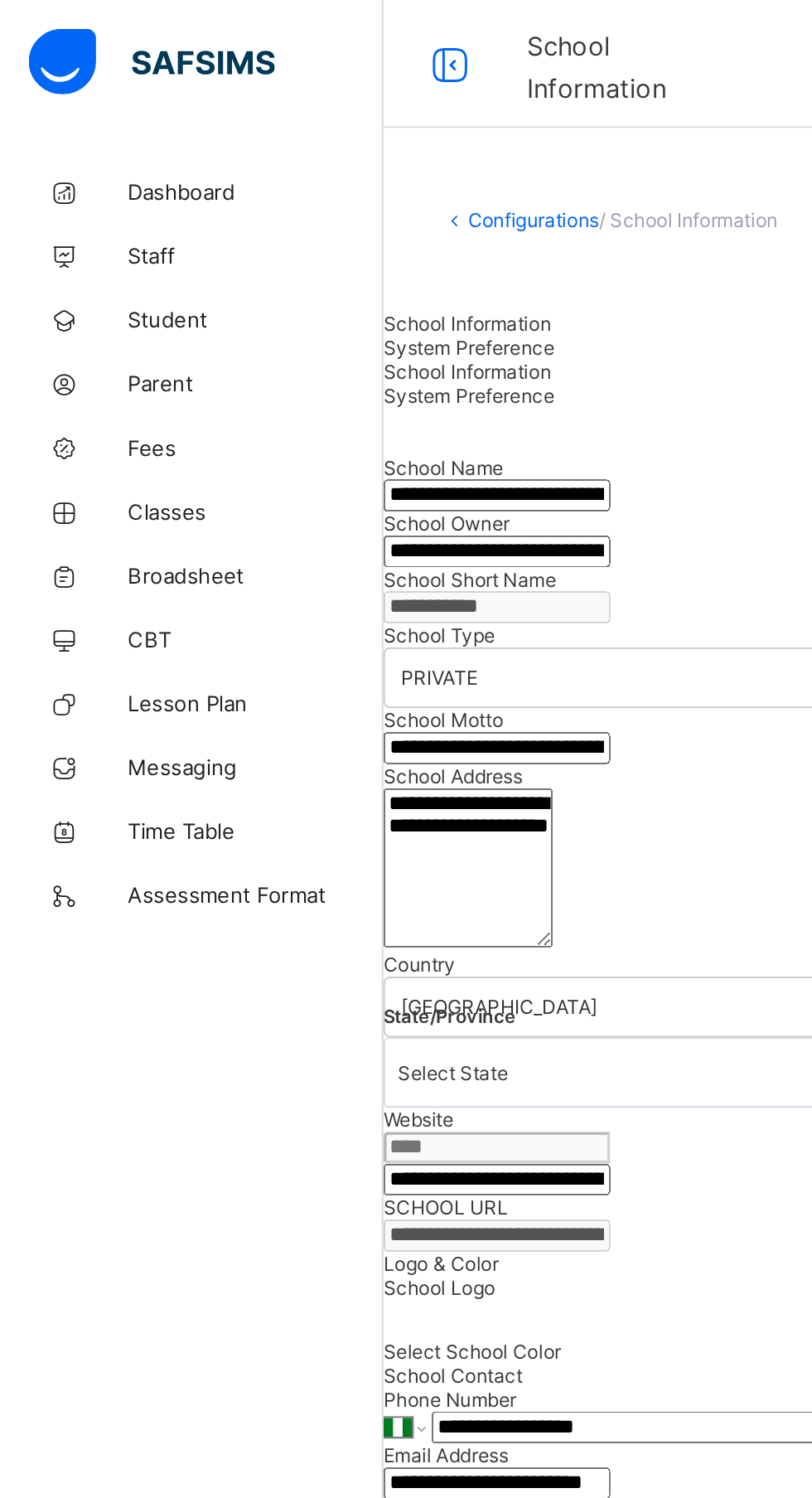
click at [101, 262] on span "Classes" at bounding box center [133, 265] width 133 height 14
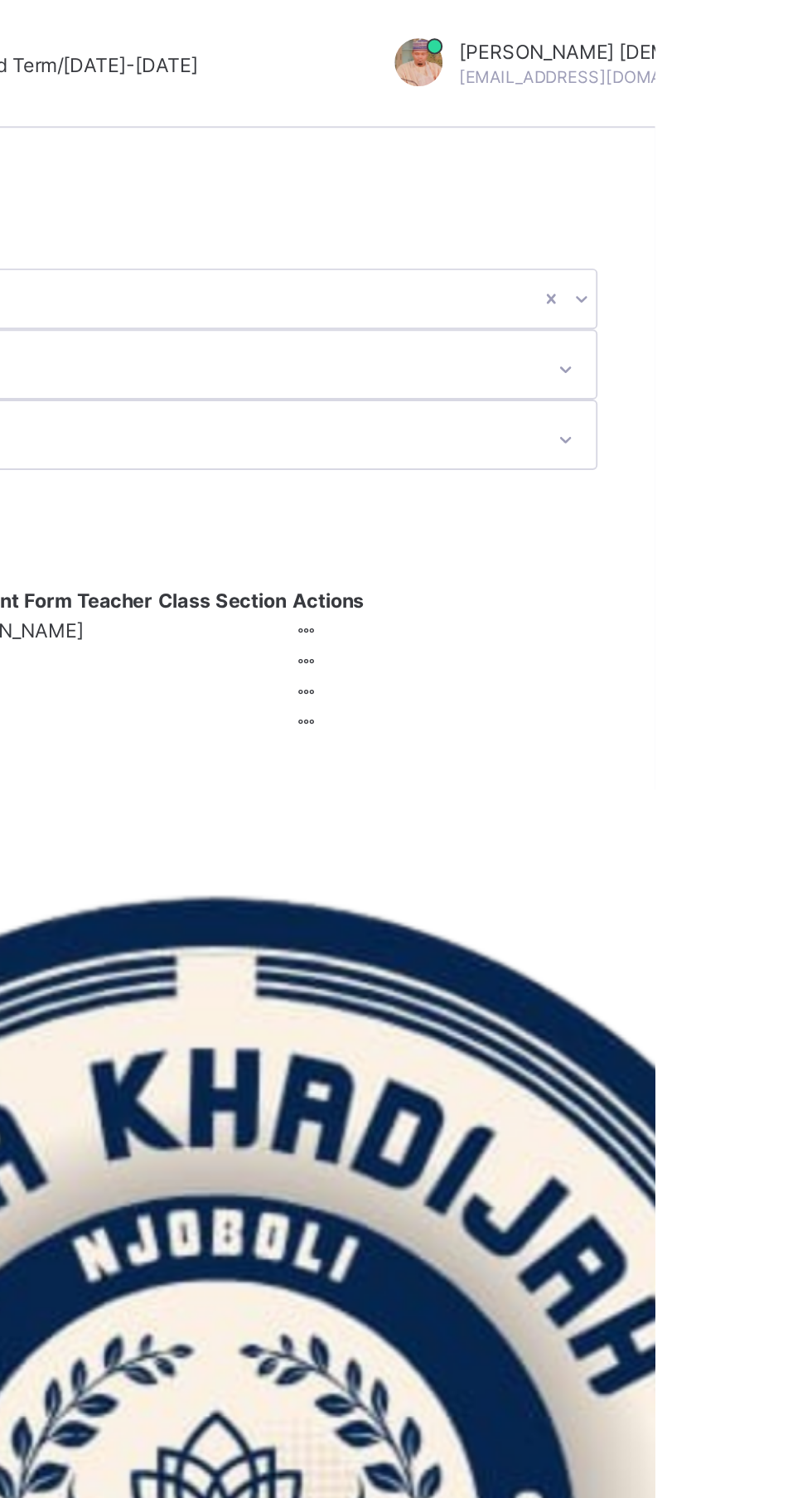
click at [0, 0] on ul "View Class Assign form Teacher" at bounding box center [0, 0] width 0 height 0
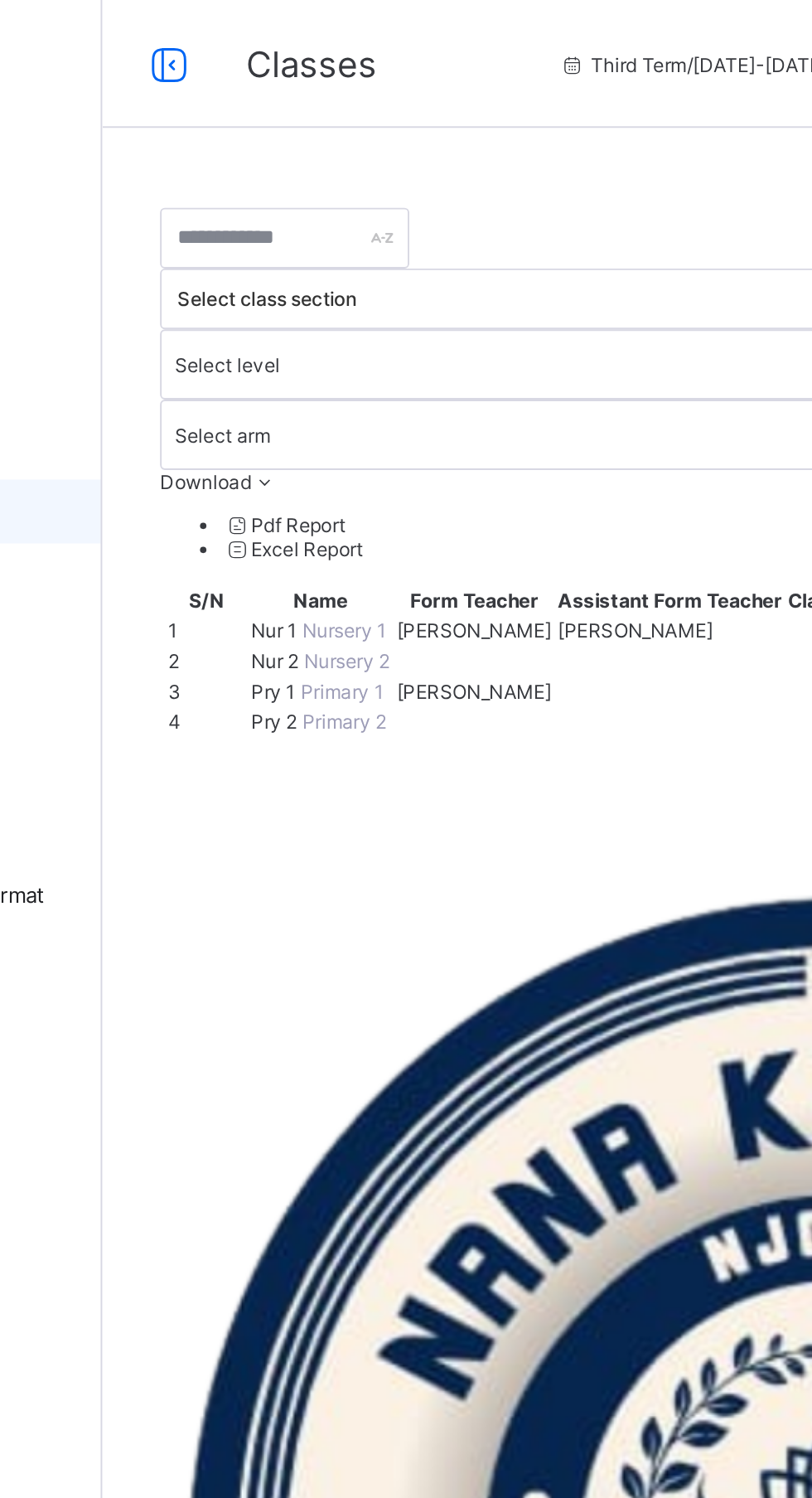
click at [351, 328] on div at bounding box center [351, 328] width 0 height 0
click at [415, 320] on td "BILKISU ABDULHAHID" at bounding box center [391, 327] width 82 height 14
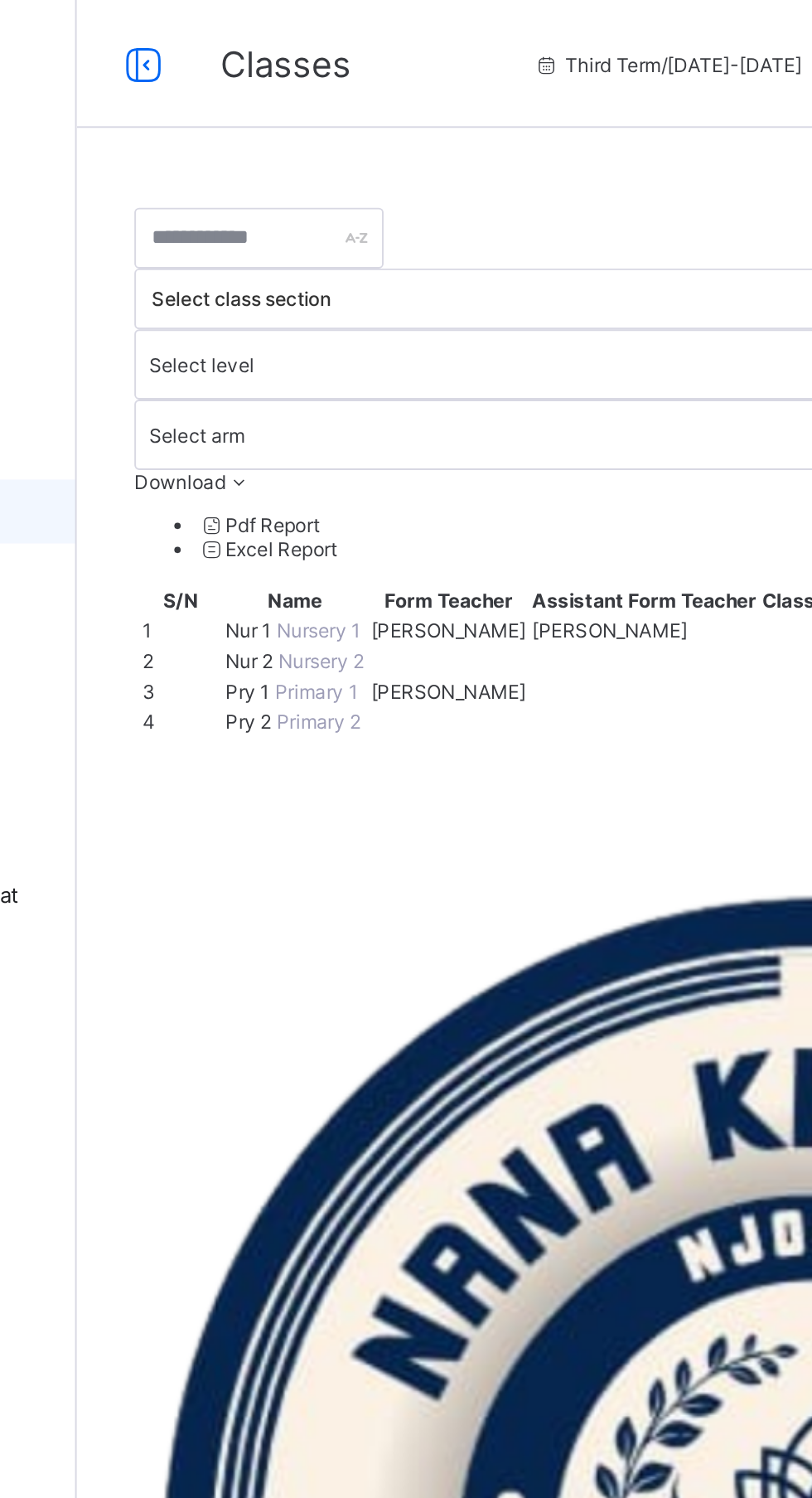
click at [303, 380] on span "Pry 2" at bounding box center [288, 374] width 26 height 13
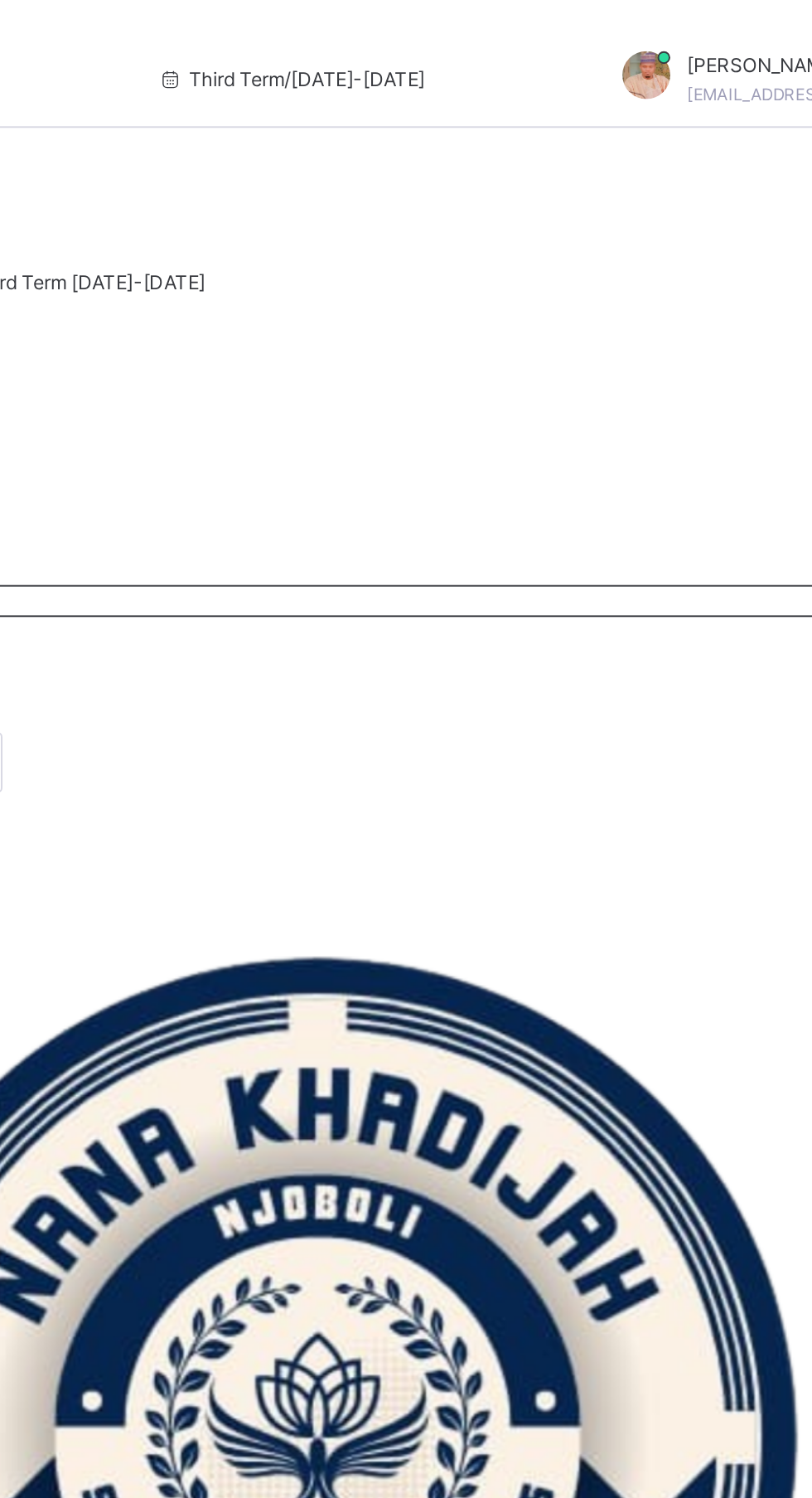
click at [263, 197] on span "Results" at bounding box center [246, 191] width 34 height 13
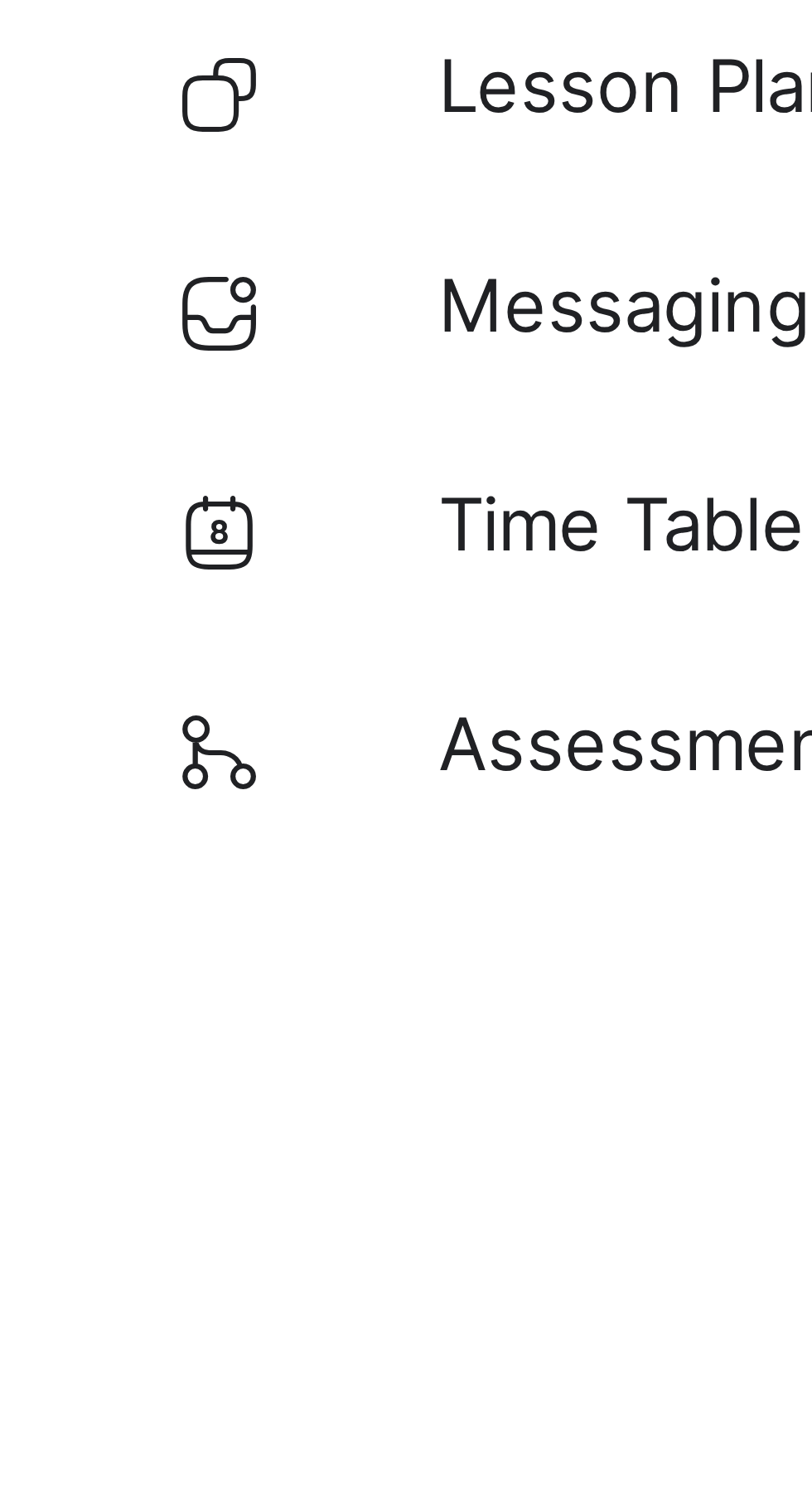
click at [77, 464] on span "Assessment Format" at bounding box center [133, 464] width 133 height 16
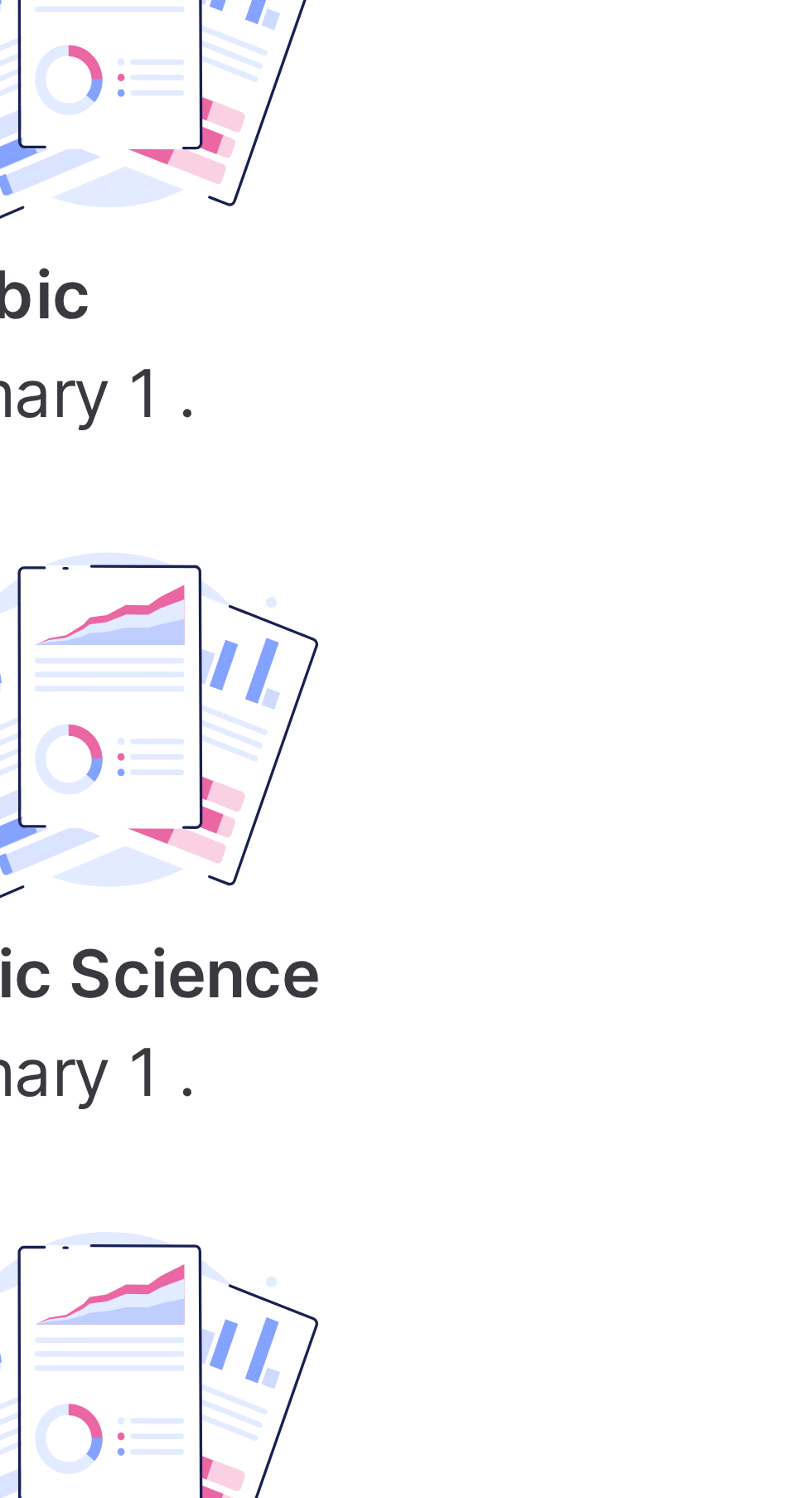
click at [273, 264] on span "Primary 1 ." at bounding box center [505, 256] width 612 height 15
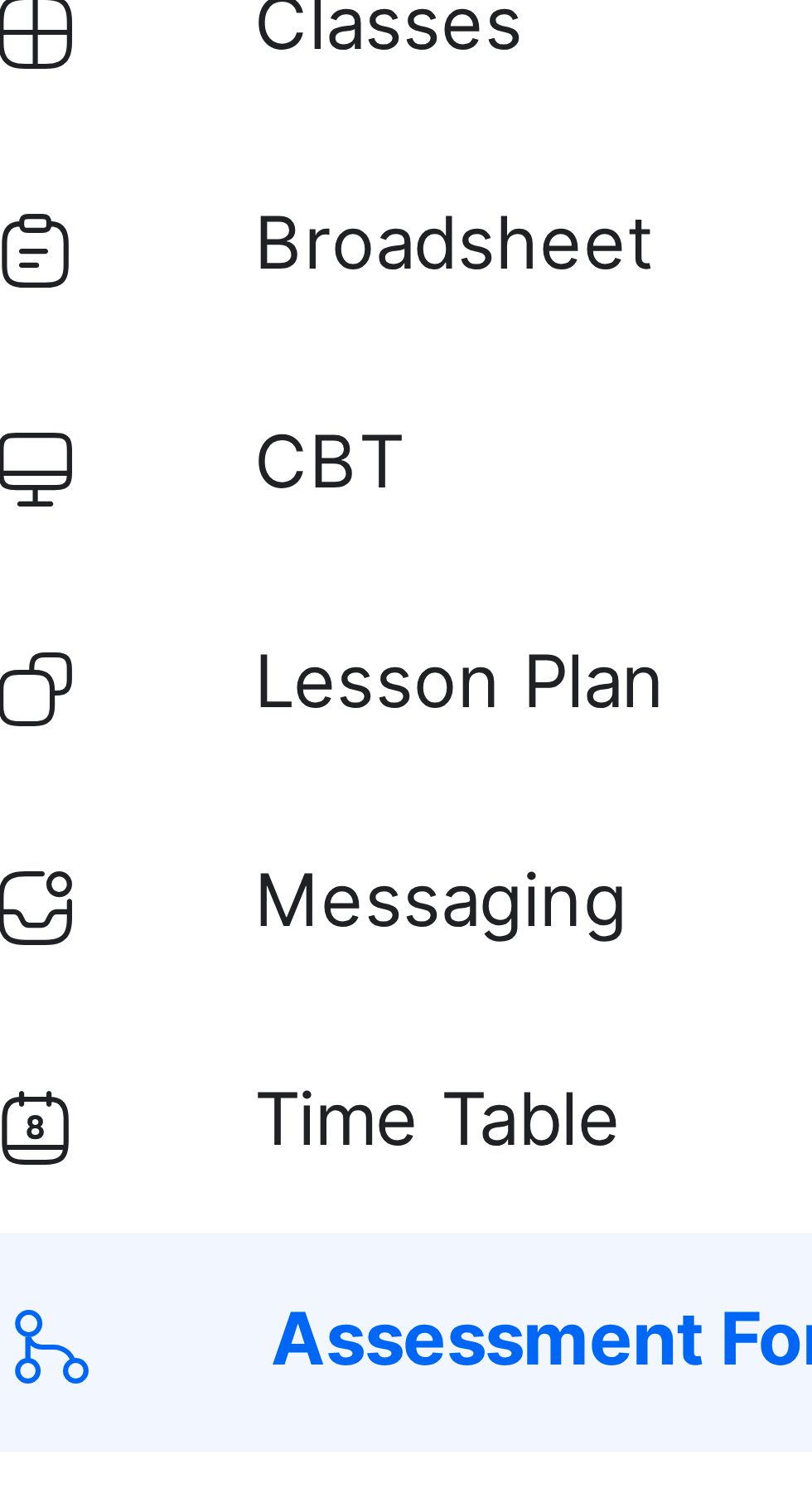
click at [100, 301] on span "Broadsheet" at bounding box center [133, 298] width 133 height 16
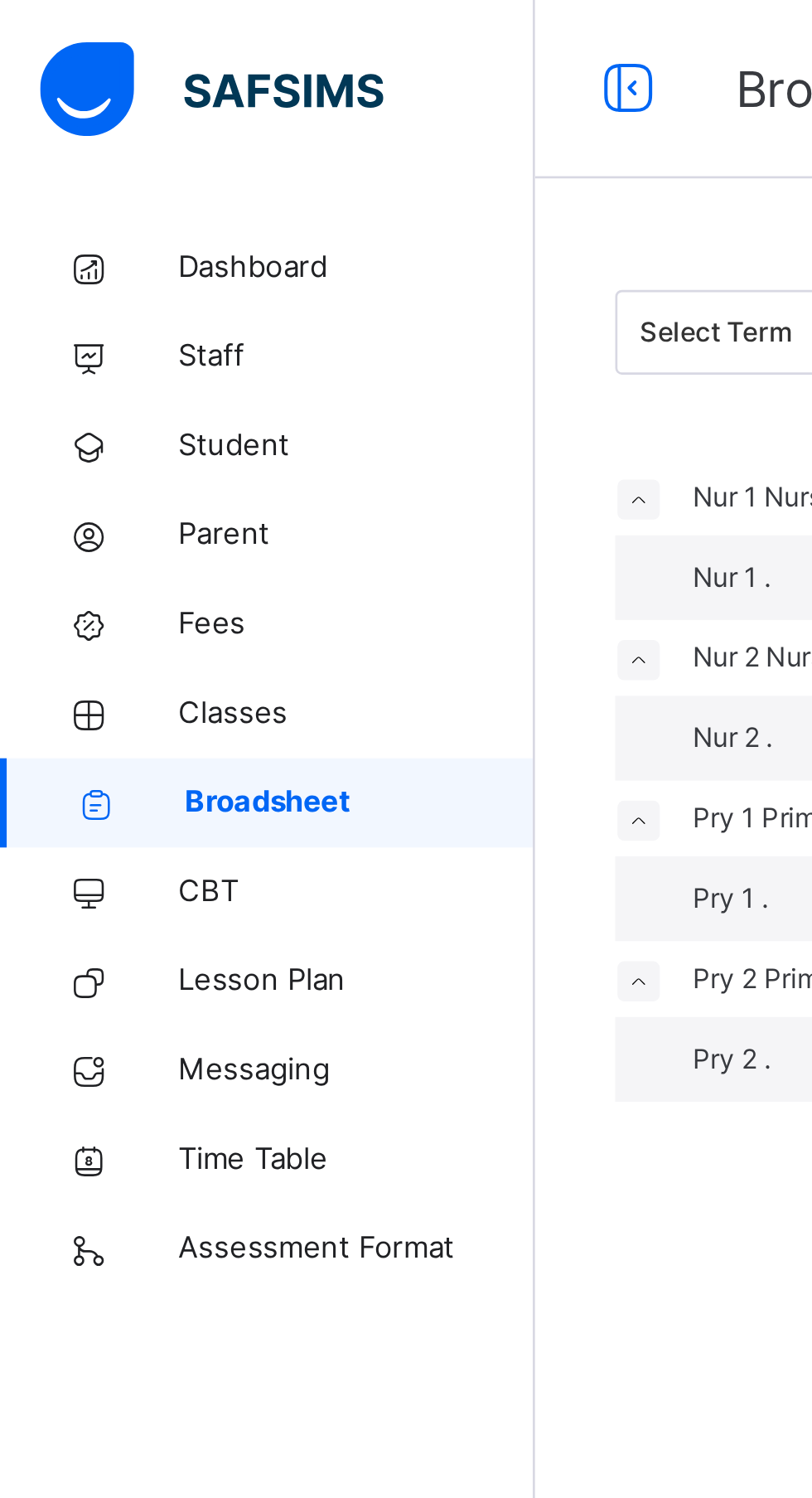
click at [95, 99] on span "Dashboard" at bounding box center [133, 99] width 133 height 16
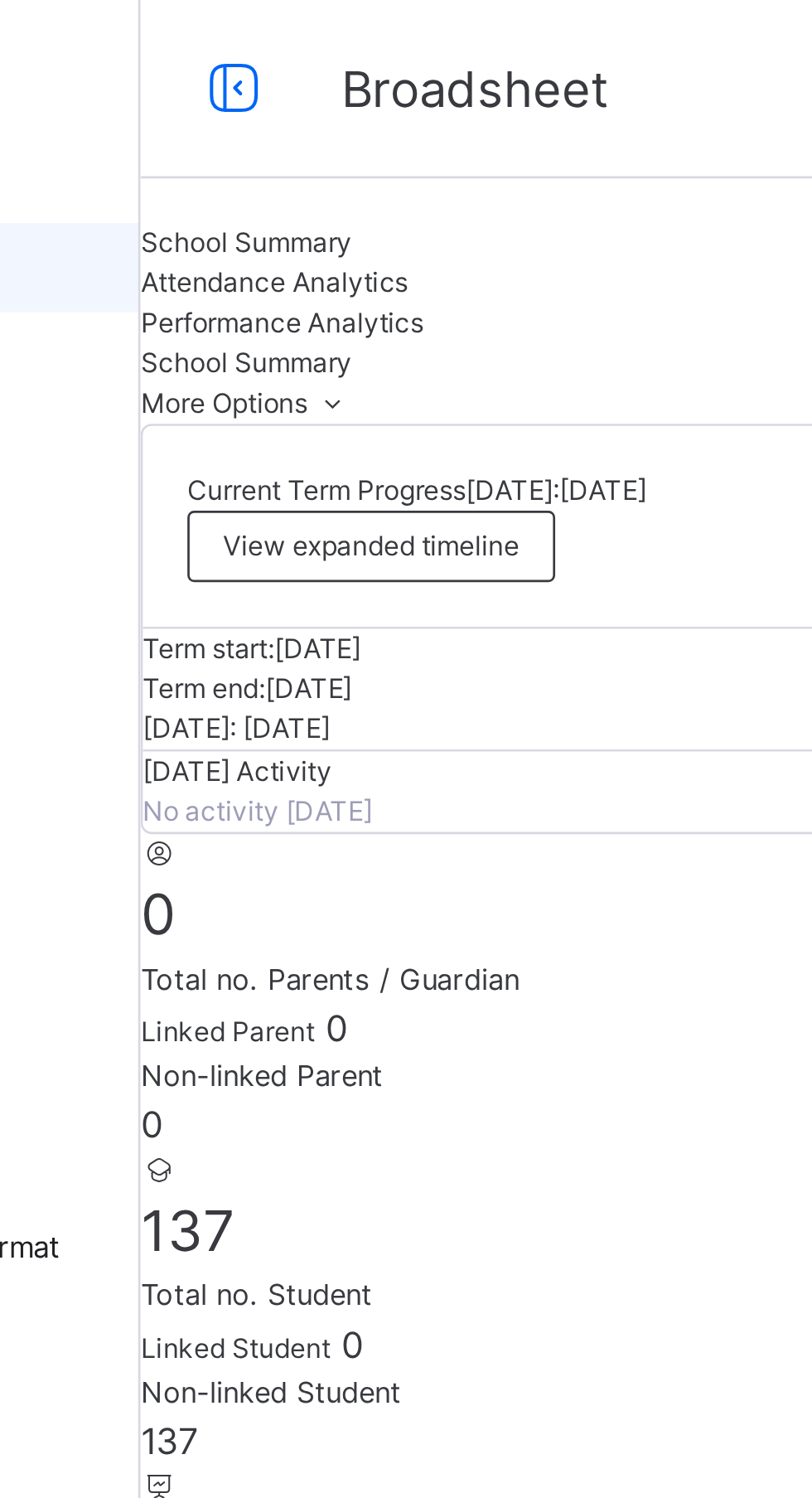
click at [78, 138] on span "Staff" at bounding box center [133, 132] width 133 height 16
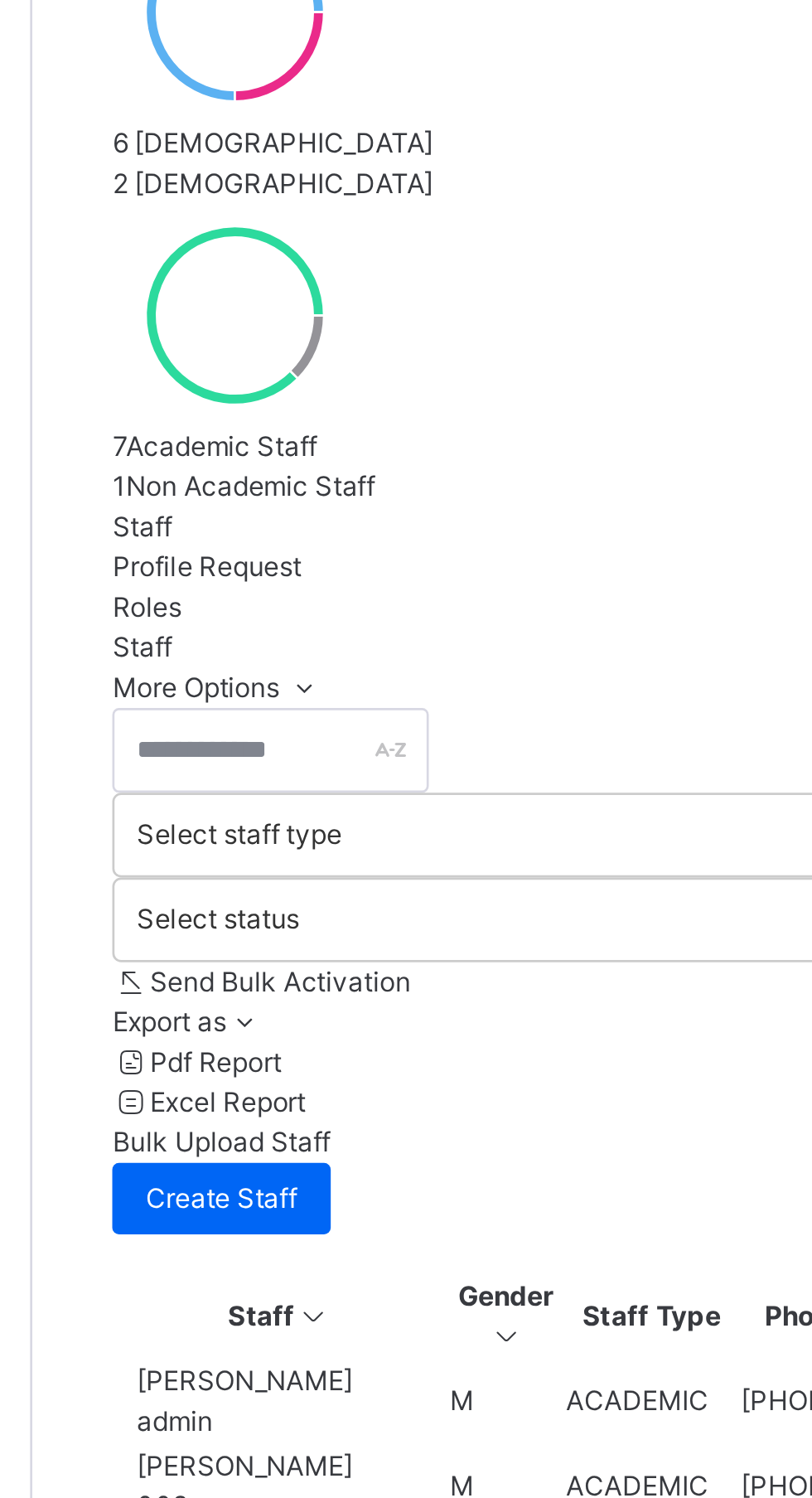
click at [302, 818] on span "[PERSON_NAME]" at bounding box center [295, 826] width 115 height 15
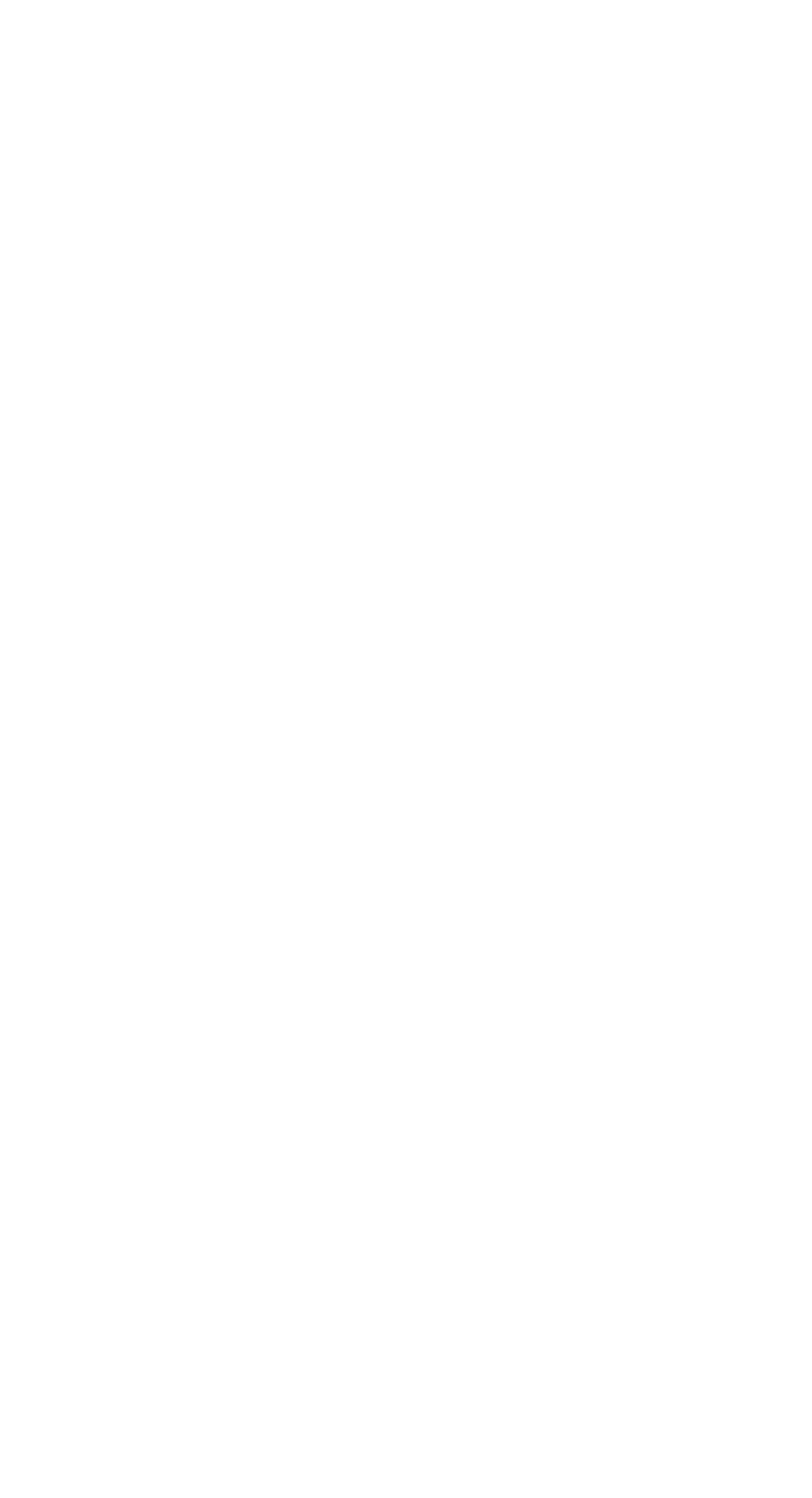
click at [284, 242] on span "Roles :" at bounding box center [263, 251] width 42 height 20
click at [432, 247] on span "Assign roles" at bounding box center [400, 253] width 62 height 13
click at [608, 276] on div "Update" at bounding box center [591, 284] width 34 height 15
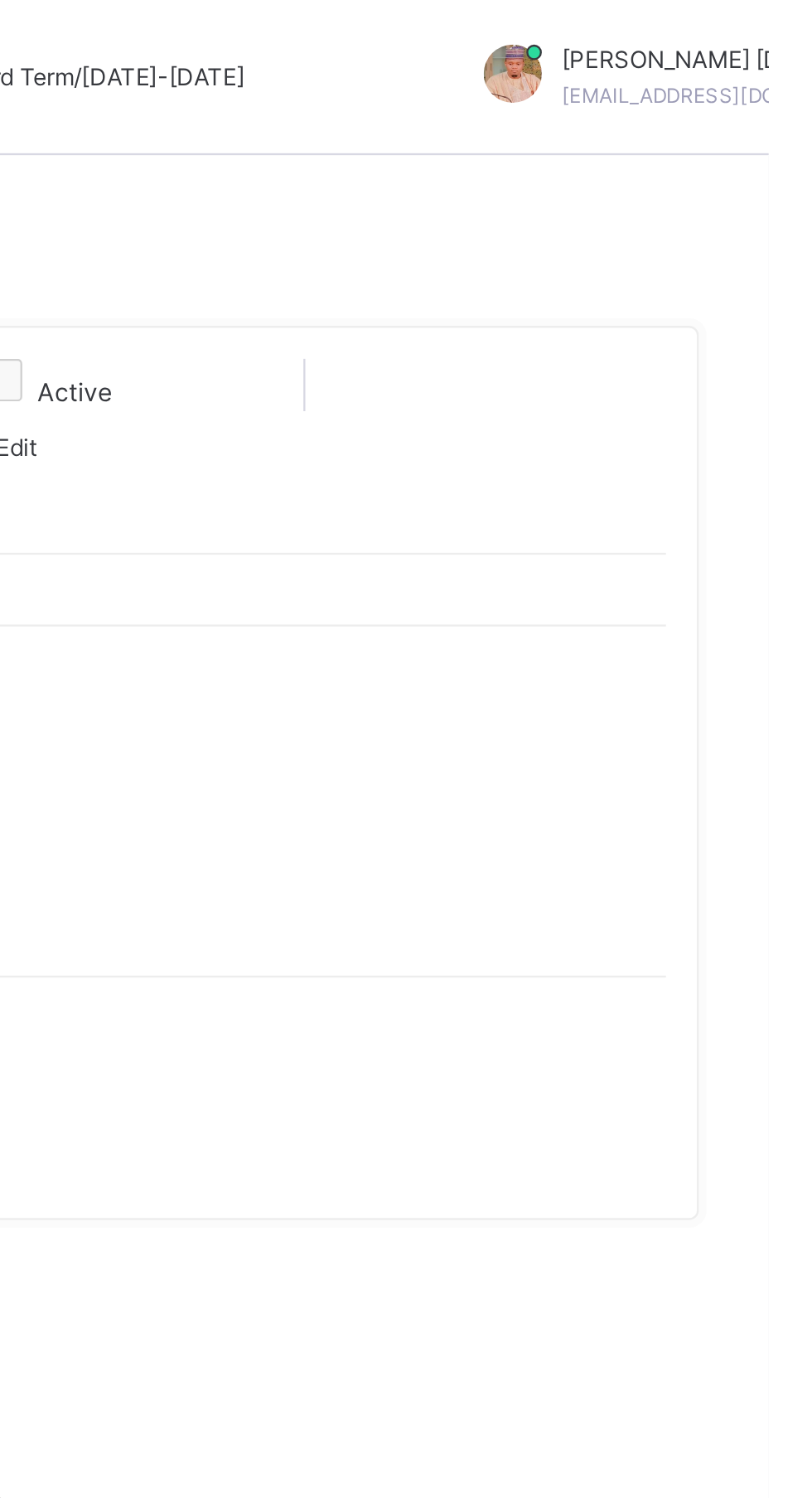
click at [690, 37] on div at bounding box center [702, 31] width 25 height 25
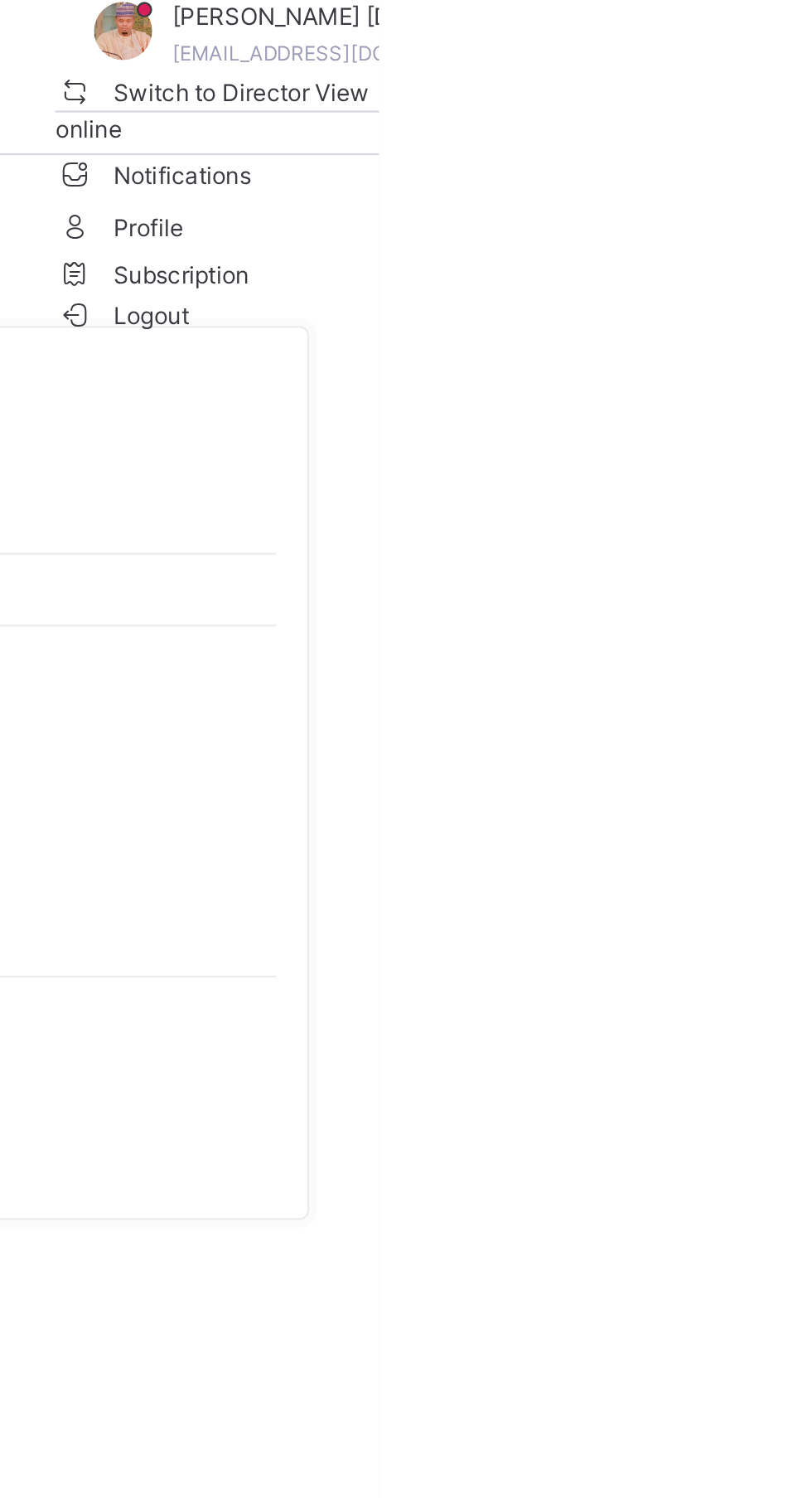
click at [730, 144] on span "Logout" at bounding box center [701, 134] width 57 height 17
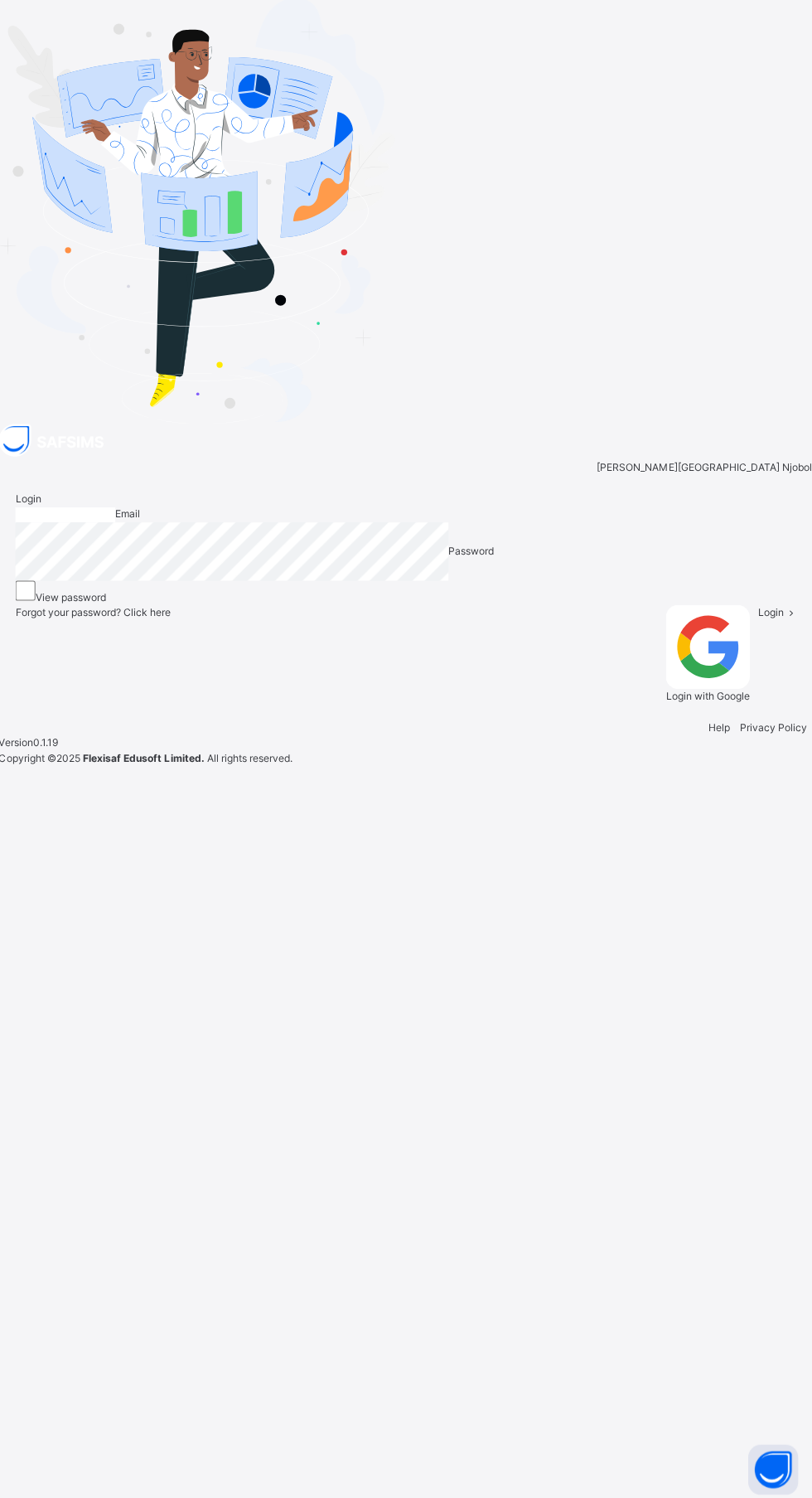
click at [116, 522] on input "email" at bounding box center [65, 515] width 99 height 15
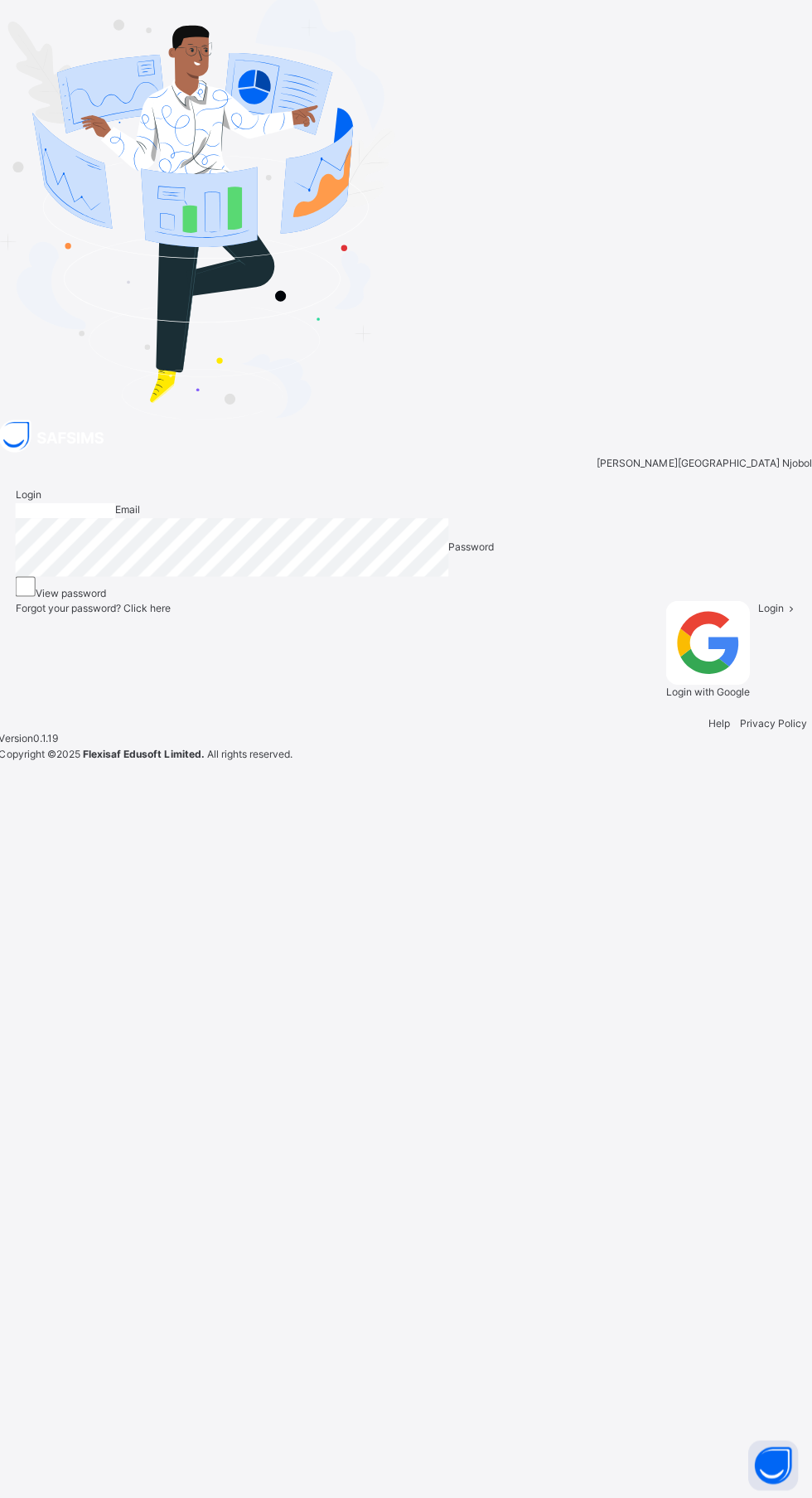
type input "**********"
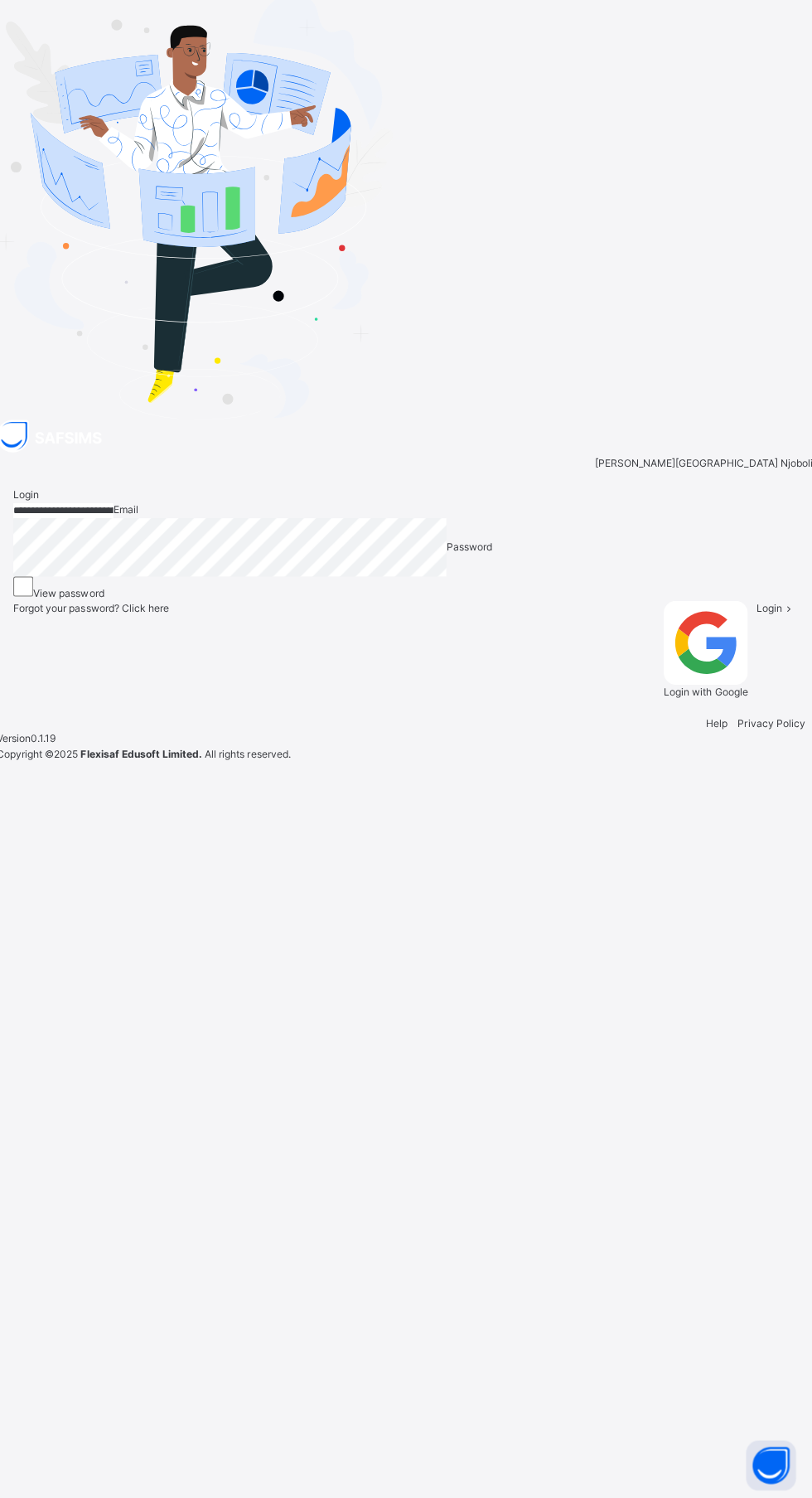
click at [781, 618] on icon at bounding box center [788, 611] width 14 height 13
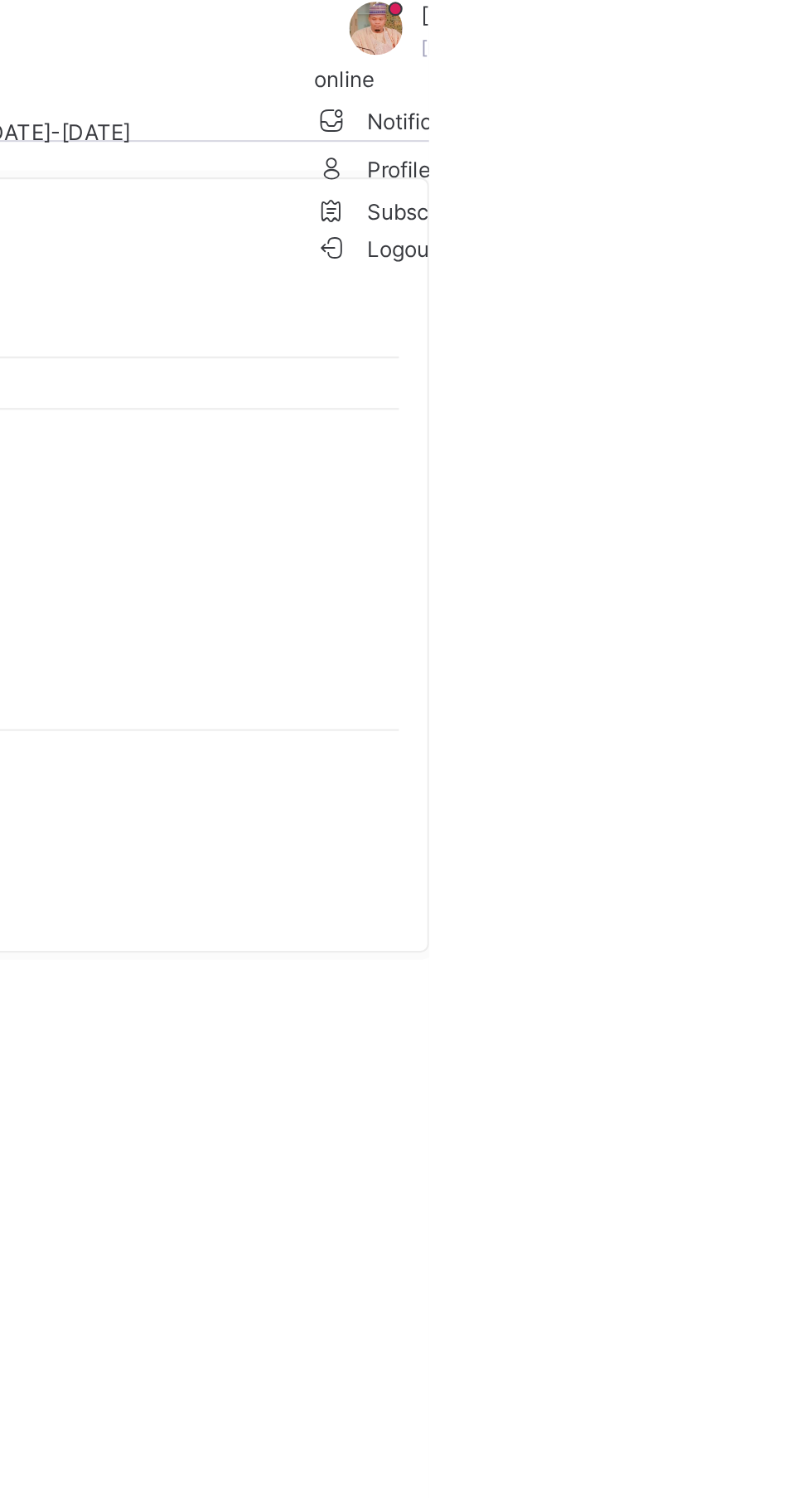
click at [775, 26] on div at bounding box center [786, 13] width 25 height 25
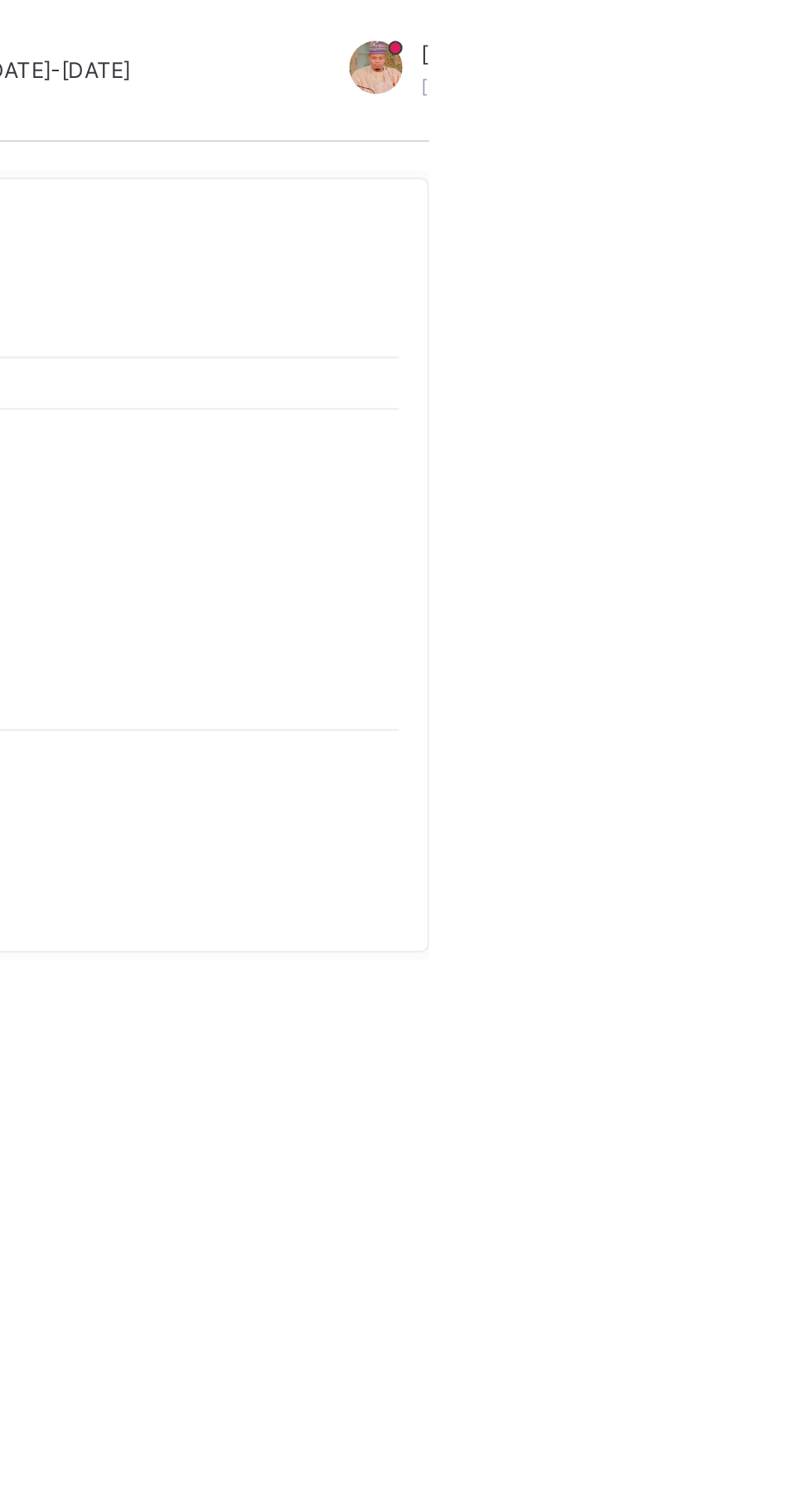
click at [775, 44] on div at bounding box center [786, 31] width 25 height 25
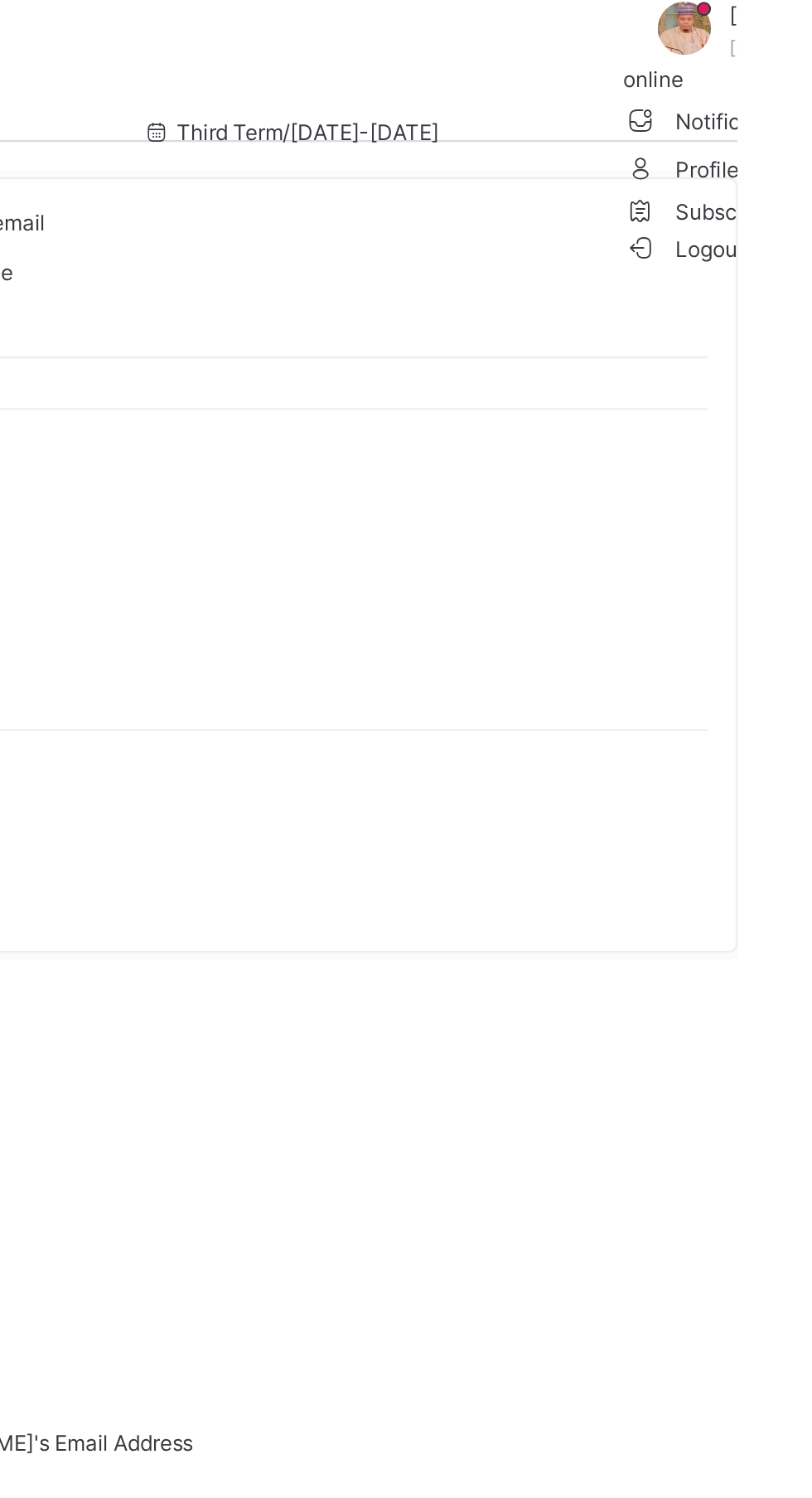
click at [775, 26] on div at bounding box center [786, 13] width 25 height 25
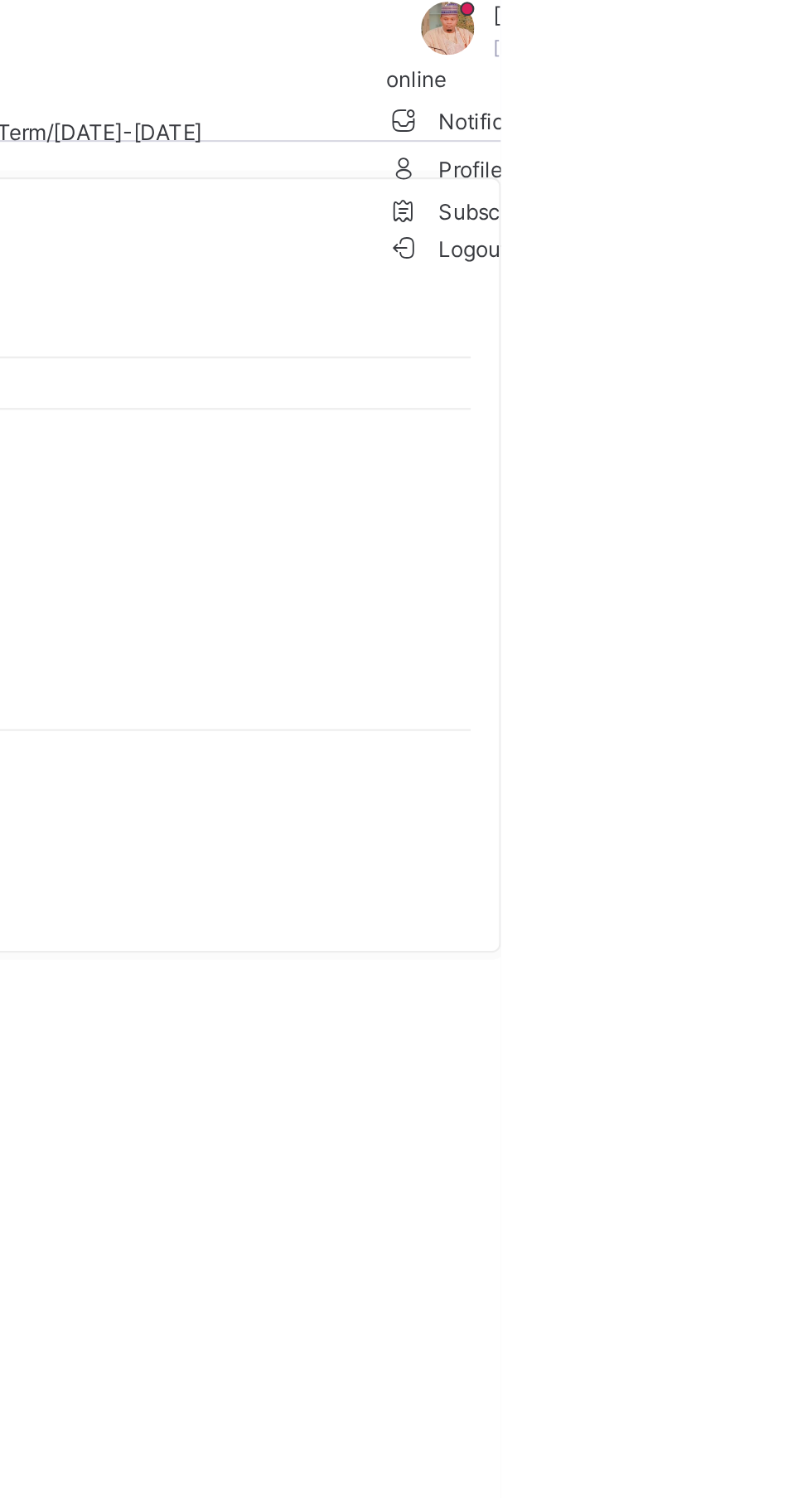
click at [811, 105] on span "Subscription" at bounding box center [798, 99] width 82 height 13
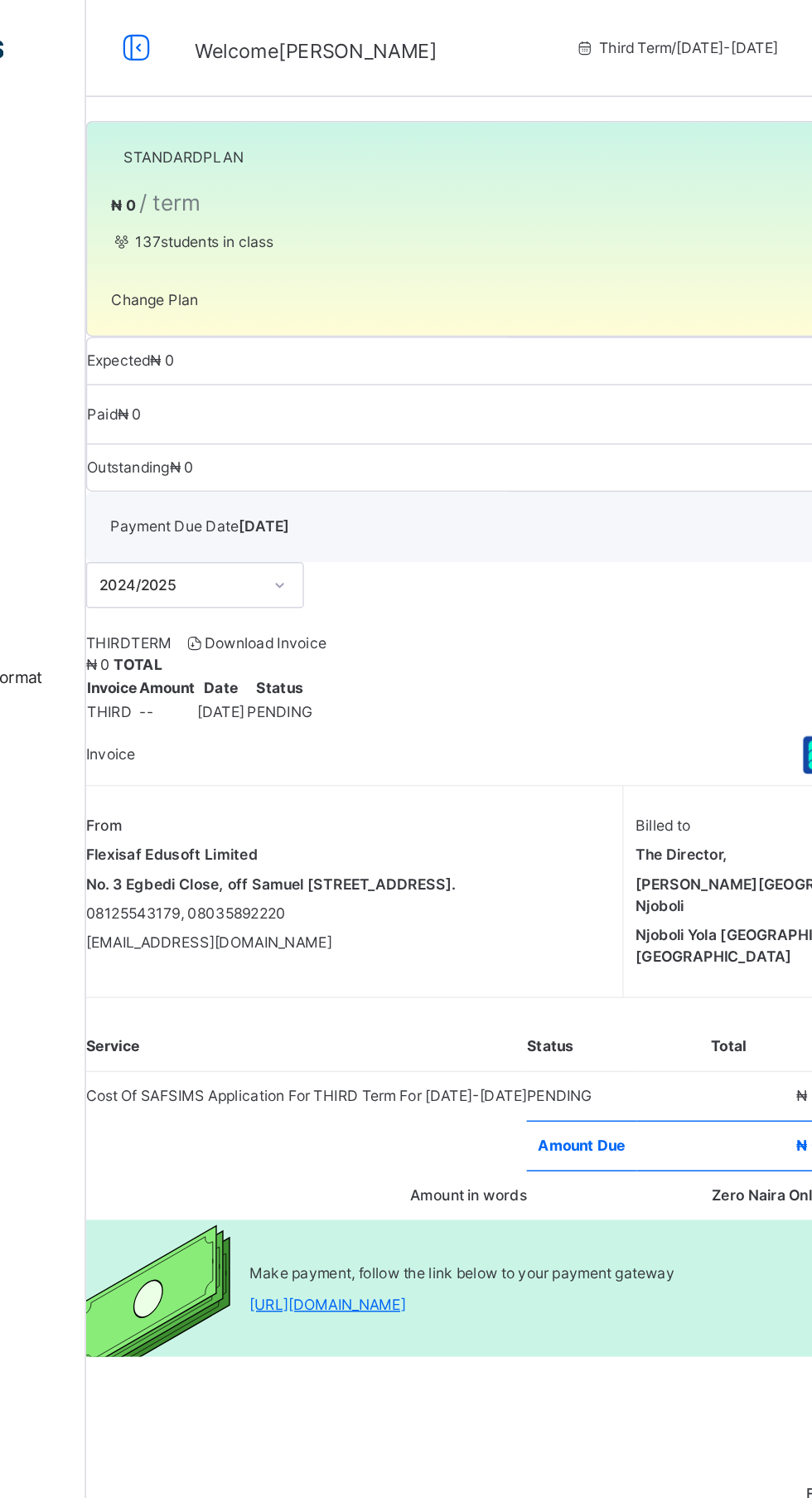
click at [735, 418] on span "Download All" at bounding box center [773, 424] width 76 height 13
click at [735, 418] on icon at bounding box center [742, 424] width 14 height 13
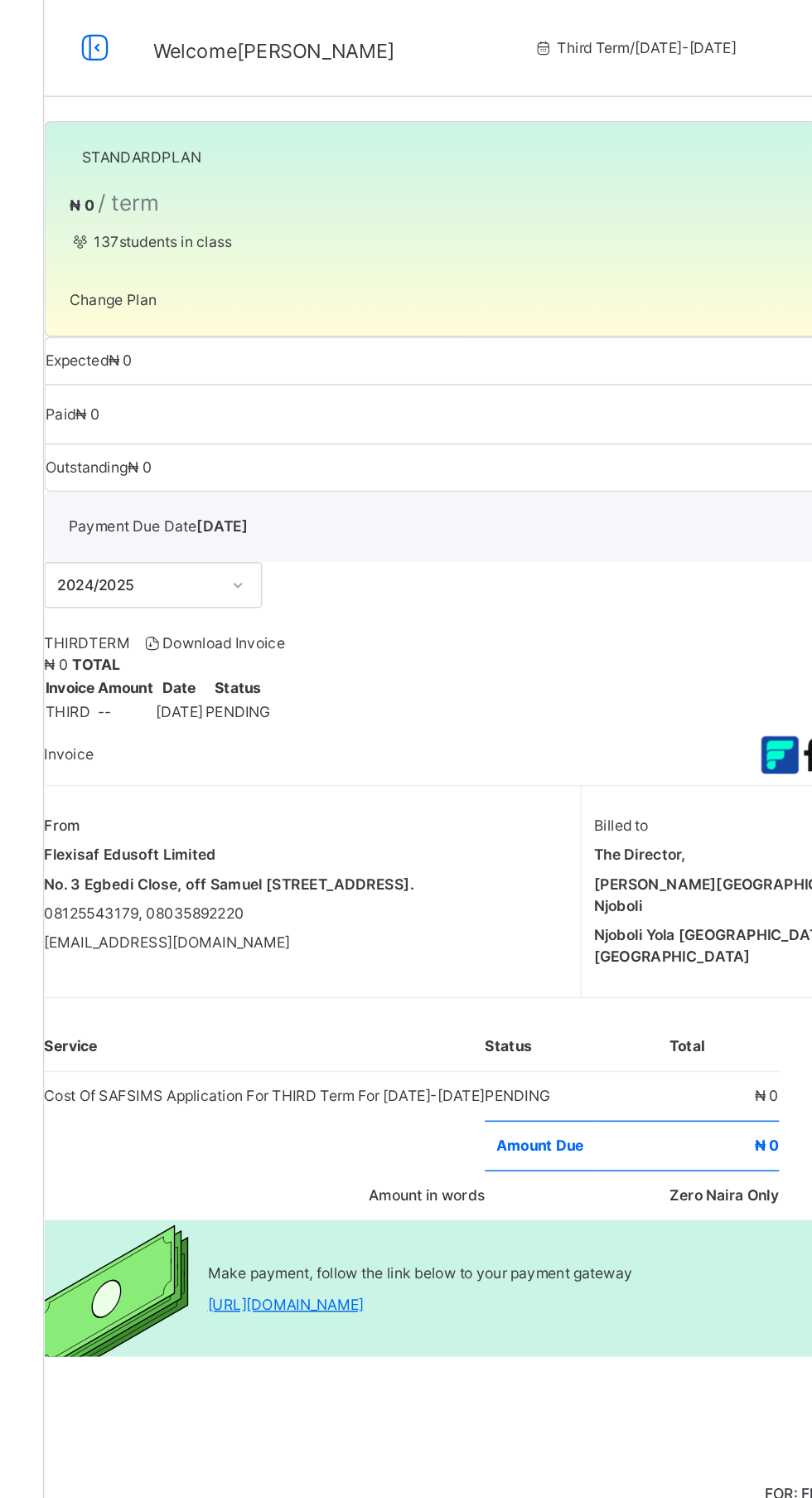
click at [364, 436] on span "Download Invoice" at bounding box center [315, 440] width 98 height 13
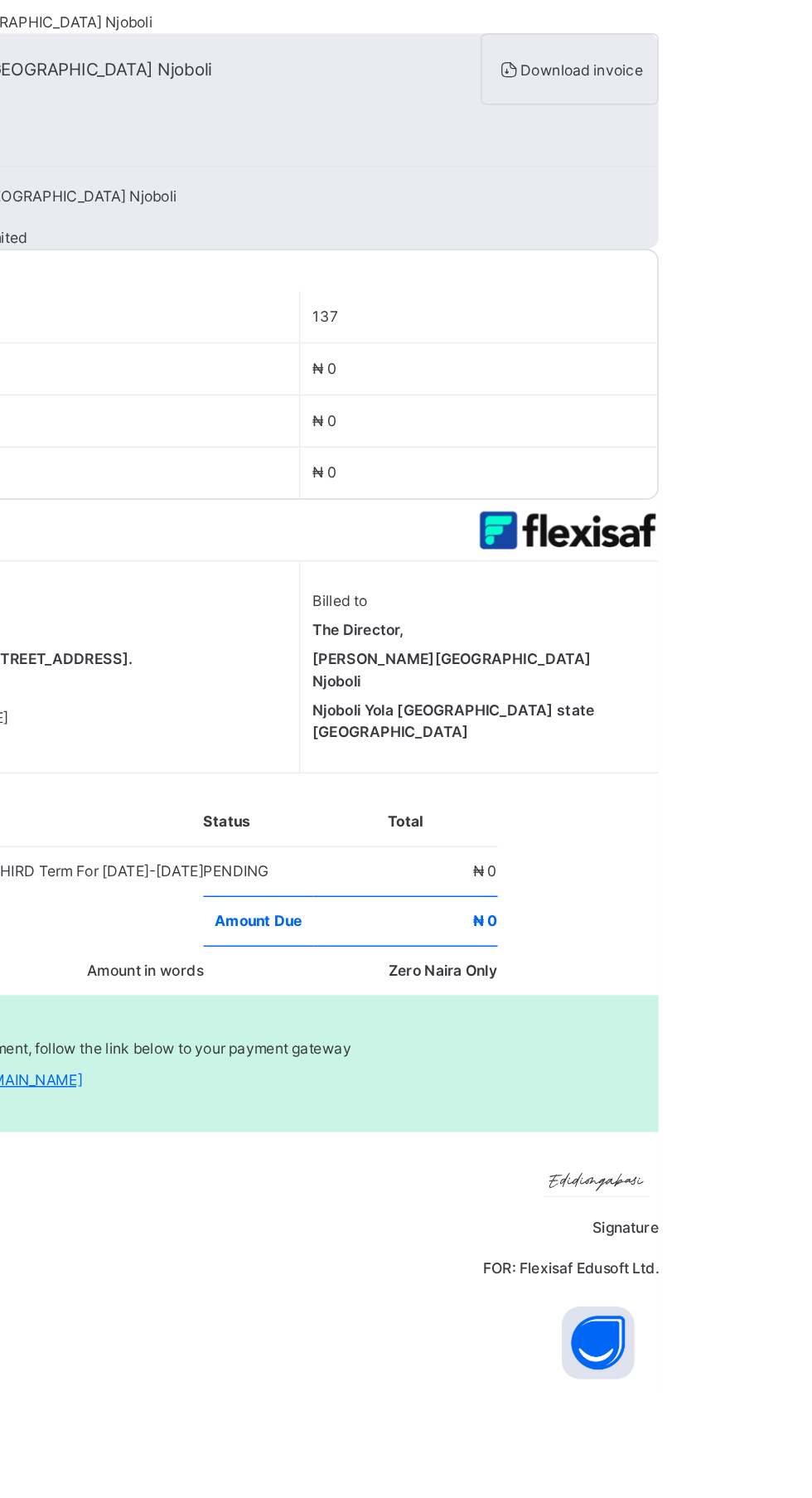
click at [721, 600] on span "Download invoice" at bounding box center [759, 594] width 83 height 13
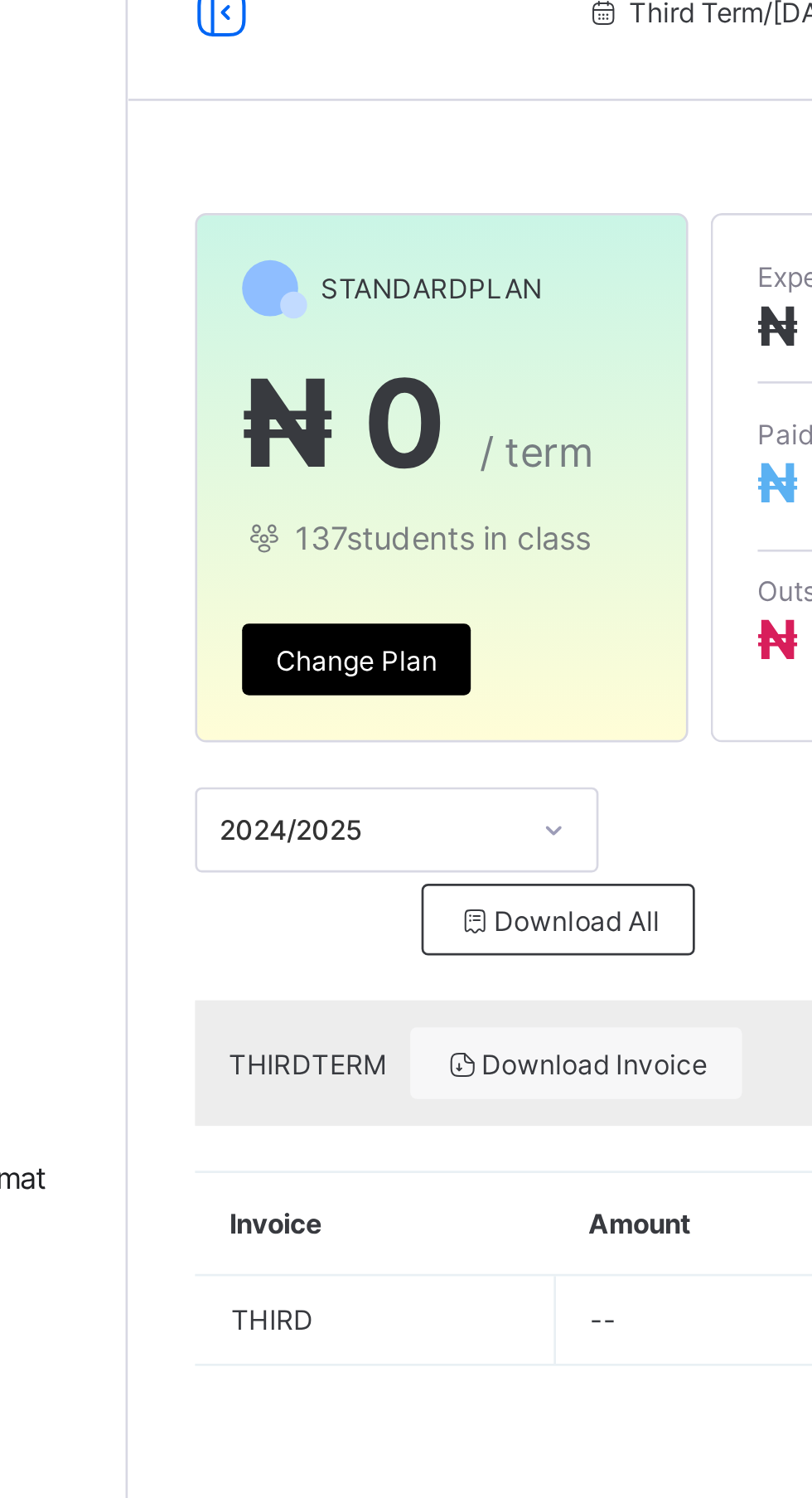
click at [378, 381] on div "Download All" at bounding box center [358, 368] width 102 height 26
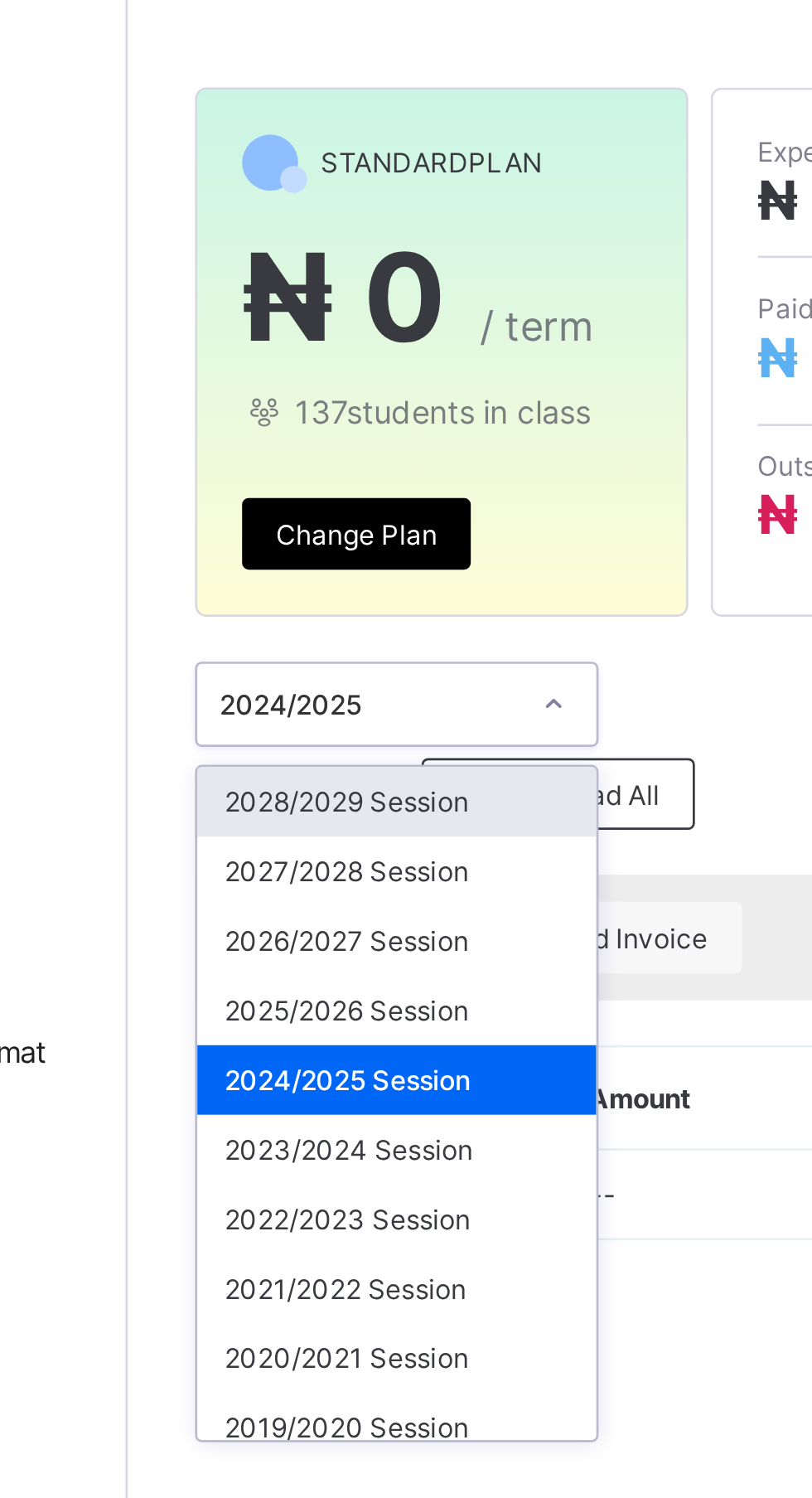
click at [317, 447] on div "2025/2026 Session" at bounding box center [298, 448] width 147 height 26
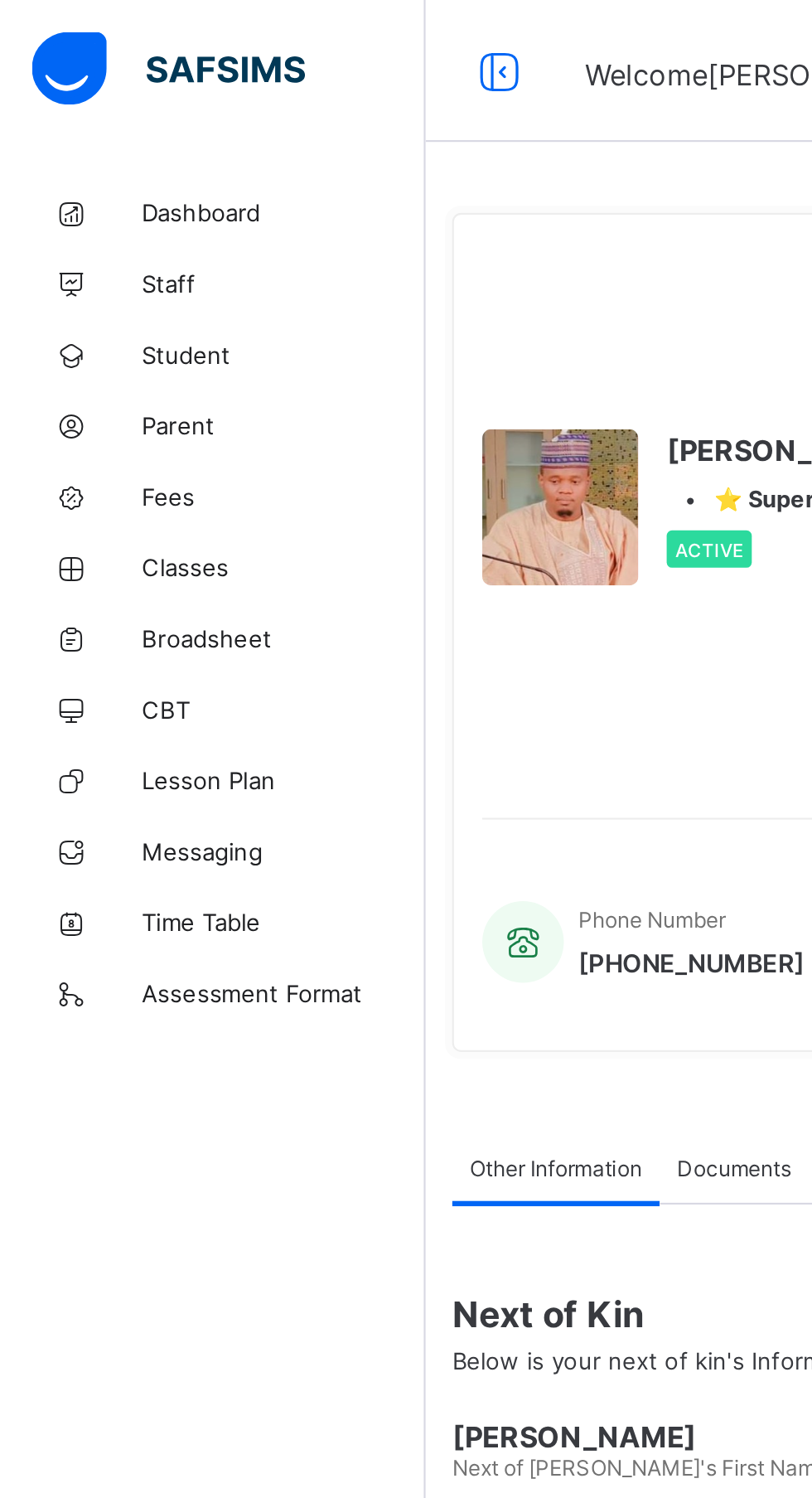
click at [105, 103] on span "Dashboard" at bounding box center [133, 100] width 133 height 14
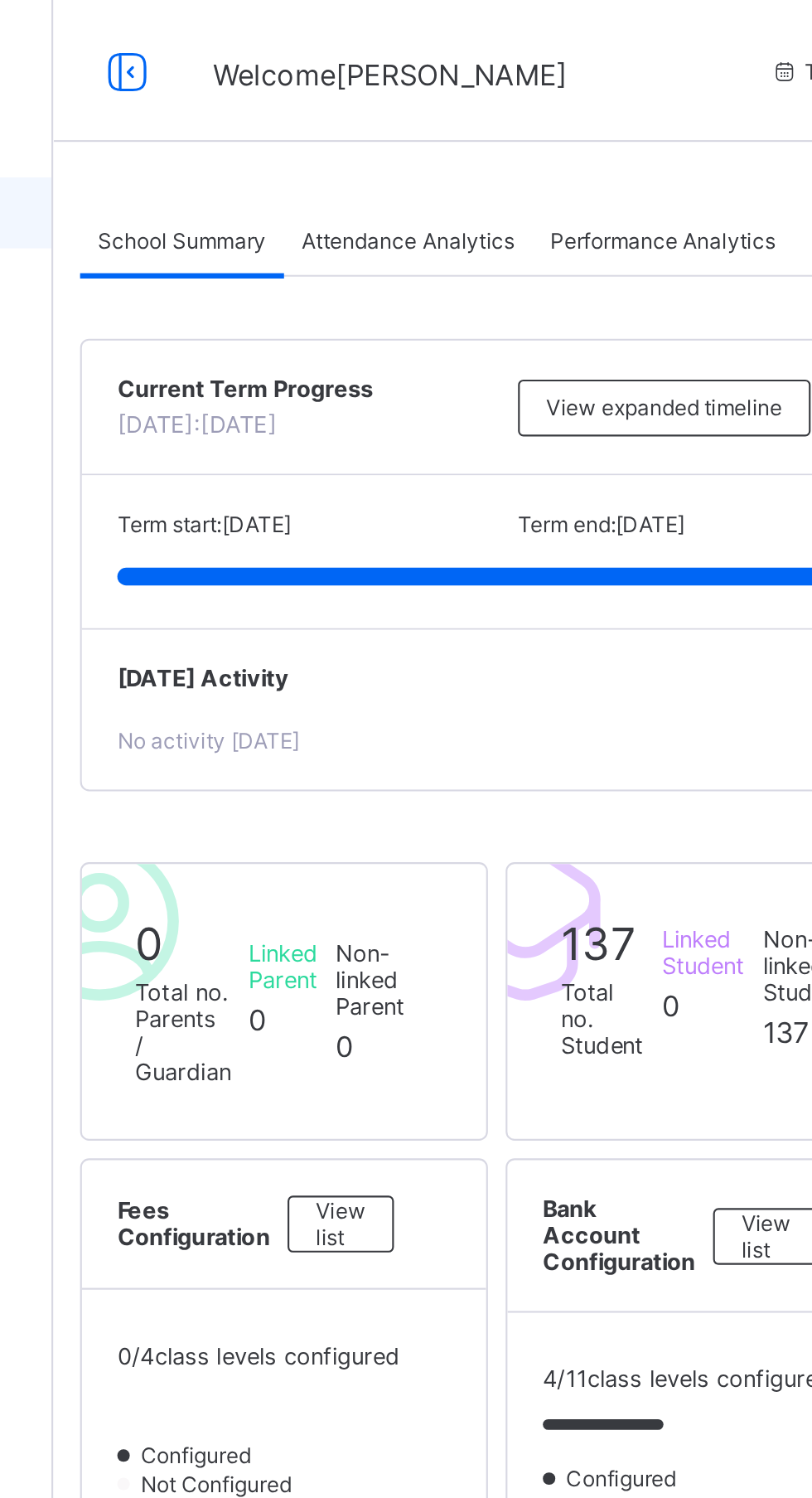
click at [372, 83] on div "School Summary Attendance Analytics Performance Analytics School Summary More O…" at bounding box center [505, 1153] width 613 height 2142
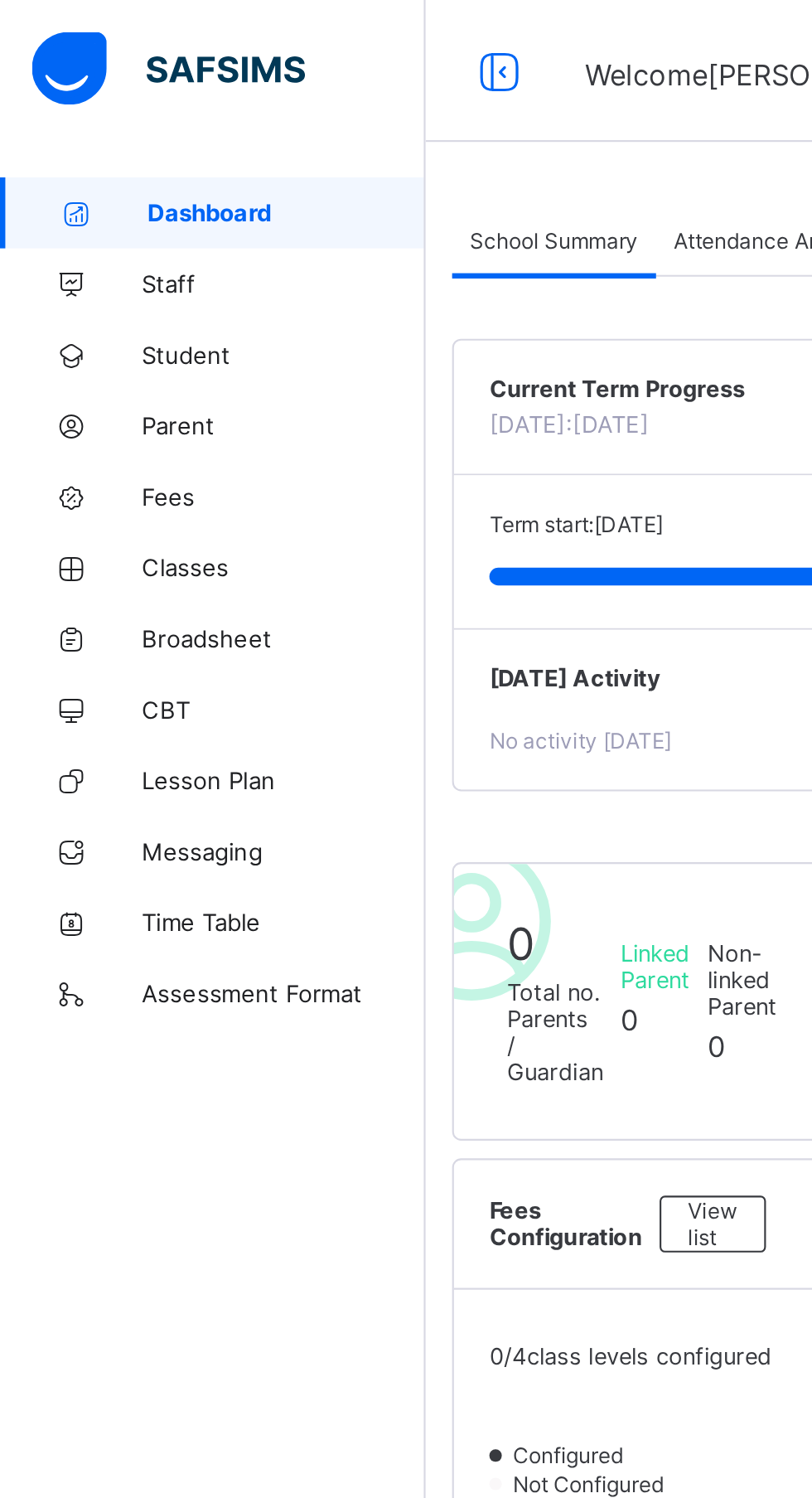
click at [99, 302] on span "Broadsheet" at bounding box center [133, 299] width 133 height 14
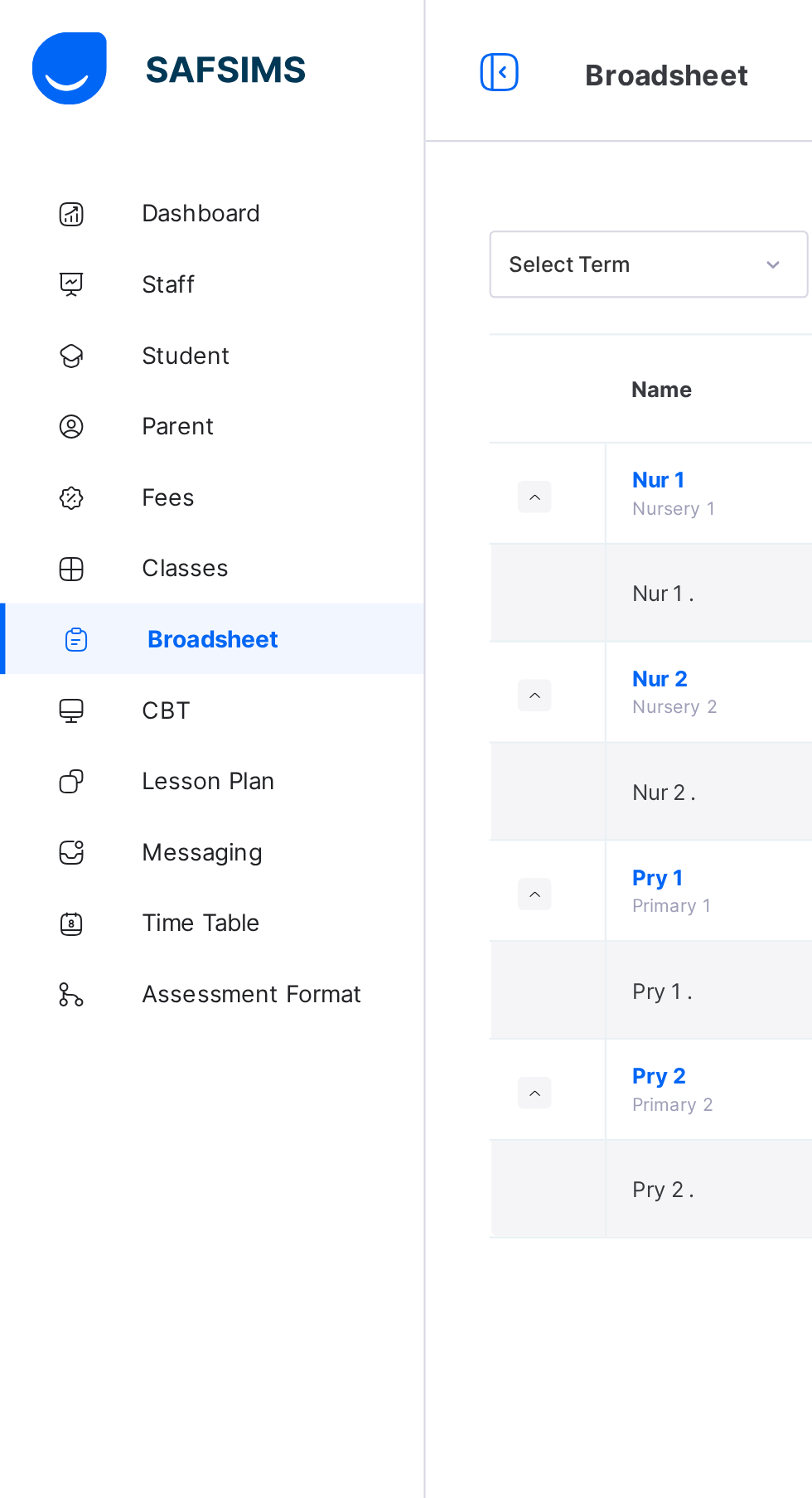
click at [314, 230] on td "Nur 1 Nursery 1" at bounding box center [448, 231] width 332 height 48
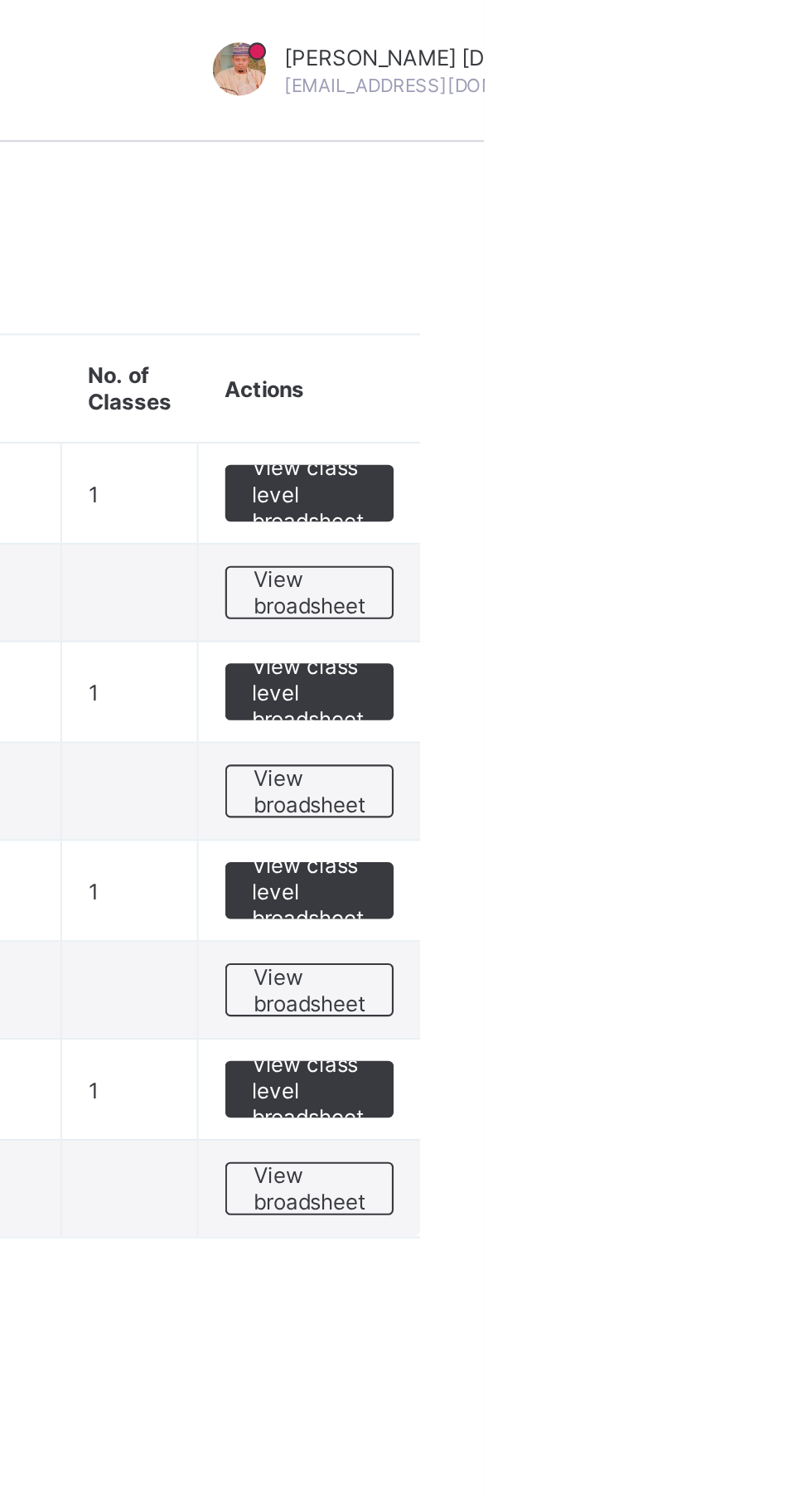
click at [736, 275] on span "View broadsheet" at bounding box center [730, 276] width 52 height 25
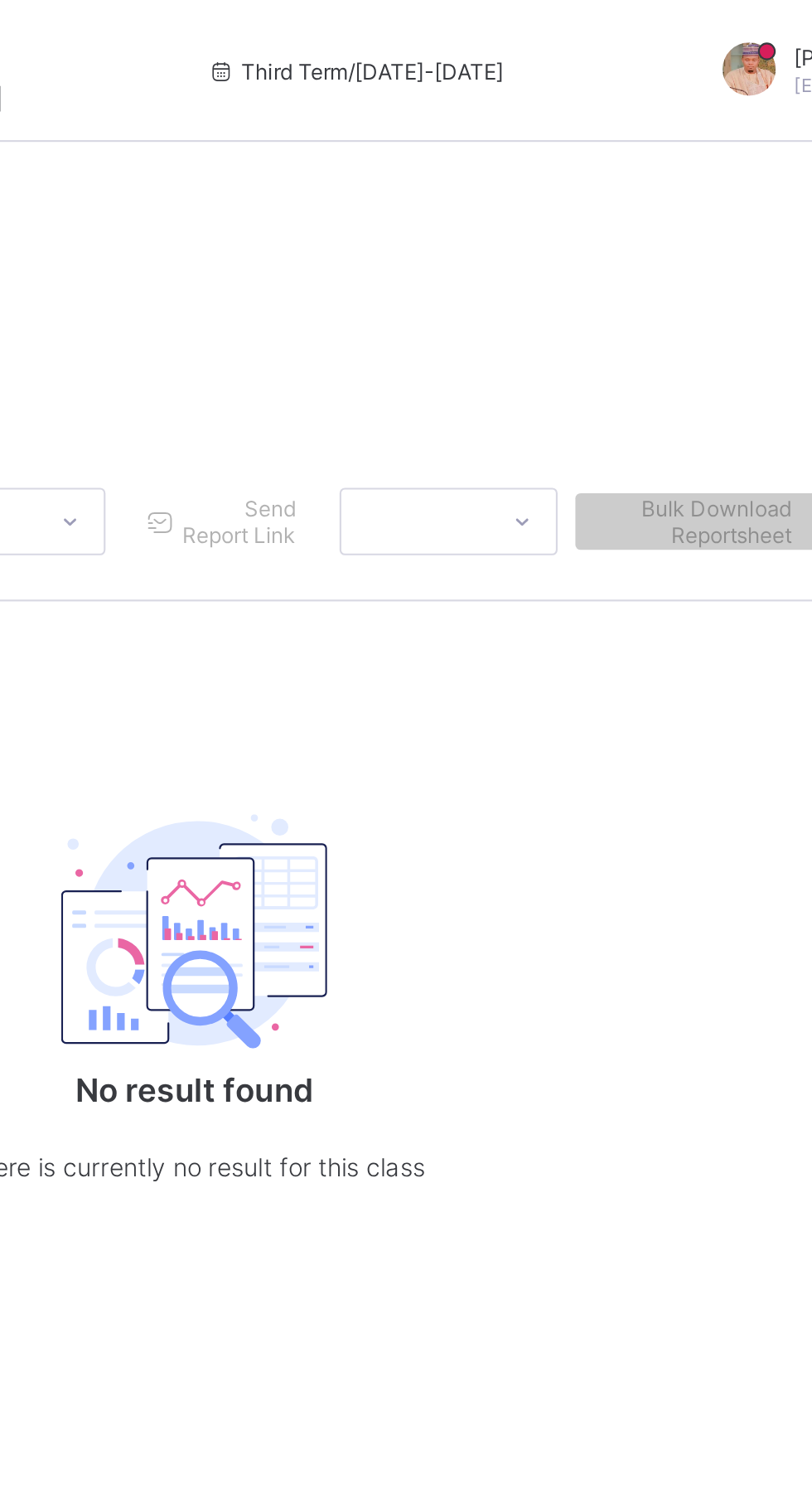
click at [540, 441] on img at bounding box center [505, 435] width 124 height 110
click at [523, 460] on img at bounding box center [505, 435] width 124 height 110
click at [527, 512] on p "No result found" at bounding box center [505, 509] width 332 height 17
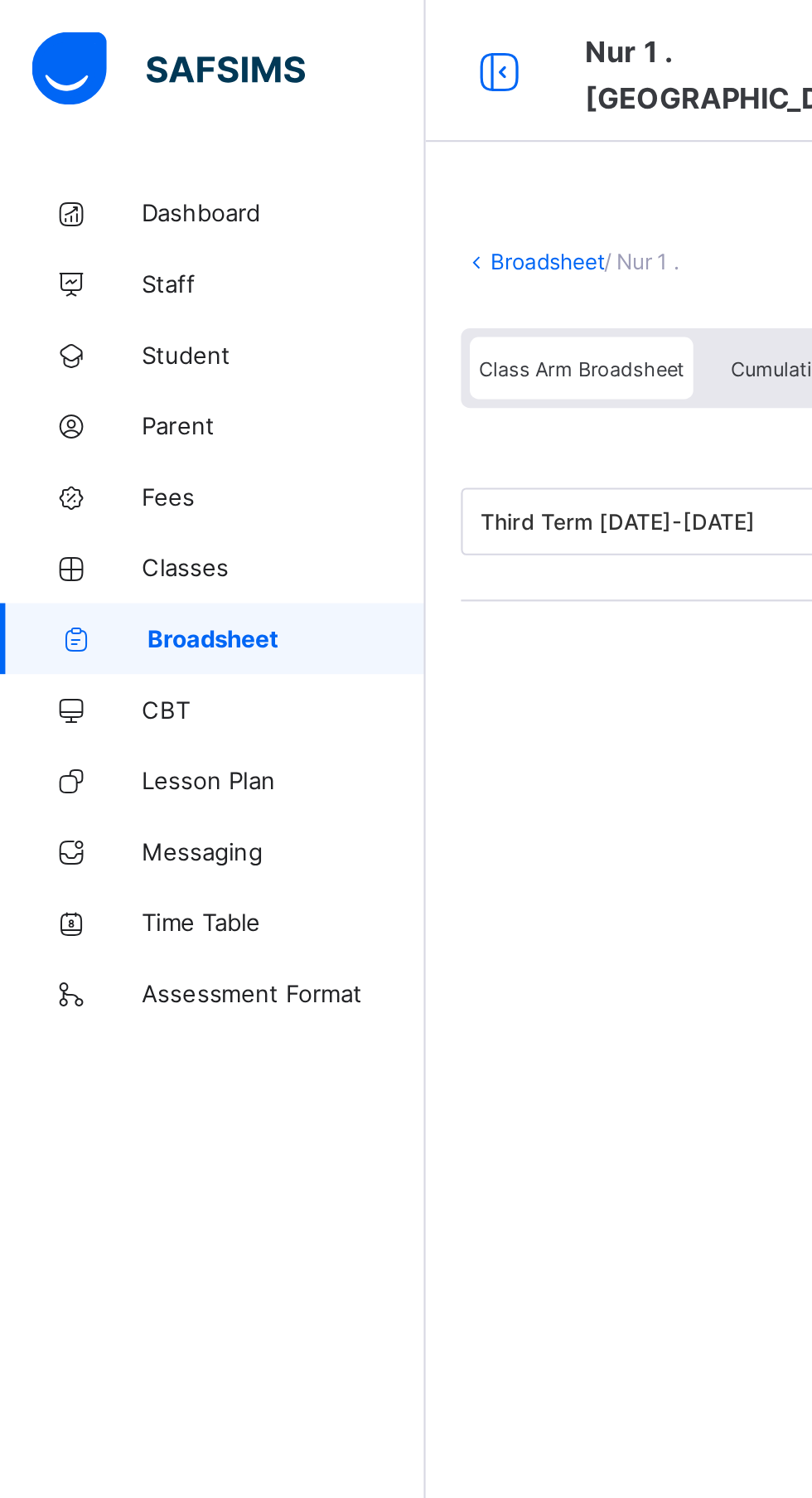
click at [133, 294] on span "Broadsheet" at bounding box center [133, 299] width 130 height 14
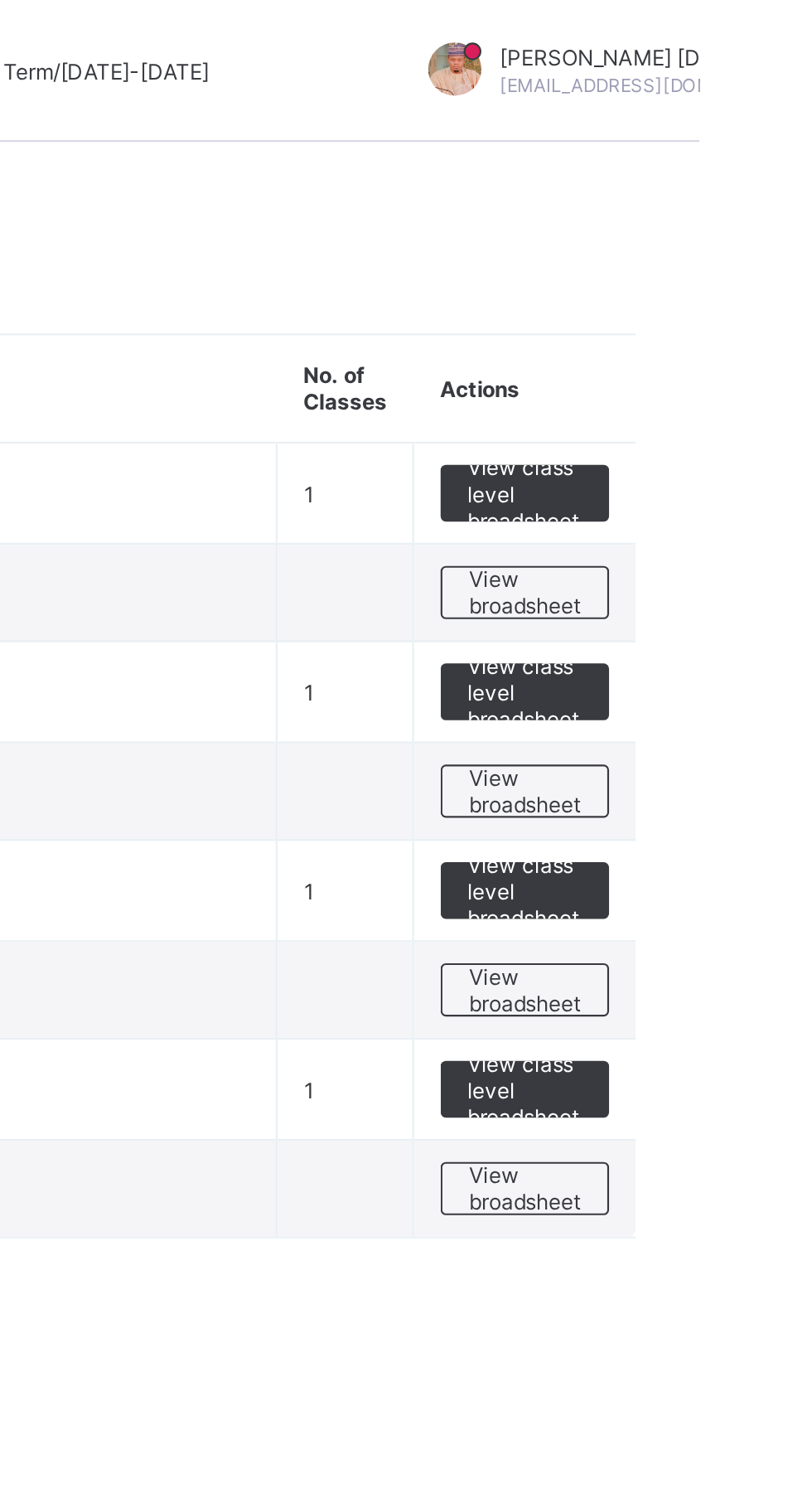
click at [736, 227] on span "View class level broadsheet" at bounding box center [730, 231] width 54 height 37
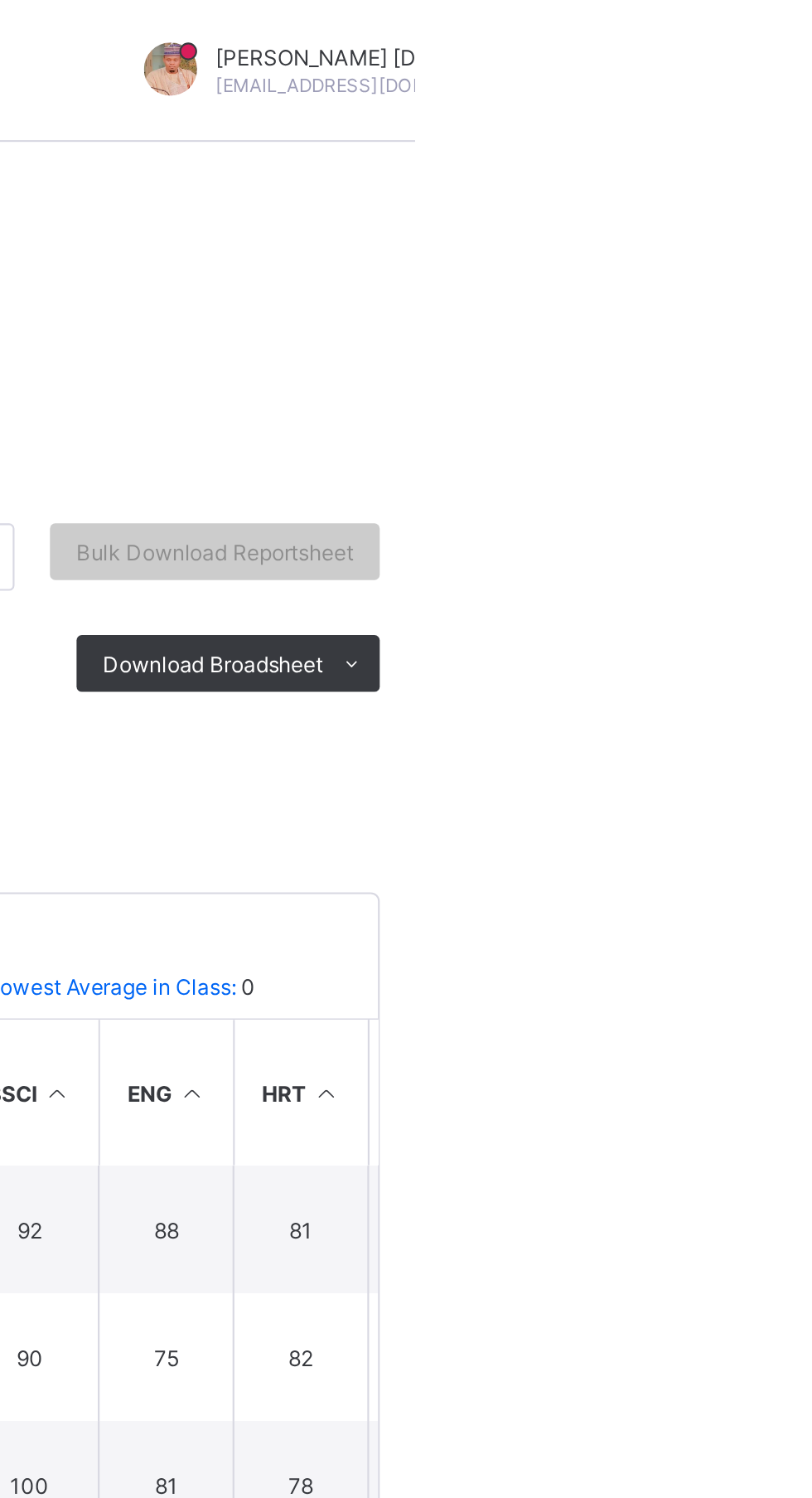
click at [742, 253] on span "Bulk Download Reportsheet" at bounding box center [718, 258] width 129 height 13
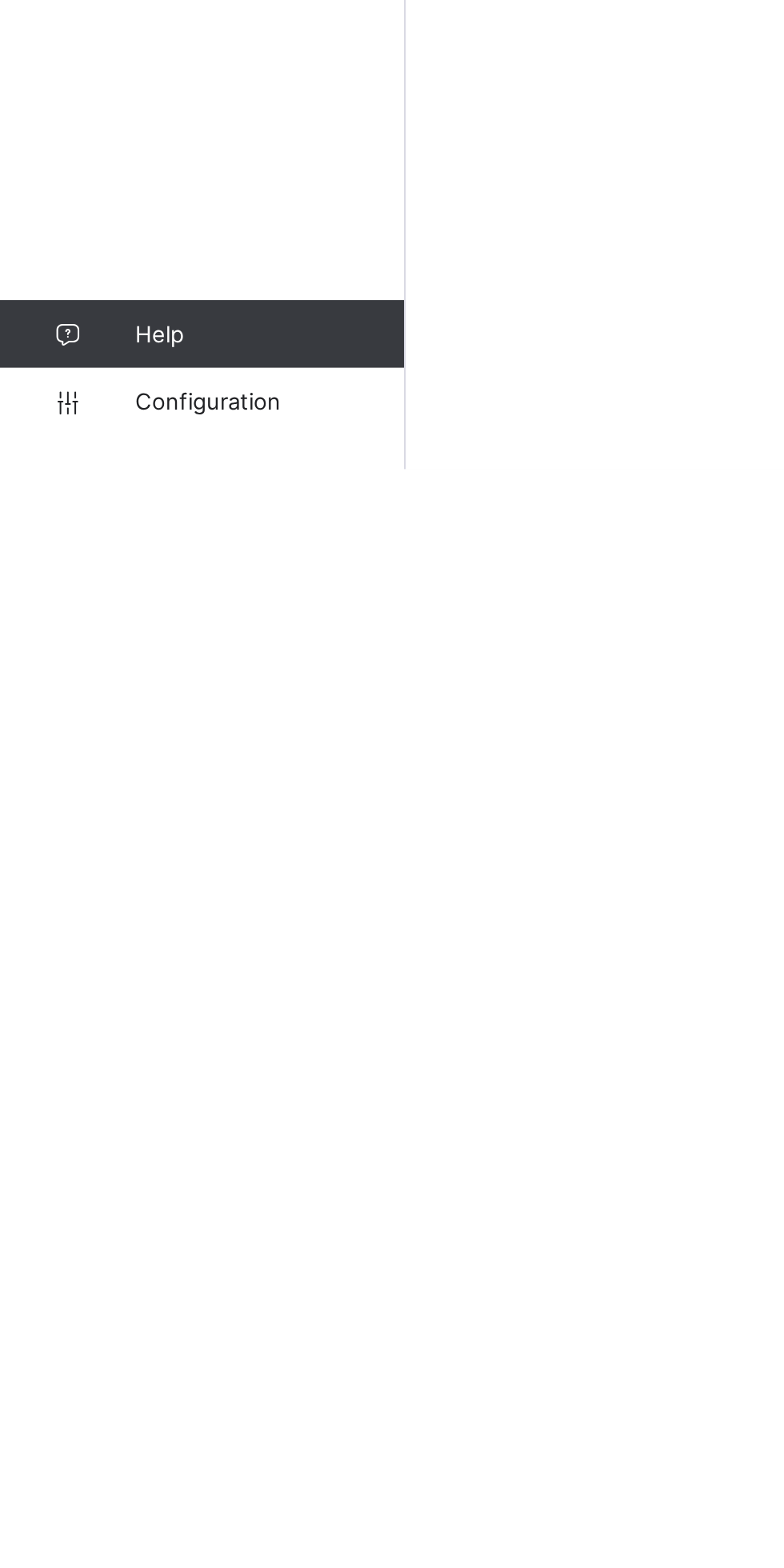
click at [101, 1538] on span "Configuration" at bounding box center [127, 1536] width 127 height 13
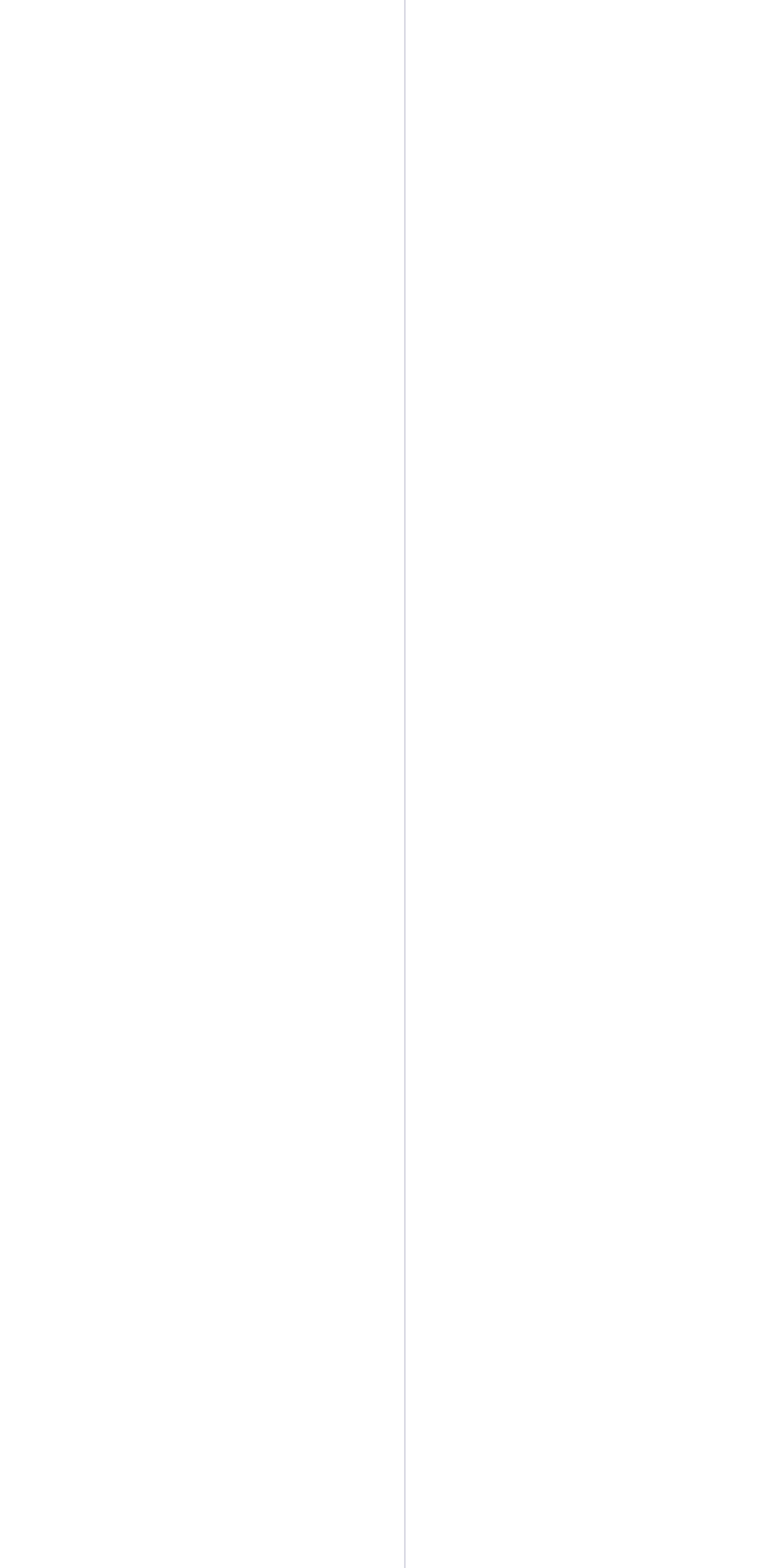
click at [431, 253] on span at bounding box center [431, 253] width 0 height 0
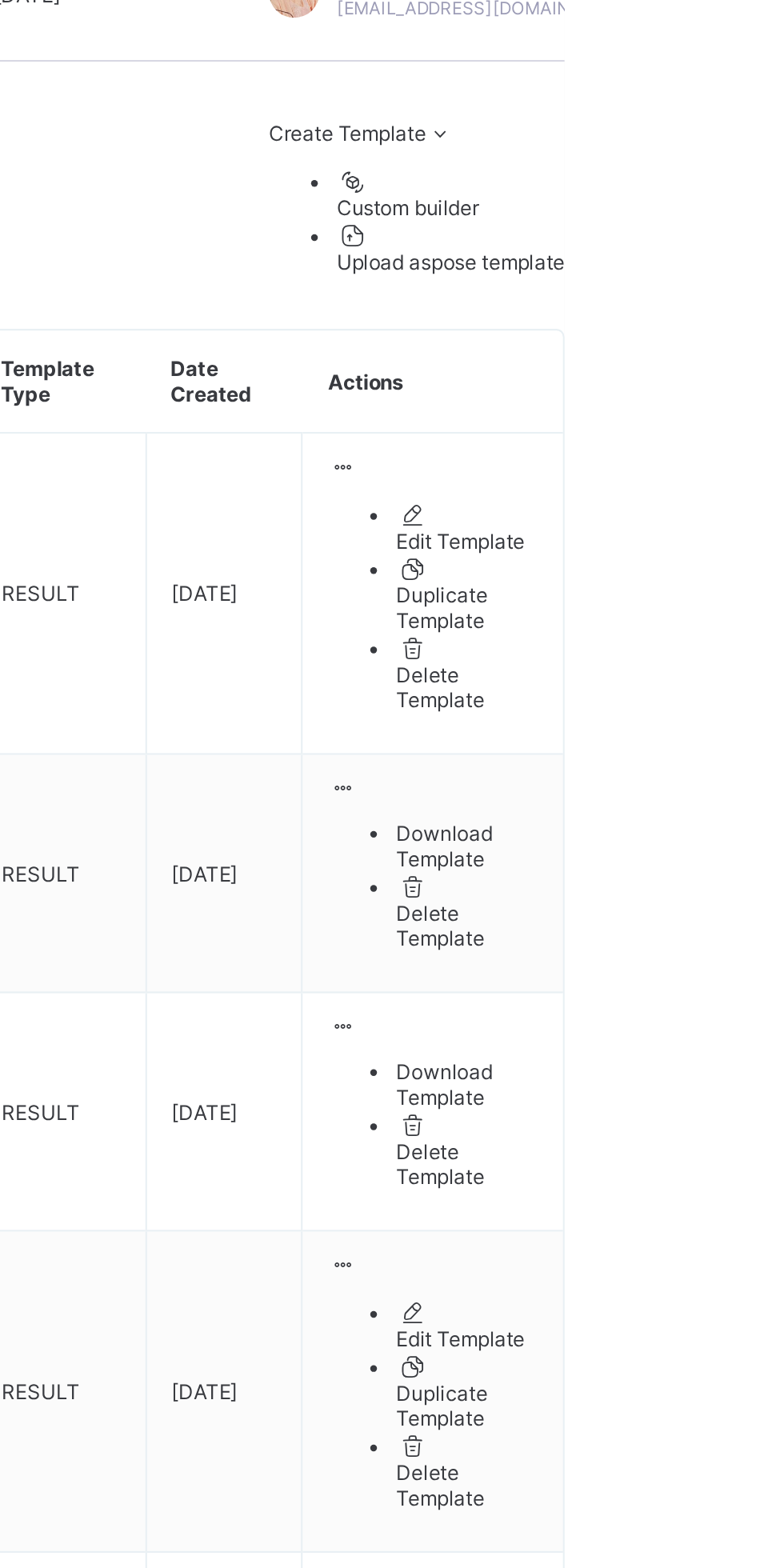
click at [731, 514] on div at bounding box center [721, 520] width 99 height 12
click at [711, 574] on div "Delete Template" at bounding box center [737, 585] width 67 height 24
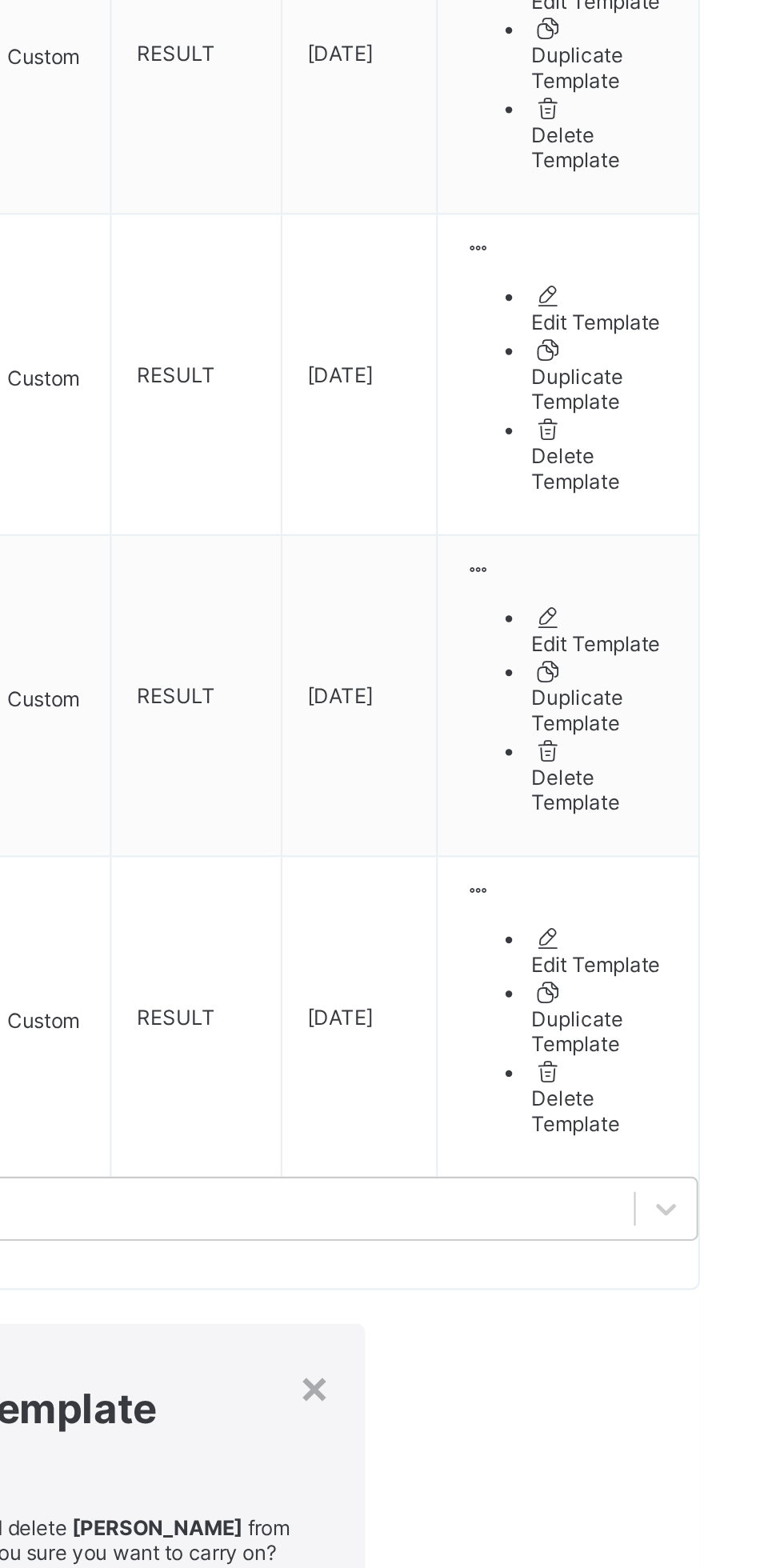
click at [598, 1469] on span "Yes, Delete Template" at bounding box center [550, 1475] width 94 height 12
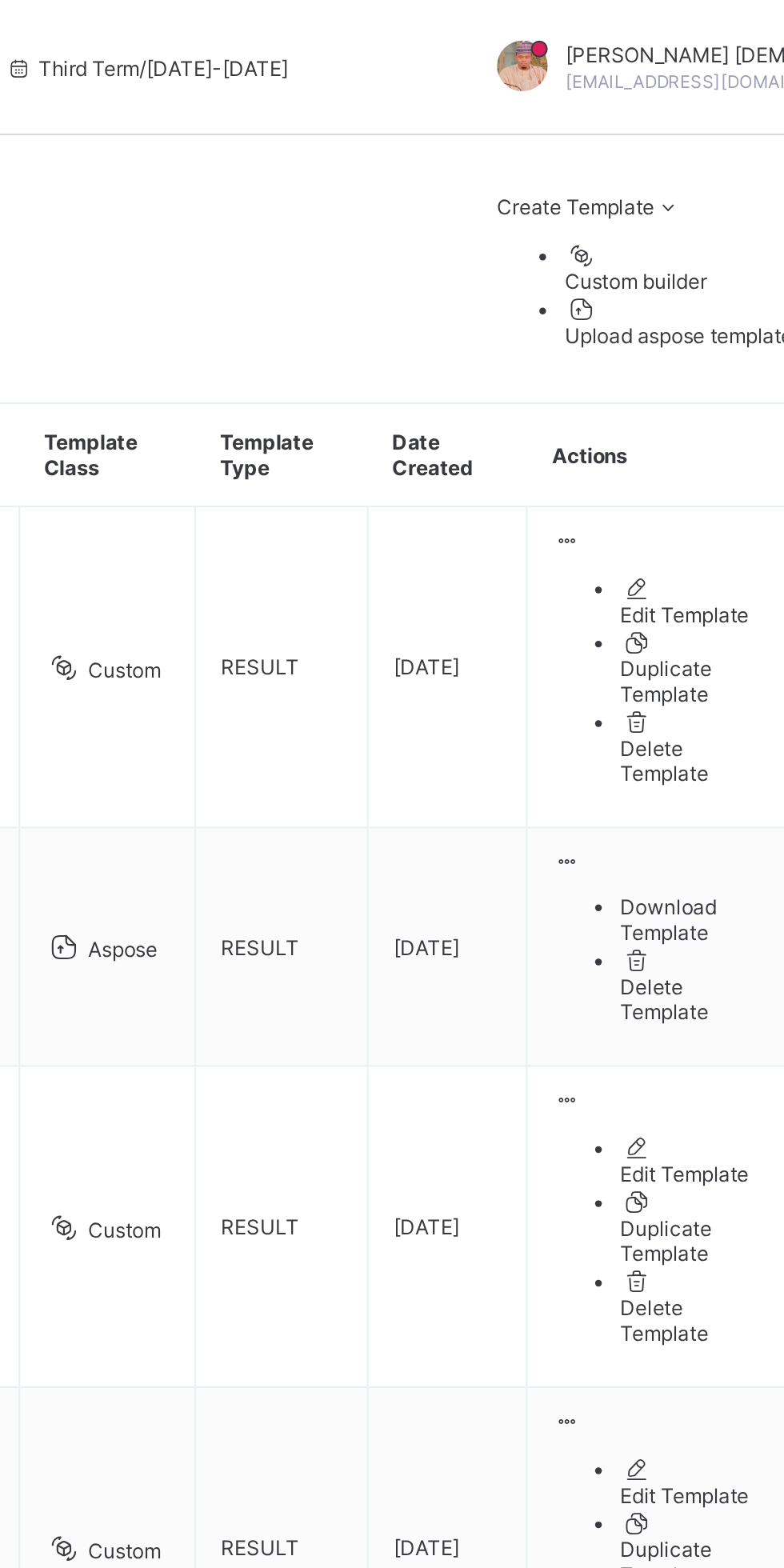
click at [729, 401] on div at bounding box center [720, 407] width 101 height 12
click at [702, 461] on div "Delete Template" at bounding box center [736, 472] width 69 height 24
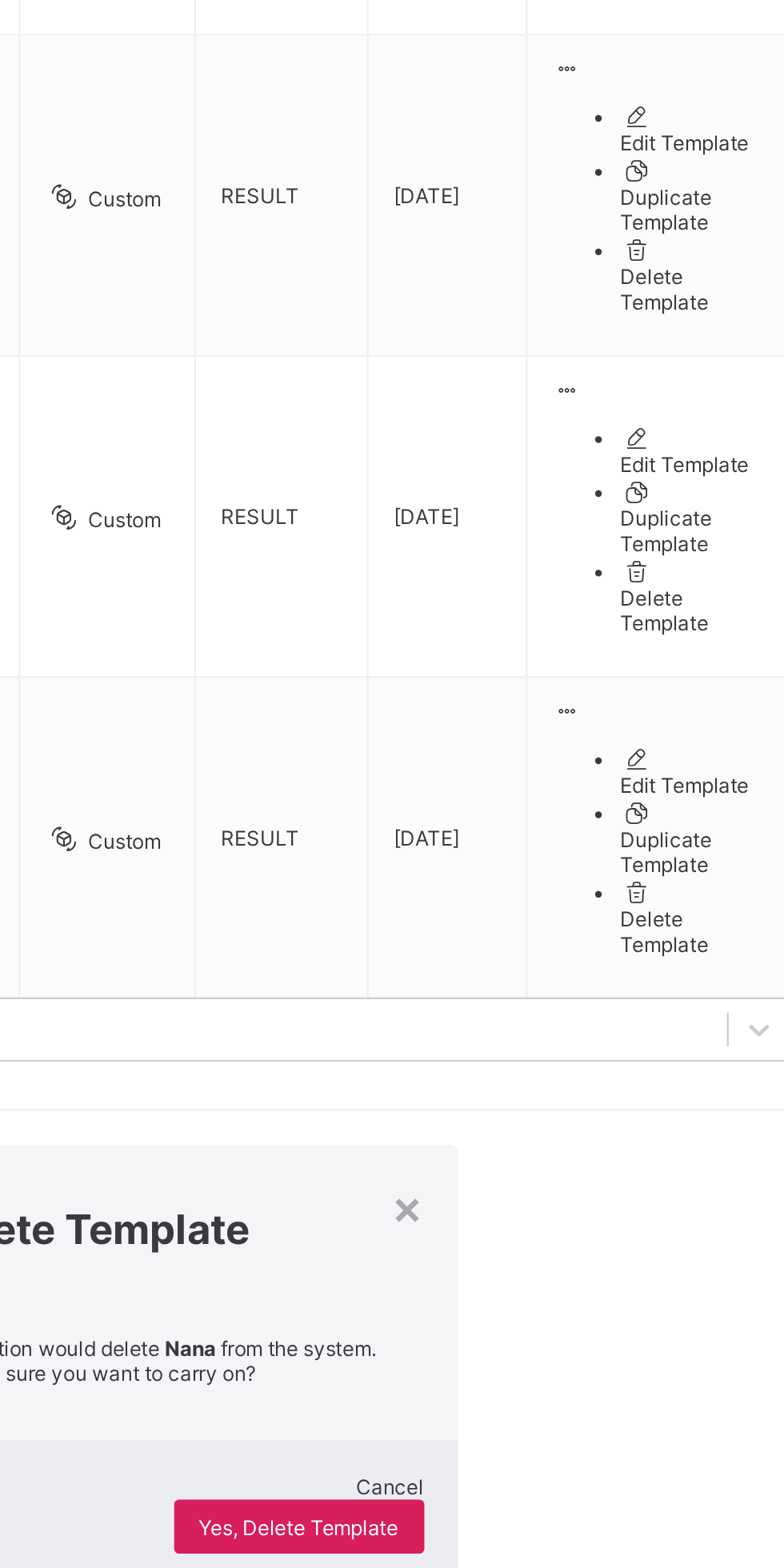
click at [598, 1356] on span "Yes, Delete Template" at bounding box center [550, 1362] width 94 height 12
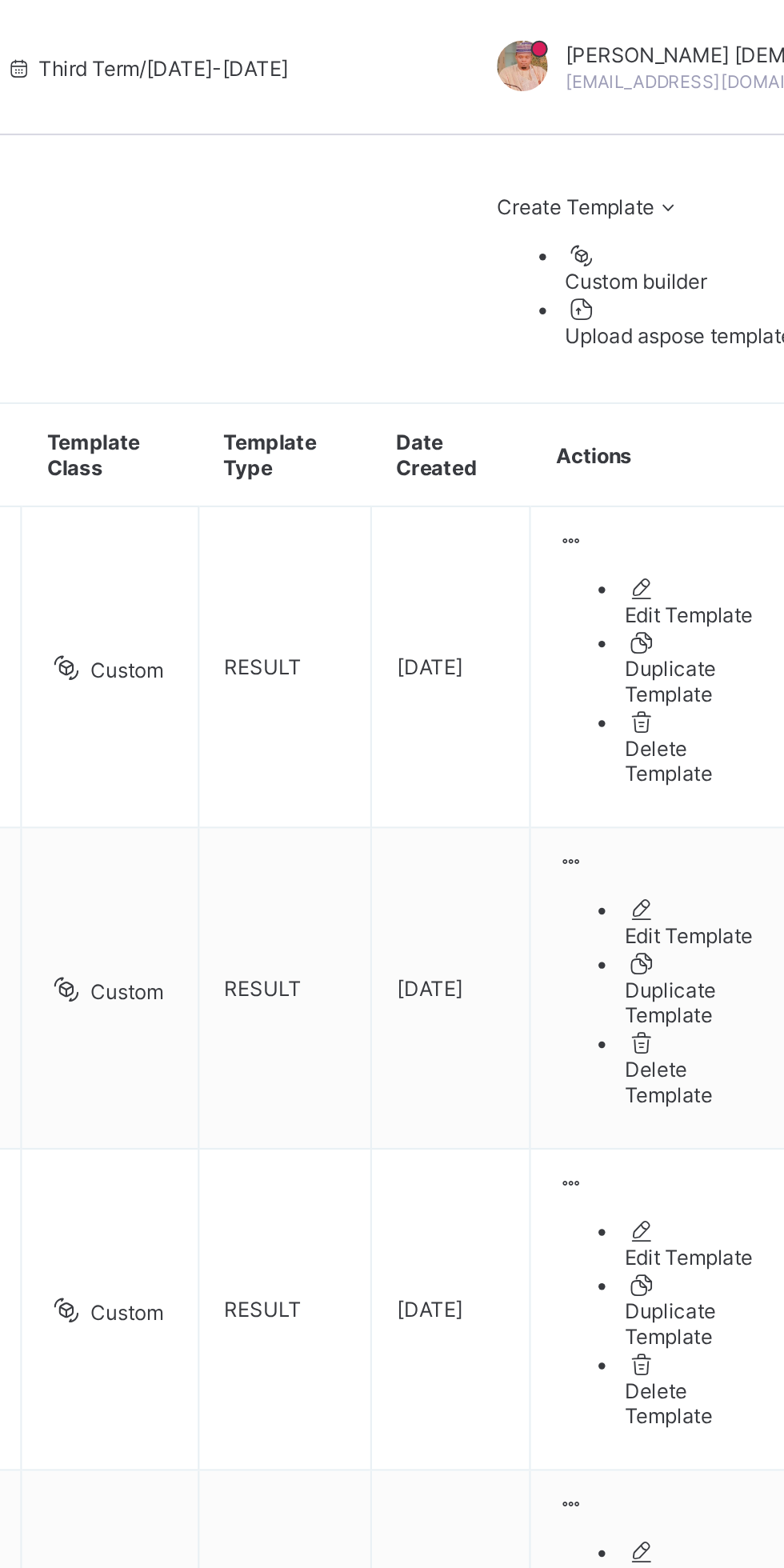
click at [702, 104] on span "Create Template" at bounding box center [681, 98] width 75 height 12
click at [717, 165] on div "Upload aspose template" at bounding box center [730, 158] width 108 height 12
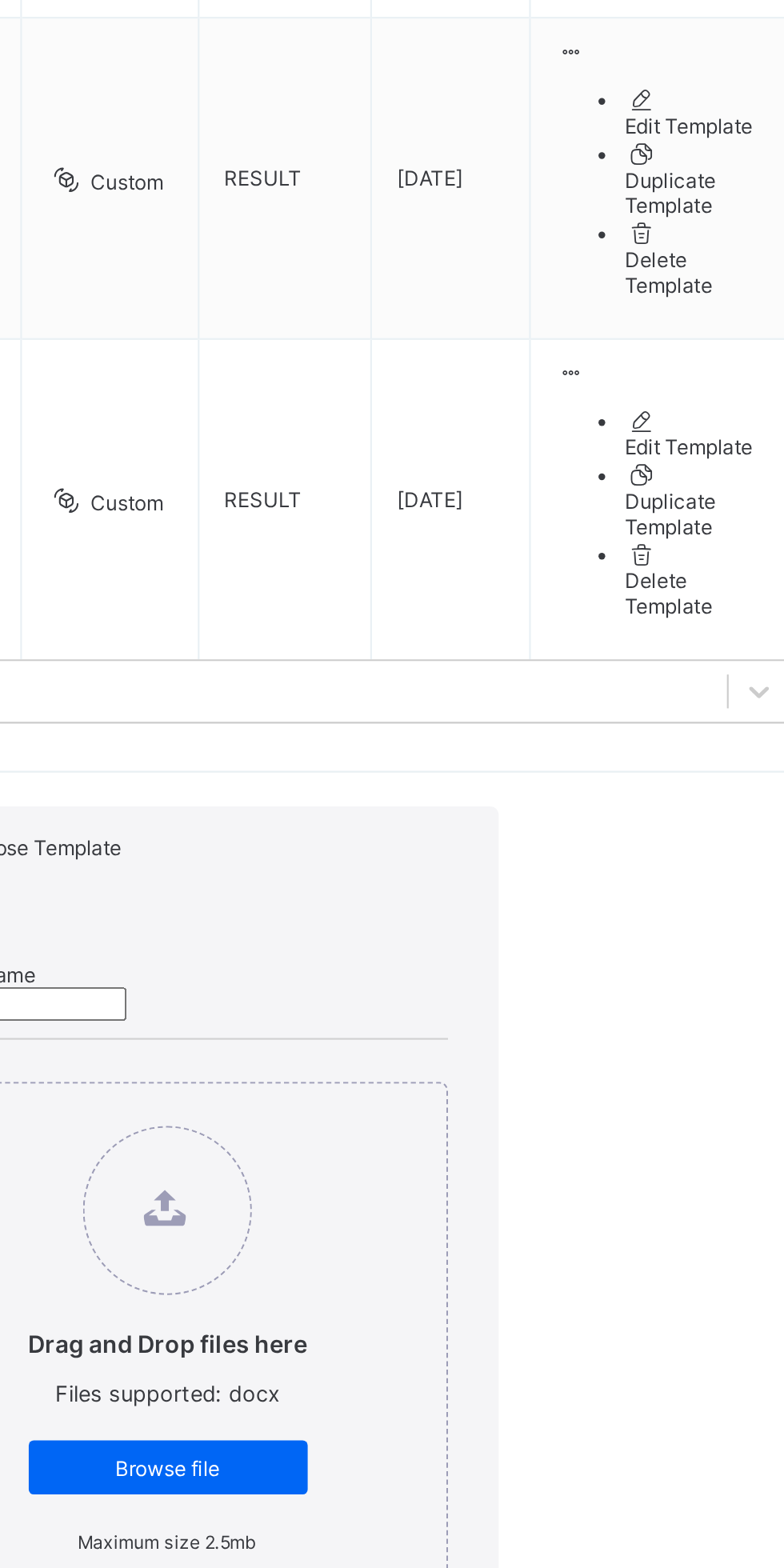
click at [543, 1376] on span "Browse file" at bounding box center [488, 1382] width 108 height 12
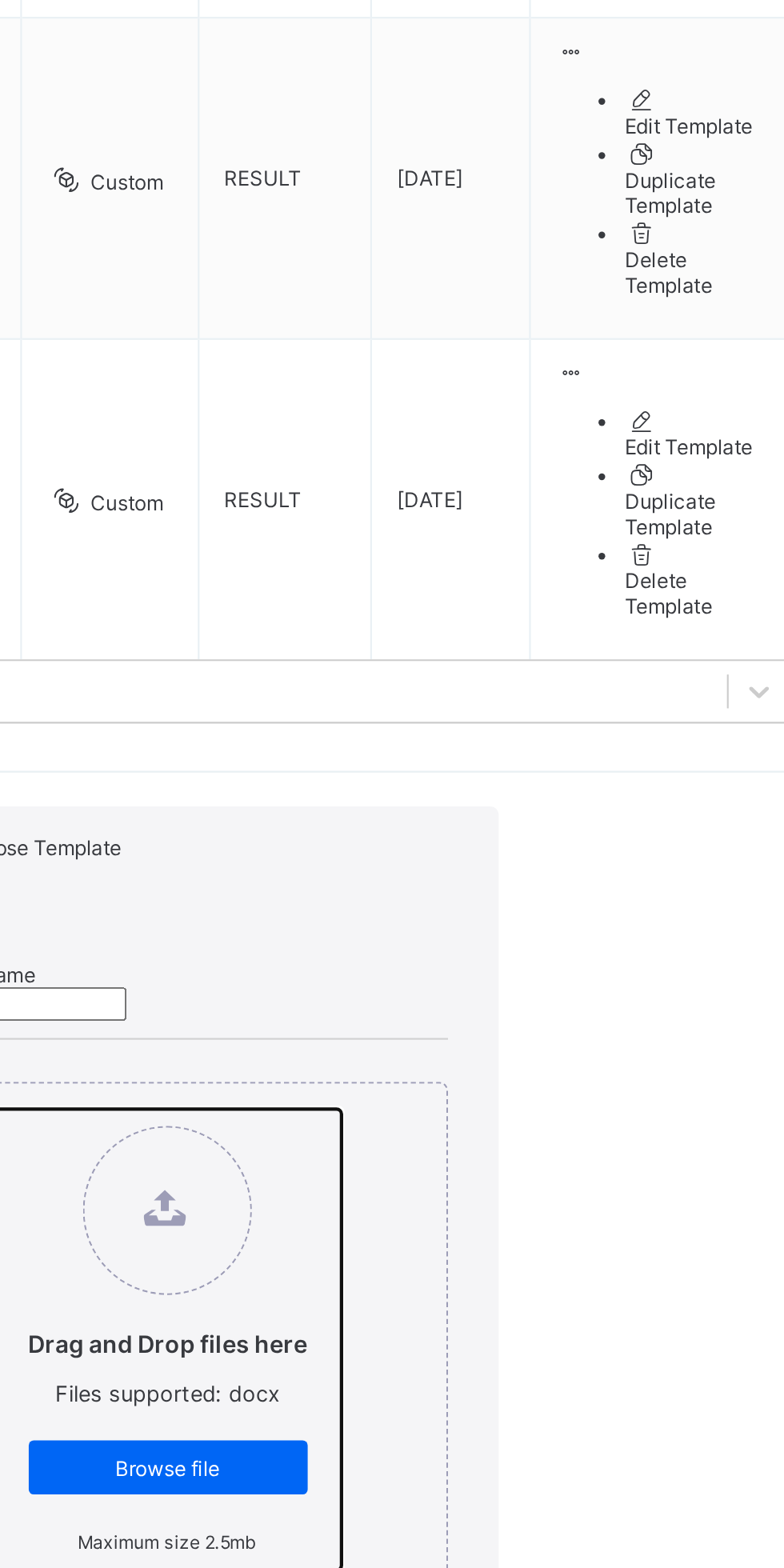
click at [406, 1212] on input "Drag and Drop files here Files supported: docx Browse file Maximum size 2.5mb" at bounding box center [406, 1212] width 0 height 0
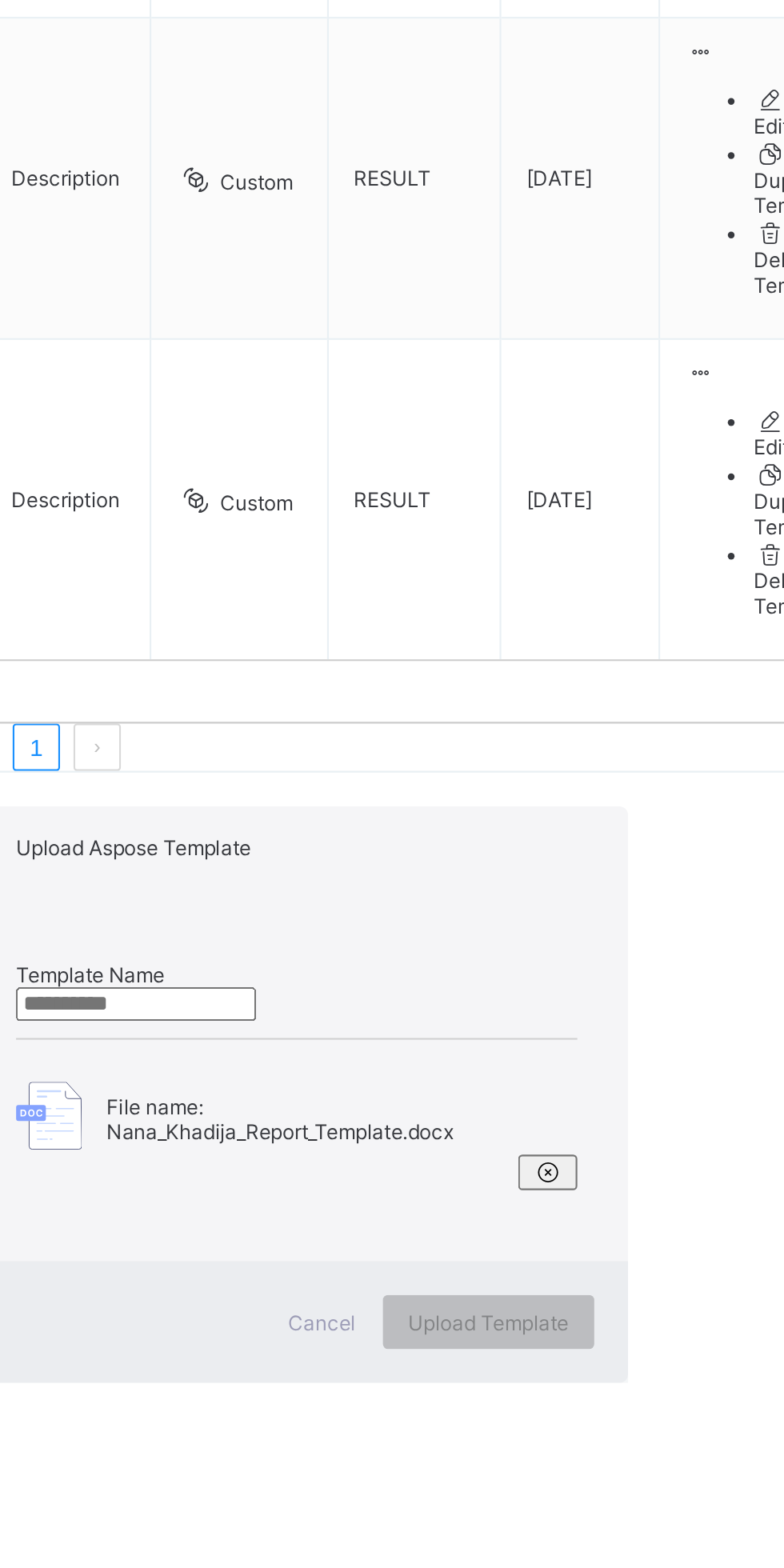
click at [469, 1154] on input "text" at bounding box center [412, 1162] width 113 height 16
type input "****"
click at [629, 1300] on div "Upload Template" at bounding box center [579, 1312] width 100 height 25
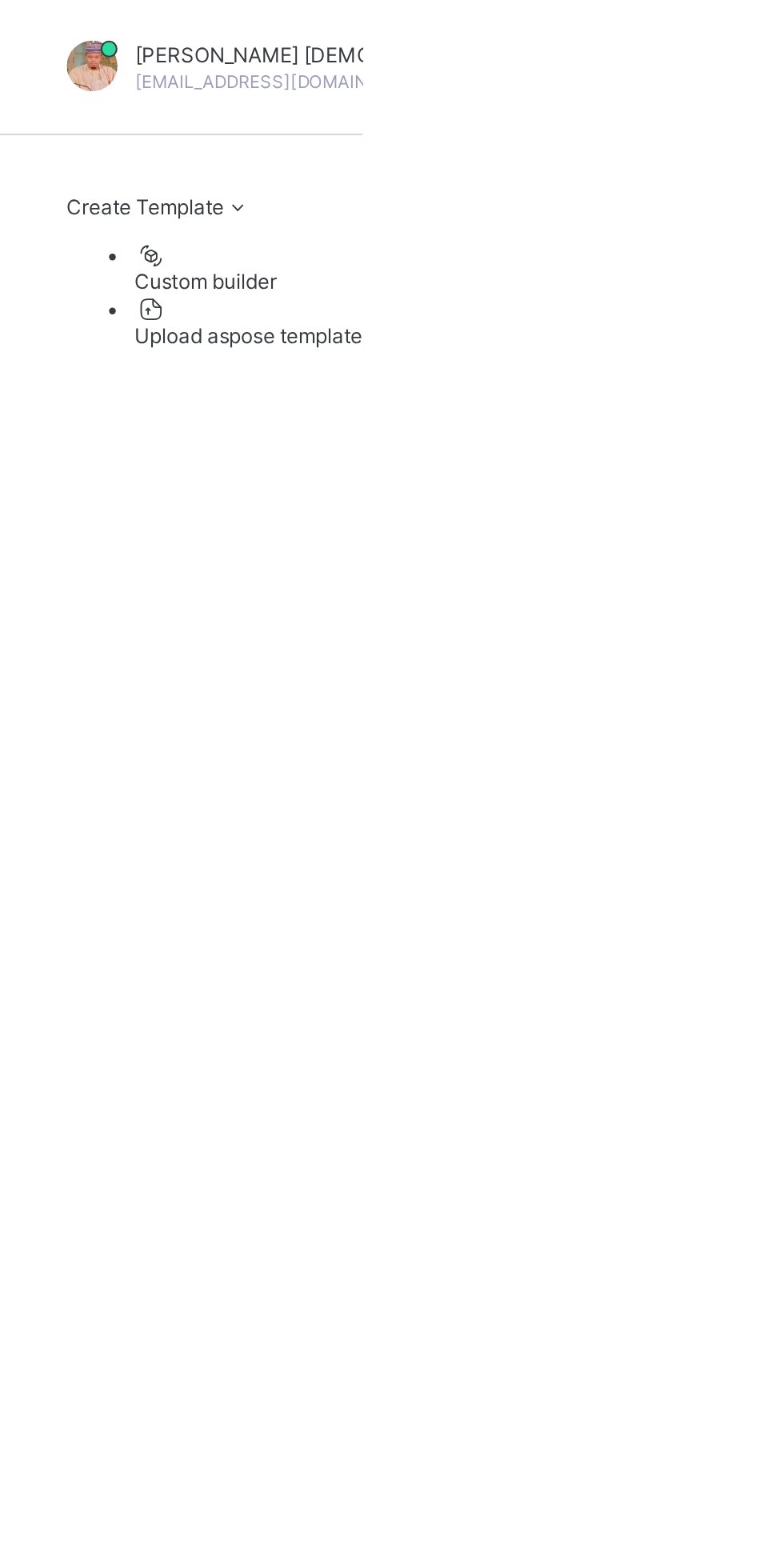
click at [783, 41] on div "Abubakar [PERSON_NAME] [EMAIL_ADDRESS][DOMAIN_NAME]" at bounding box center [763, 32] width 269 height 26
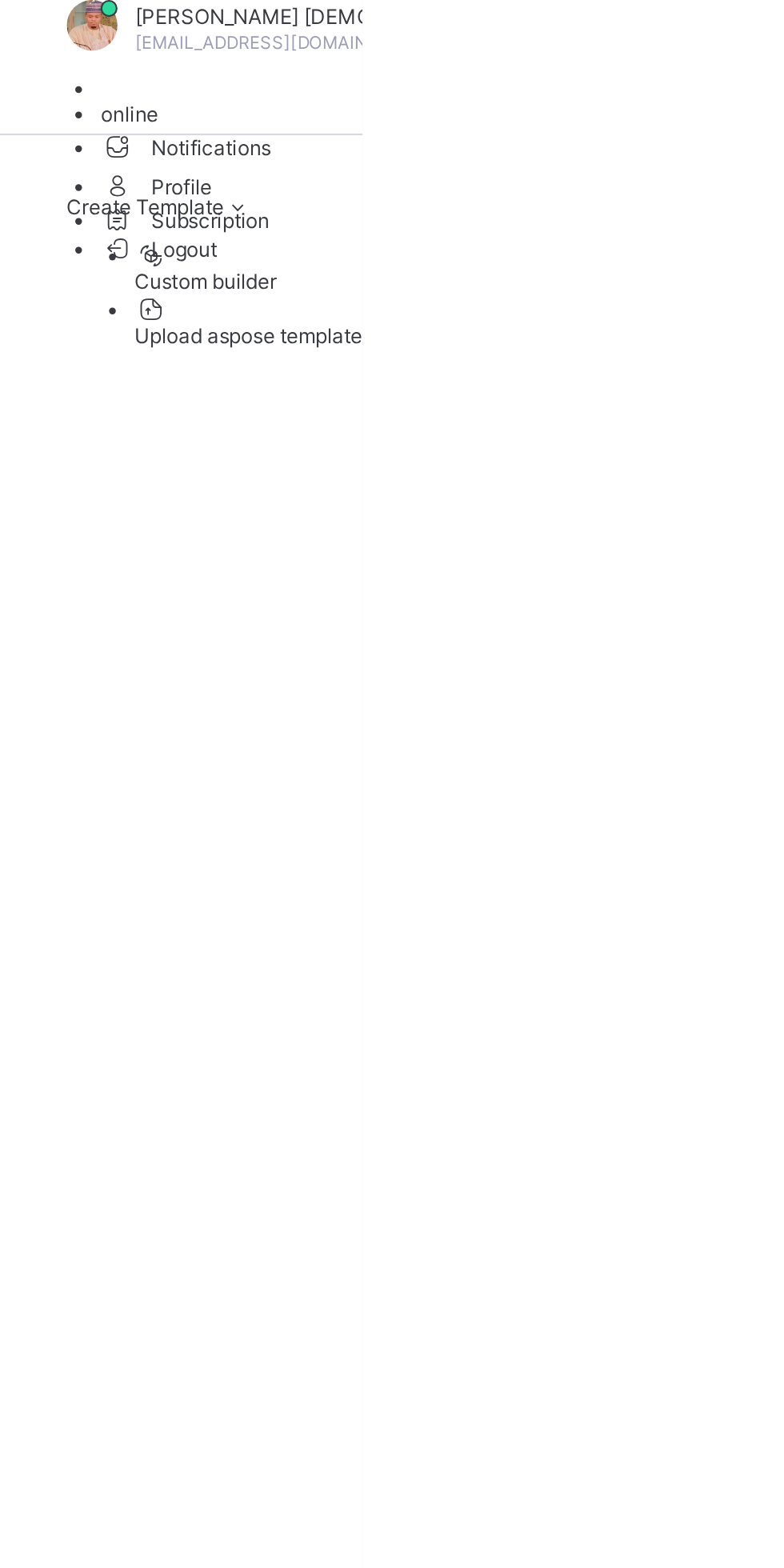
click at [715, 126] on span "Logout" at bounding box center [687, 117] width 55 height 16
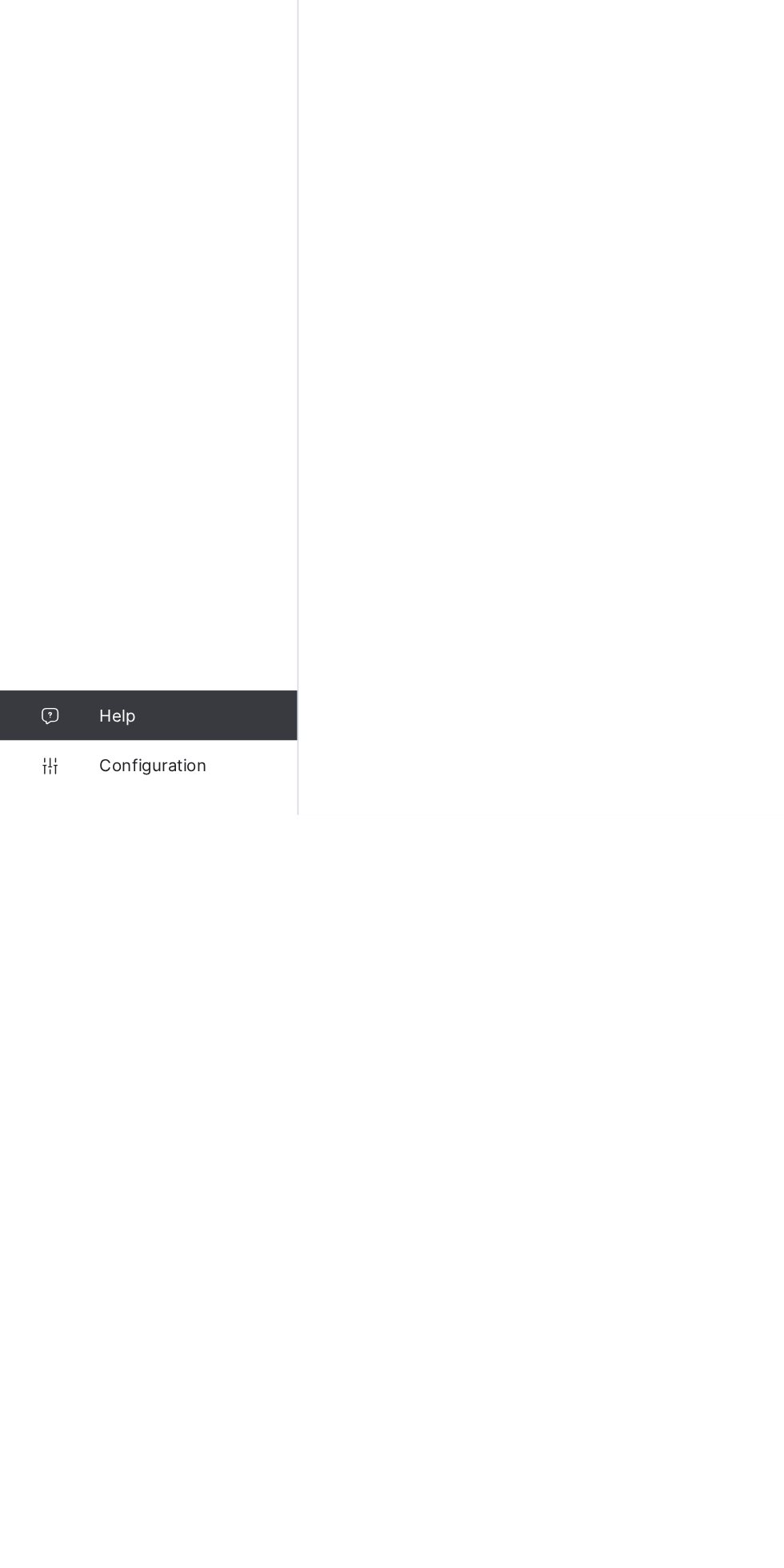
click at [108, 1545] on link "Configuration" at bounding box center [95, 1535] width 191 height 32
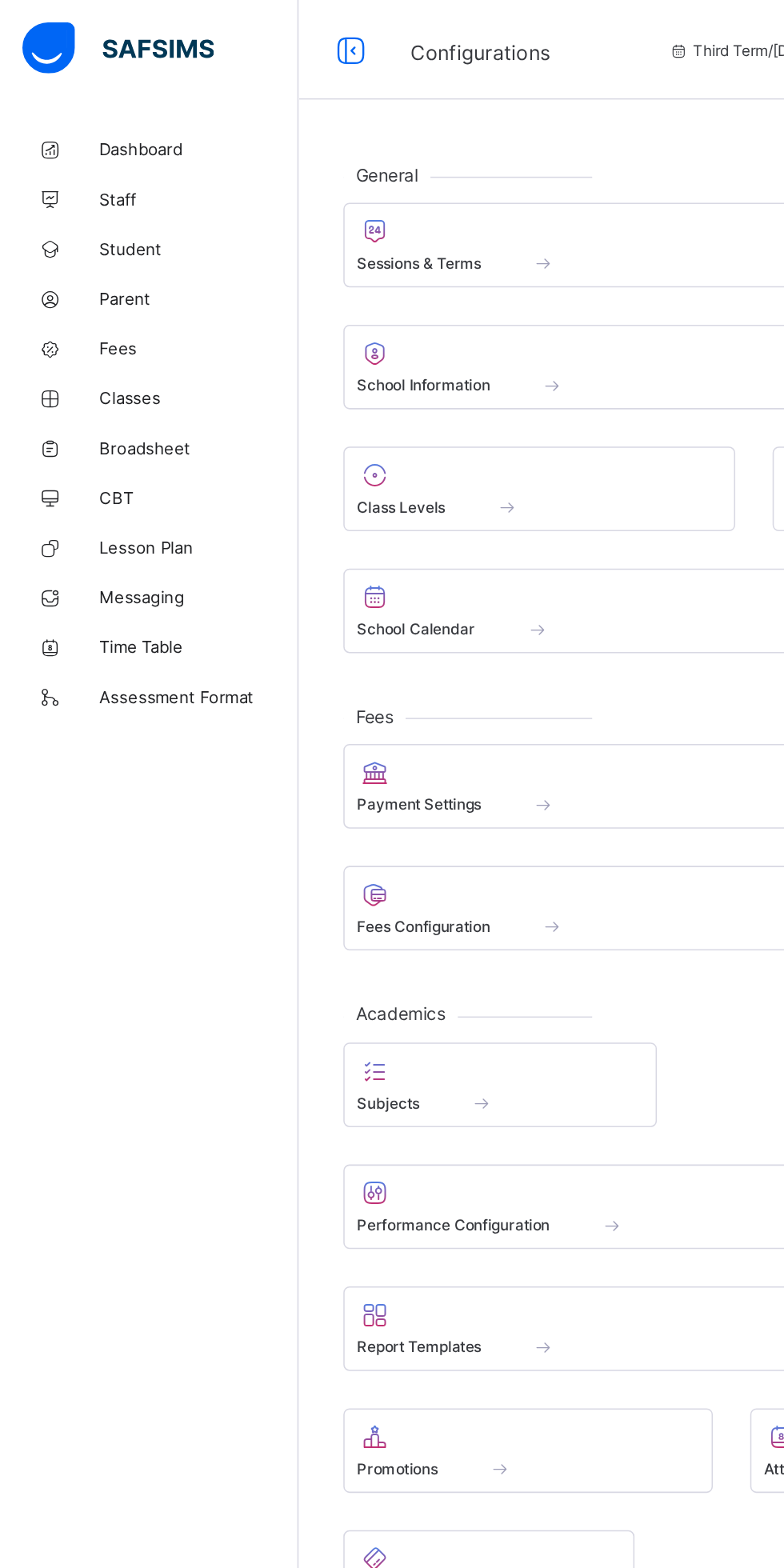
click at [343, 862] on span at bounding box center [349, 865] width 16 height 14
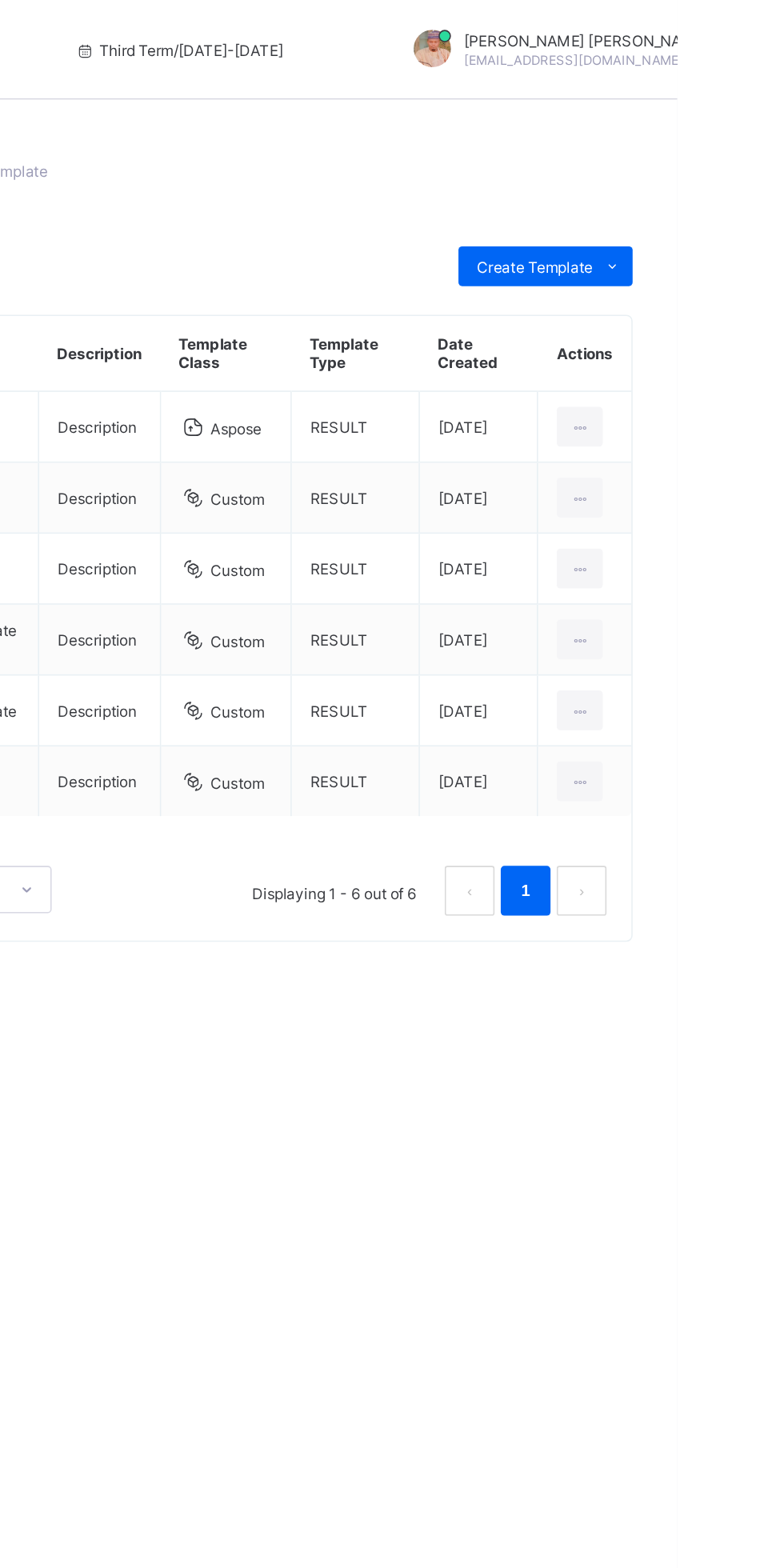
click at [731, 273] on div at bounding box center [721, 274] width 30 height 25
click at [639, 709] on div "Configurations / Report Template Create Template Custom builder Upload aspose t…" at bounding box center [488, 784] width 592 height 1568
click at [730, 273] on div at bounding box center [721, 274] width 30 height 25
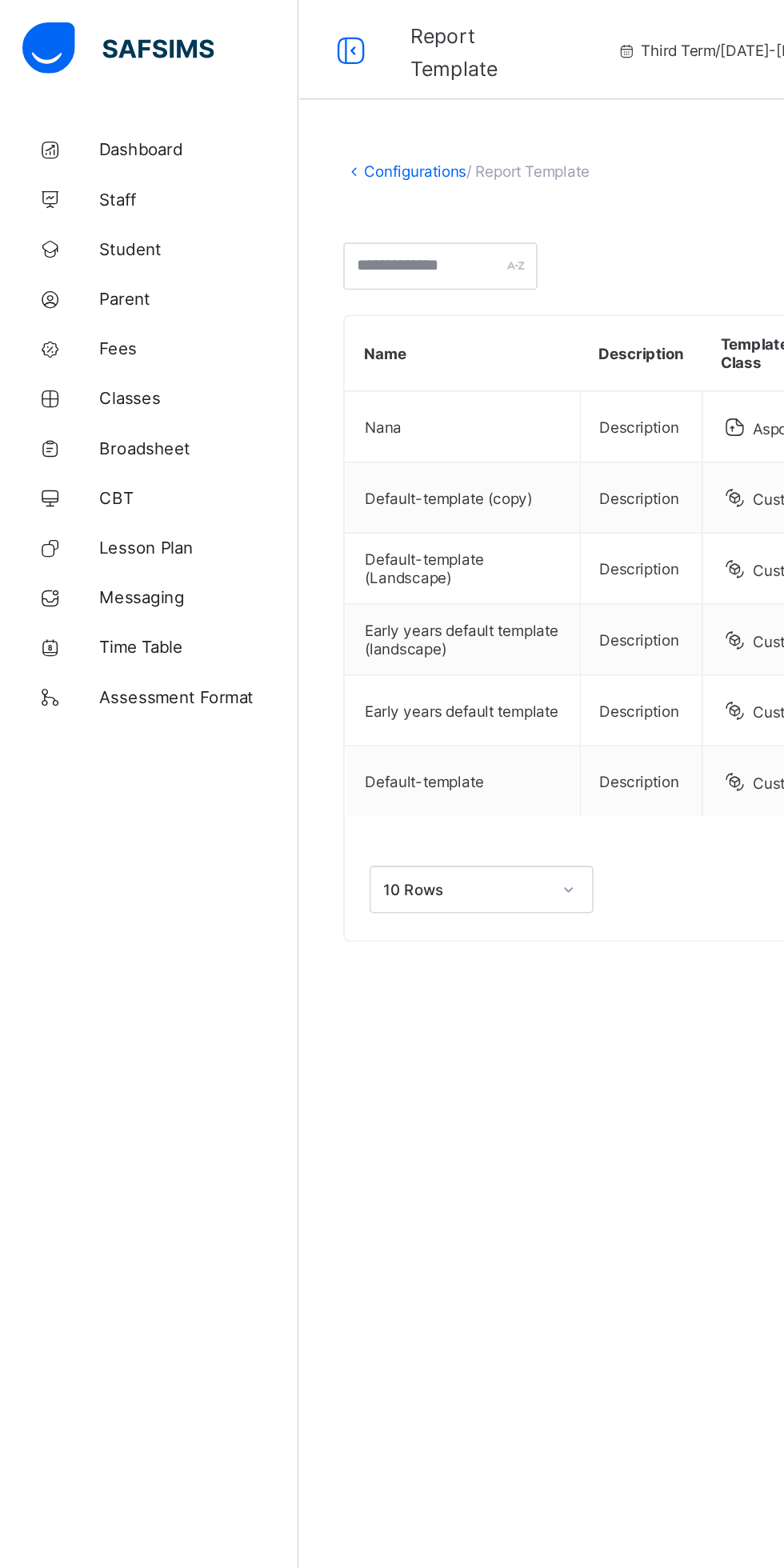
click at [98, 293] on span "Broadsheet" at bounding box center [128, 288] width 128 height 13
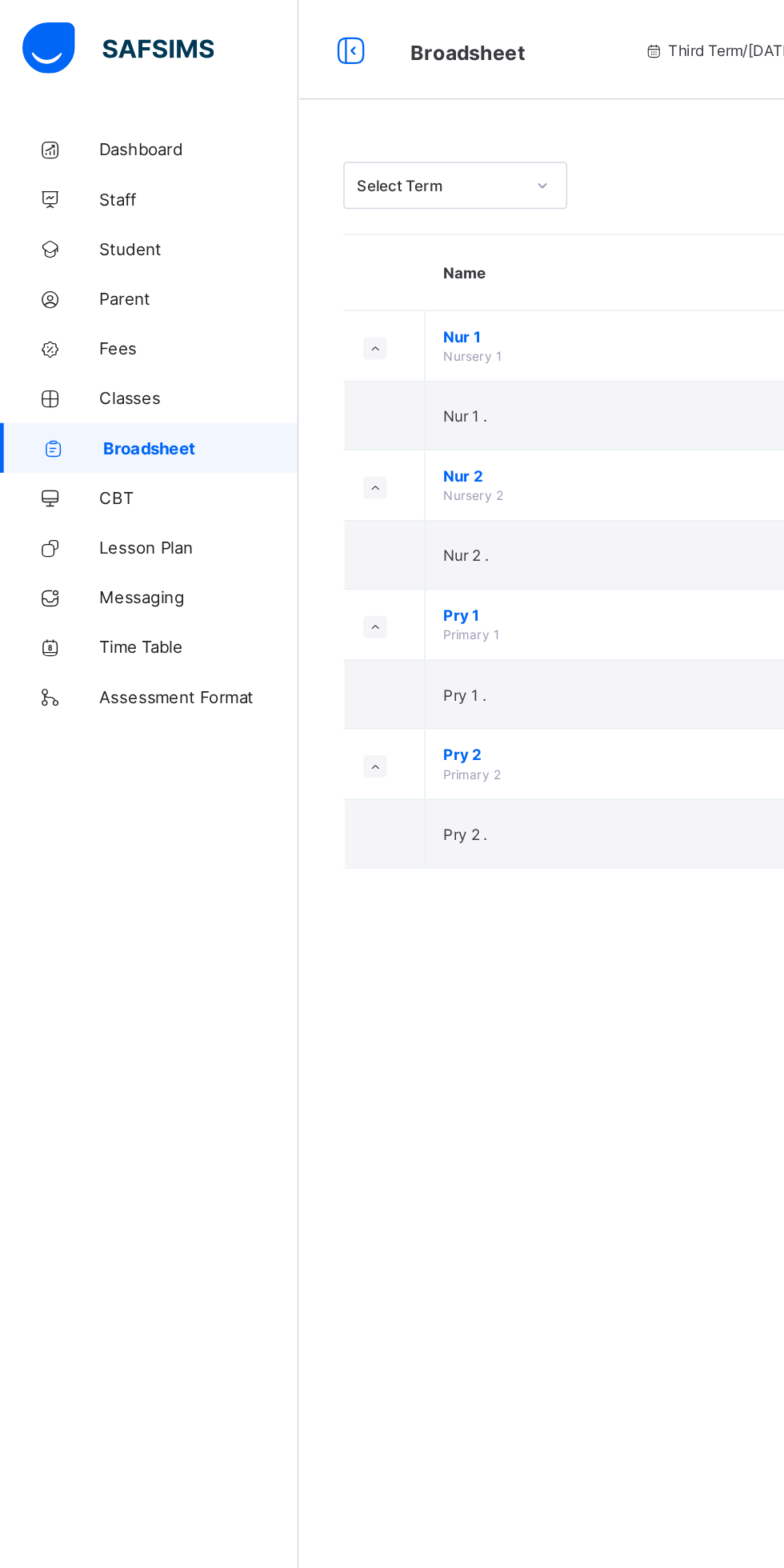
click at [313, 499] on span "Primary 2" at bounding box center [304, 497] width 37 height 10
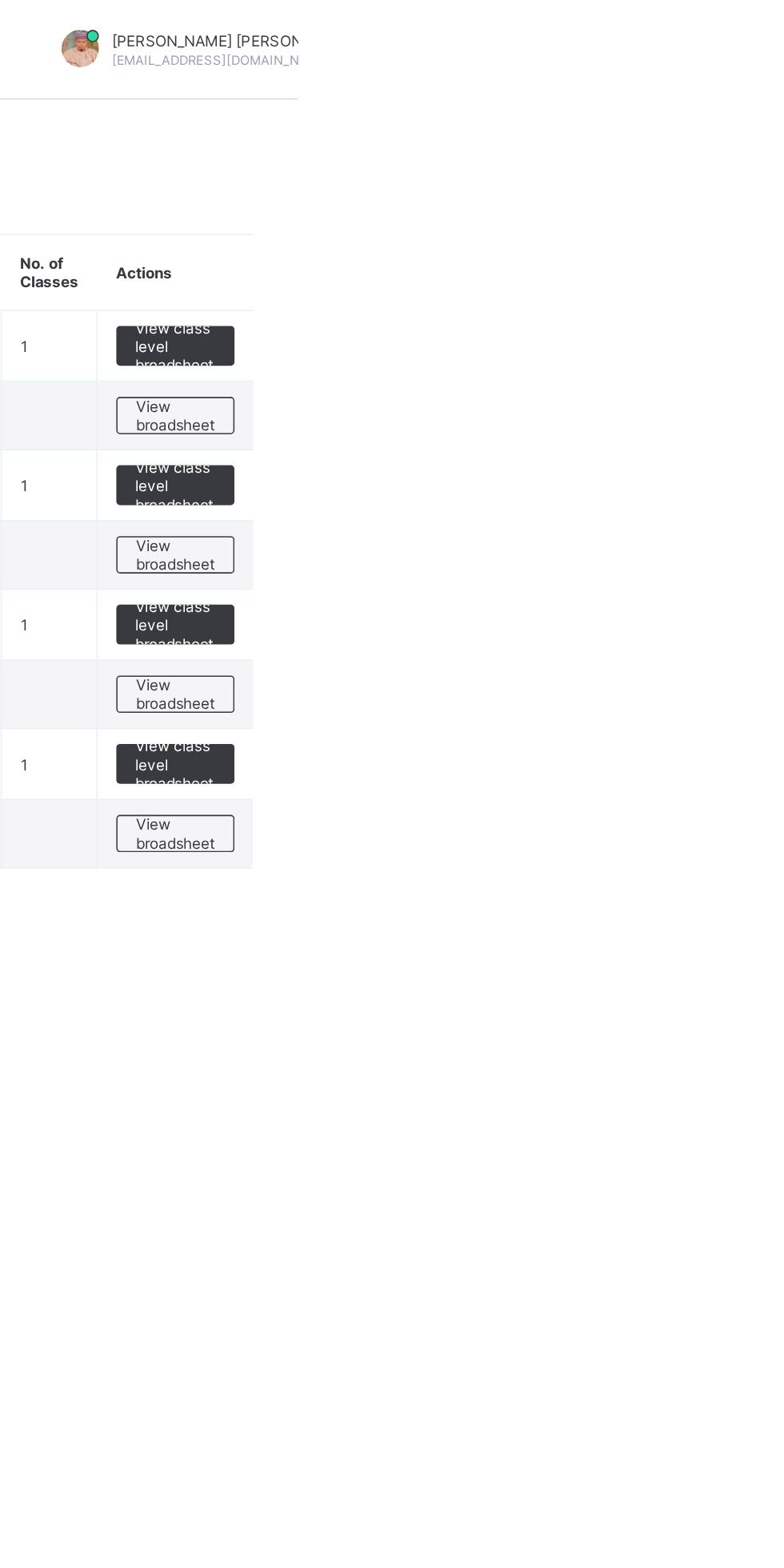
click at [705, 540] on span "View broadsheet" at bounding box center [704, 535] width 50 height 24
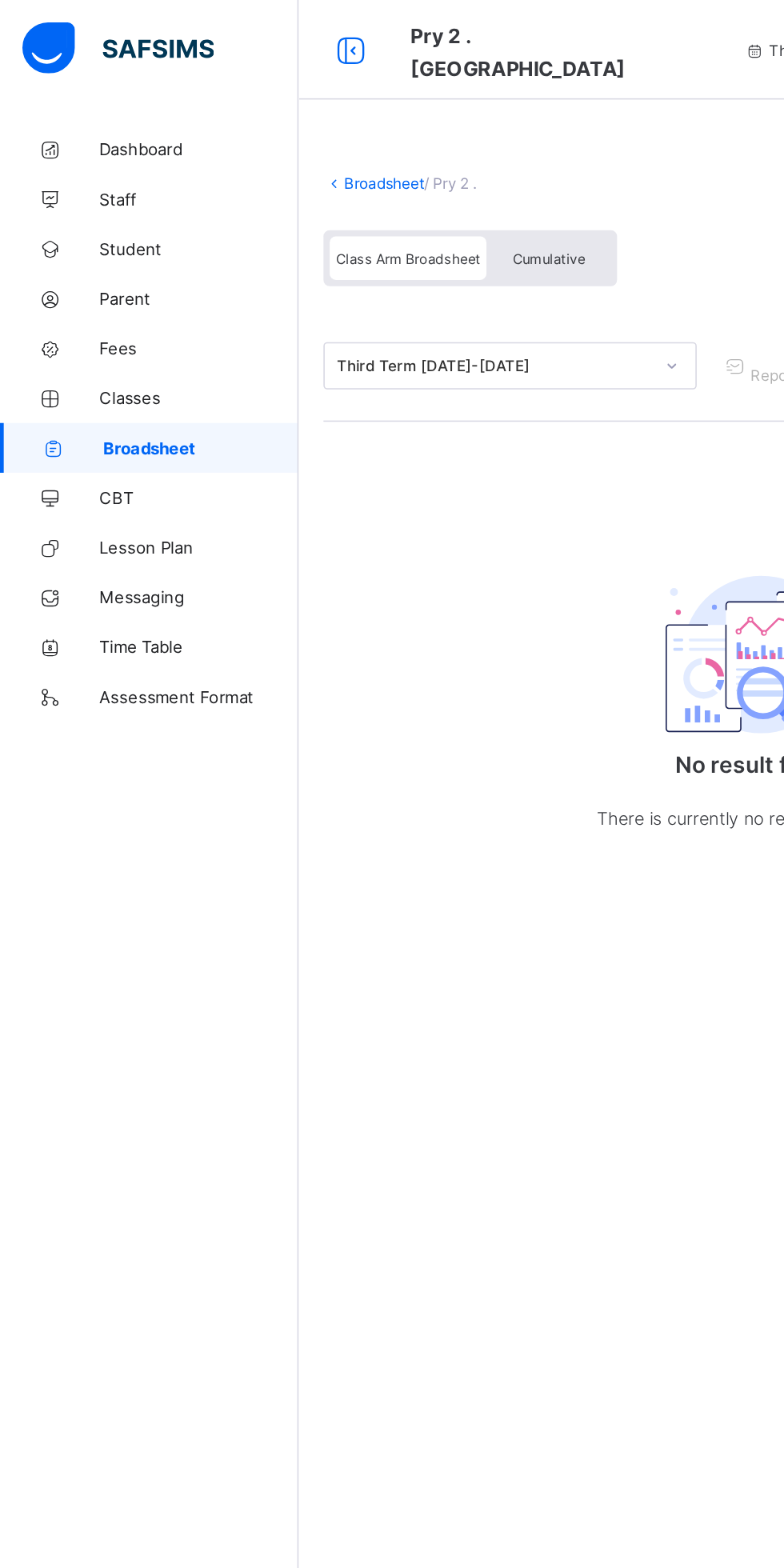
click at [145, 288] on span "Broadsheet" at bounding box center [129, 288] width 126 height 13
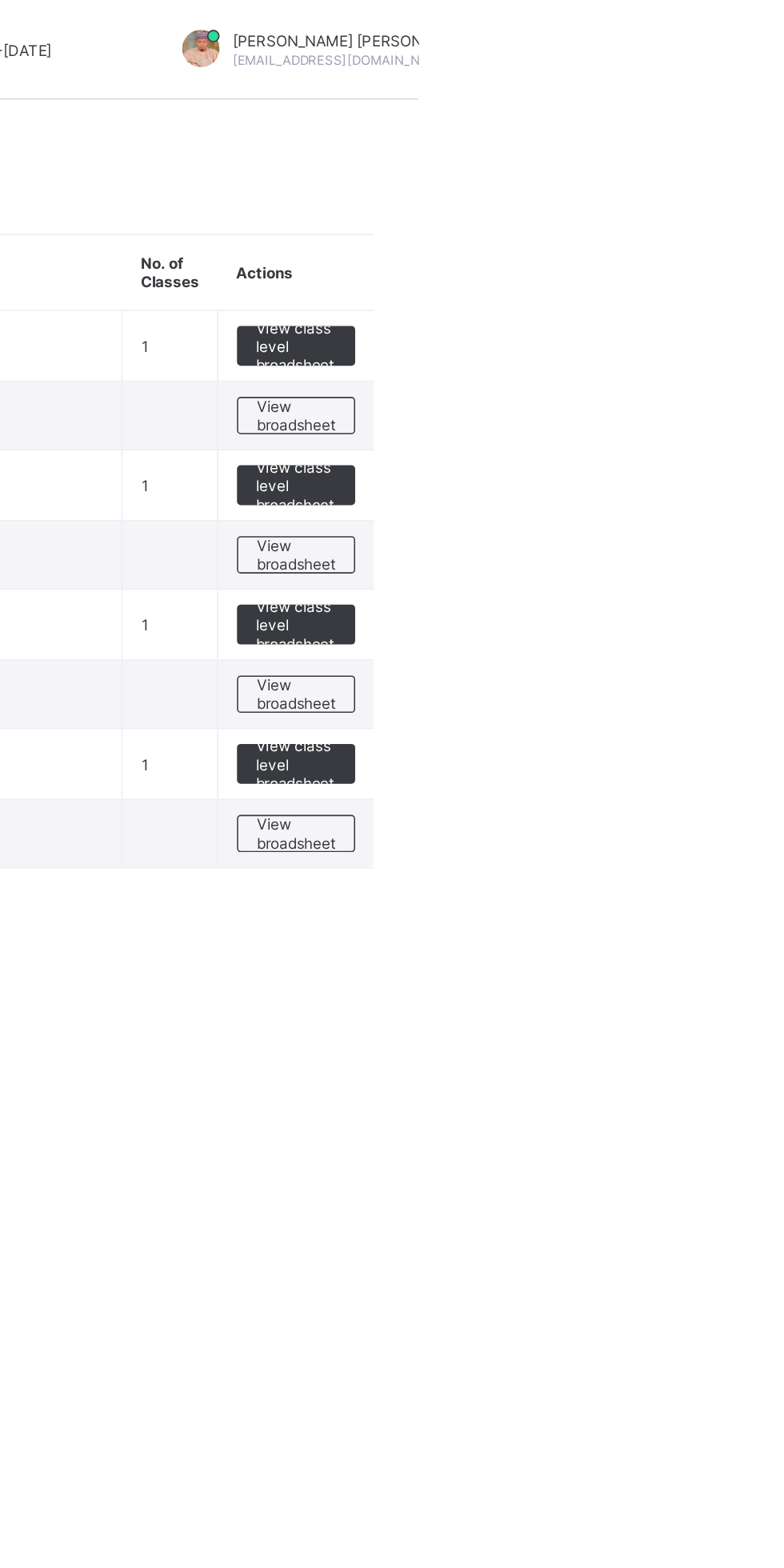
click at [700, 479] on span "View class level broadsheet" at bounding box center [704, 492] width 52 height 36
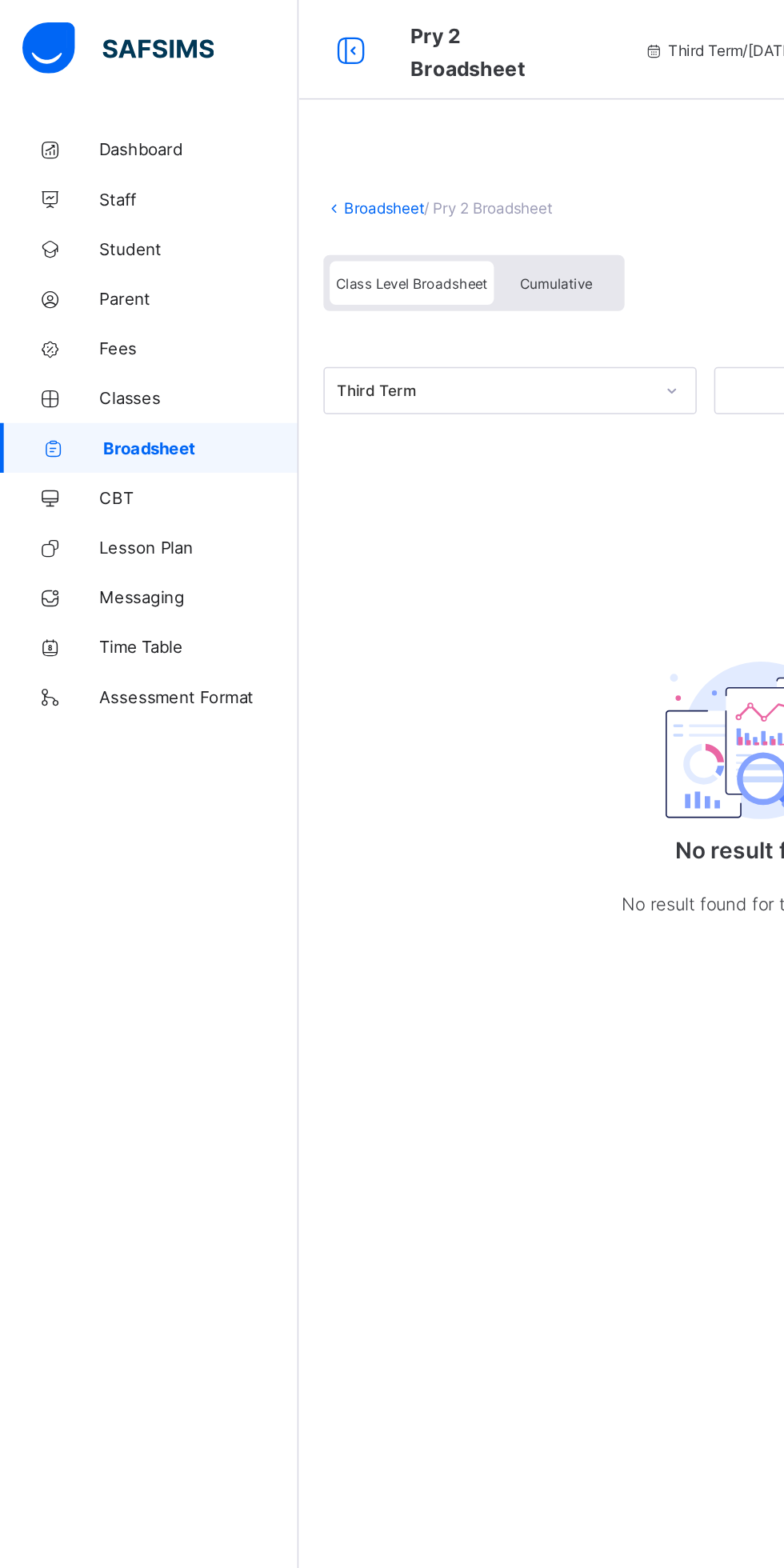
click at [126, 287] on span "Broadsheet" at bounding box center [129, 288] width 126 height 13
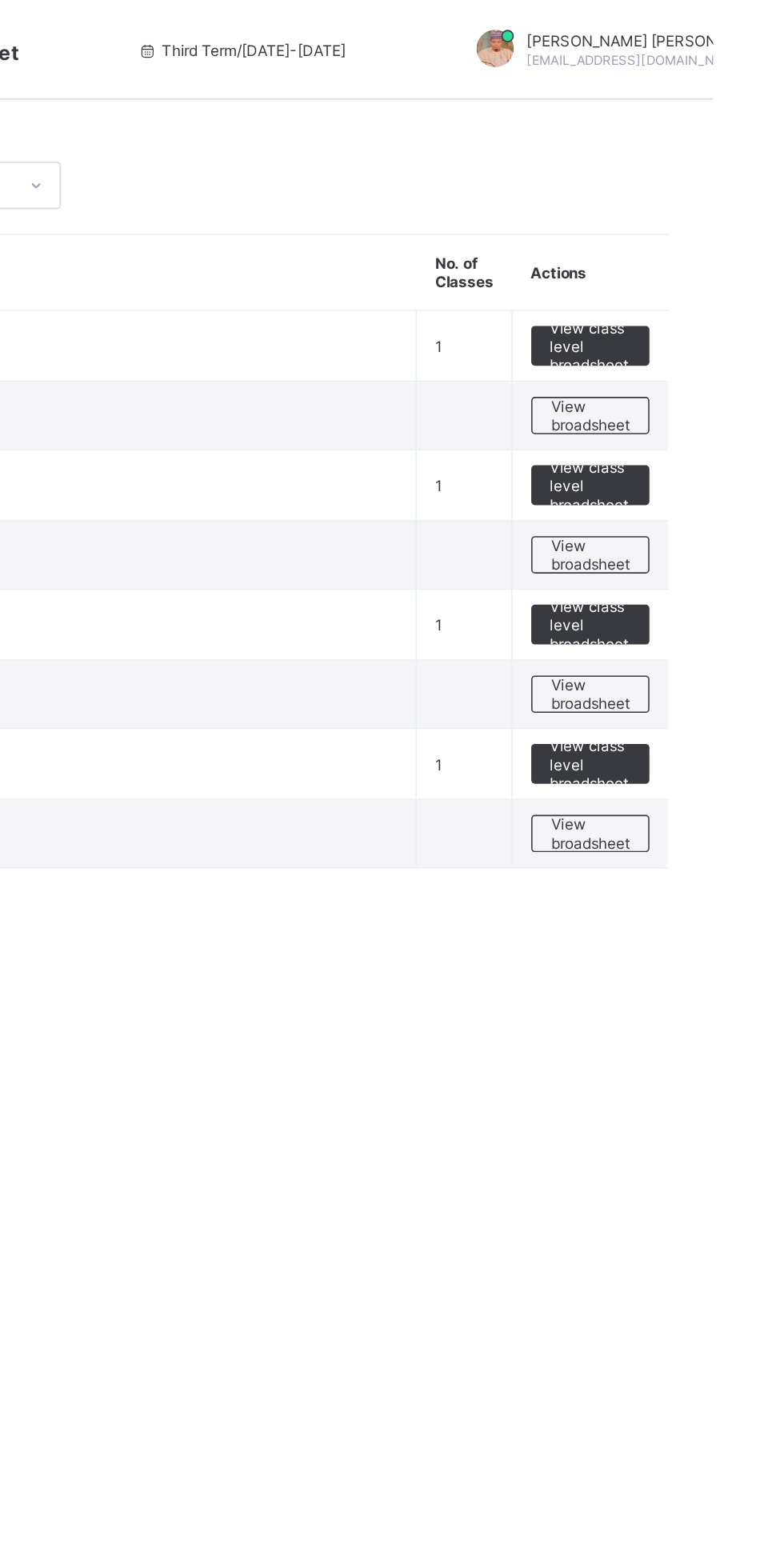
click at [706, 490] on span "View class level broadsheet" at bounding box center [704, 492] width 52 height 36
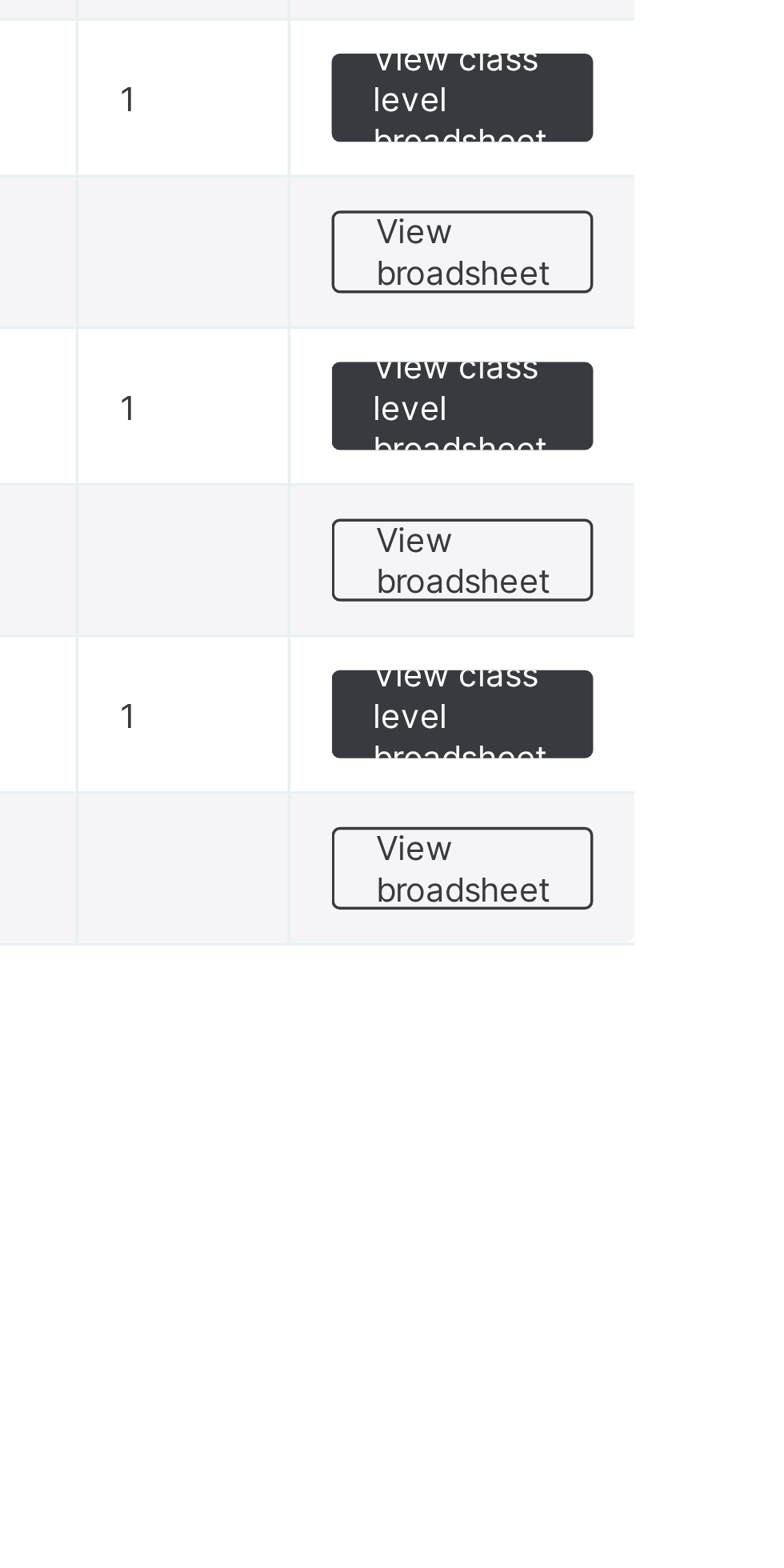
click at [713, 488] on span "View class level broadsheet" at bounding box center [704, 492] width 52 height 36
